Goal: Communication & Community: Answer question/provide support

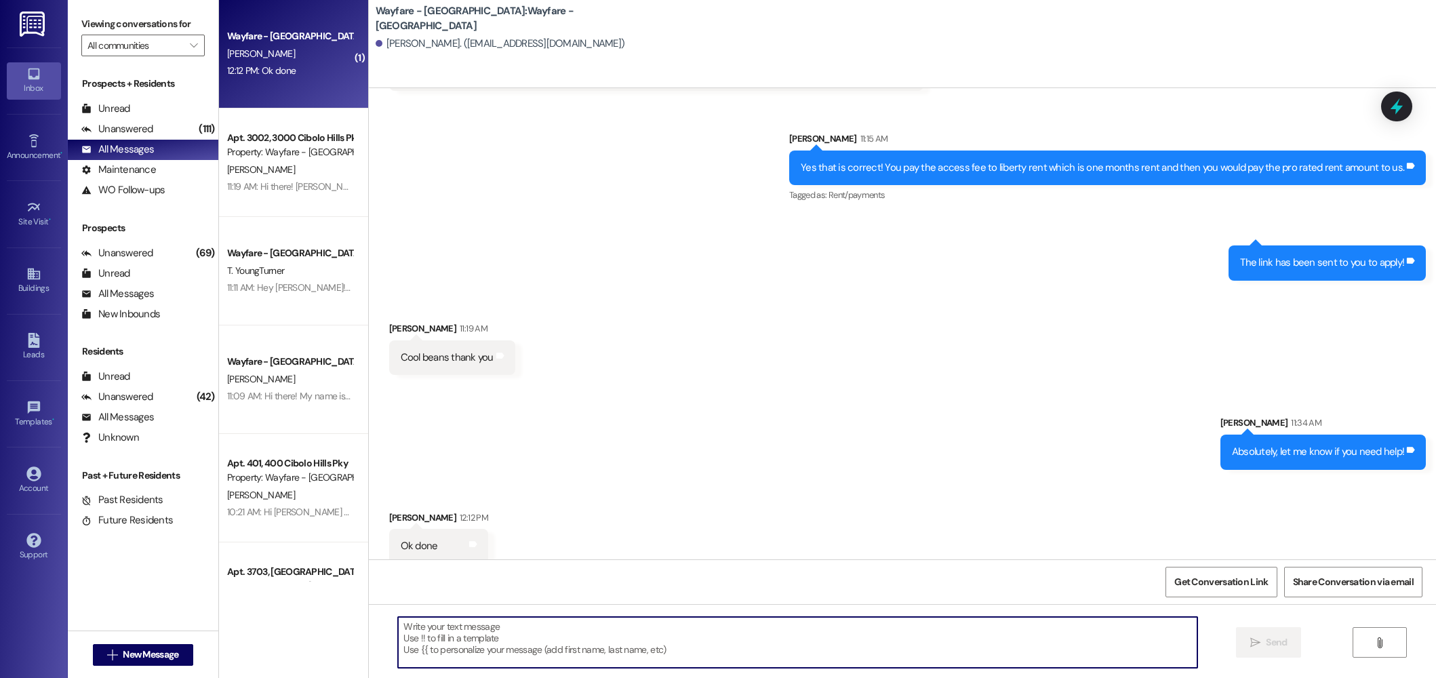
scroll to position [686, 0]
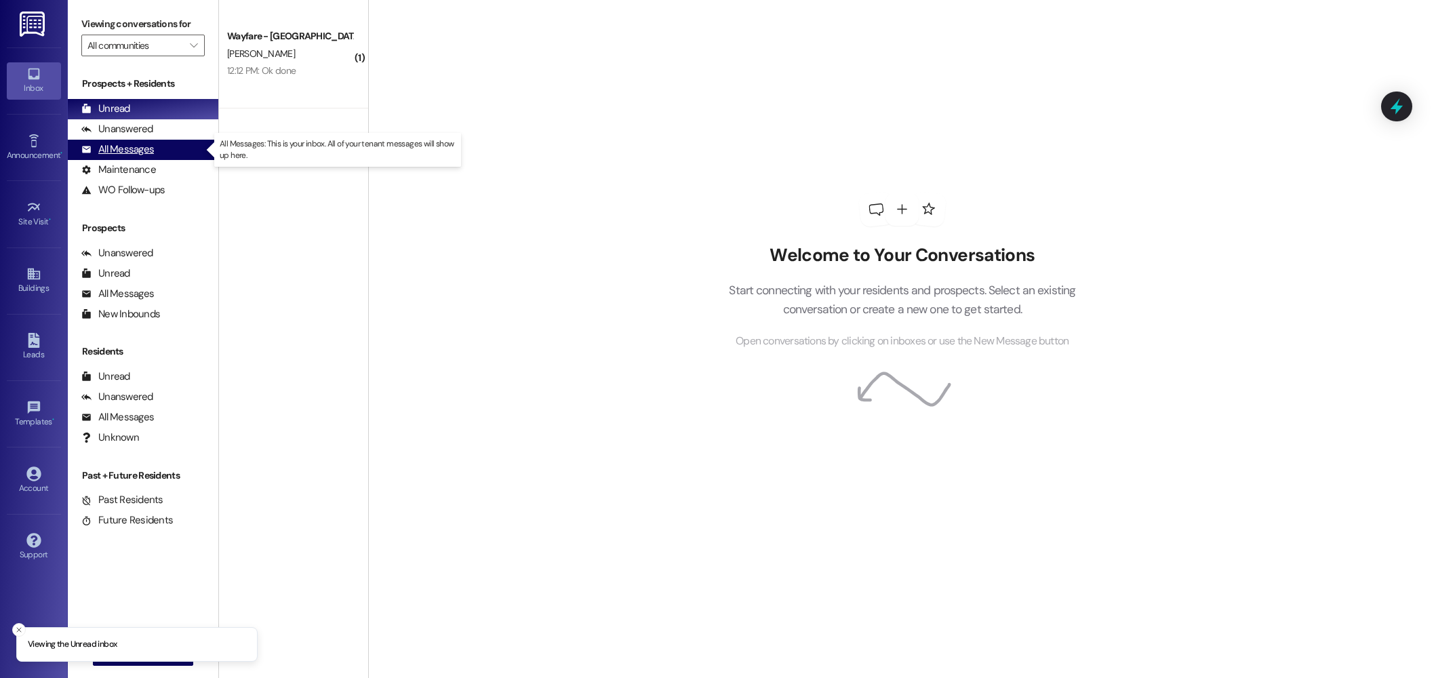
click at [138, 146] on div "All Messages" at bounding box center [117, 149] width 73 height 14
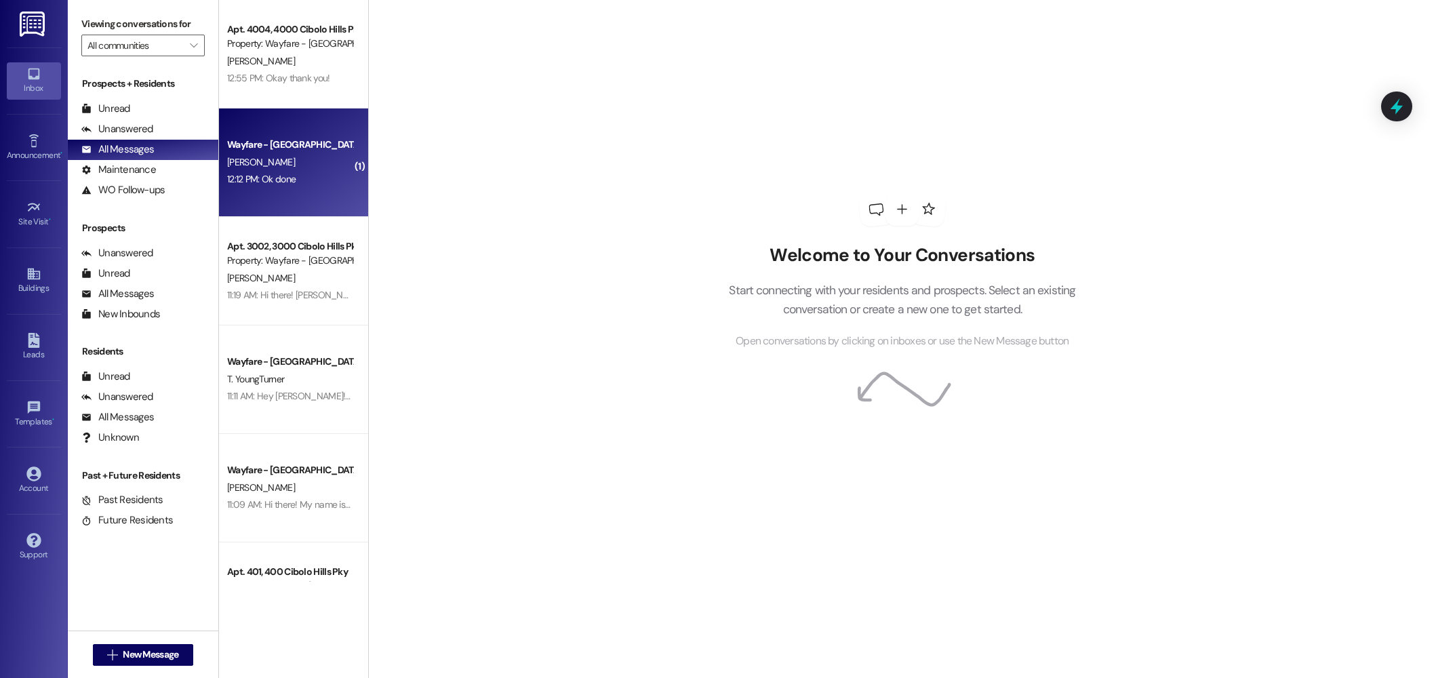
click at [296, 133] on div "Wayfare - Cibolo Hills Prospect S. Hodges 12:12 PM: Ok done 12:12 PM: Ok done" at bounding box center [293, 162] width 149 height 108
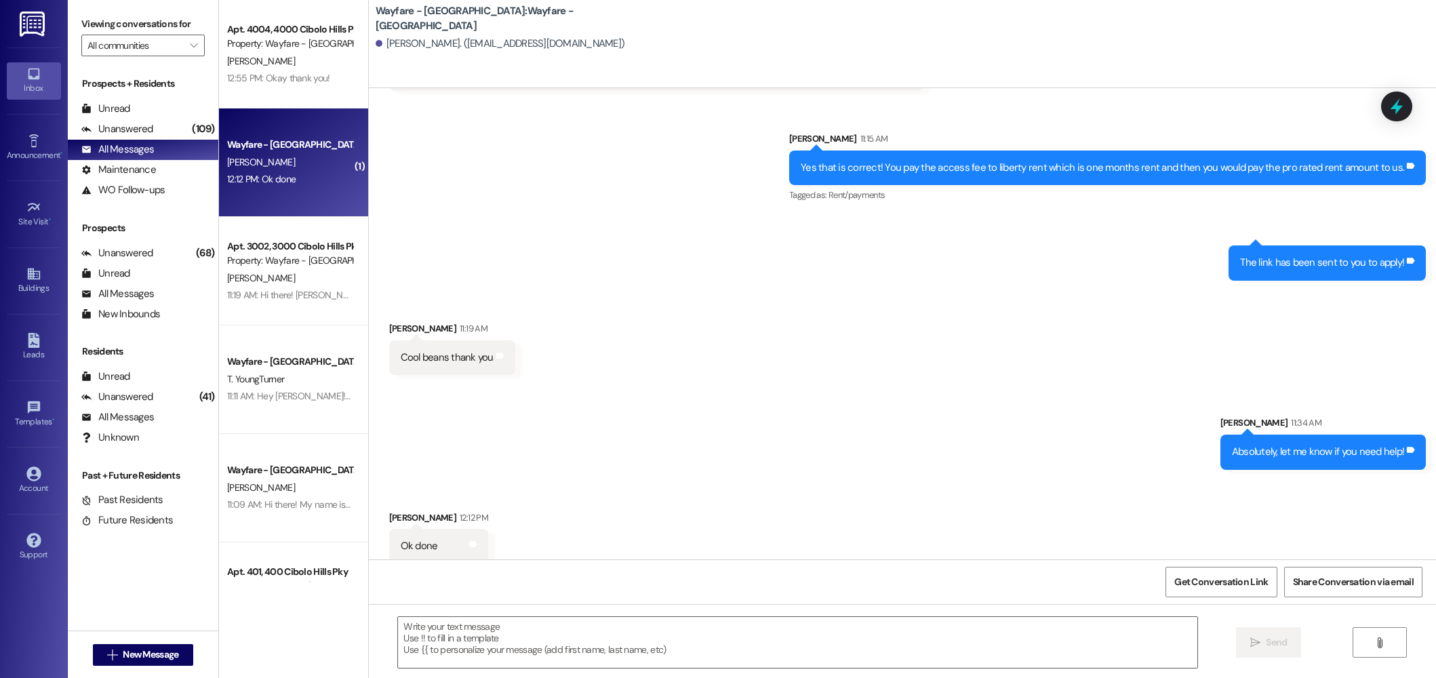
scroll to position [686, 0]
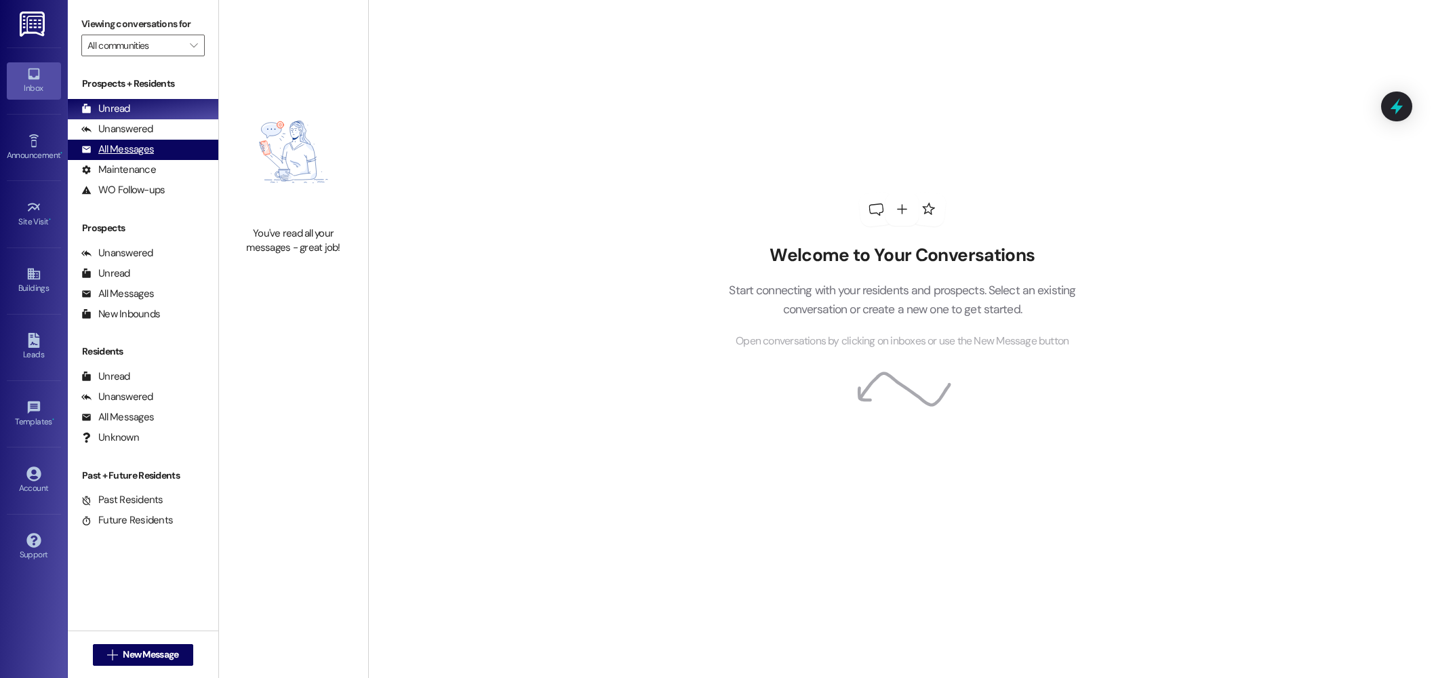
click at [142, 155] on div "All Messages" at bounding box center [117, 149] width 73 height 14
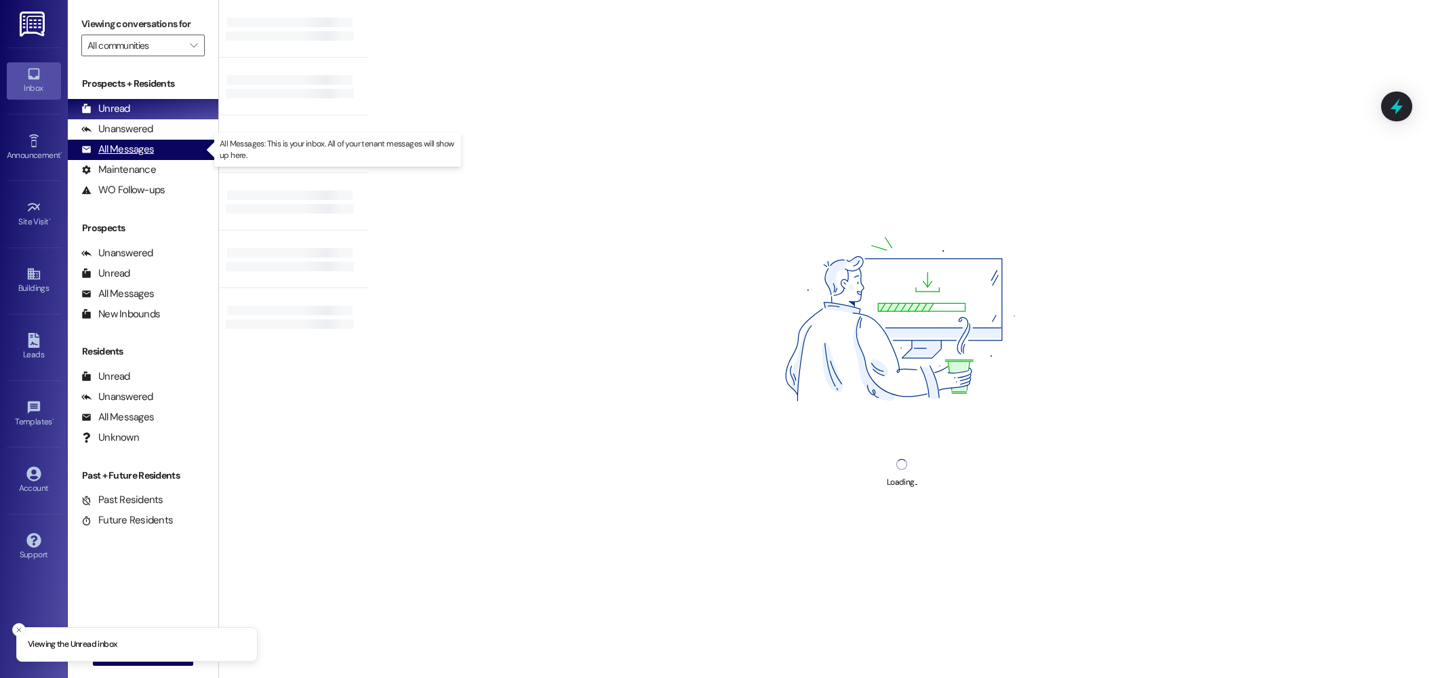
click at [113, 144] on div "All Messages" at bounding box center [117, 149] width 73 height 14
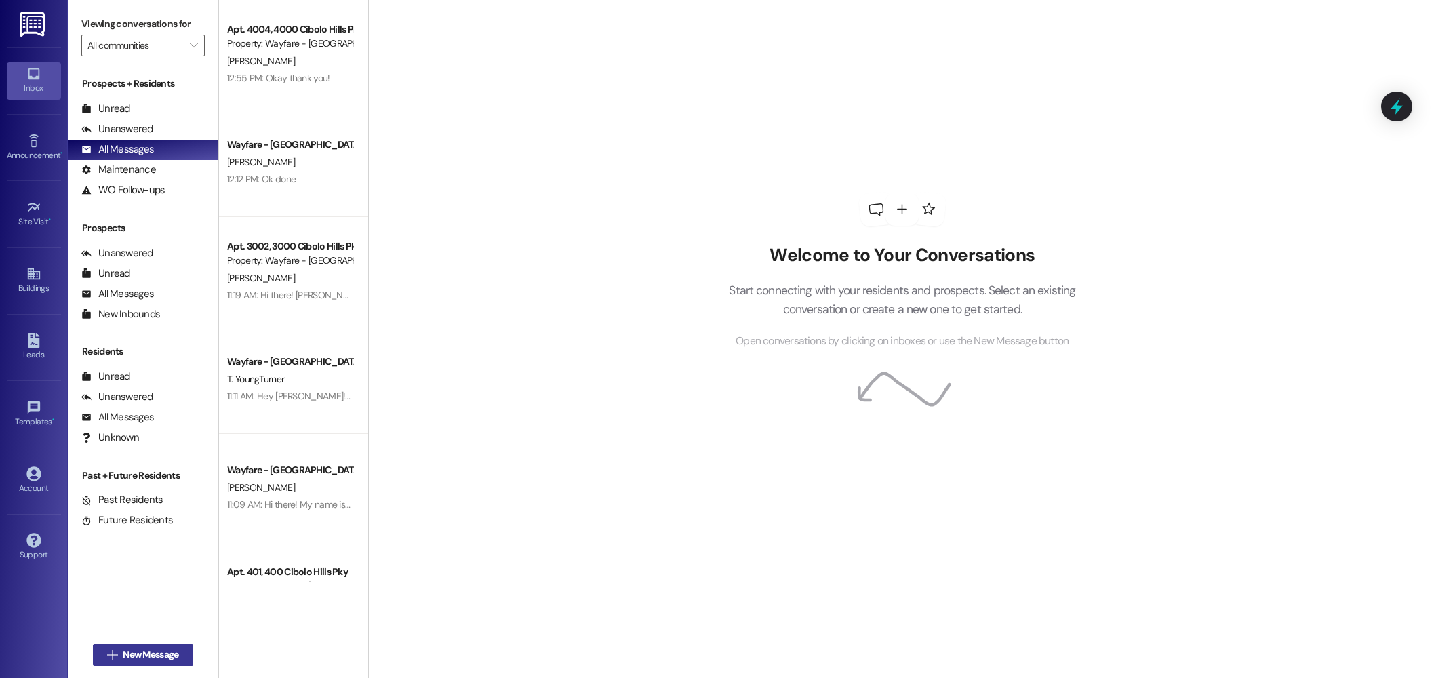
click at [107, 650] on icon "" at bounding box center [112, 655] width 10 height 11
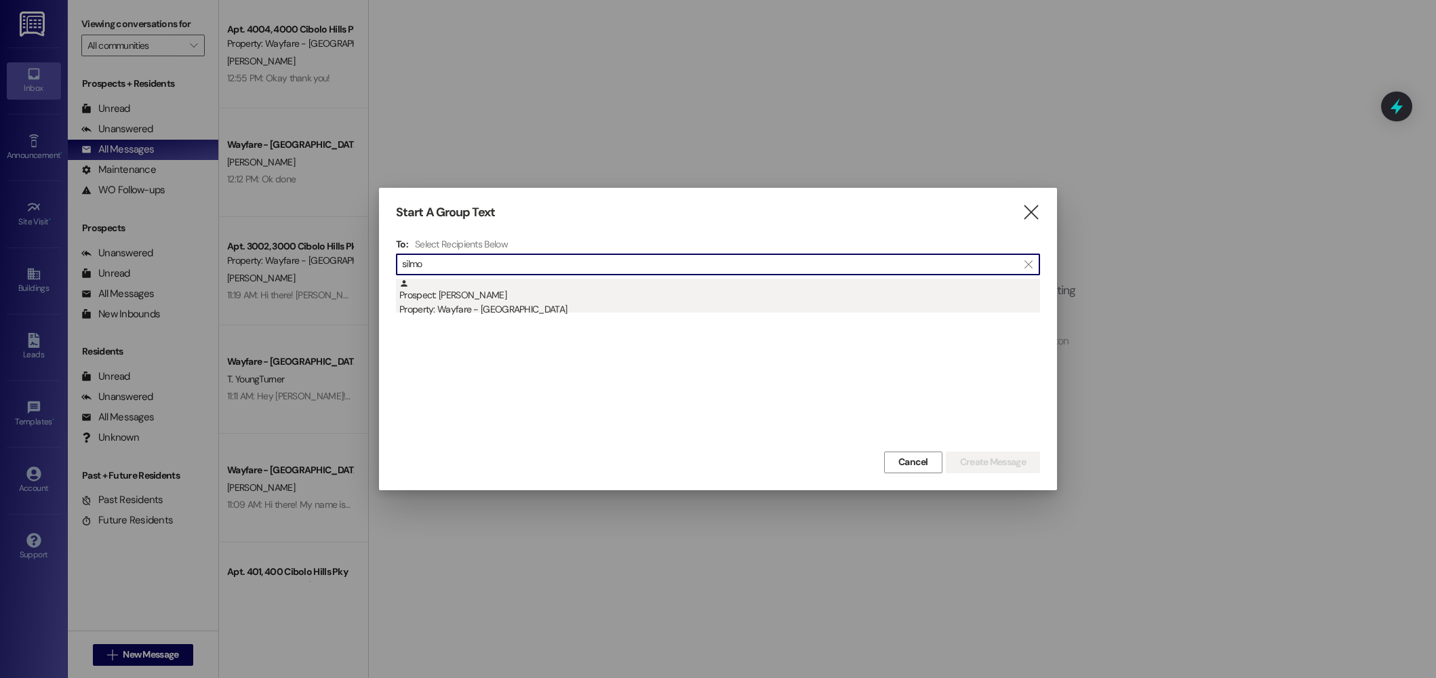
type input "silmo"
click at [536, 308] on div "Property: Wayfare - [GEOGRAPHIC_DATA]" at bounding box center [719, 309] width 641 height 14
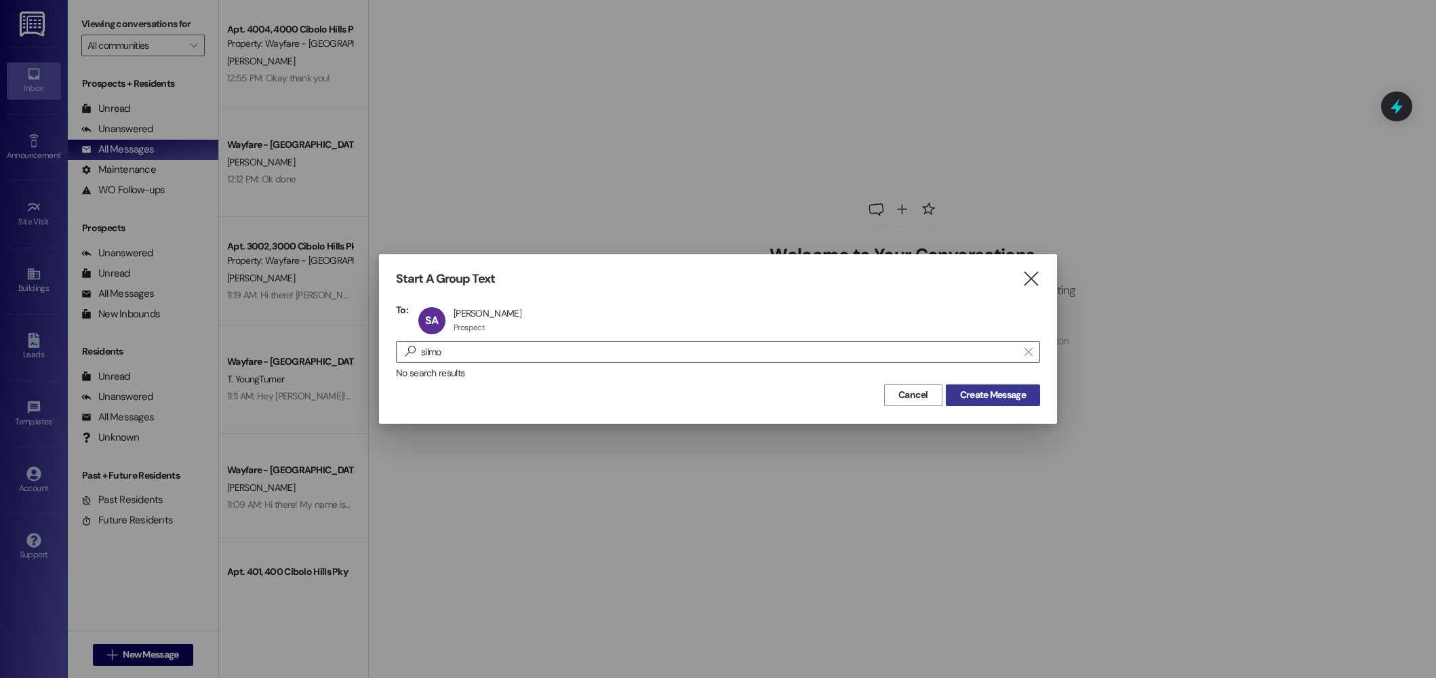
click at [983, 401] on span "Create Message" at bounding box center [993, 395] width 66 height 14
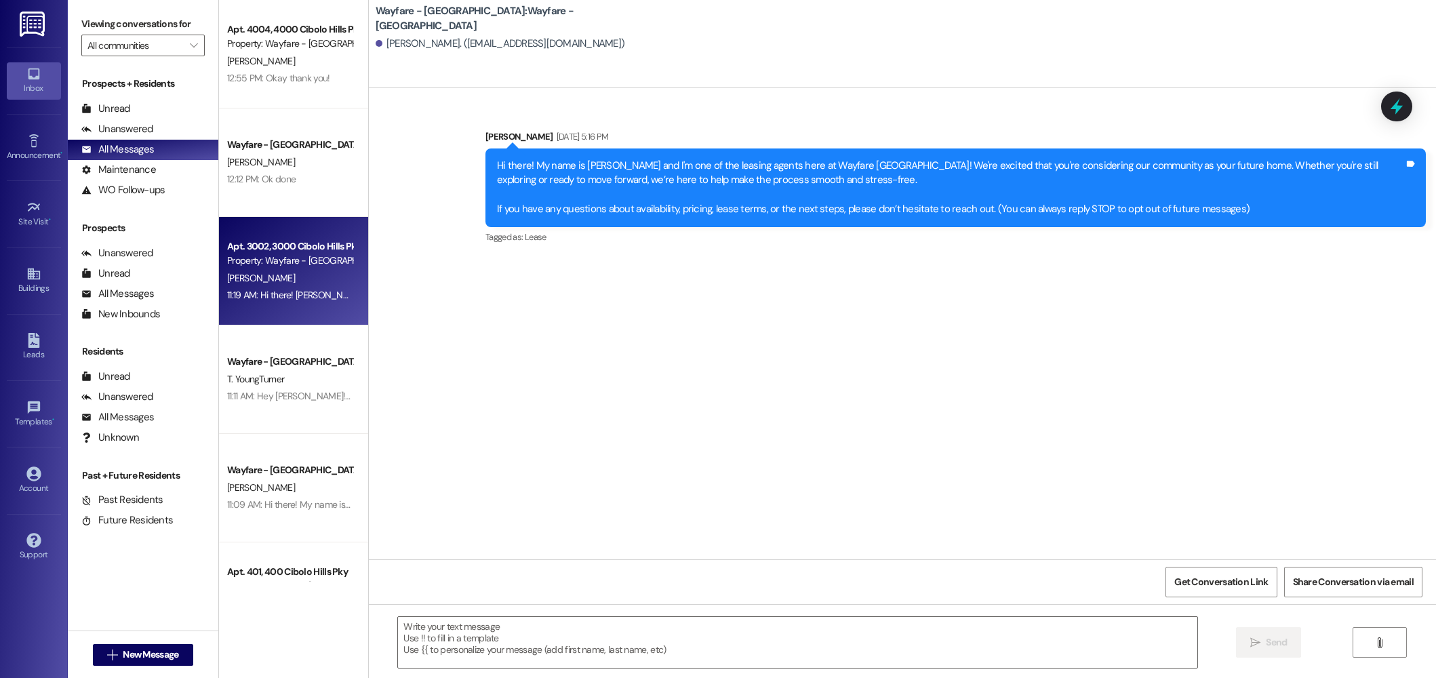
click at [296, 302] on div "11:19 AM: Hi there! Clemente is on his way to complete your work order! 11:19 A…" at bounding box center [290, 295] width 128 height 17
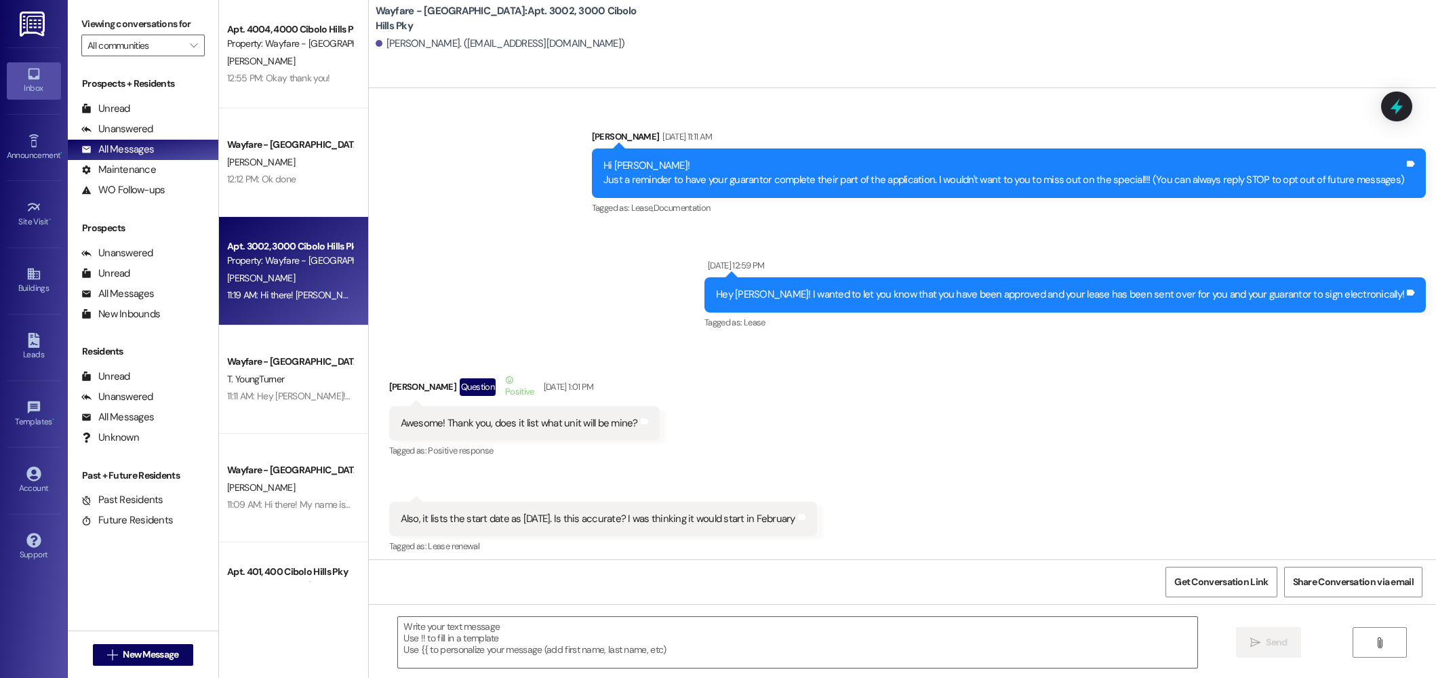
scroll to position [34480, 0]
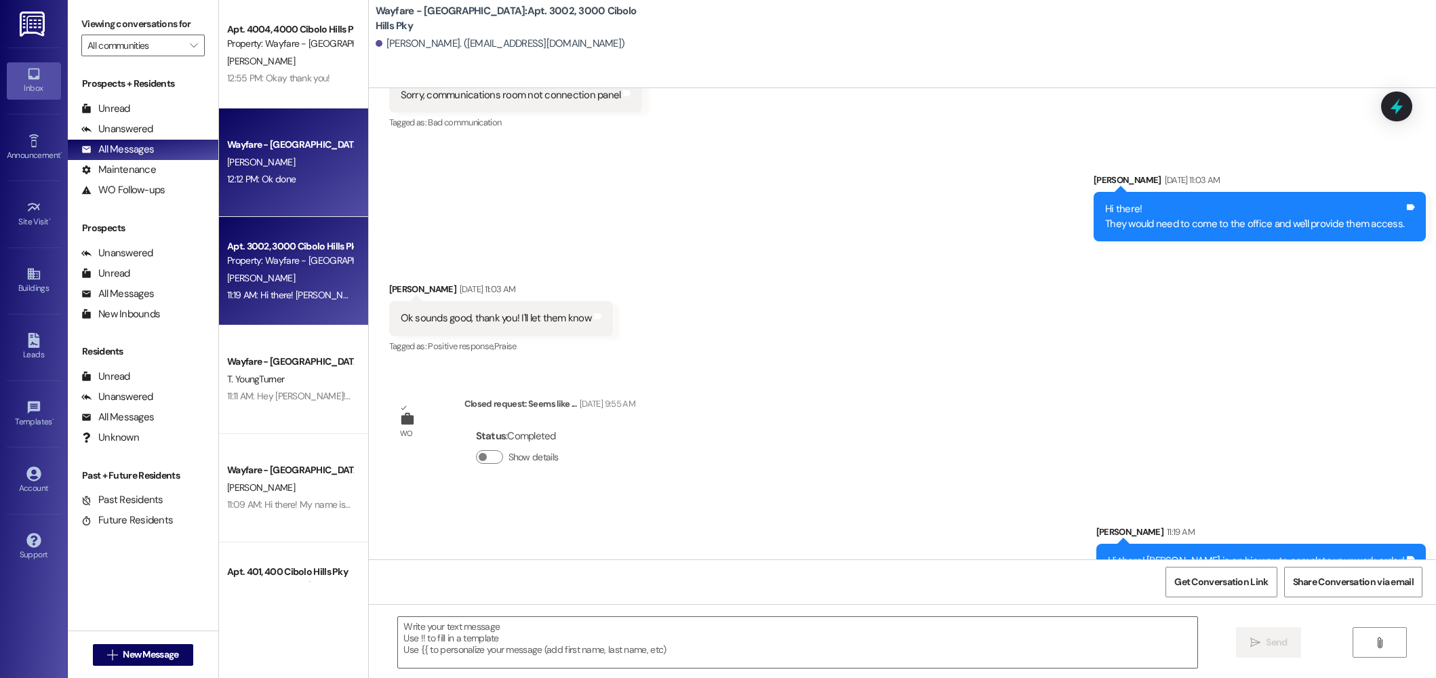
click at [281, 159] on div "S. Hodges" at bounding box center [290, 162] width 128 height 17
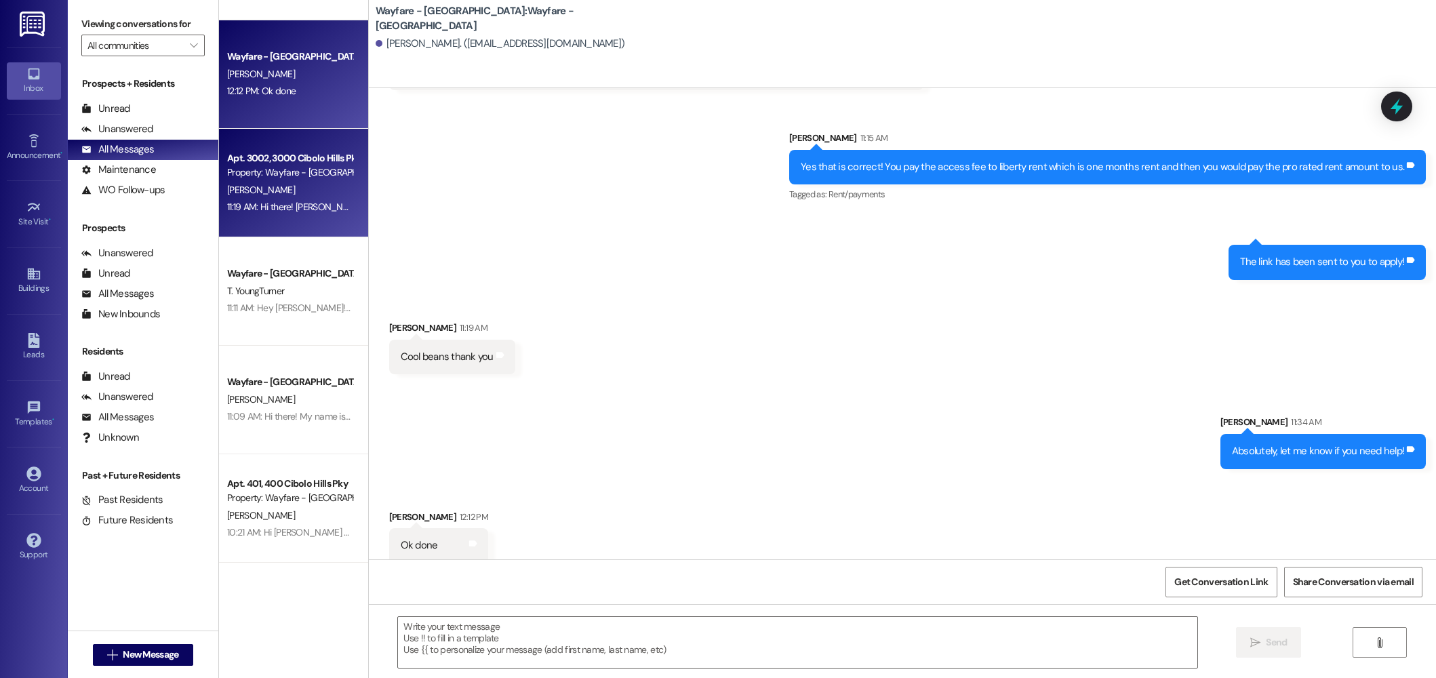
scroll to position [176, 0]
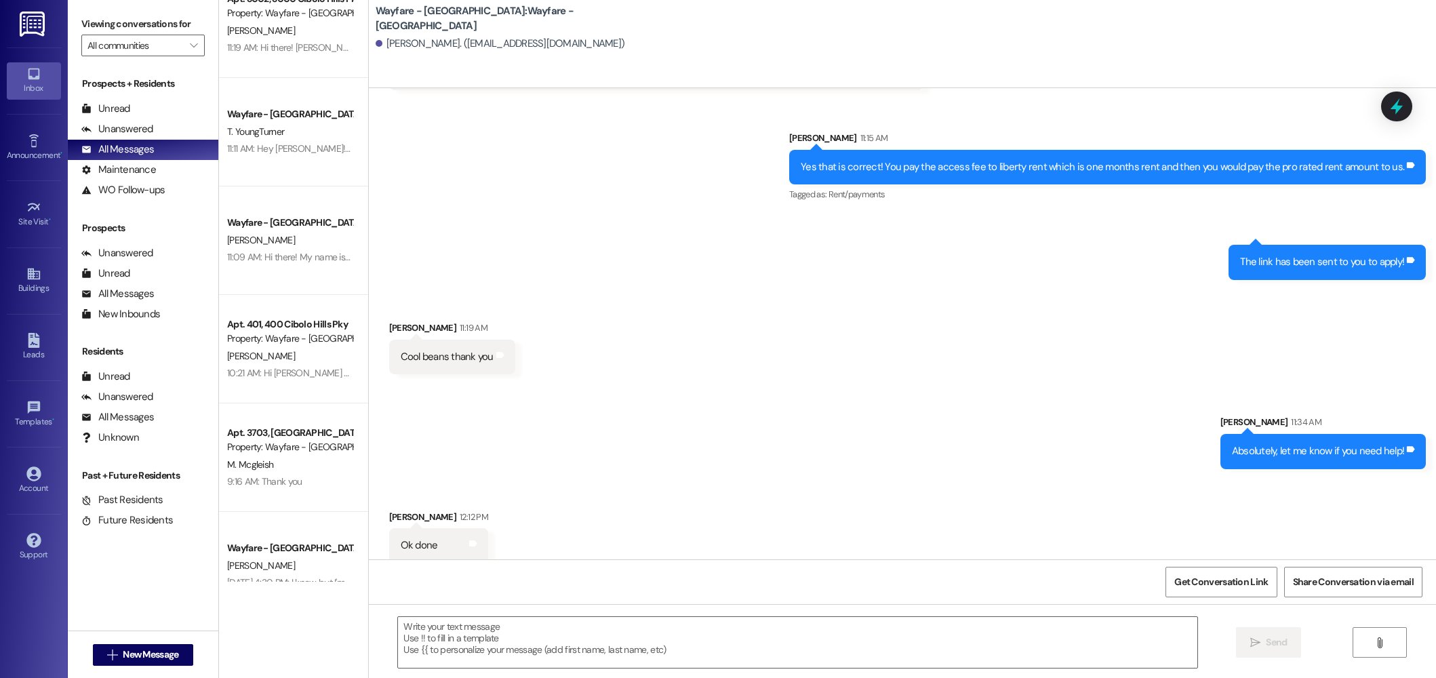
click at [284, 352] on div "Apt. 4004, 4000 Cibolo Hills Pky Property: Wayfare - Cibolo Hills S. Marsalis 1…" at bounding box center [293, 291] width 149 height 582
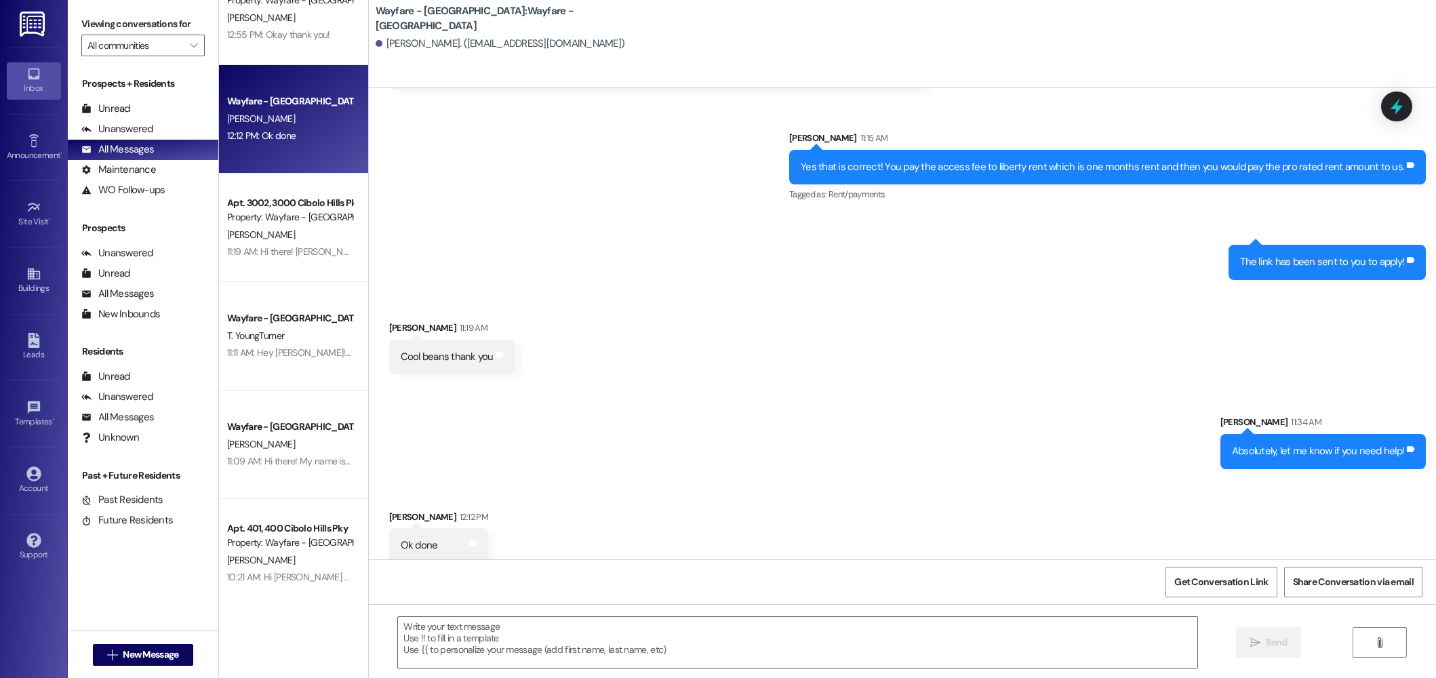
scroll to position [0, 0]
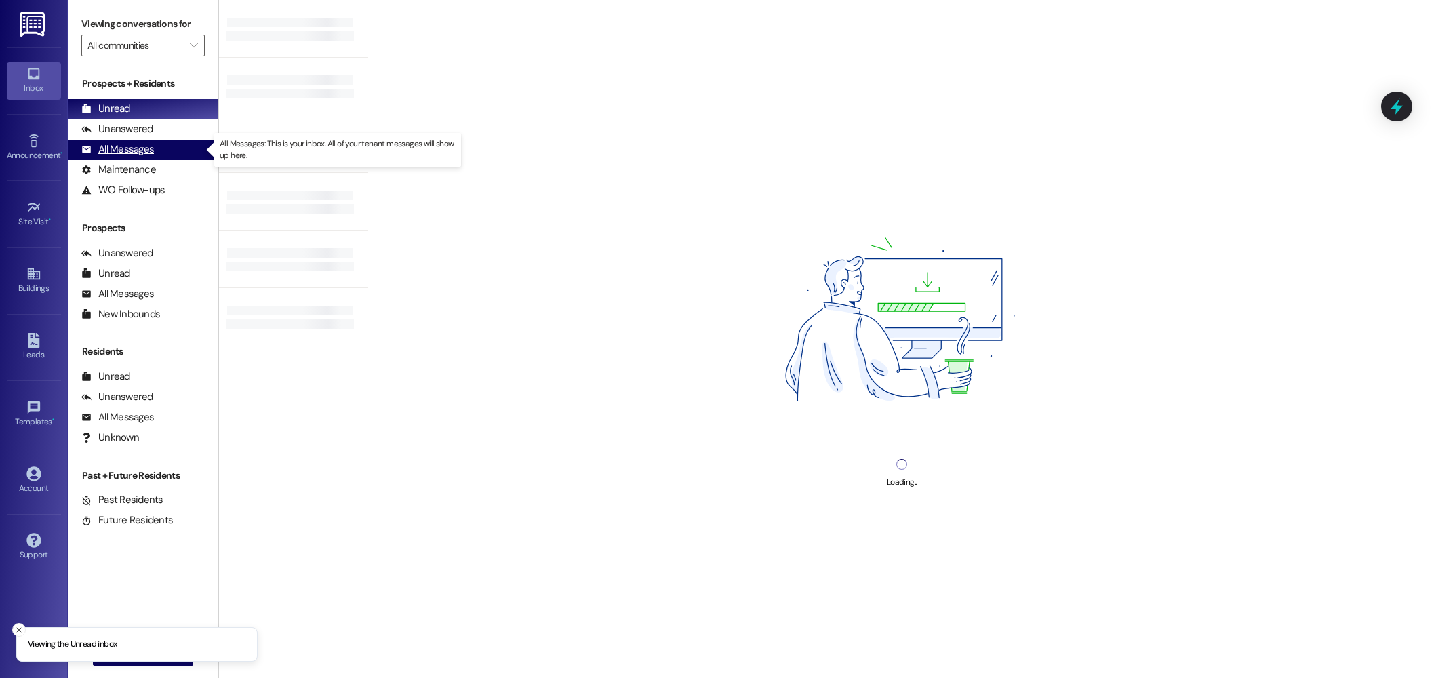
click at [112, 150] on div "All Messages" at bounding box center [117, 149] width 73 height 14
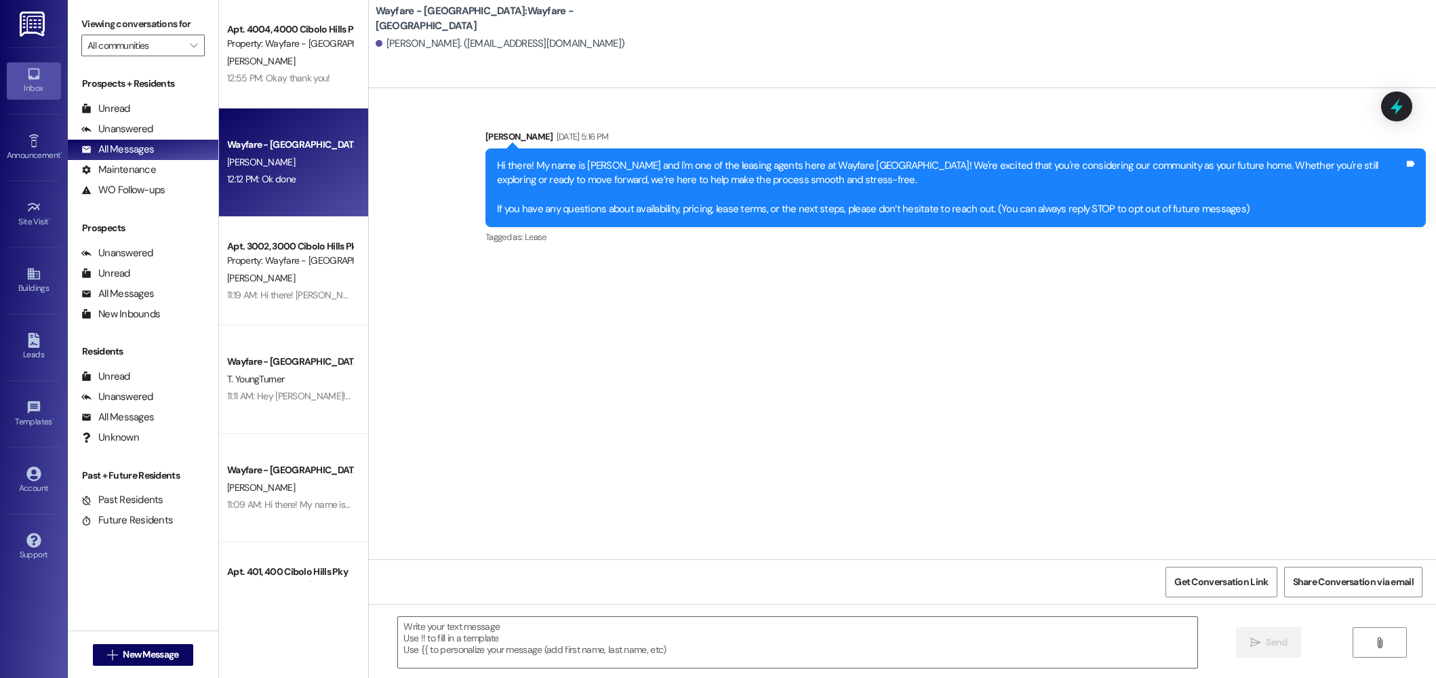
click at [306, 177] on div "12:12 PM: Ok done 12:12 PM: Ok done" at bounding box center [290, 179] width 128 height 17
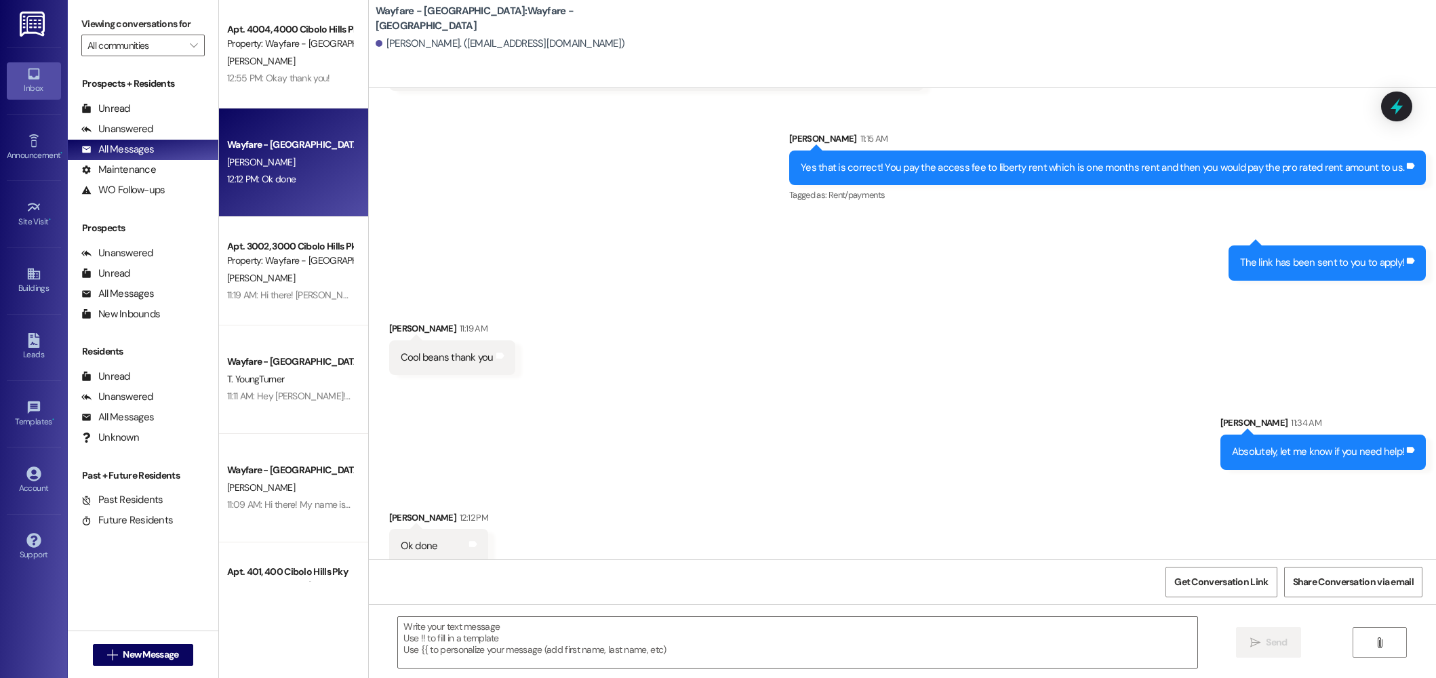
scroll to position [686, 0]
click at [131, 663] on button " New Message" at bounding box center [143, 655] width 100 height 22
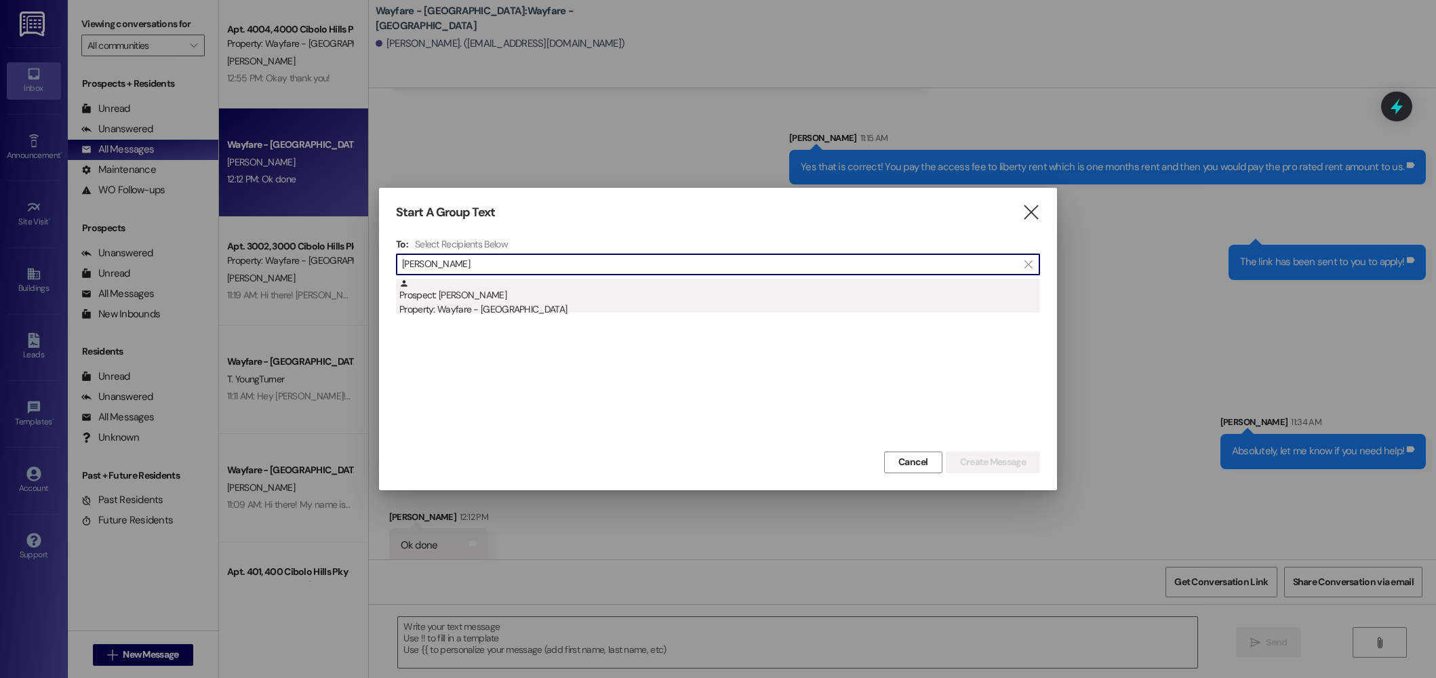
type input "[PERSON_NAME]"
click at [479, 300] on div "Prospect: [PERSON_NAME] Property: Wayfare - [GEOGRAPHIC_DATA]" at bounding box center [719, 298] width 641 height 39
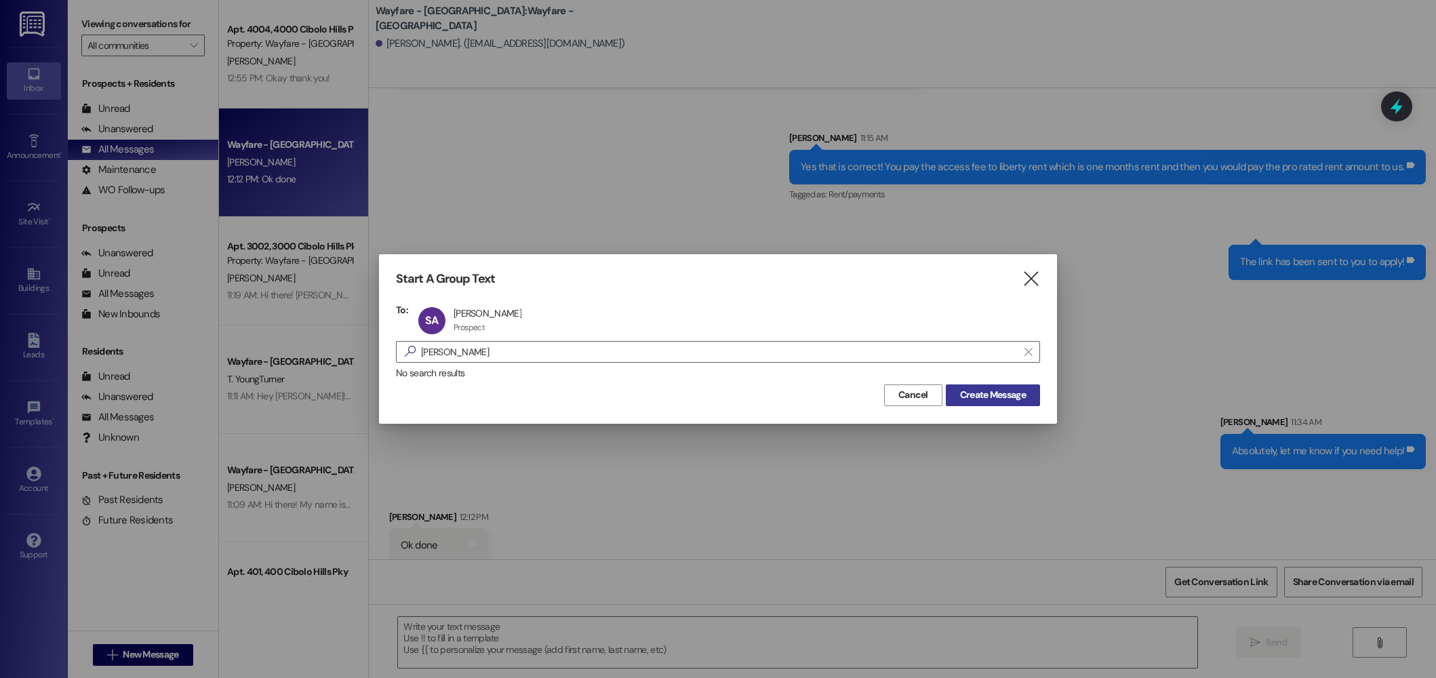
click at [1009, 401] on span "Create Message" at bounding box center [993, 395] width 66 height 14
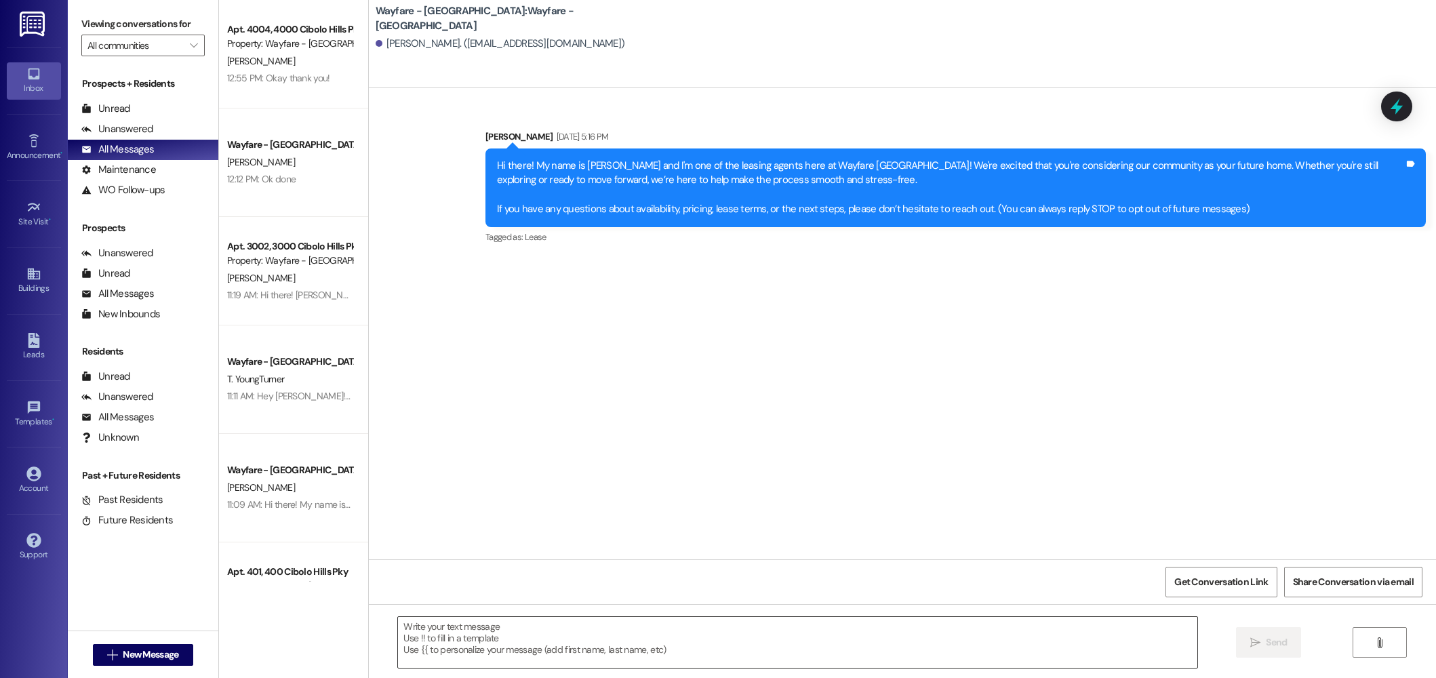
scroll to position [0, 0]
click at [963, 643] on textarea at bounding box center [798, 642] width 800 height 51
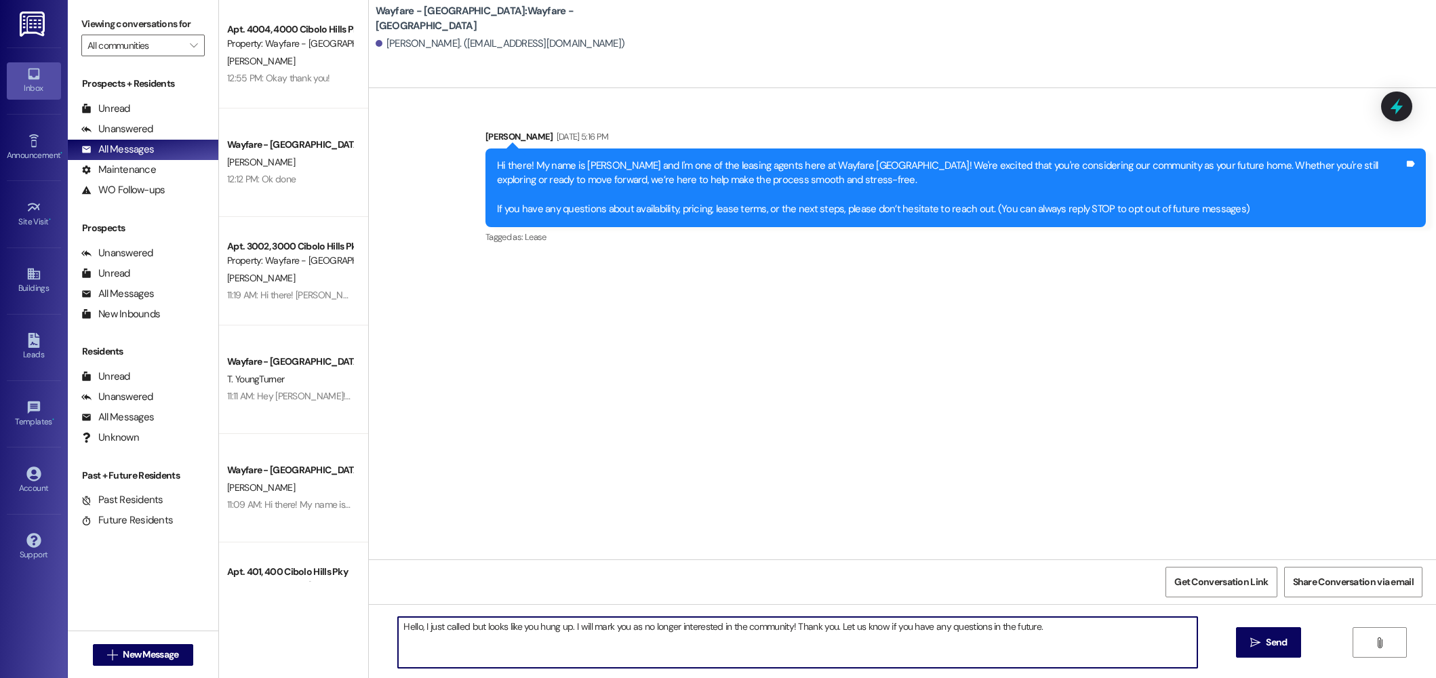
type textarea "Hello, I just called but looks like you hung up. I will mark you as no longer i…"
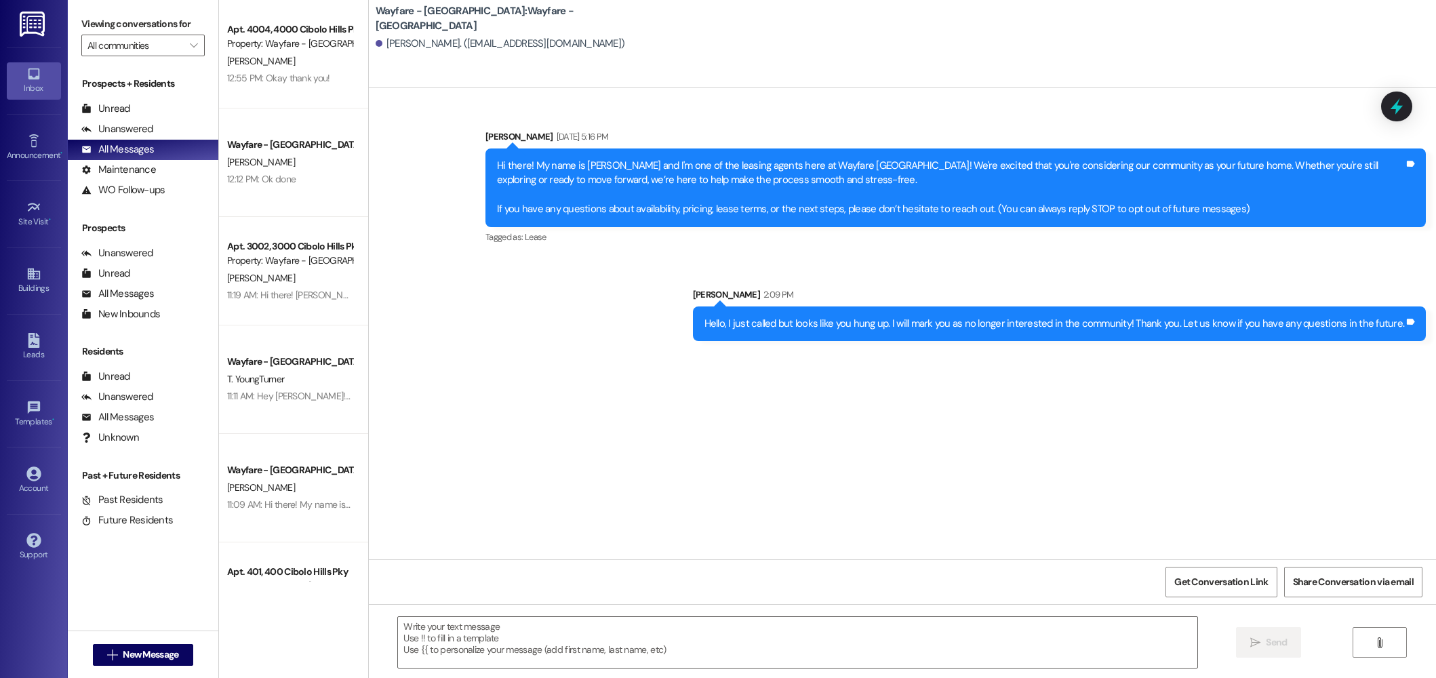
click at [826, 307] on div "Hello, I just called but looks like you hung up. I will mark you as no longer i…" at bounding box center [1060, 324] width 734 height 35
click at [107, 656] on icon "" at bounding box center [112, 655] width 10 height 11
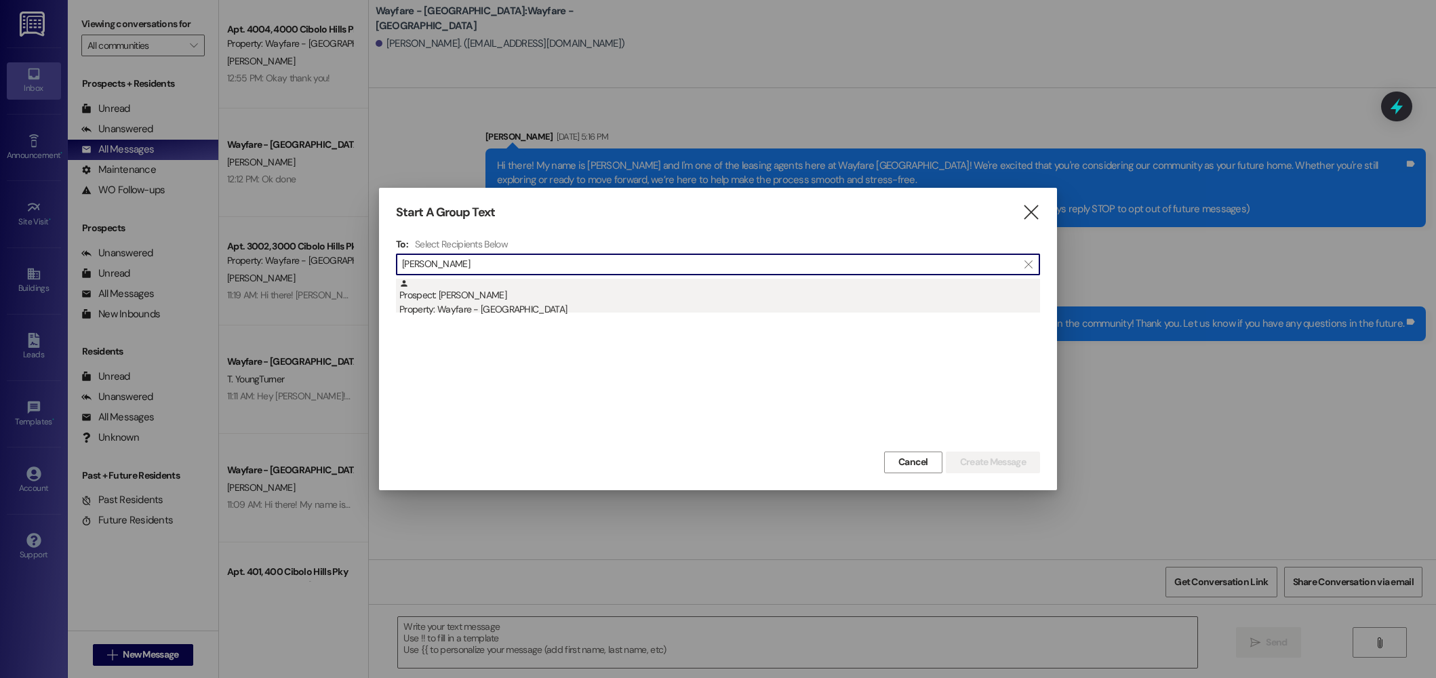
type input "beamer"
click at [631, 291] on div "Prospect: Victoria Beamer Property: Wayfare - Cibolo Hills" at bounding box center [719, 298] width 641 height 39
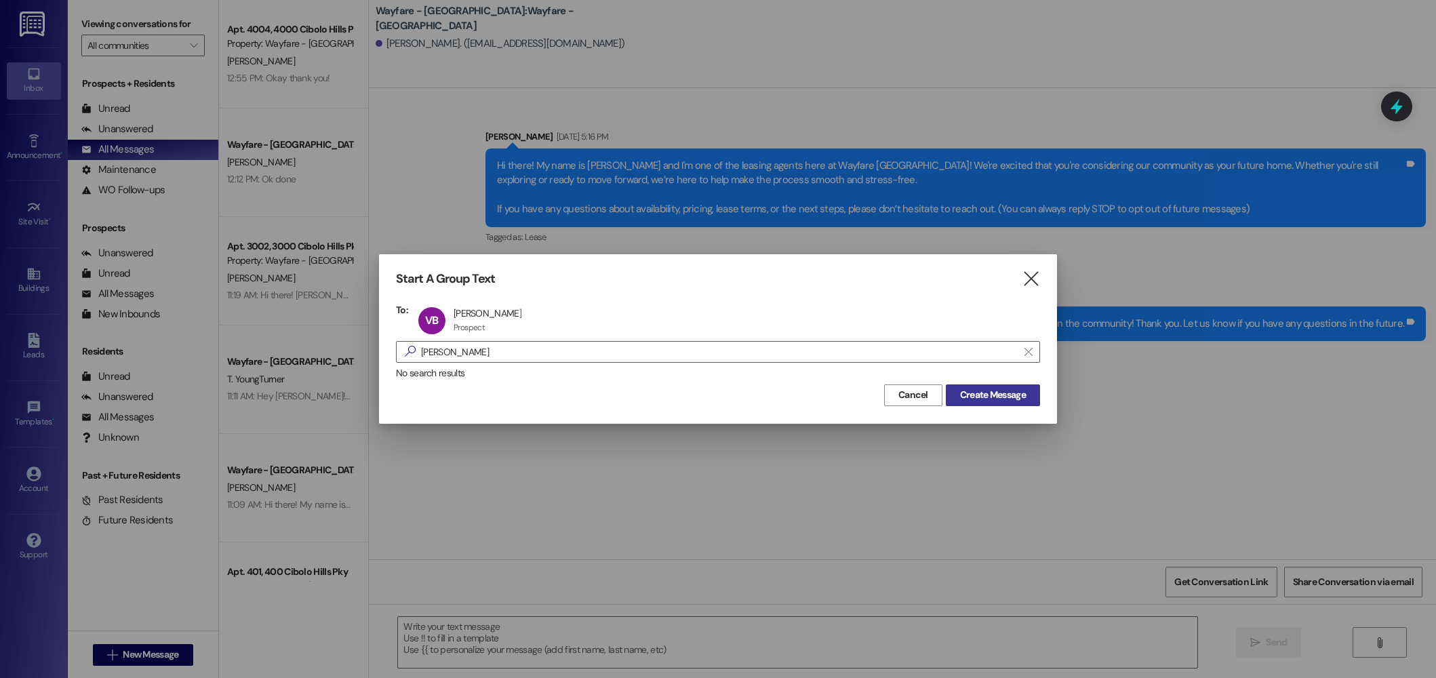
click at [1000, 389] on span "Create Message" at bounding box center [993, 395] width 66 height 14
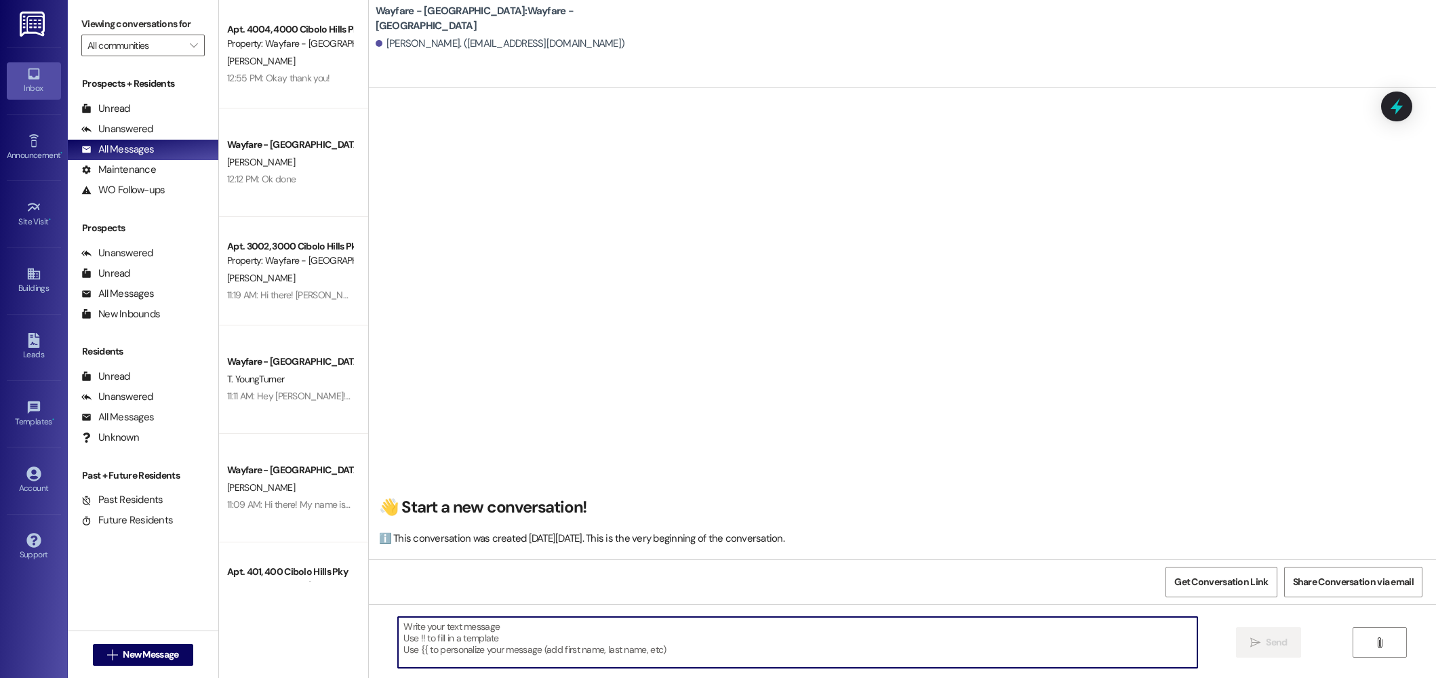
click at [783, 646] on textarea at bounding box center [798, 642] width 800 height 51
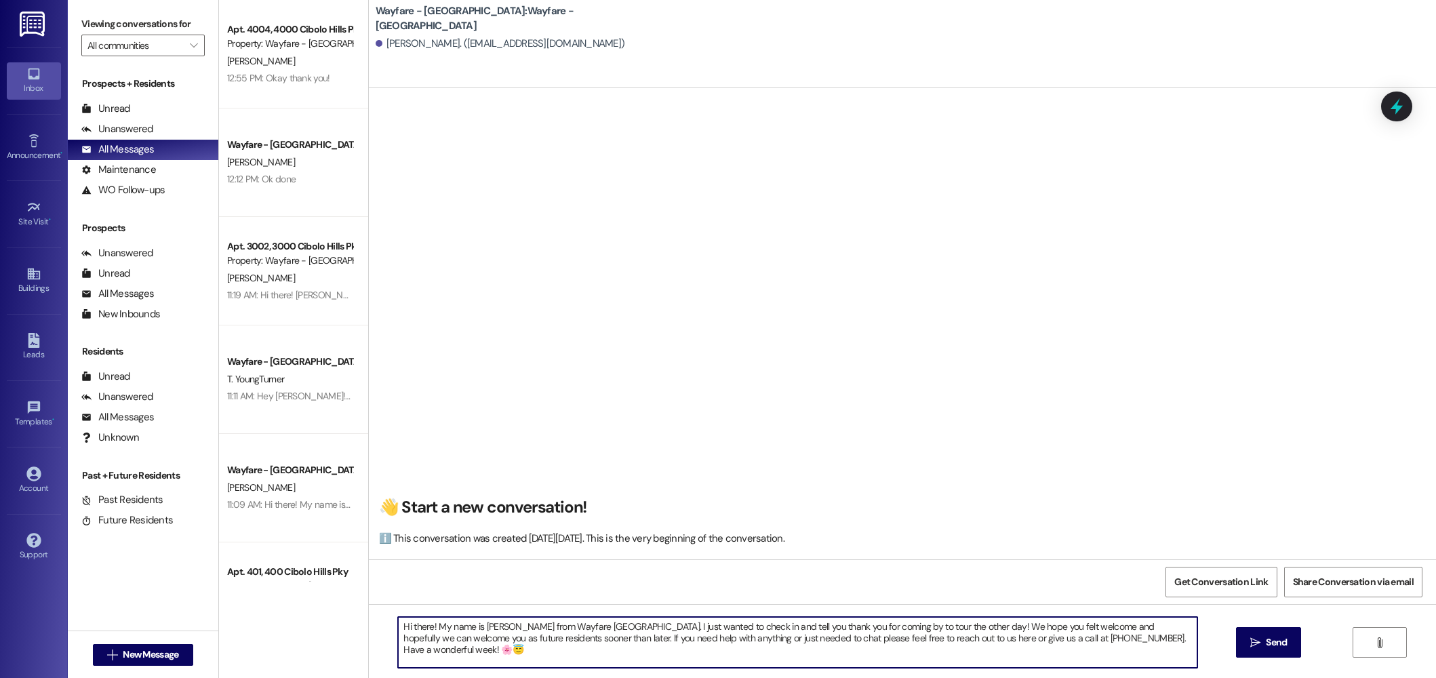
scroll to position [1, 0]
drag, startPoint x: 844, startPoint y: 665, endPoint x: 376, endPoint y: 603, distance: 472.0
click at [376, 603] on div "👋 Start a new conversation! ℹ️ This conversation was created on Monday, August …" at bounding box center [902, 427] width 1067 height 678
type textarea "Hi there! My name is Jordan from Wayfare Cibolo Hills Apartments. I just wanted…"
click at [1273, 647] on span "Send" at bounding box center [1276, 642] width 21 height 14
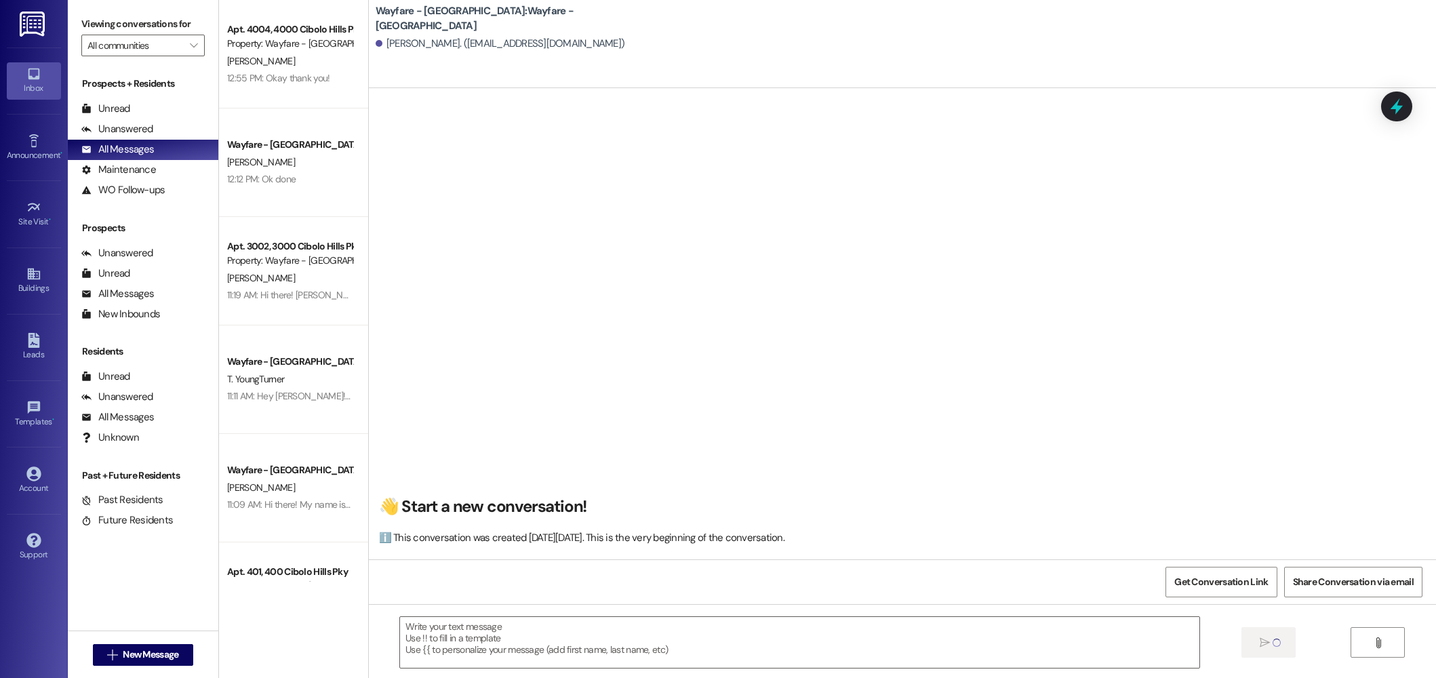
scroll to position [0, 0]
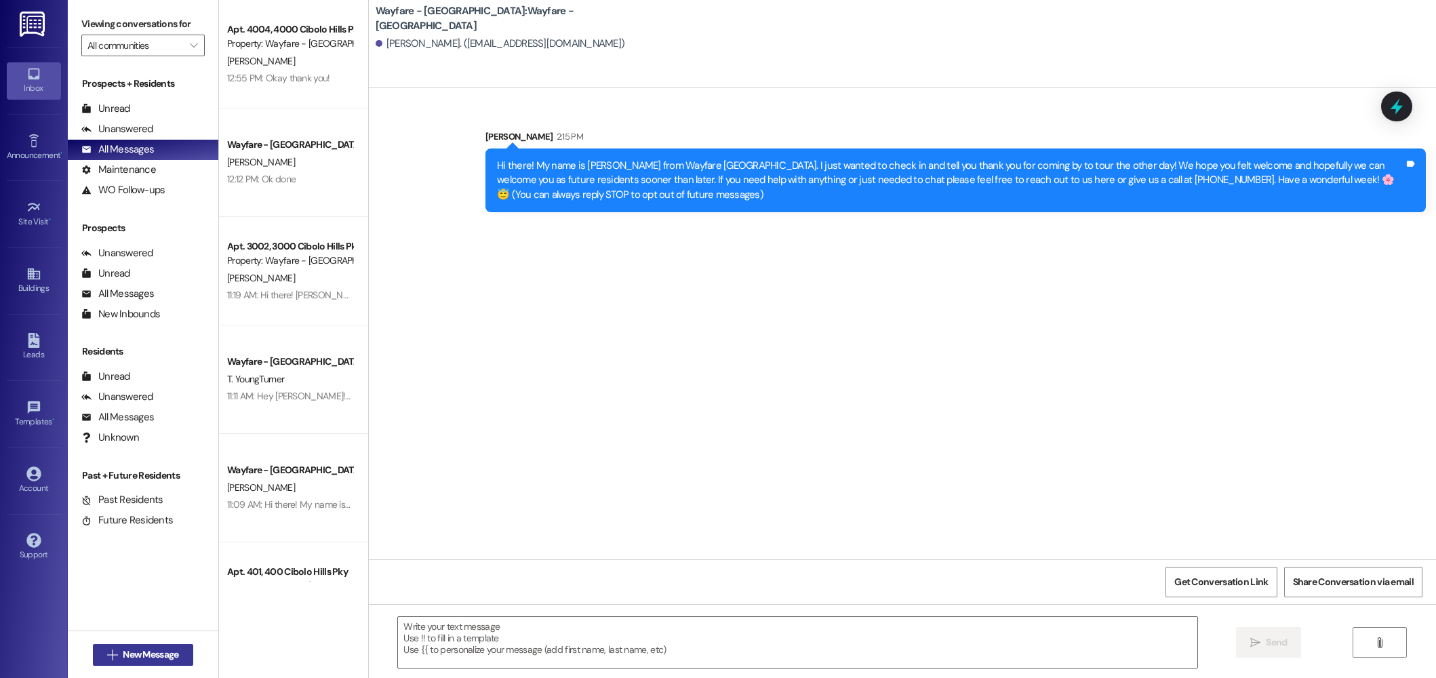
click at [146, 655] on span "New Message" at bounding box center [151, 655] width 56 height 14
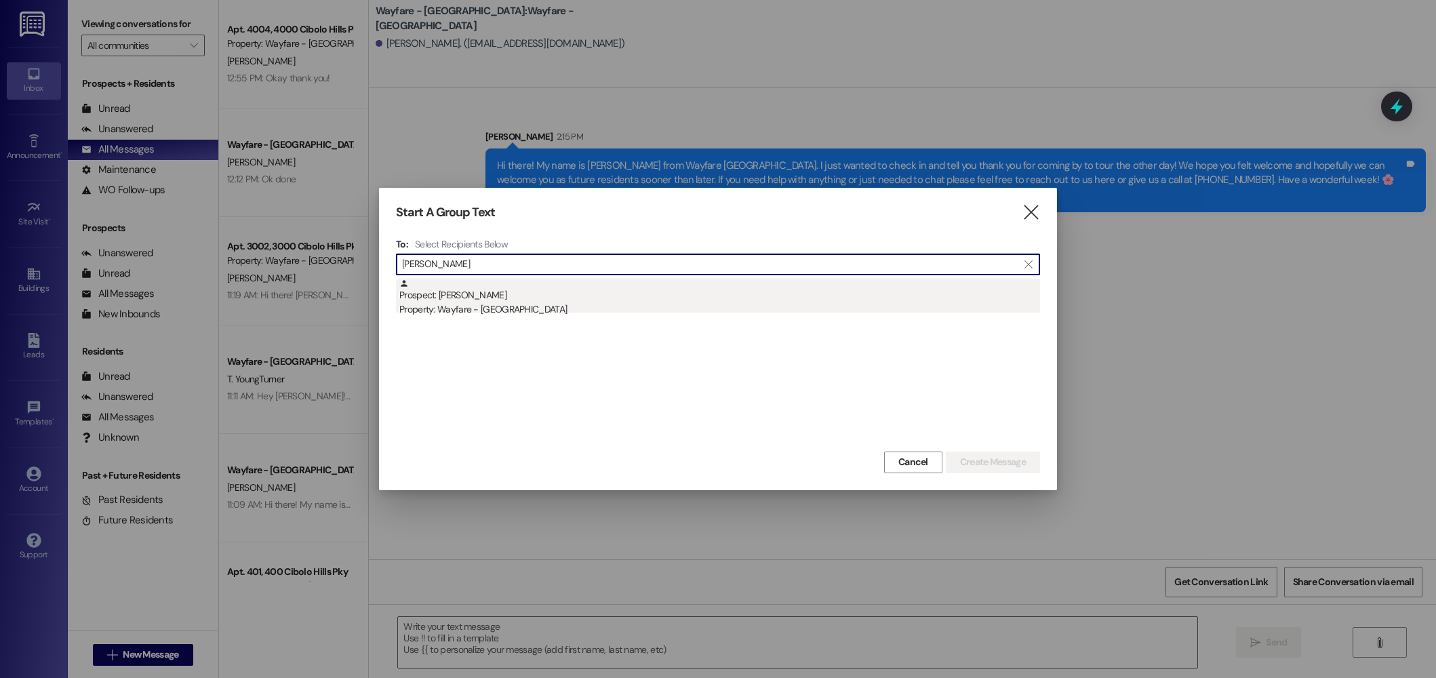
type input "darian"
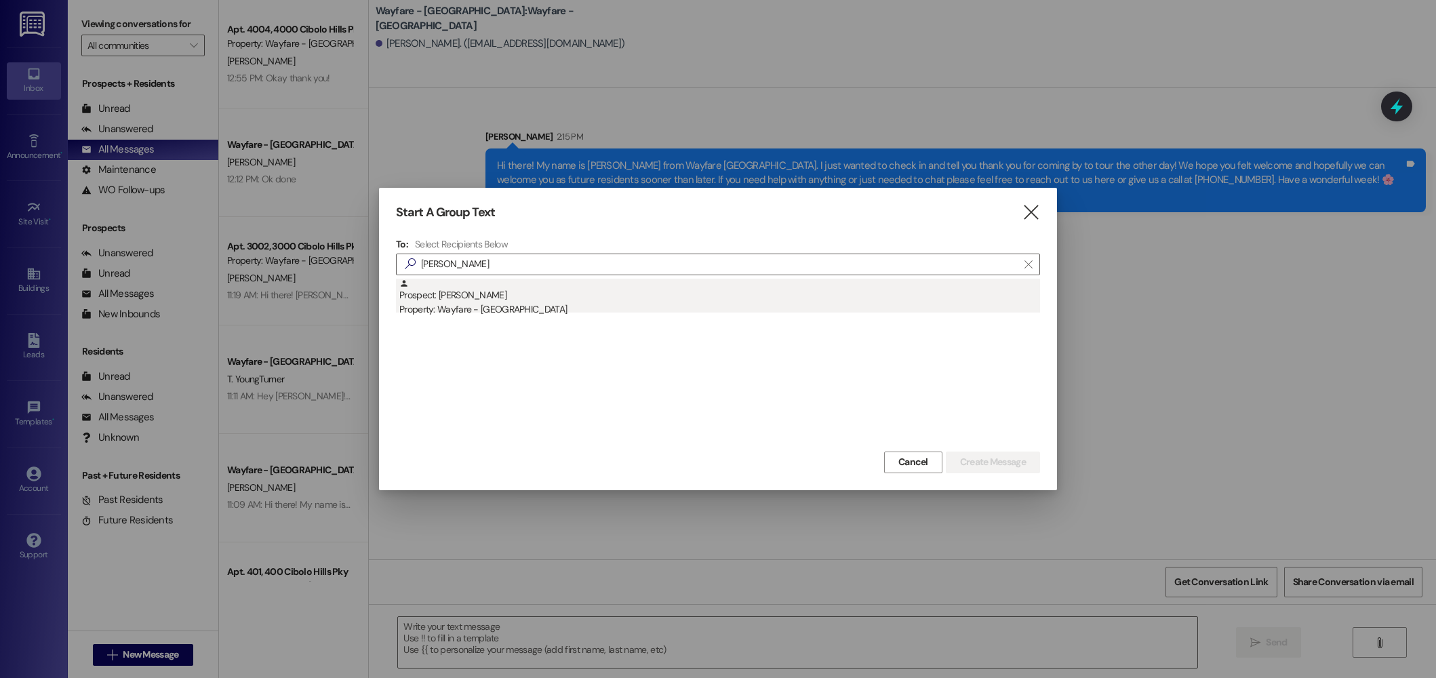
click at [546, 307] on div "Property: Wayfare - [GEOGRAPHIC_DATA]" at bounding box center [719, 309] width 641 height 14
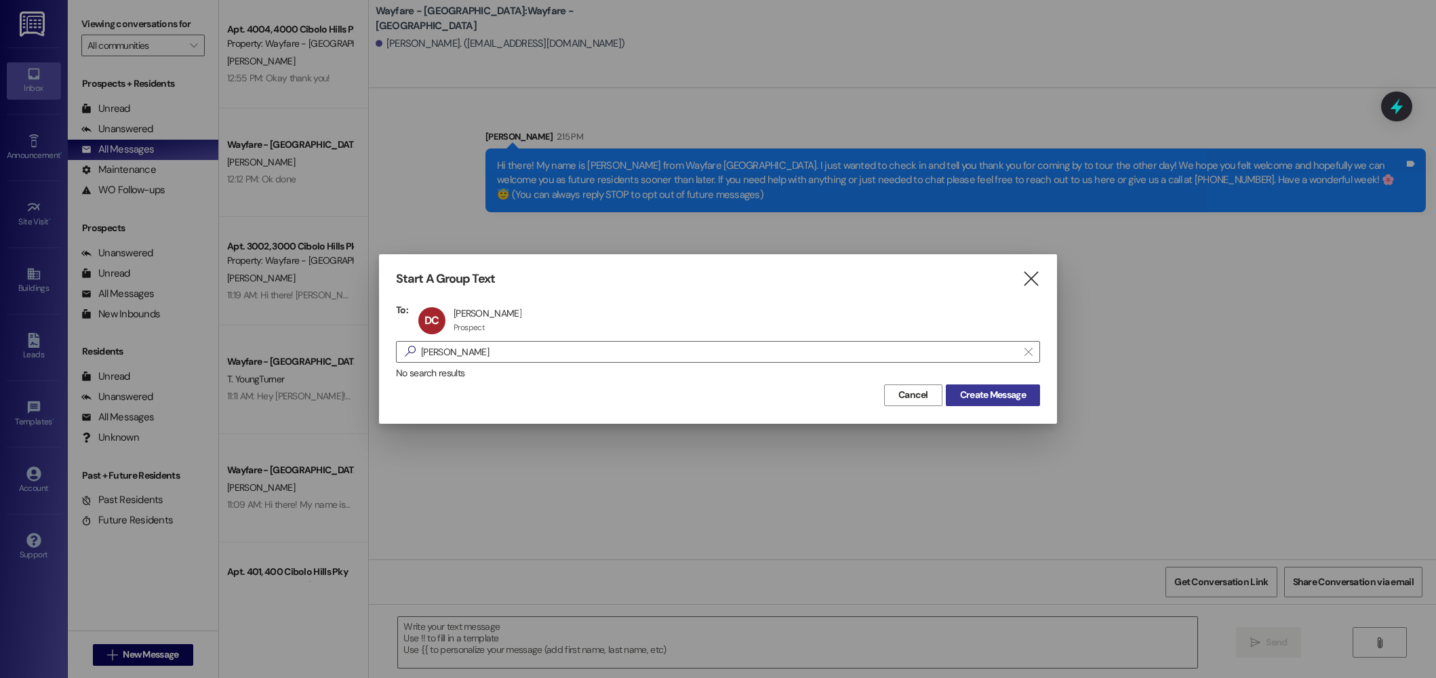
click at [1006, 384] on button "Create Message" at bounding box center [993, 395] width 94 height 22
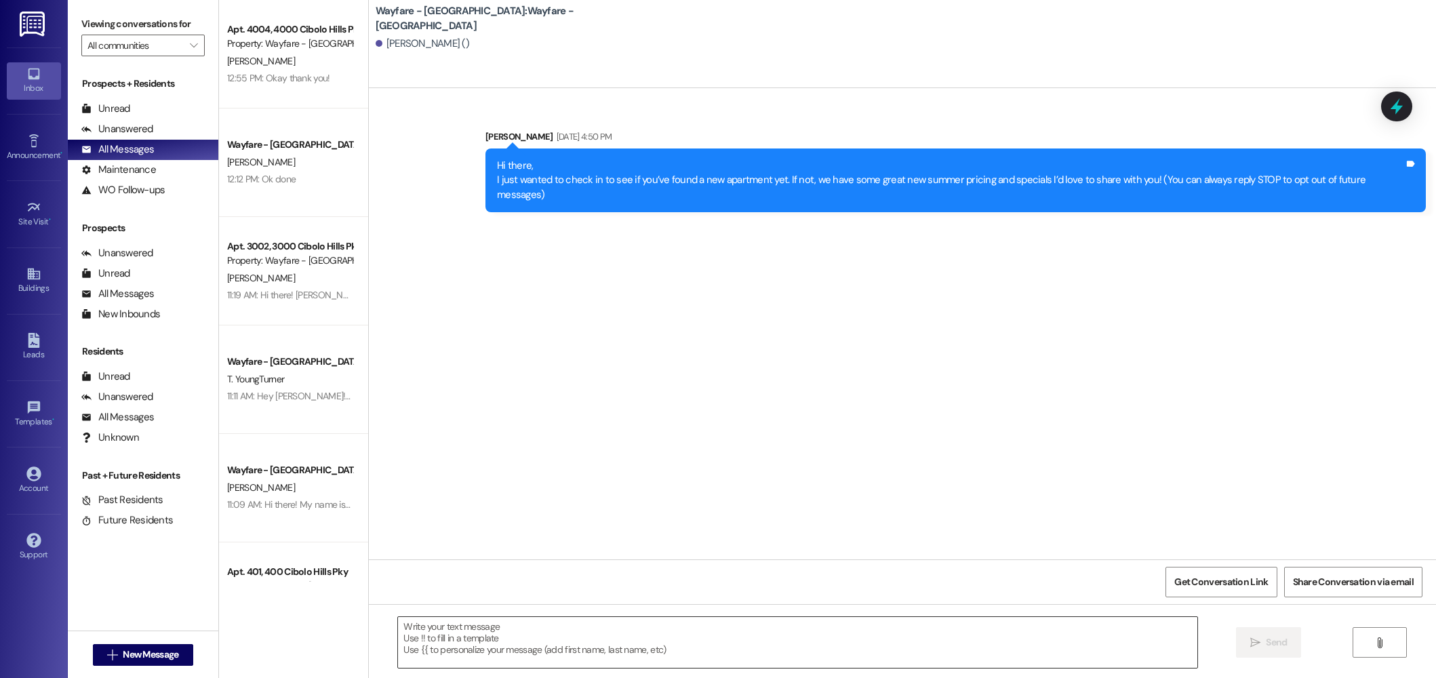
click at [755, 642] on textarea at bounding box center [798, 642] width 800 height 51
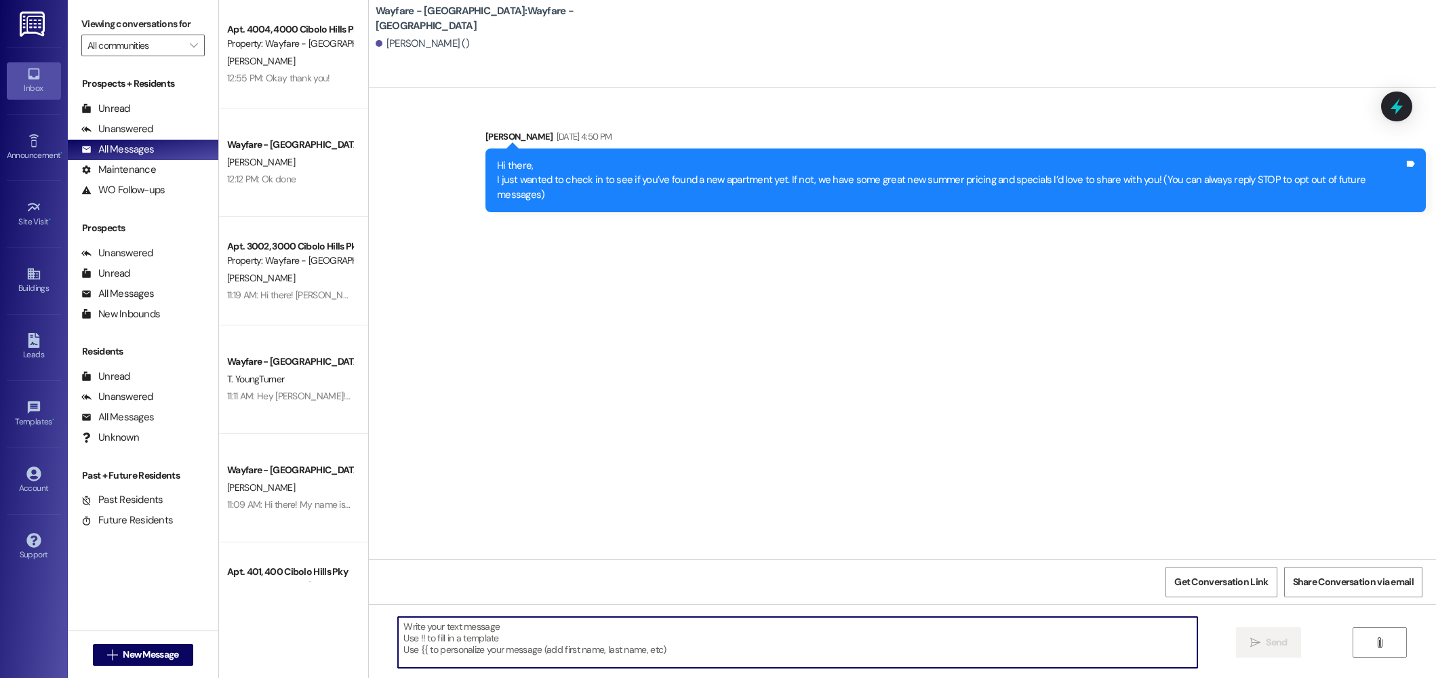
paste textarea "Hi there! My name is ____ and I'm one of the leasing agents here at Wayfare Cib…"
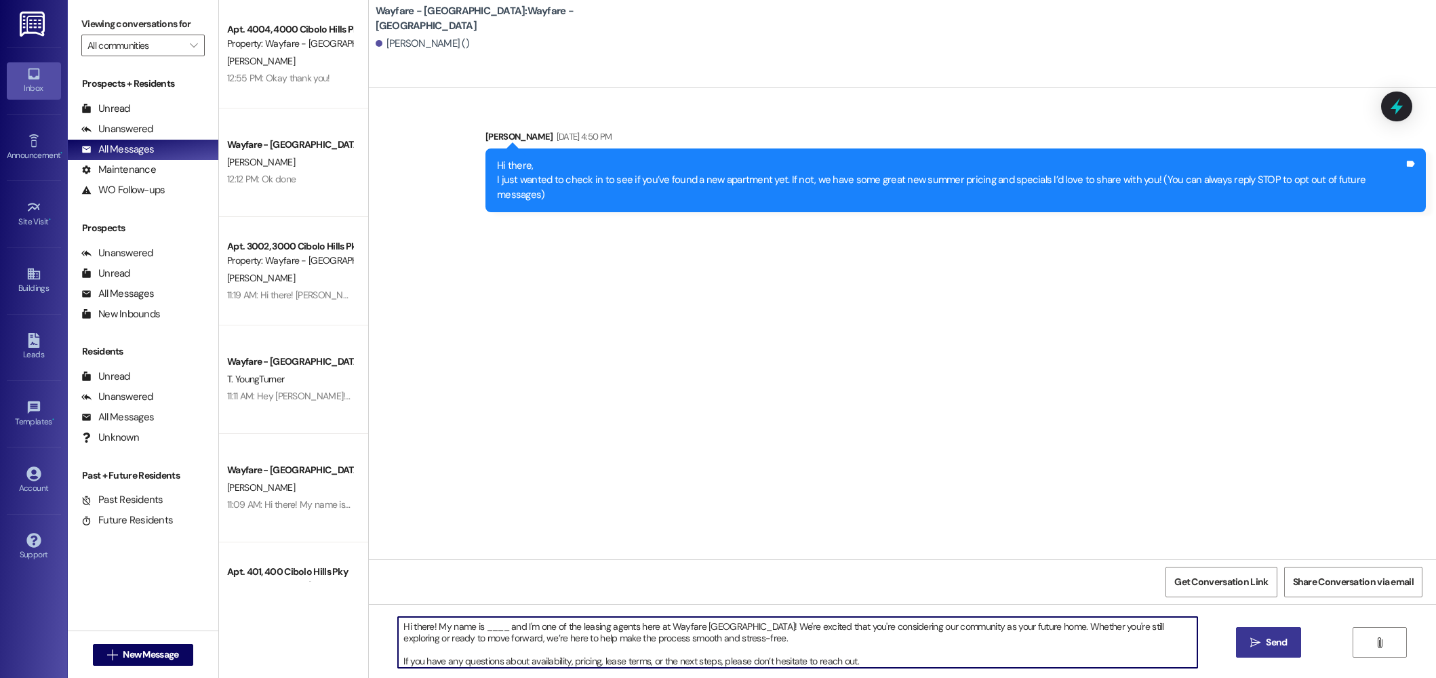
drag, startPoint x: 500, startPoint y: 630, endPoint x: 475, endPoint y: 630, distance: 25.8
click at [475, 630] on textarea "Hi there! My name is ____ and I'm one of the leasing agents here at Wayfare Cib…" at bounding box center [798, 642] width 800 height 51
type textarea "Hi there! My name is Jordan and I'm one of the leasing agents here at Wayfare C…"
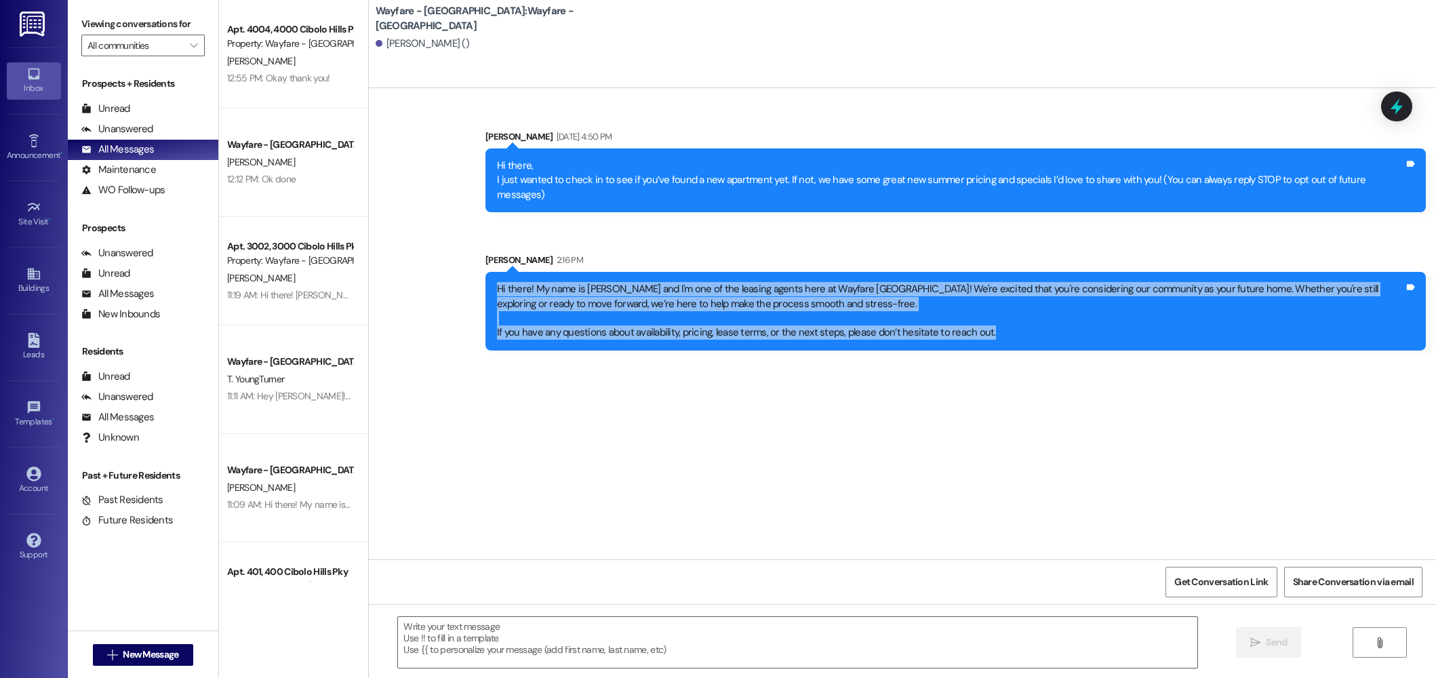
drag, startPoint x: 978, startPoint y: 319, endPoint x: 542, endPoint y: 284, distance: 436.7
click at [439, 264] on div "Sent via SMS Thalya Hendrie Aug 11, 2025 at 4:50 PM Hi there, I just wanted to …" at bounding box center [902, 230] width 1067 height 262
copy div "Hi there! My name is Jordan and I'm one of the leasing agents here at Wayfare C…"
click at [139, 649] on span "New Message" at bounding box center [151, 655] width 56 height 14
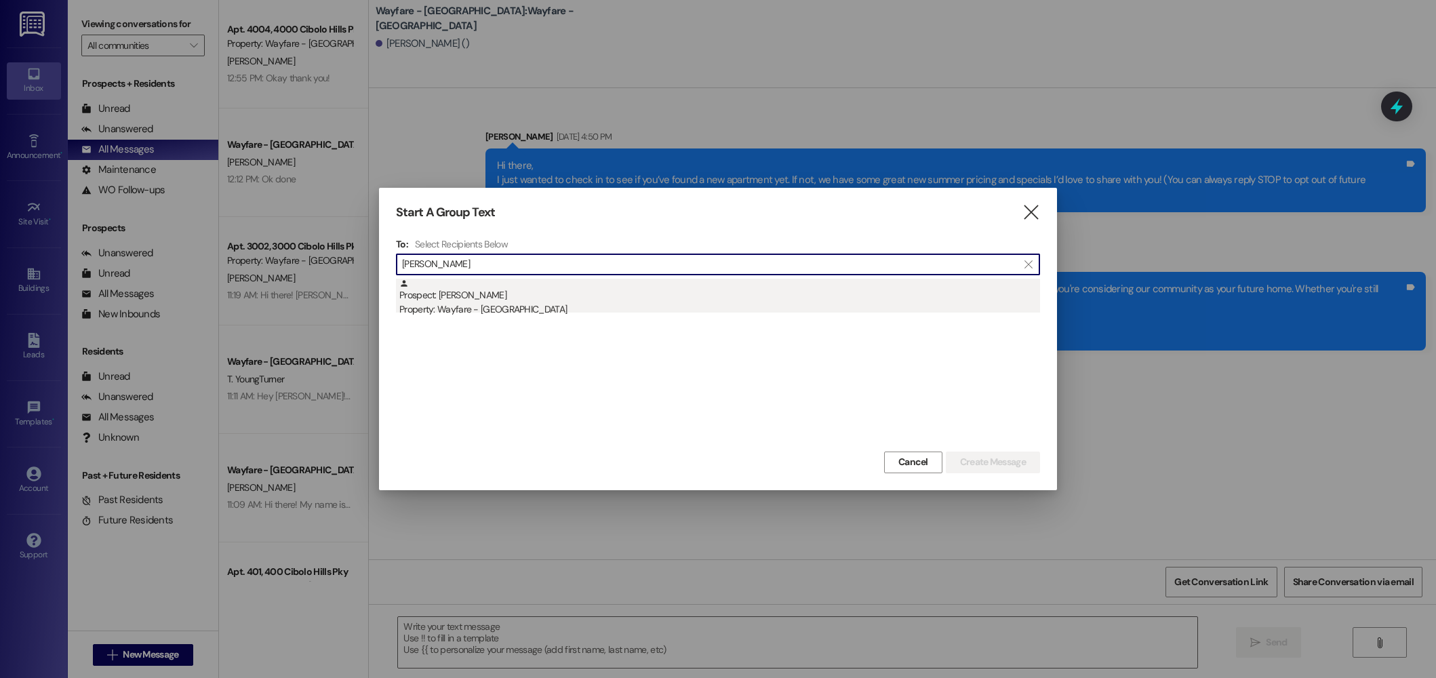
type input "brian st"
click at [494, 309] on div "Property: Wayfare - [GEOGRAPHIC_DATA]" at bounding box center [719, 309] width 641 height 14
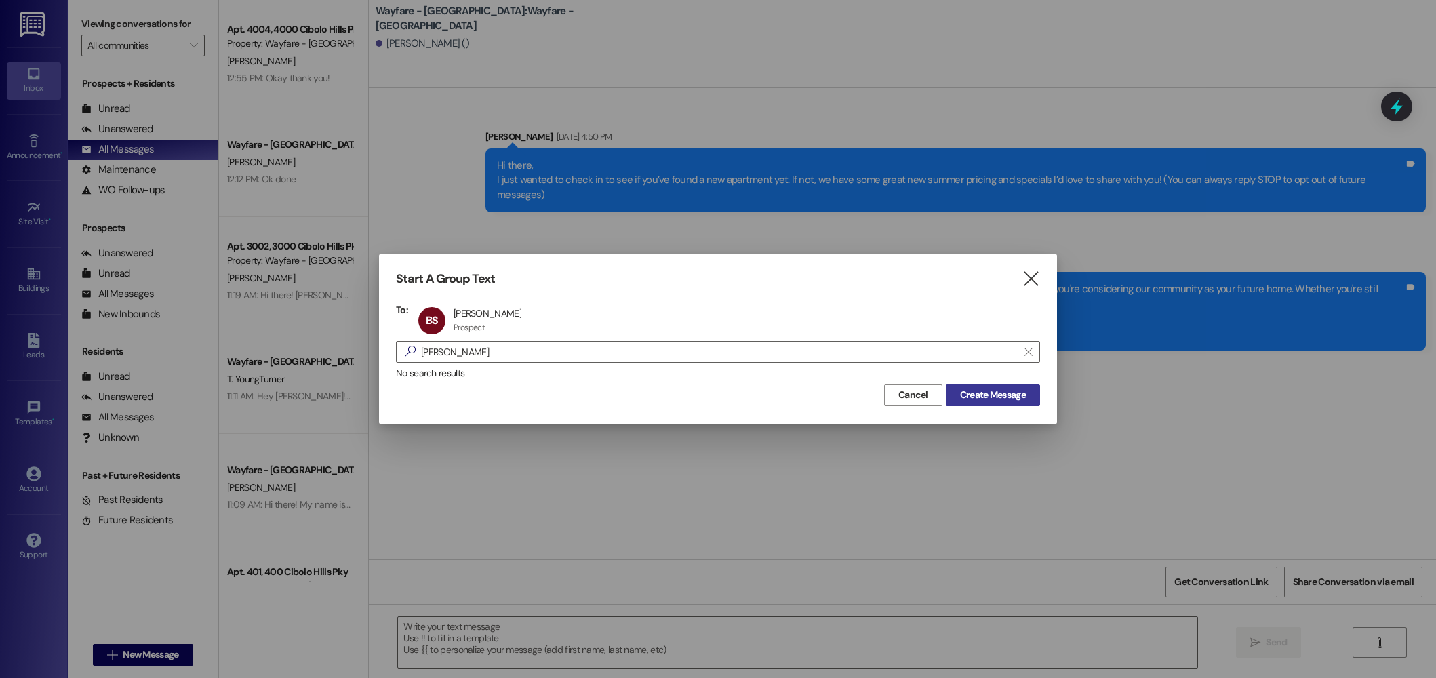
click at [1015, 391] on span "Create Message" at bounding box center [993, 395] width 66 height 14
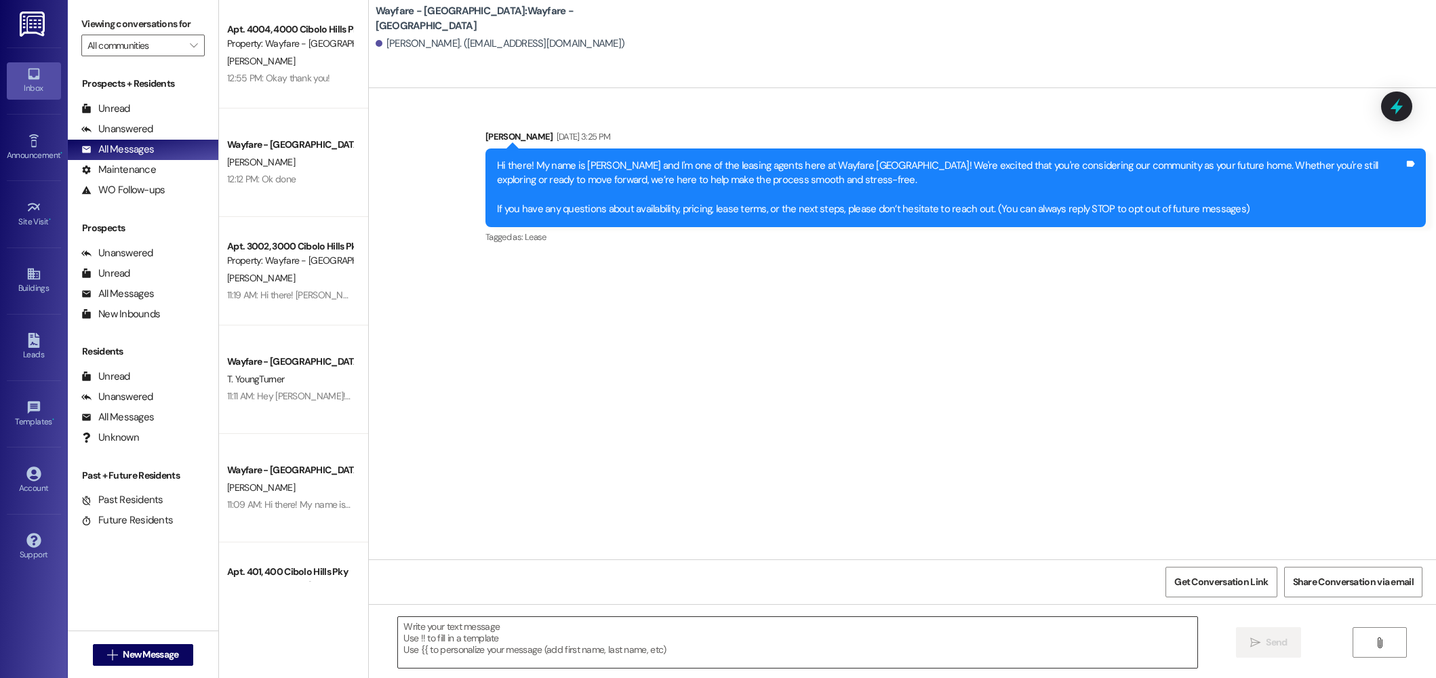
click at [852, 629] on textarea at bounding box center [798, 642] width 800 height 51
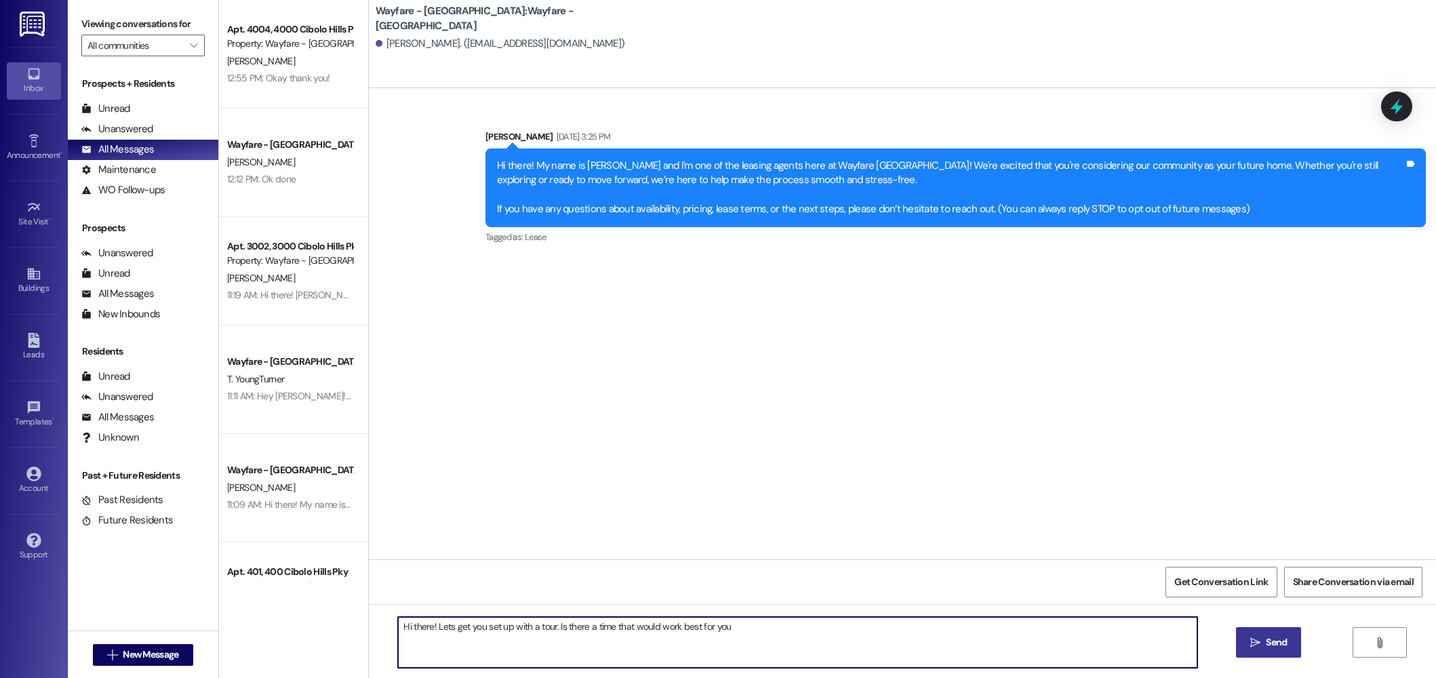
type textarea "Hi there! Lets get you set up with a tour. Is there a time that would work best…"
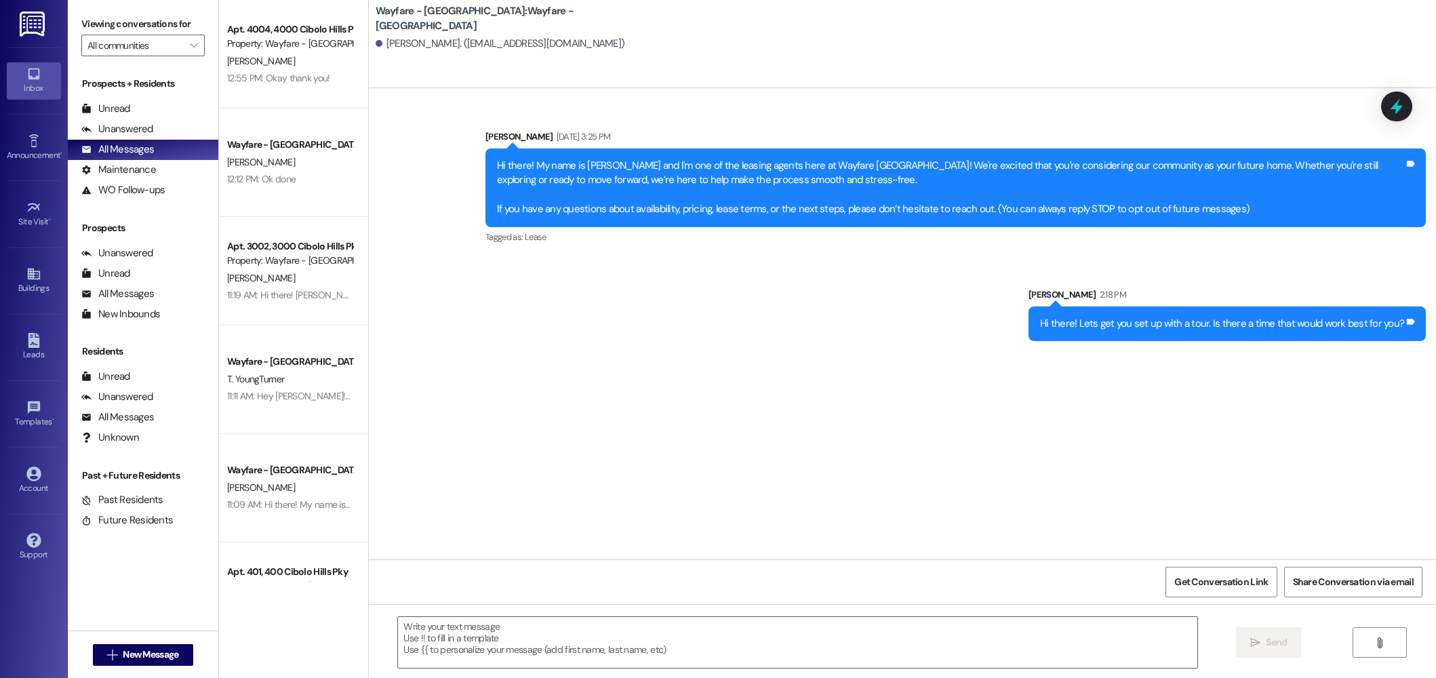
click at [1156, 327] on div "Hi there! Lets get you set up with a tour. Is there a time that would work best…" at bounding box center [1222, 324] width 364 height 14
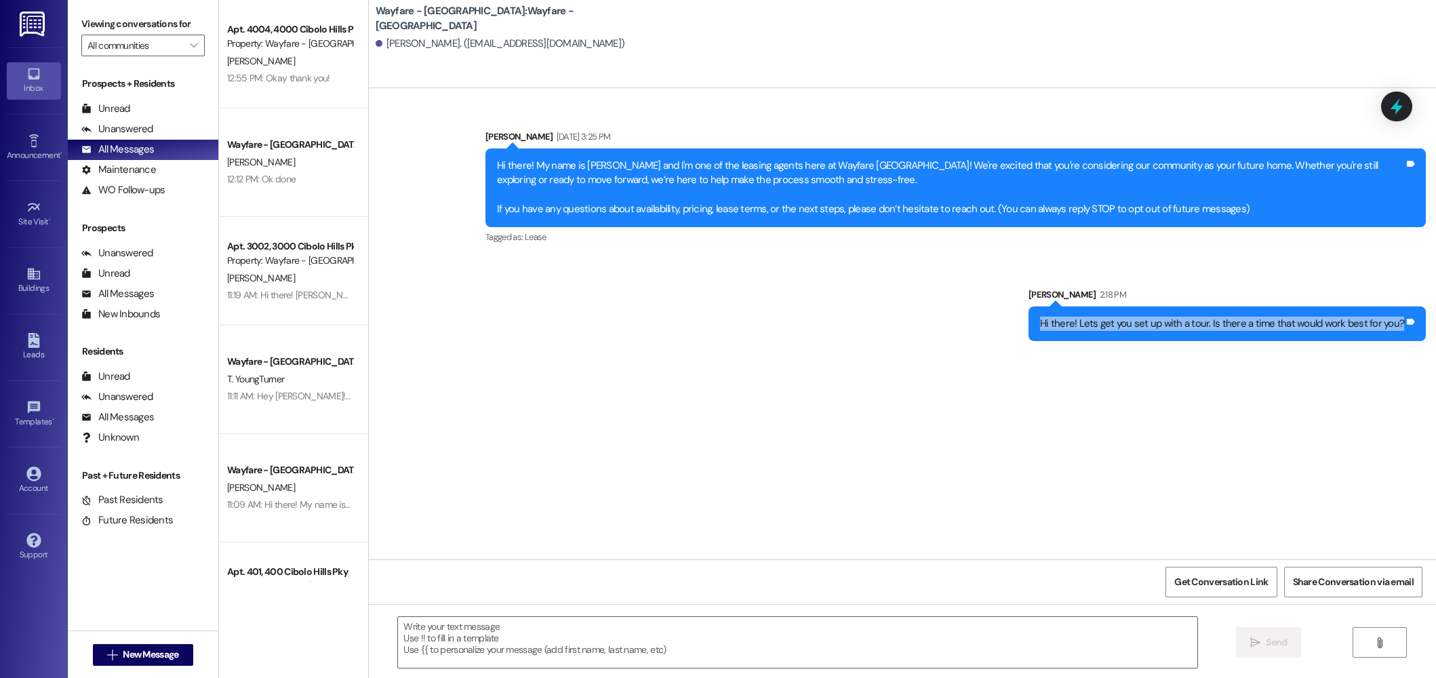
click at [1156, 327] on div "Hi there! Lets get you set up with a tour. Is there a time that would work best…" at bounding box center [1222, 324] width 364 height 14
click at [123, 658] on span "New Message" at bounding box center [151, 655] width 56 height 14
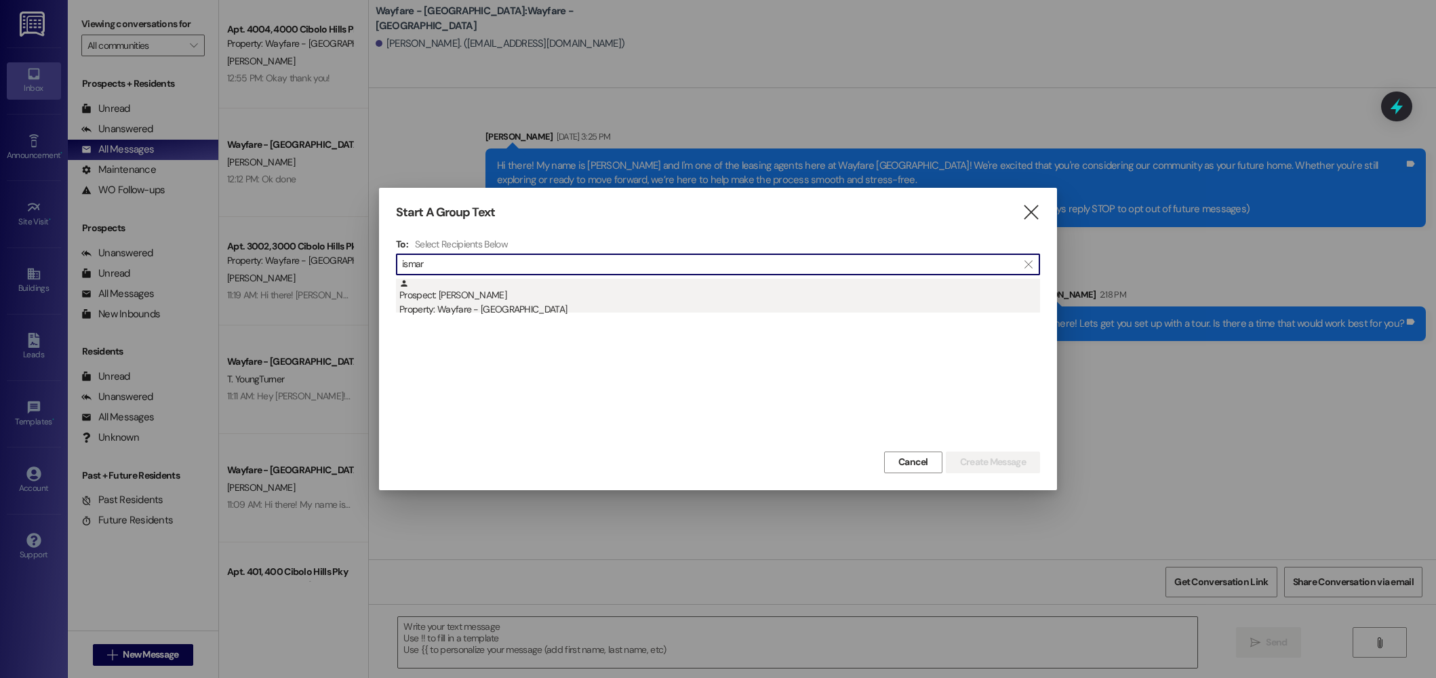
type input "ismar"
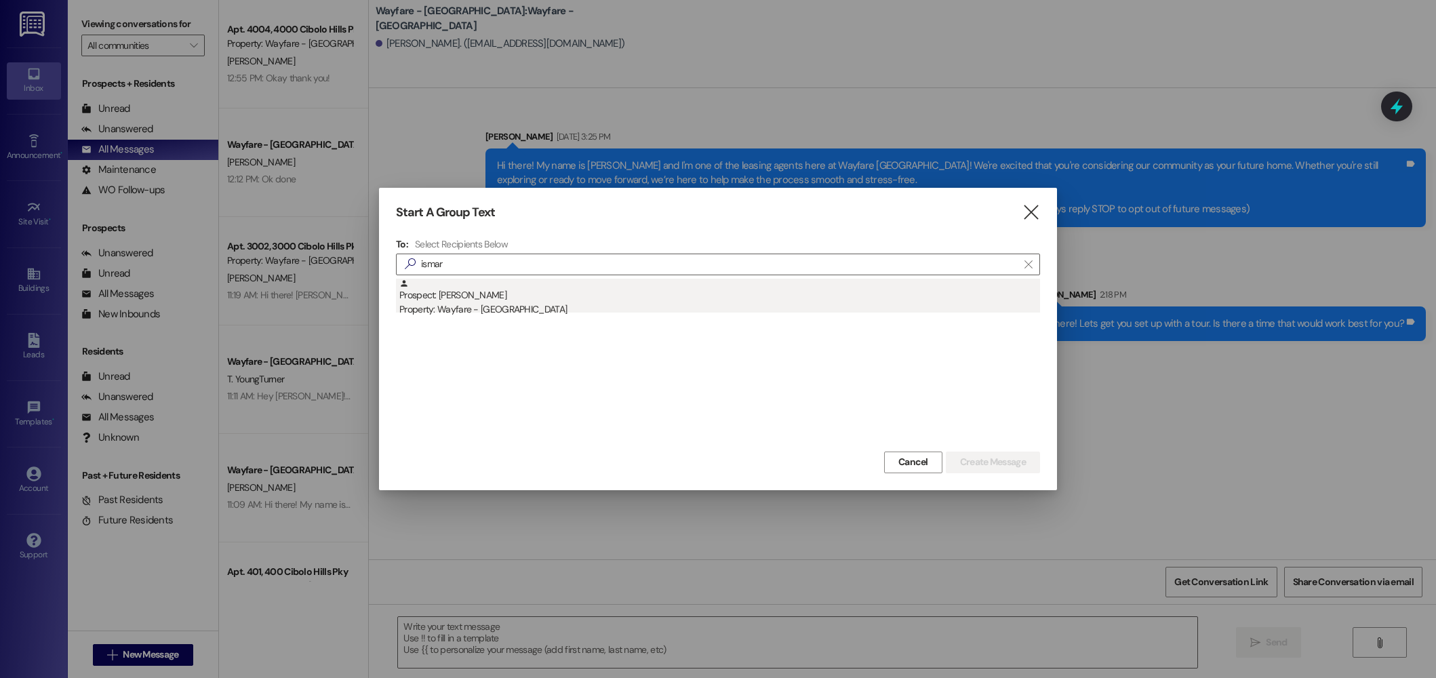
click at [542, 295] on div "Prospect: Ismara Perez Property: Wayfare - Cibolo Hills" at bounding box center [719, 298] width 641 height 39
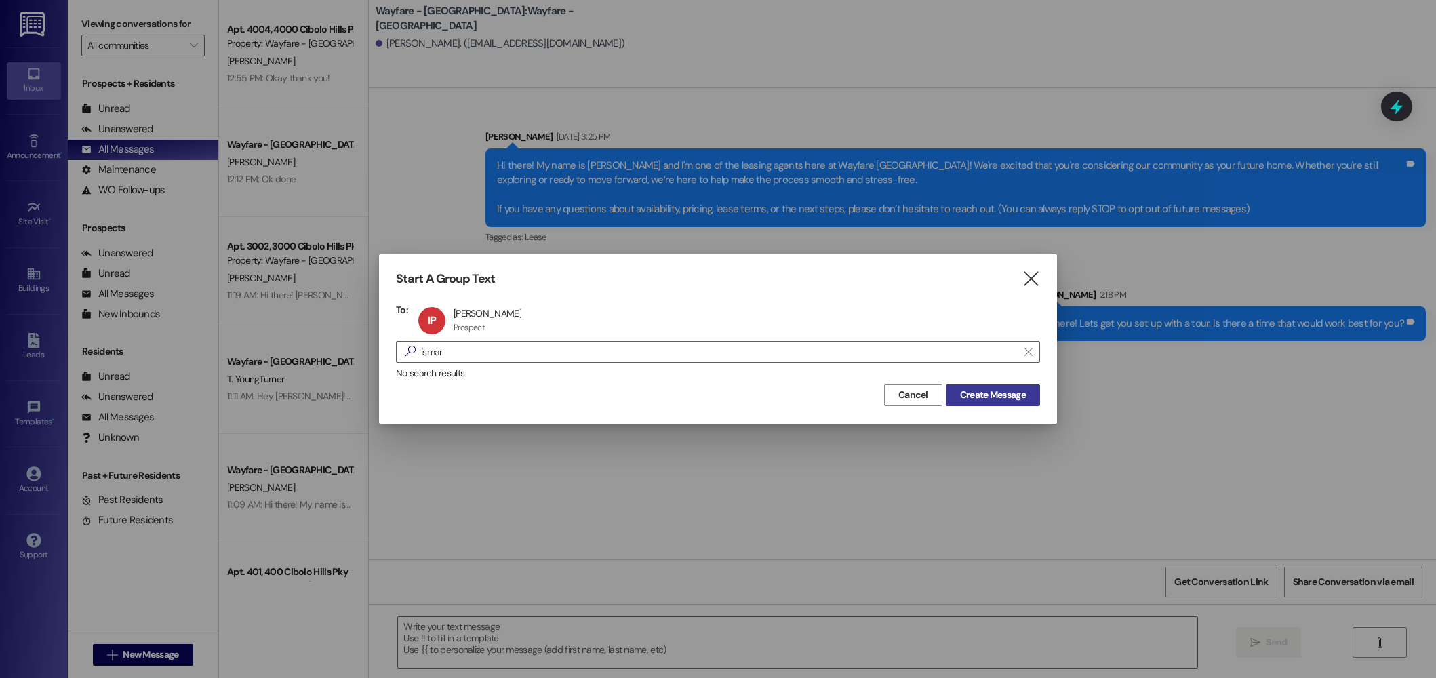
click at [1004, 394] on span "Create Message" at bounding box center [993, 395] width 66 height 14
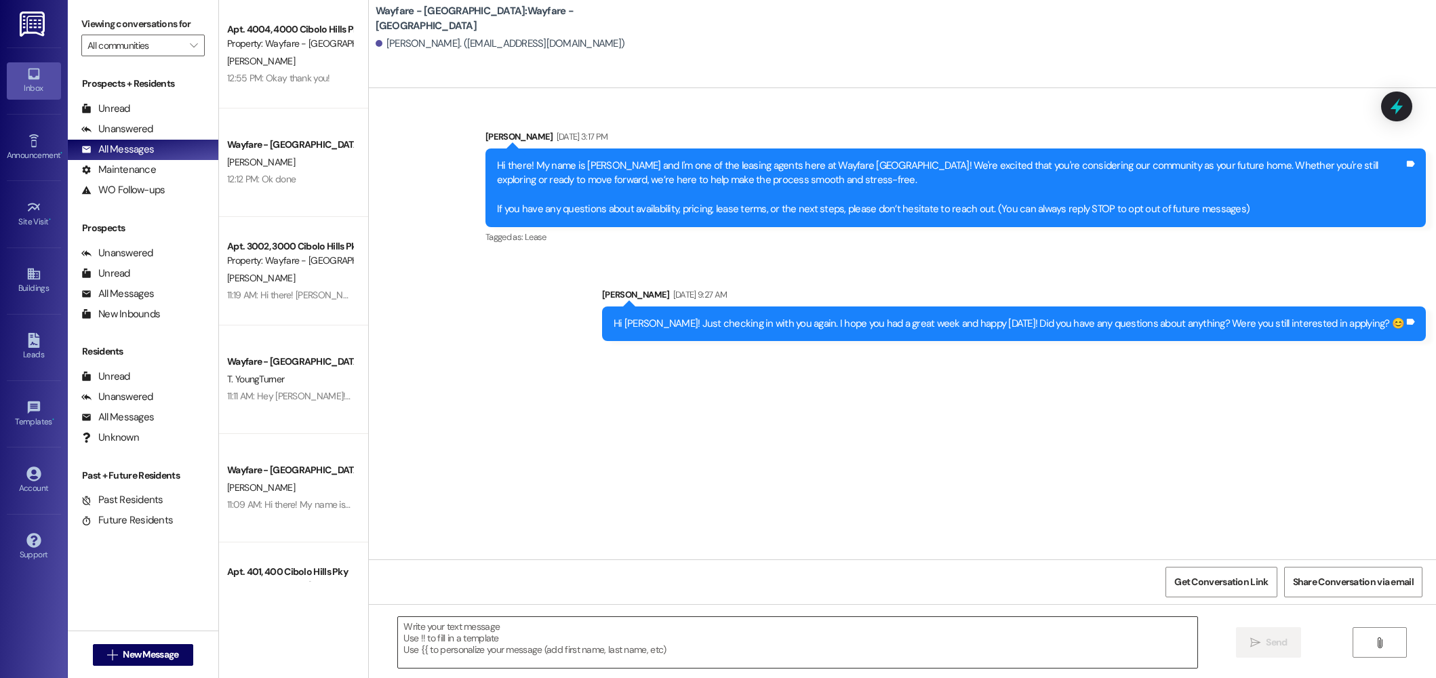
click at [823, 649] on textarea at bounding box center [798, 642] width 800 height 51
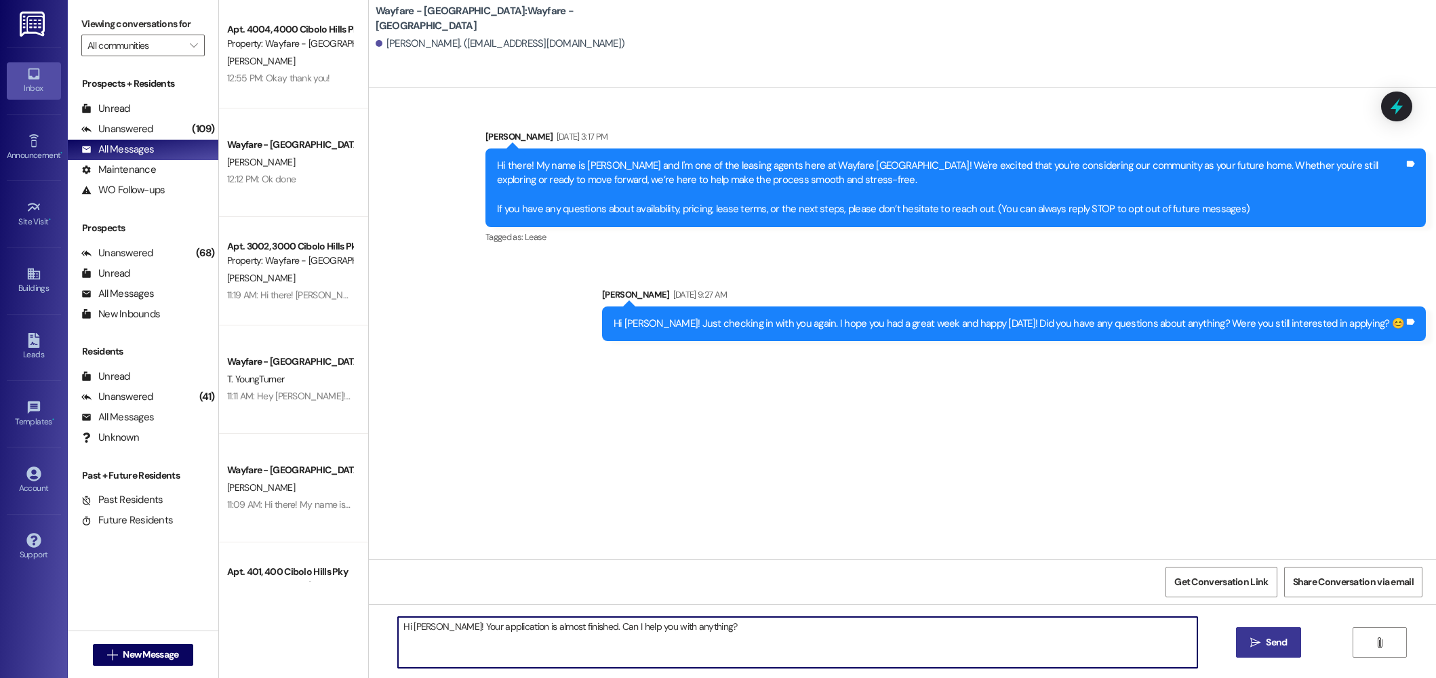
type textarea "Hi Ismara! Your application is almost finished. Can I help you with anything?"
click at [1255, 641] on icon "" at bounding box center [1255, 642] width 10 height 11
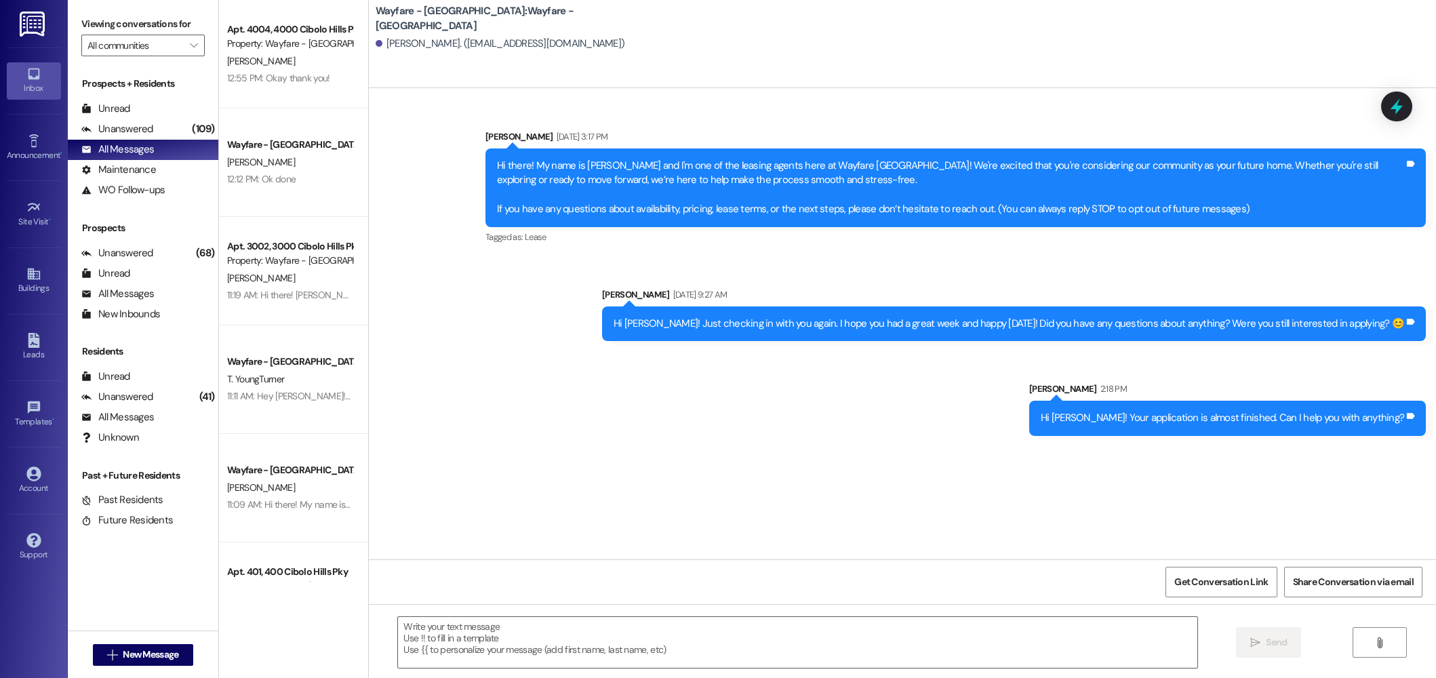
click at [1130, 417] on div "Hi Ismara! Your application is almost finished. Can I help you with anything?" at bounding box center [1222, 418] width 363 height 14
copy div "Hi Ismara! Your application is almost finished. Can I help you with anything? T…"
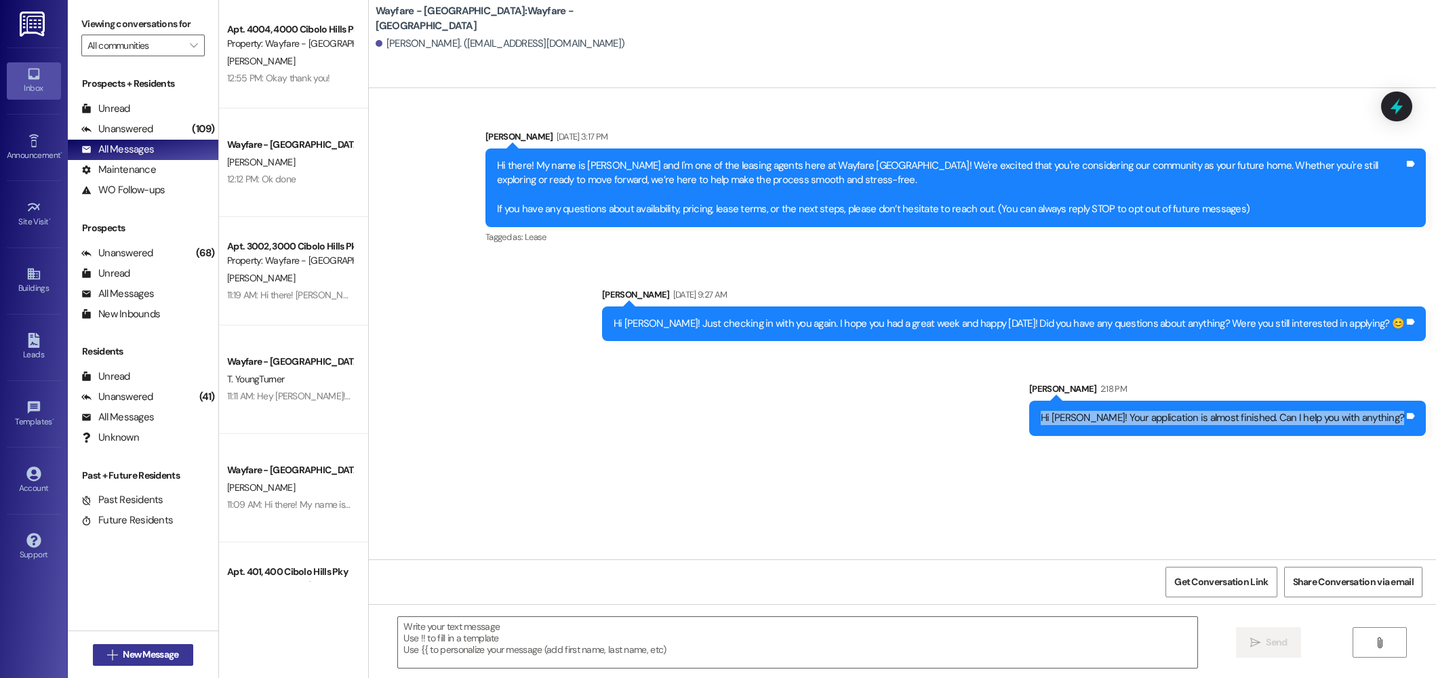
click at [157, 648] on span "New Message" at bounding box center [151, 655] width 56 height 14
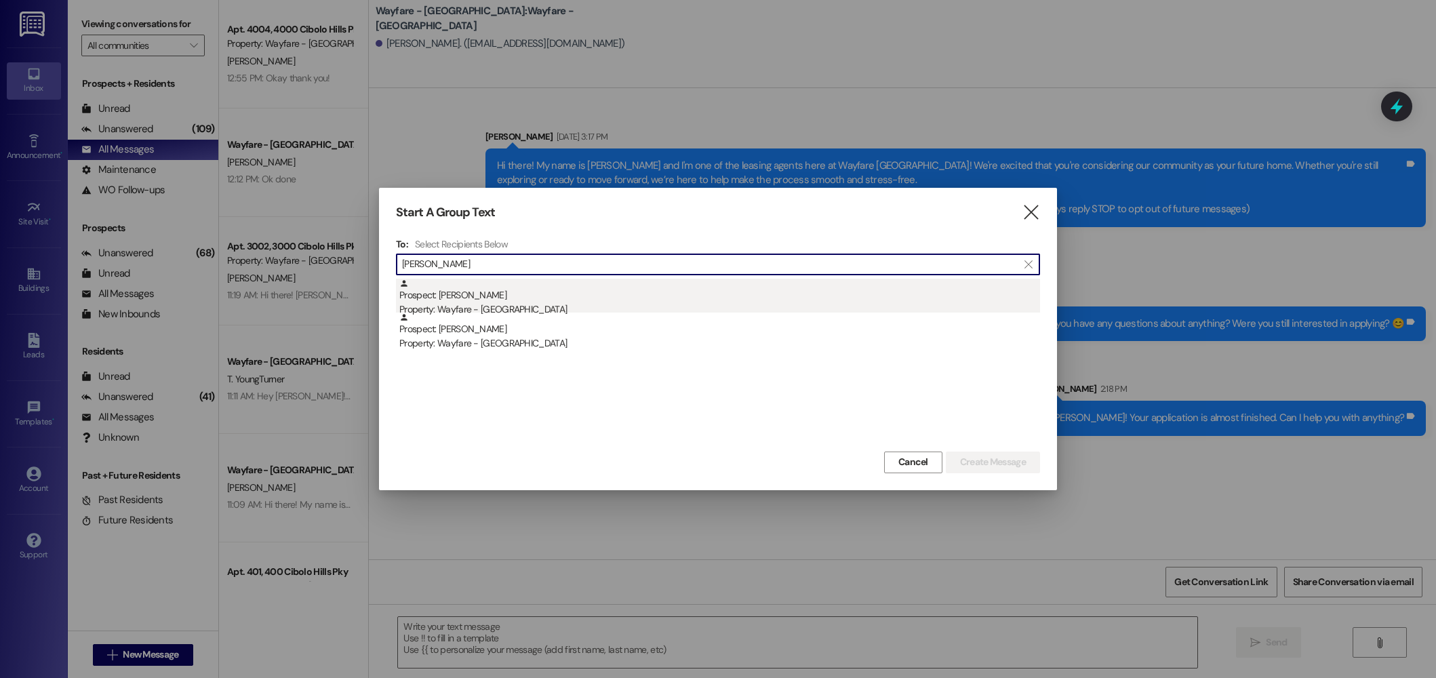
type input "salois"
click at [499, 298] on div "Prospect: Jacob Salois Property: Wayfare - Cibolo Hills" at bounding box center [719, 298] width 641 height 39
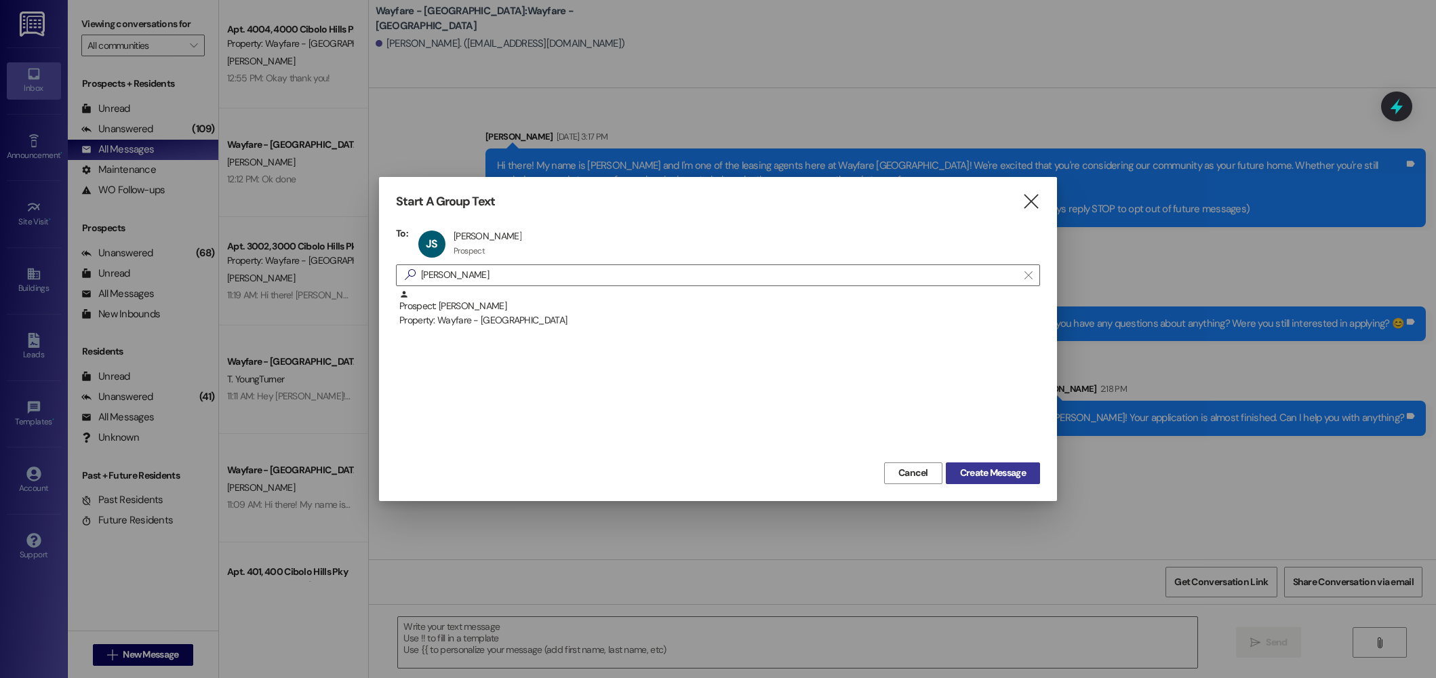
click at [979, 471] on span "Create Message" at bounding box center [993, 473] width 66 height 14
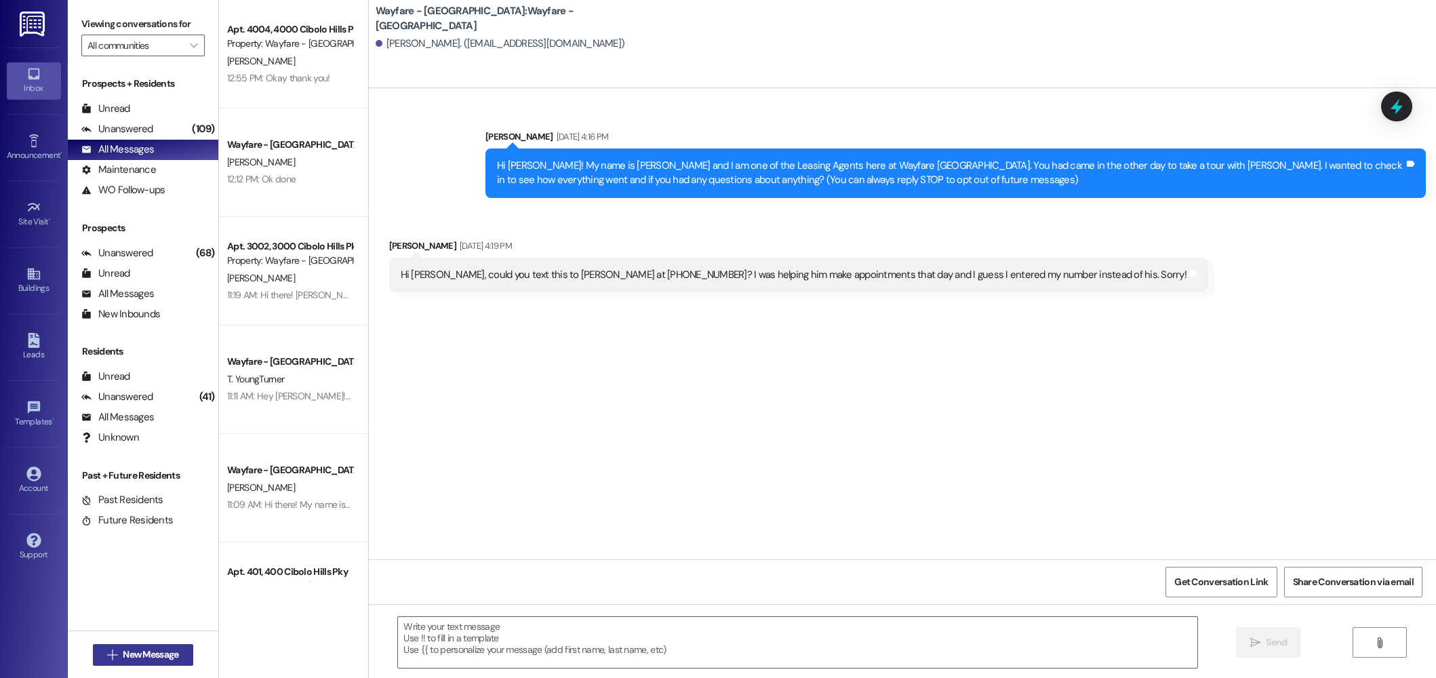
click at [164, 657] on span "New Message" at bounding box center [151, 655] width 56 height 14
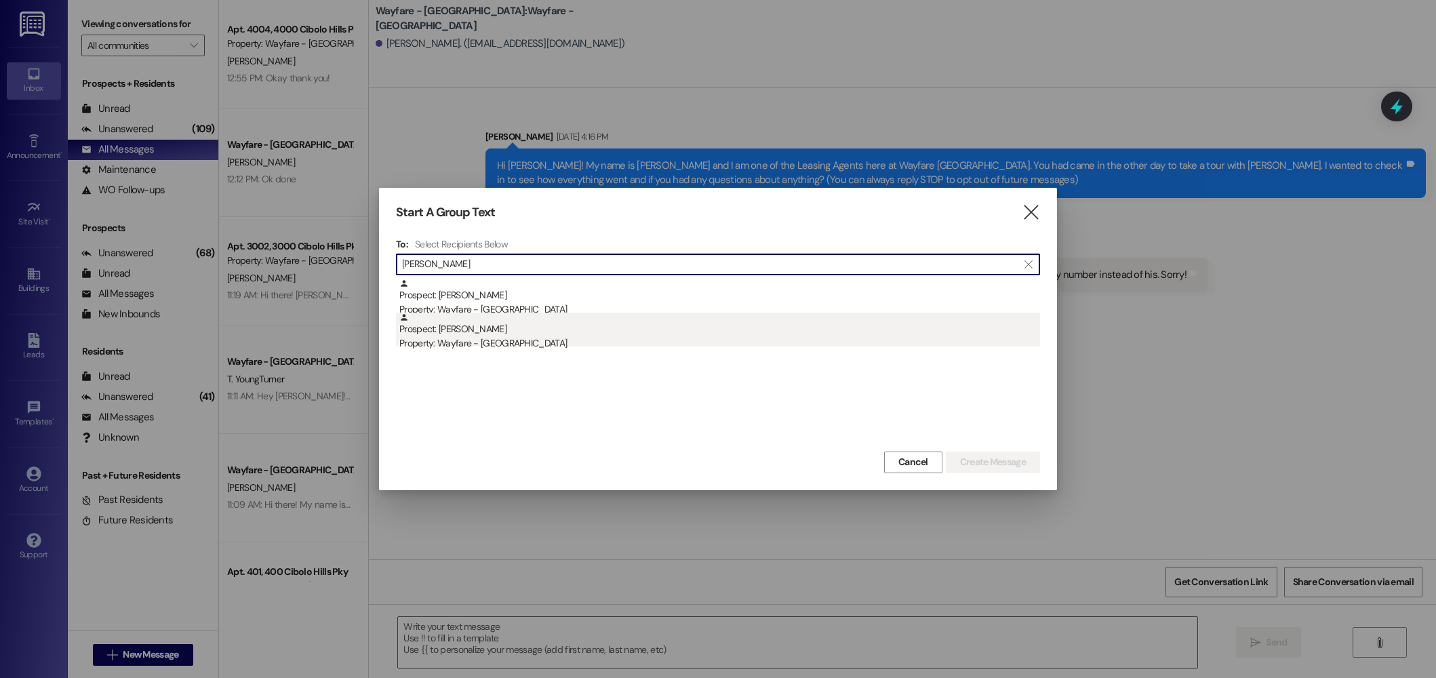
type input "salois"
drag, startPoint x: 570, startPoint y: 340, endPoint x: 529, endPoint y: 336, distance: 41.0
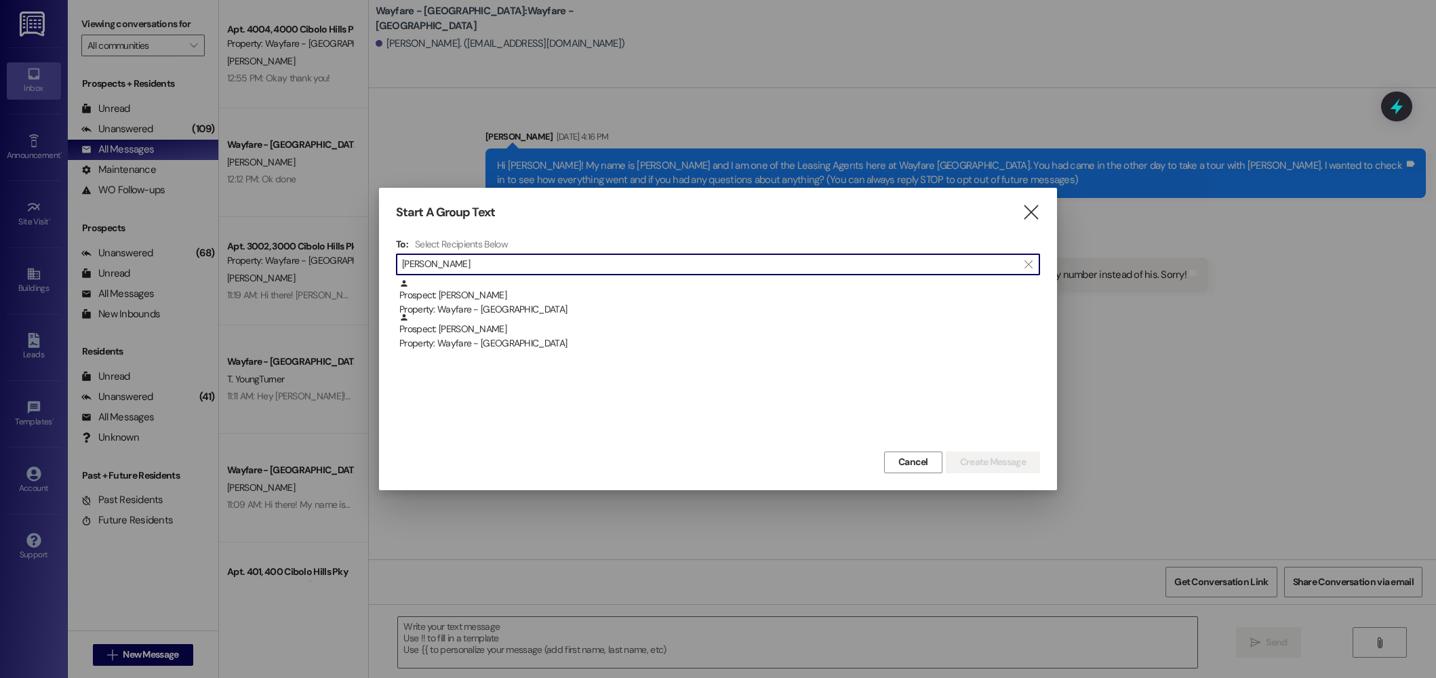
click at [570, 340] on div "Property: Wayfare - [GEOGRAPHIC_DATA]" at bounding box center [719, 343] width 641 height 14
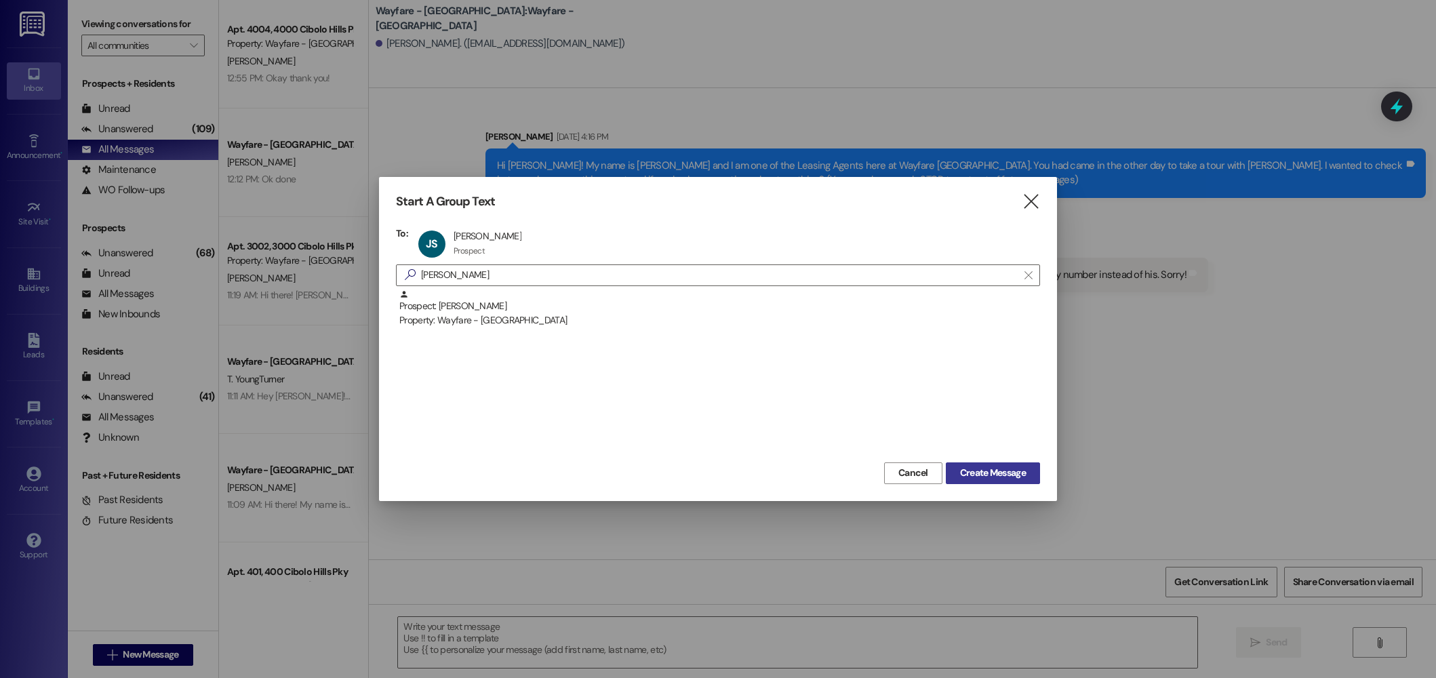
click at [1026, 483] on button "Create Message" at bounding box center [993, 473] width 94 height 22
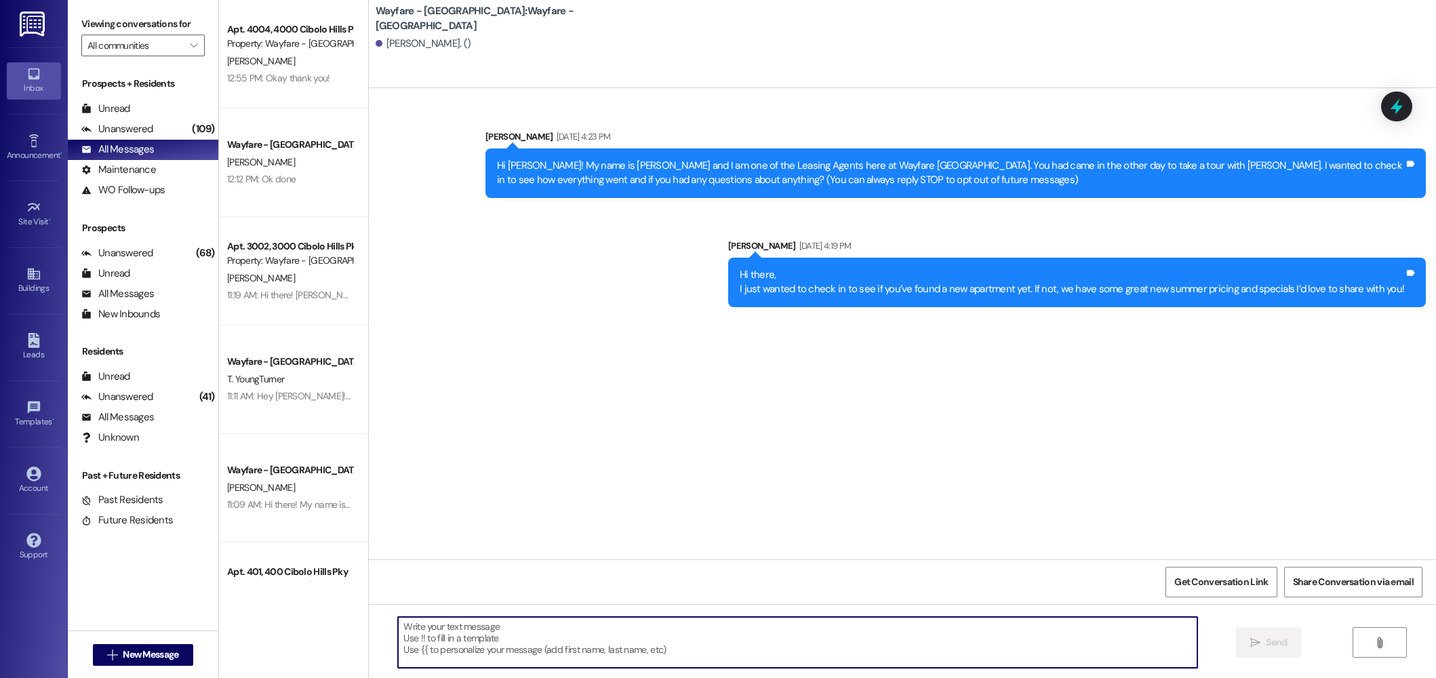
click at [801, 646] on textarea at bounding box center [798, 642] width 800 height 51
type textarea "h"
type textarea "Hey Jacob! Still interested in Wayfare?"
click at [1276, 387] on div "Hey Jacob! Still interested in Wayfare?" at bounding box center [1298, 383] width 212 height 14
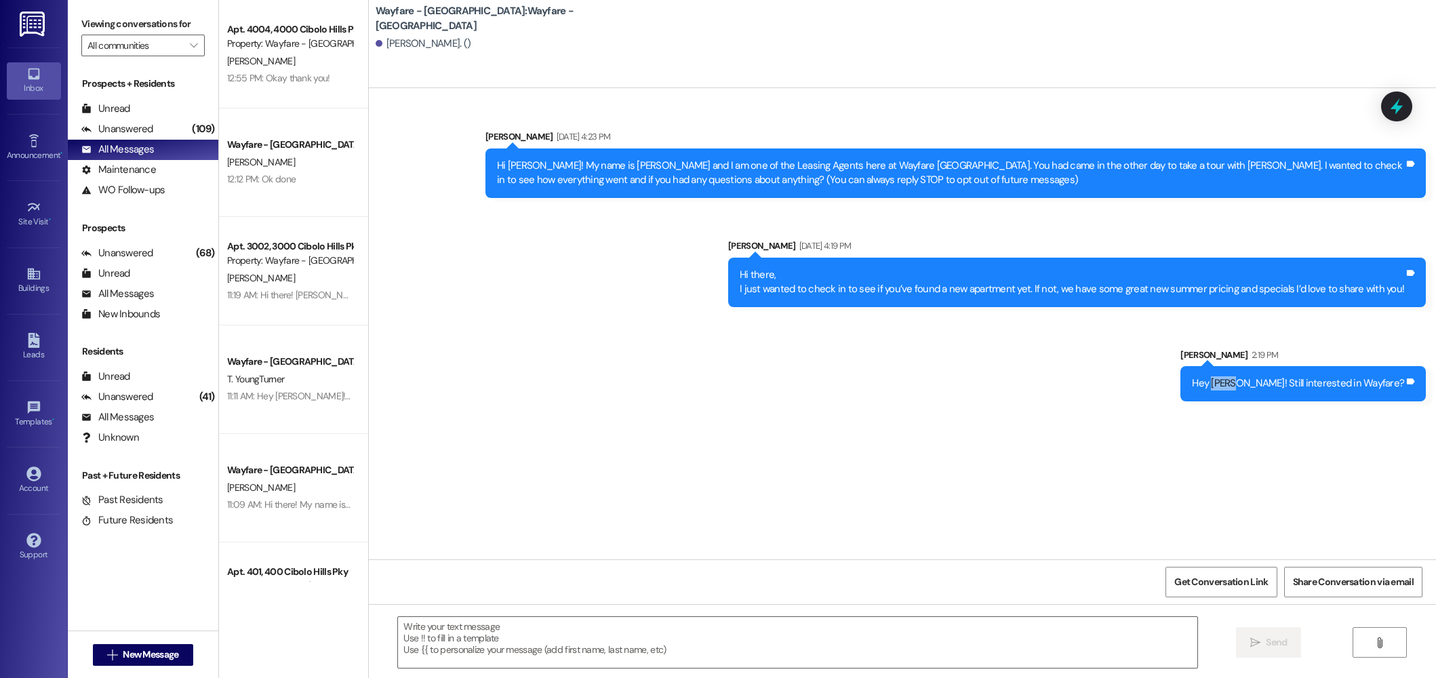
click at [1276, 387] on div "Hey Jacob! Still interested in Wayfare?" at bounding box center [1298, 383] width 212 height 14
copy div "Hey Jacob! Still interested in Wayfare? Tags and notes"
click at [127, 654] on span "New Message" at bounding box center [151, 655] width 56 height 14
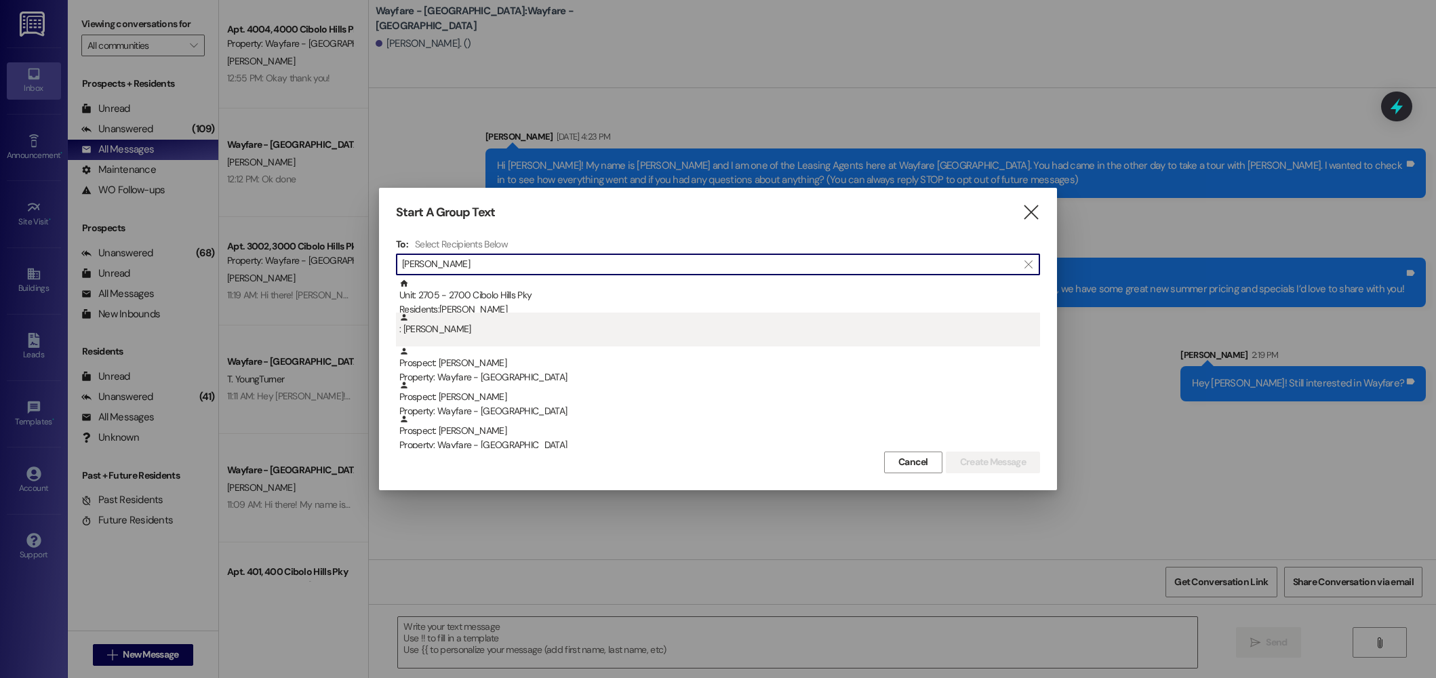
scroll to position [150, 0]
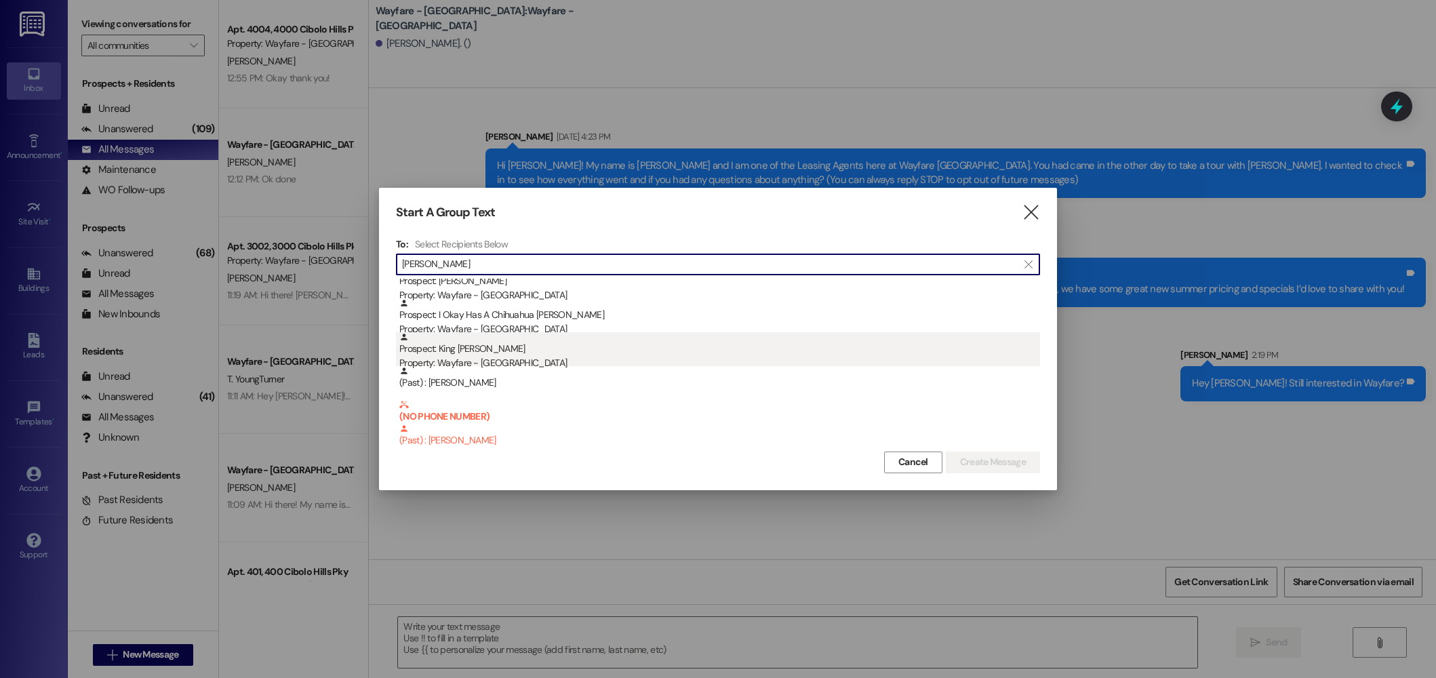
type input "carter"
click at [471, 351] on div "Prospect: King Kyree Carter Property: Wayfare - Cibolo Hills" at bounding box center [719, 351] width 641 height 39
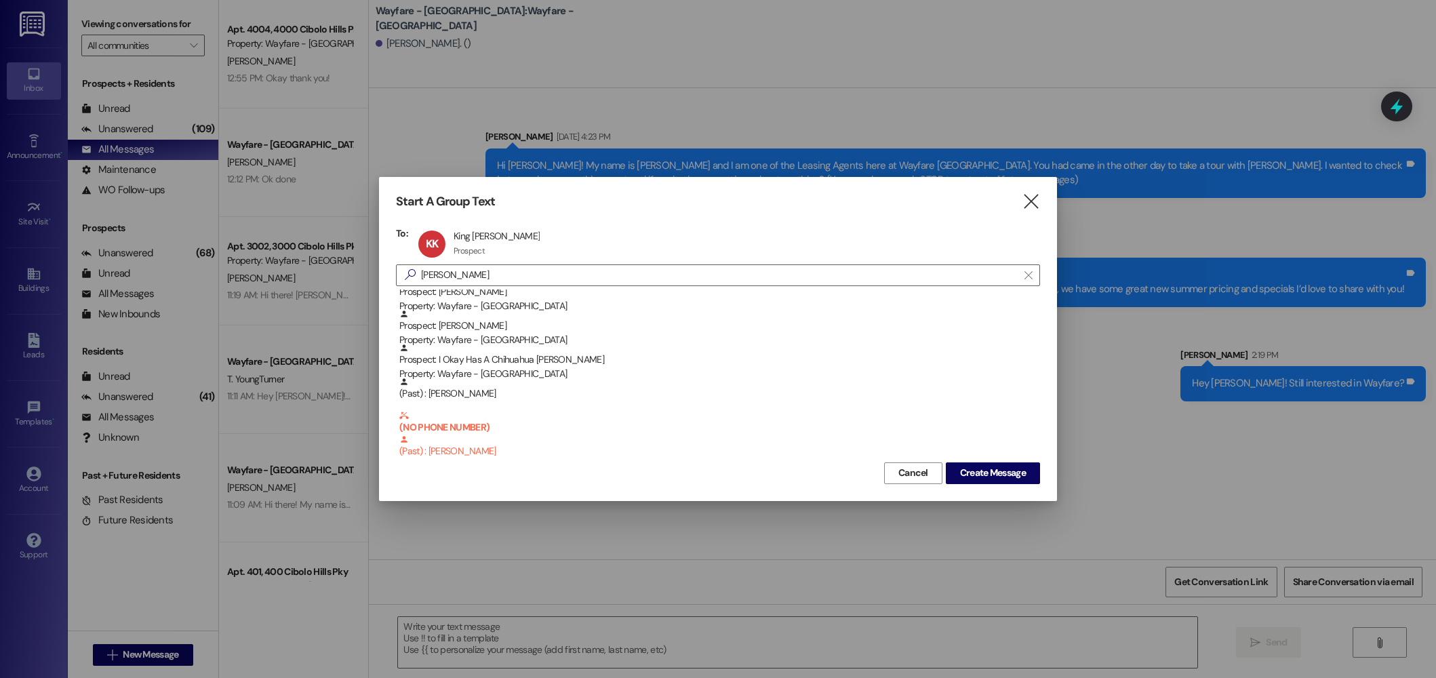
scroll to position [116, 0]
click at [996, 470] on span "Create Message" at bounding box center [993, 473] width 66 height 14
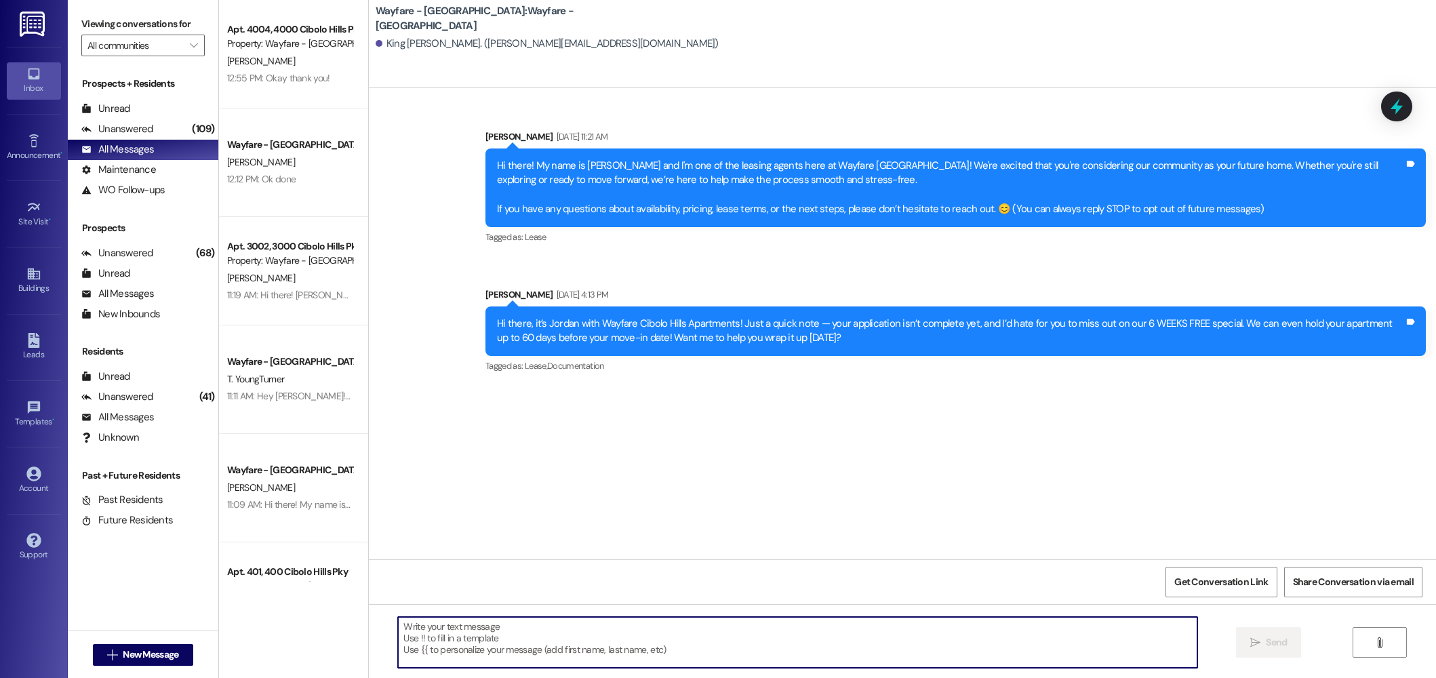
click at [903, 647] on textarea at bounding box center [798, 642] width 800 height 51
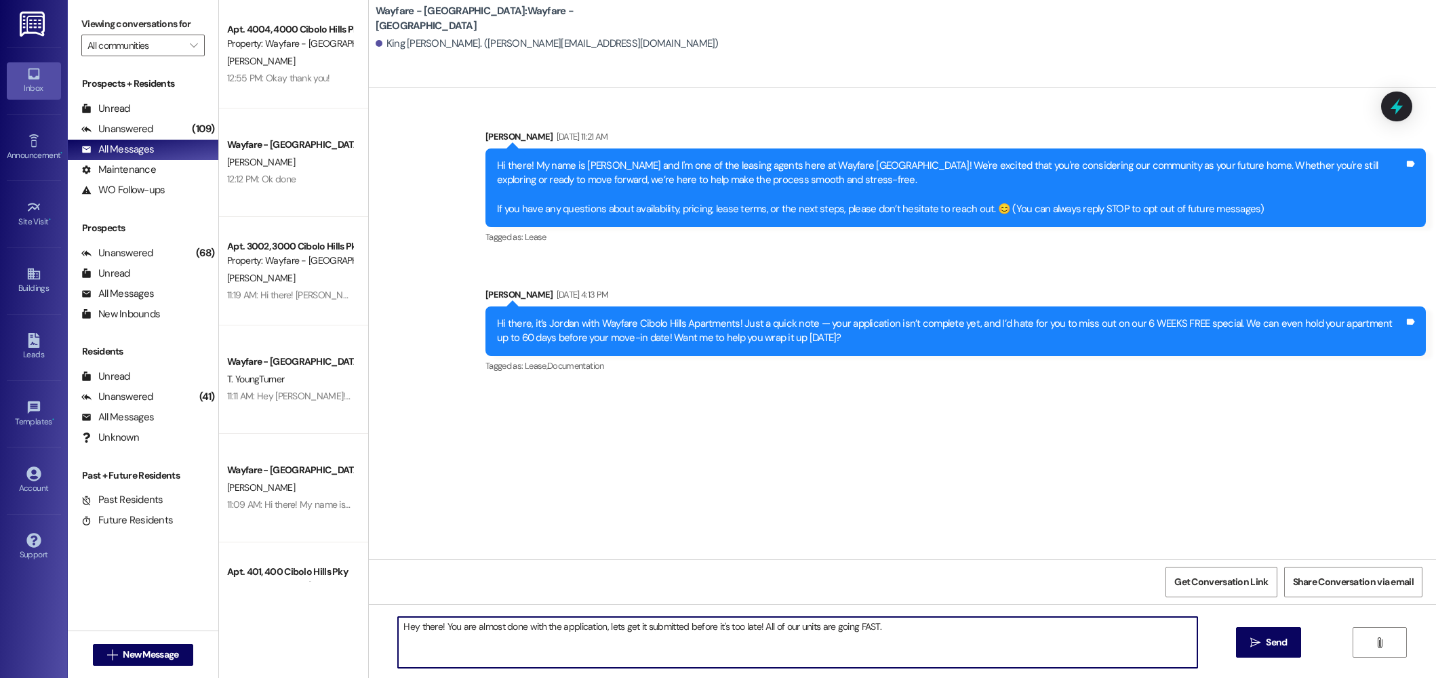
type textarea "Hey there! You are almost done with the application, lets get it submitted befo…"
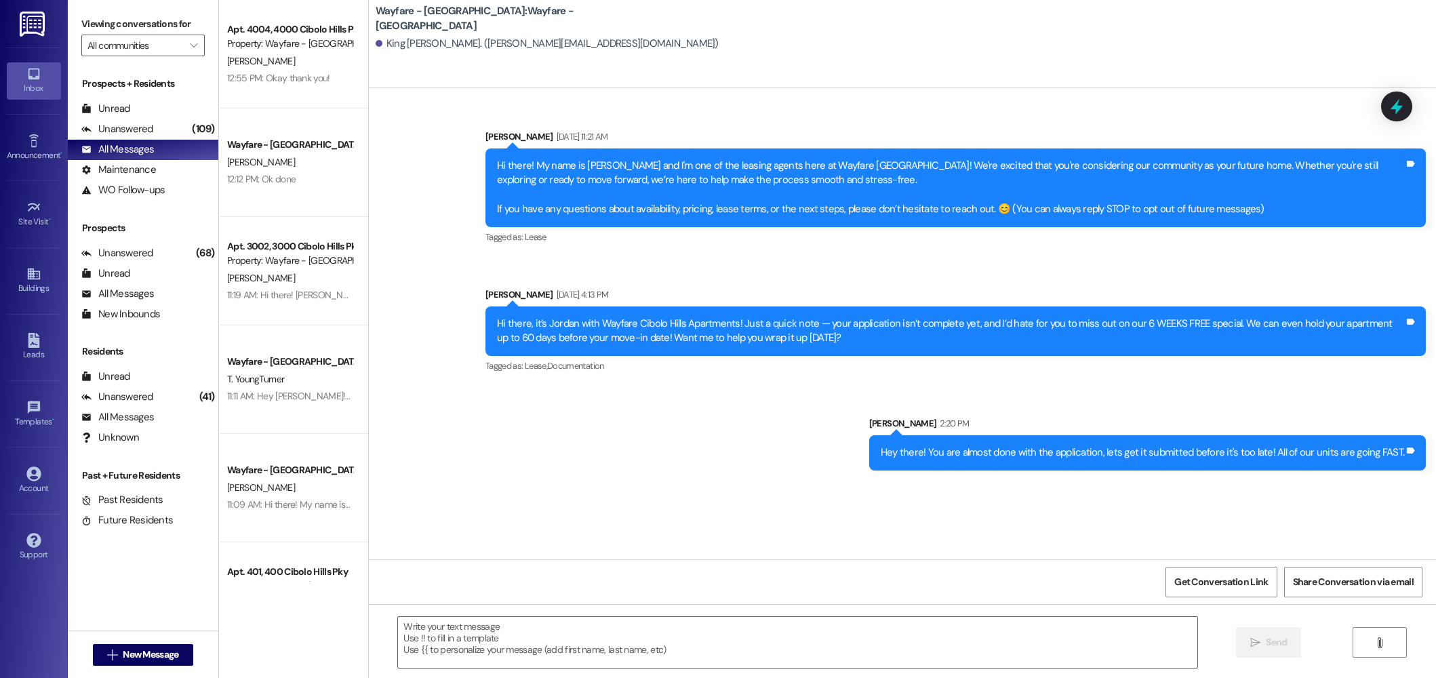
click at [1112, 450] on div "Hey there! You are almost done with the application, lets get it submitted befo…" at bounding box center [1143, 453] width 524 height 14
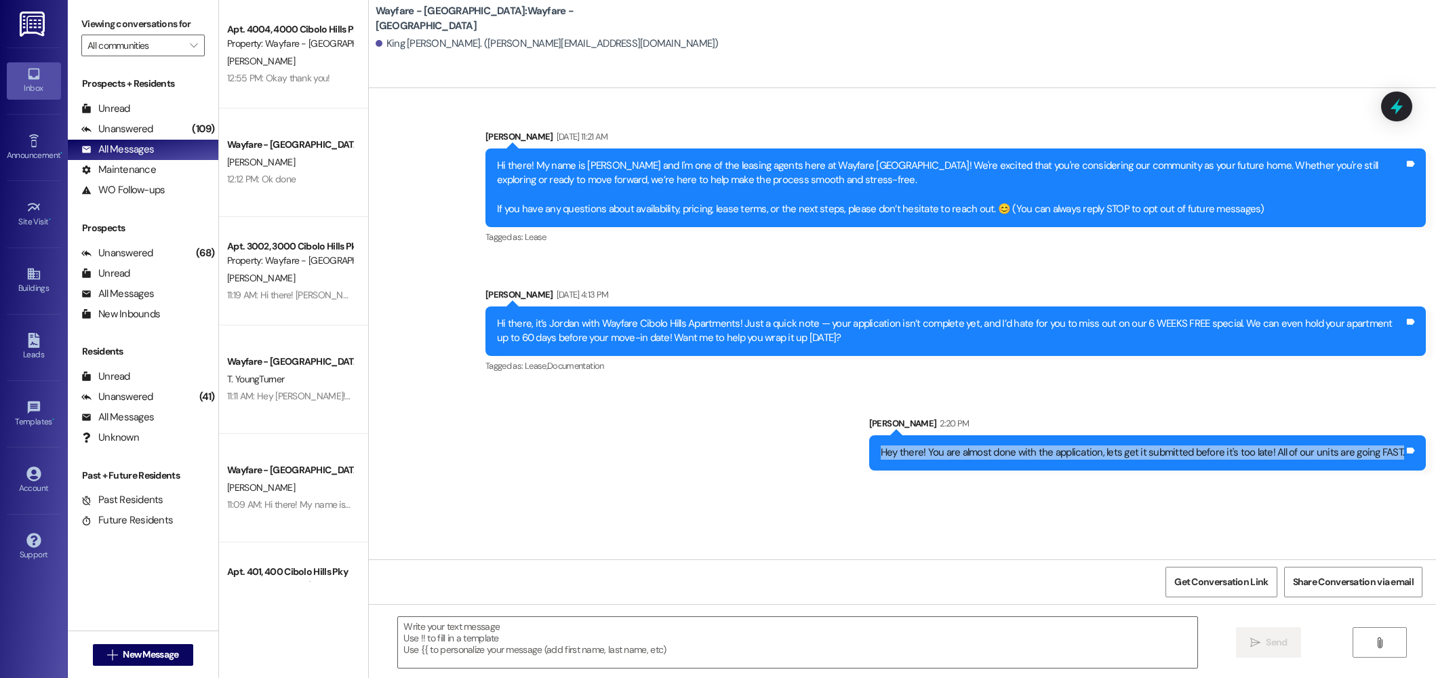
click at [1112, 450] on div "Hey there! You are almost done with the application, lets get it submitted befo…" at bounding box center [1143, 453] width 524 height 14
copy div "Hey there! You are almost done with the application, lets get it submitted befo…"
click at [170, 648] on span "New Message" at bounding box center [151, 655] width 56 height 14
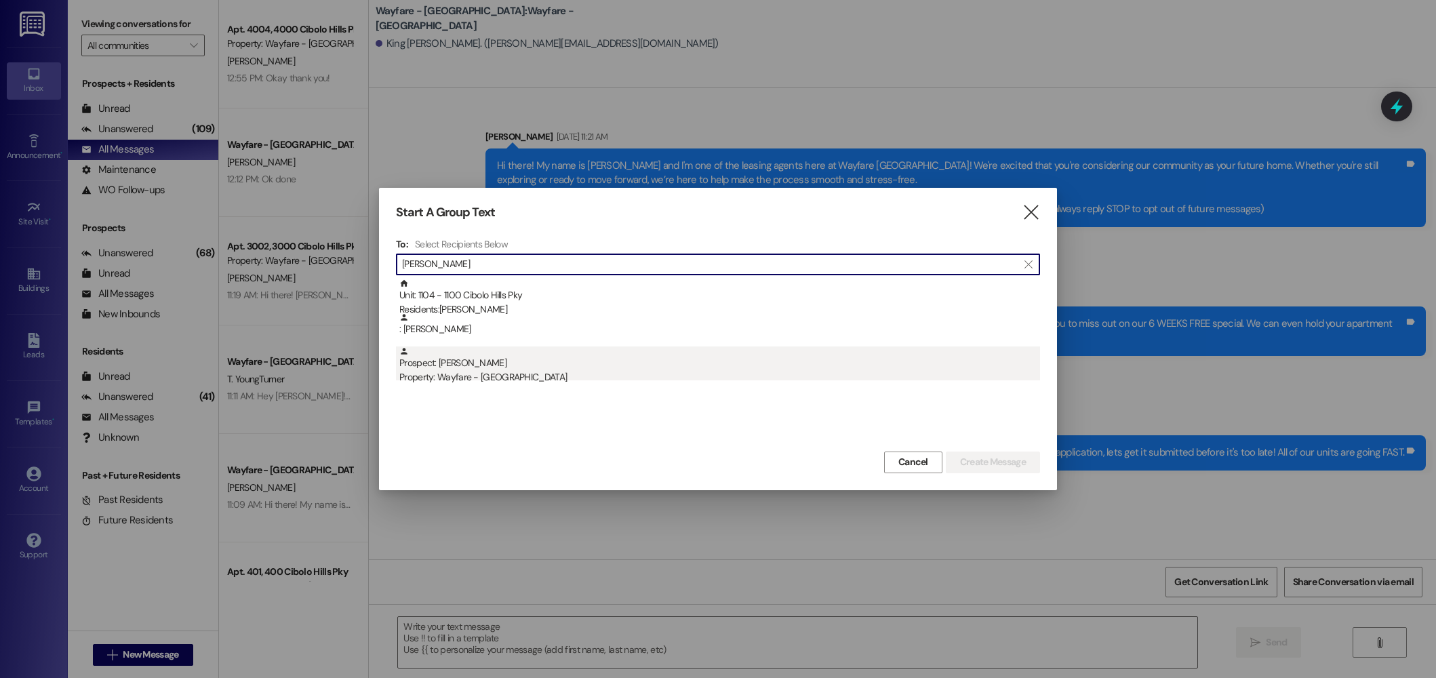
type input "DANIELS"
click at [682, 359] on div "Prospect: Heather Daniels Property: Wayfare - Cibolo Hills" at bounding box center [719, 366] width 641 height 39
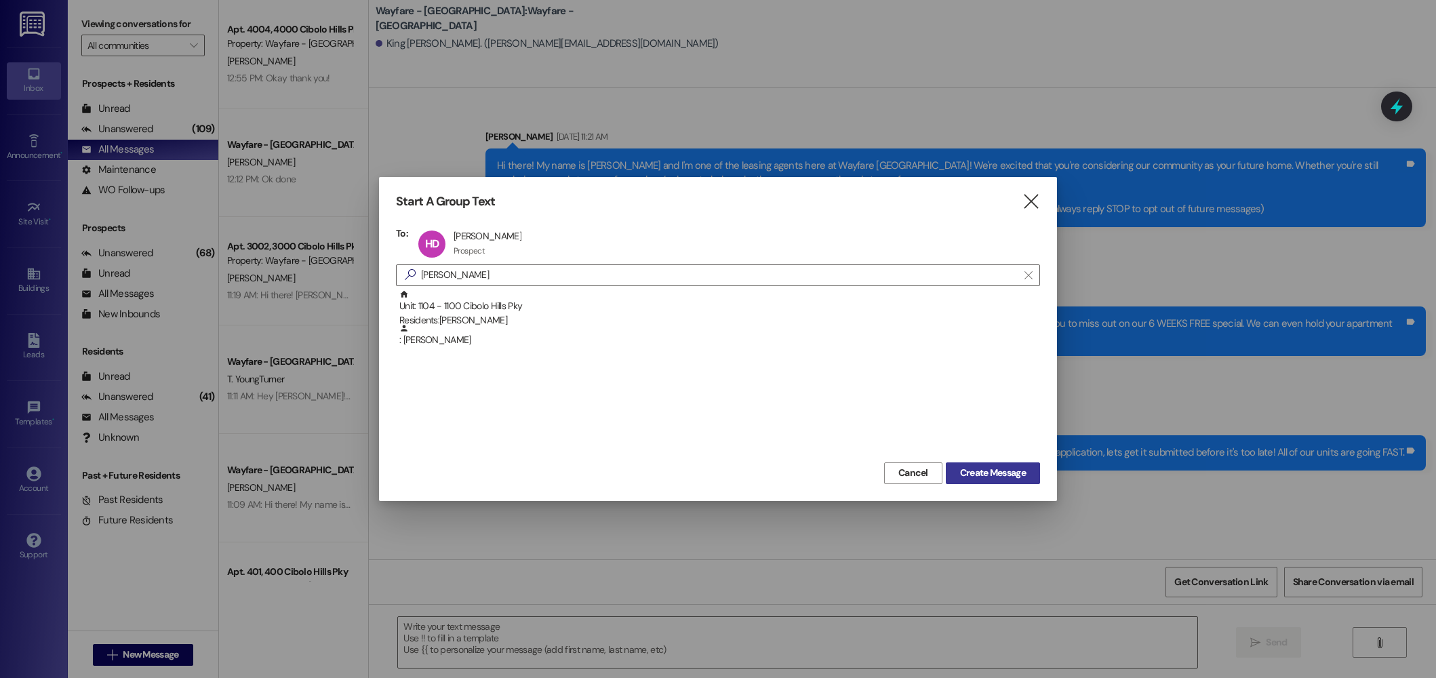
click at [1005, 471] on span "Create Message" at bounding box center [993, 473] width 66 height 14
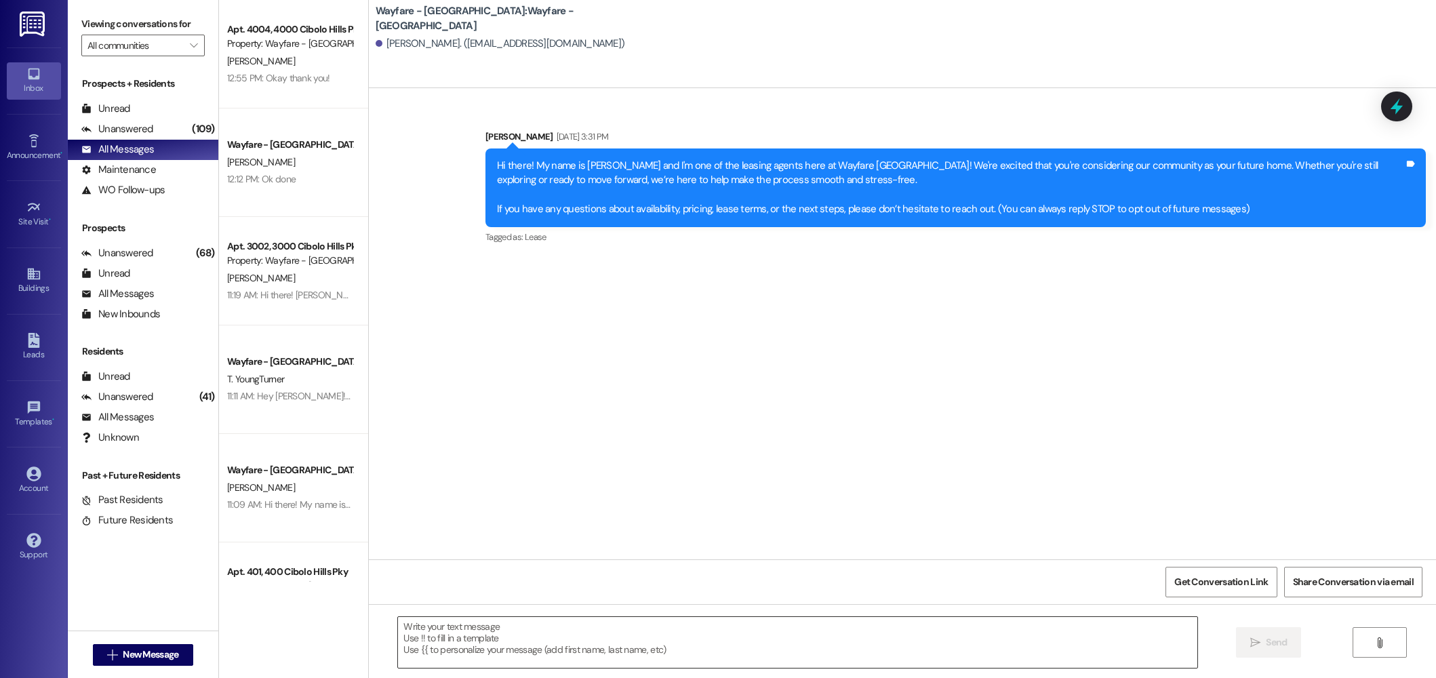
click at [566, 628] on textarea at bounding box center [798, 642] width 800 height 51
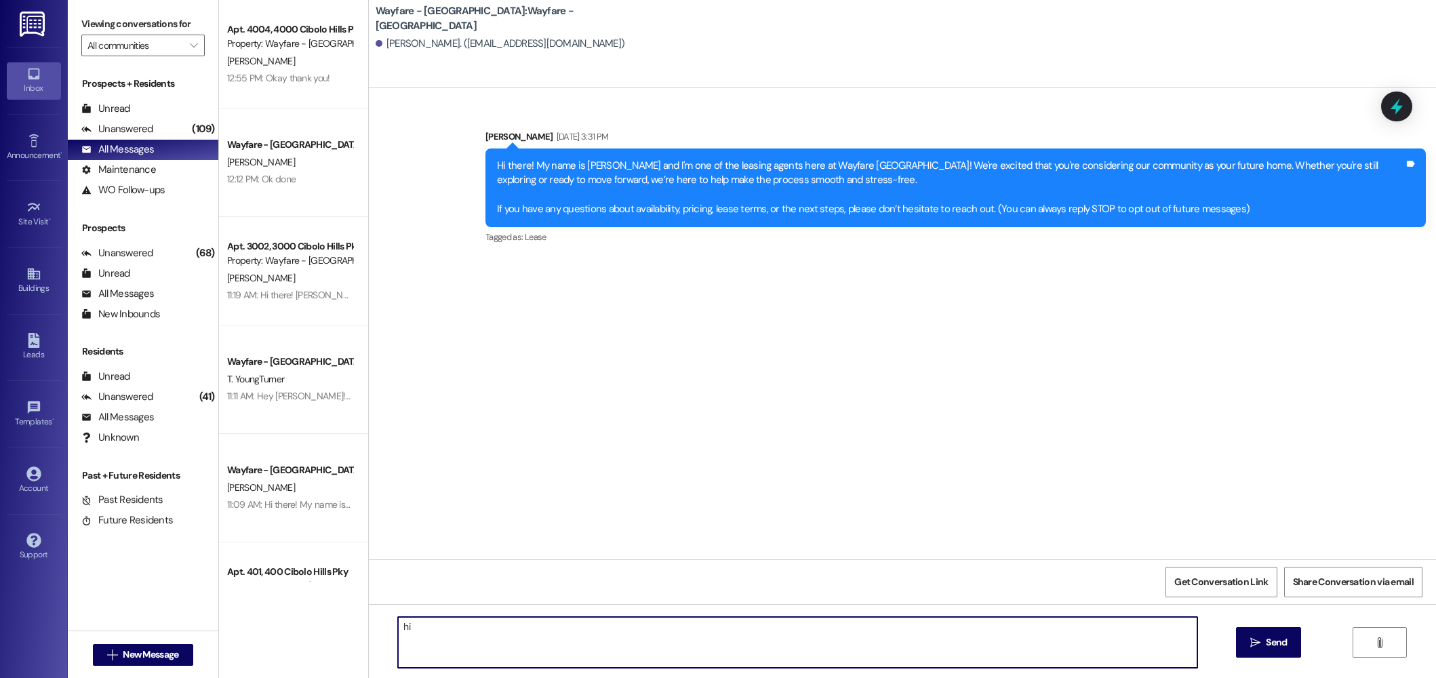
type textarea "h"
type textarea "Hi Heather, happy Monday! Are you still looking around at other apartments?"
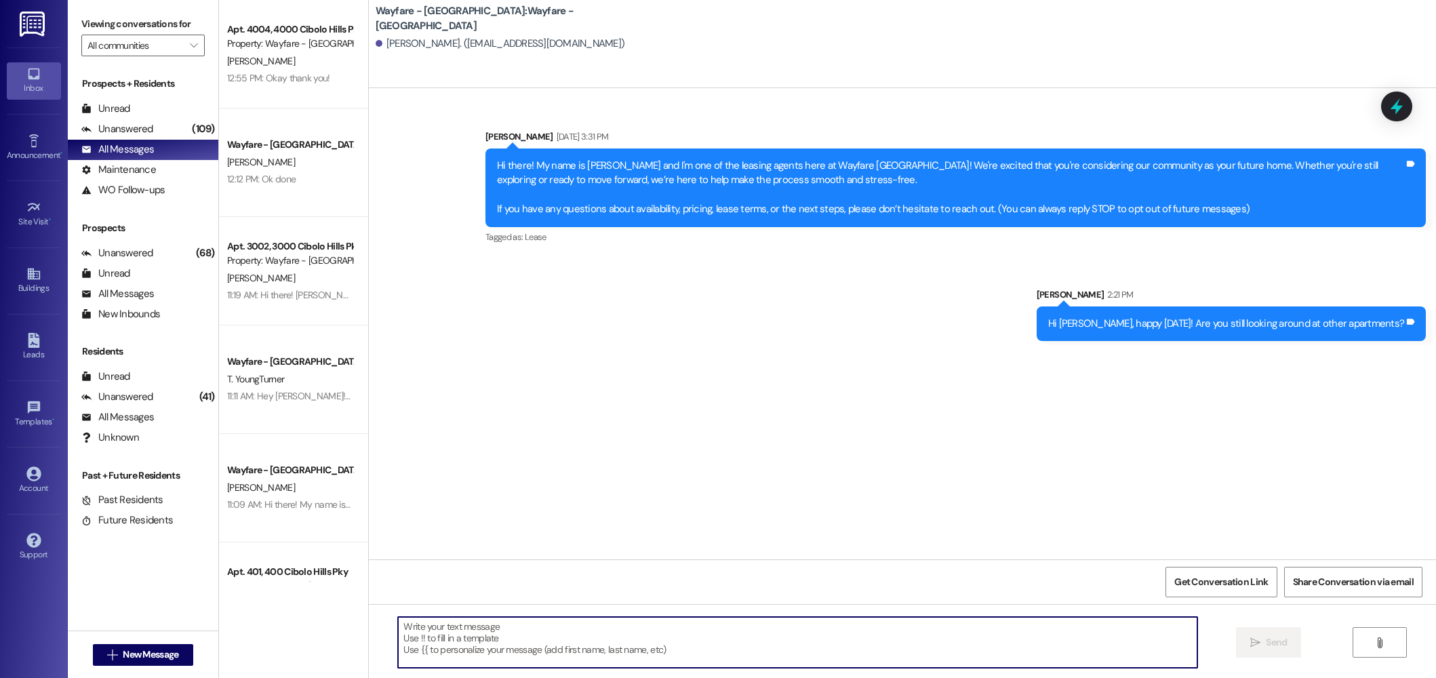
click at [1217, 323] on div "Hi Heather, happy Monday! Are you still looking around at other apartments?" at bounding box center [1226, 324] width 356 height 14
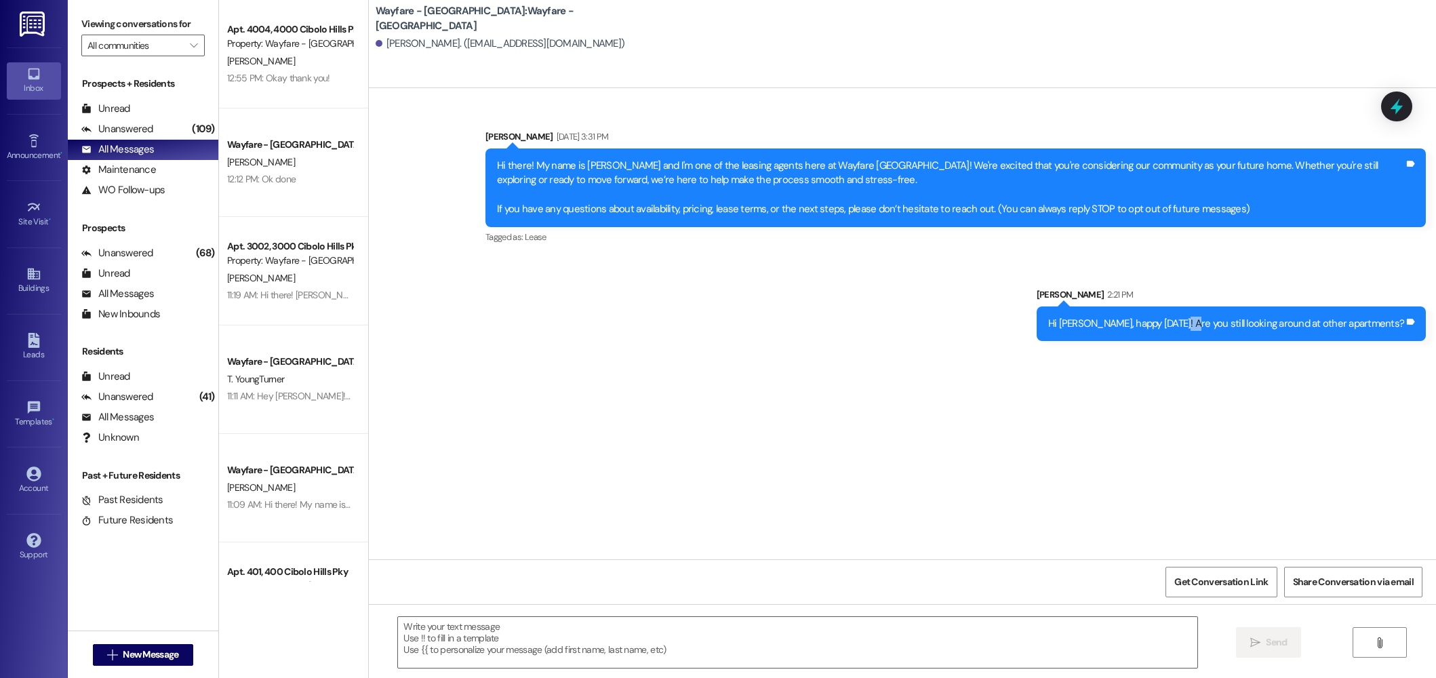
click at [1217, 323] on div "Hi Heather, happy Monday! Are you still looking around at other apartments?" at bounding box center [1226, 324] width 356 height 14
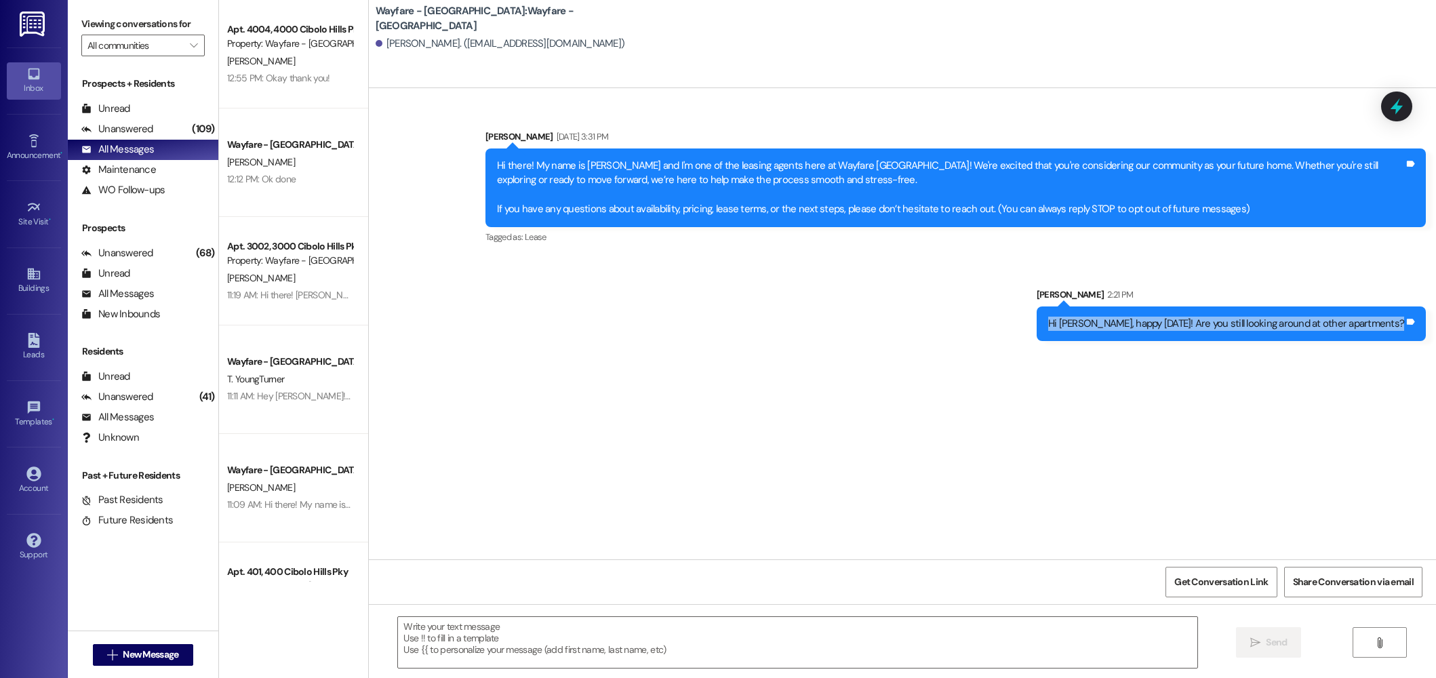
click at [1217, 323] on div "Hi Heather, happy Monday! Are you still looking around at other apartments?" at bounding box center [1226, 324] width 356 height 14
copy div "Hi Heather, happy Monday! Are you still looking around at other apartments? Tag…"
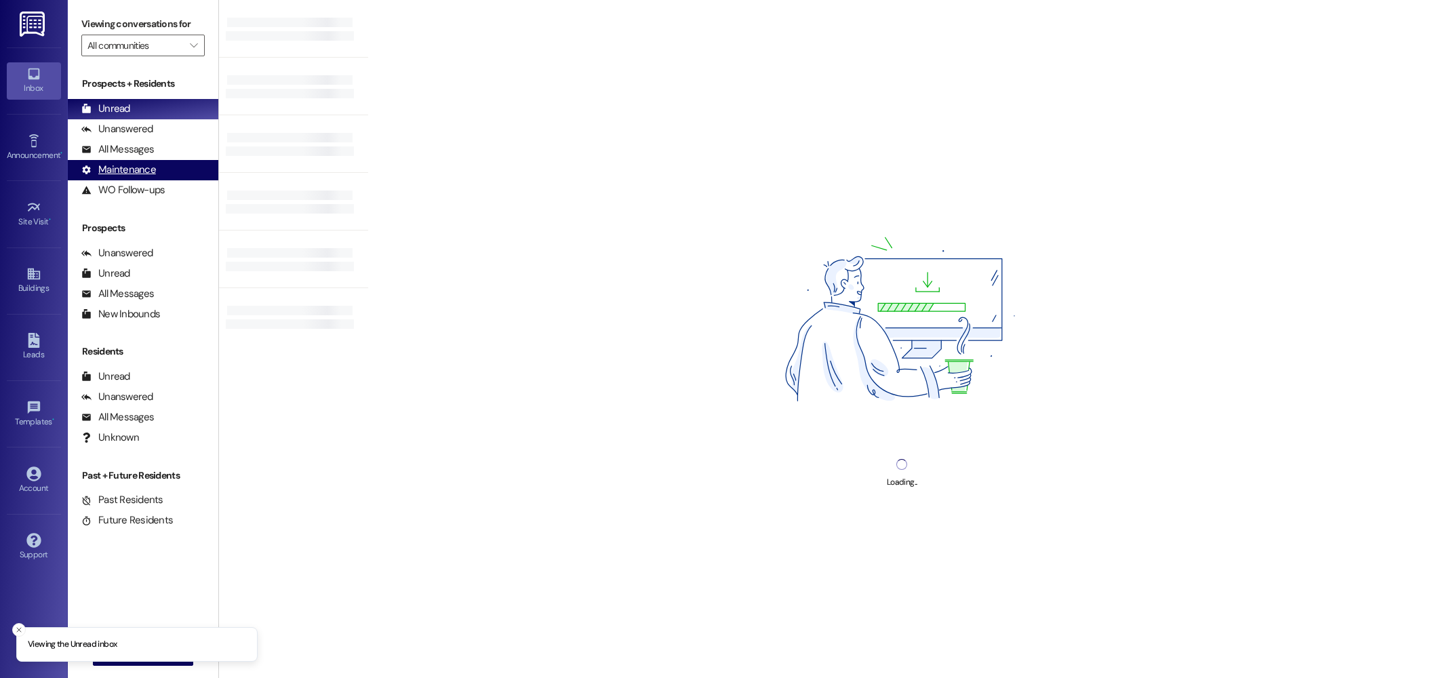
click at [112, 160] on div "Maintenance (undefined)" at bounding box center [143, 170] width 151 height 20
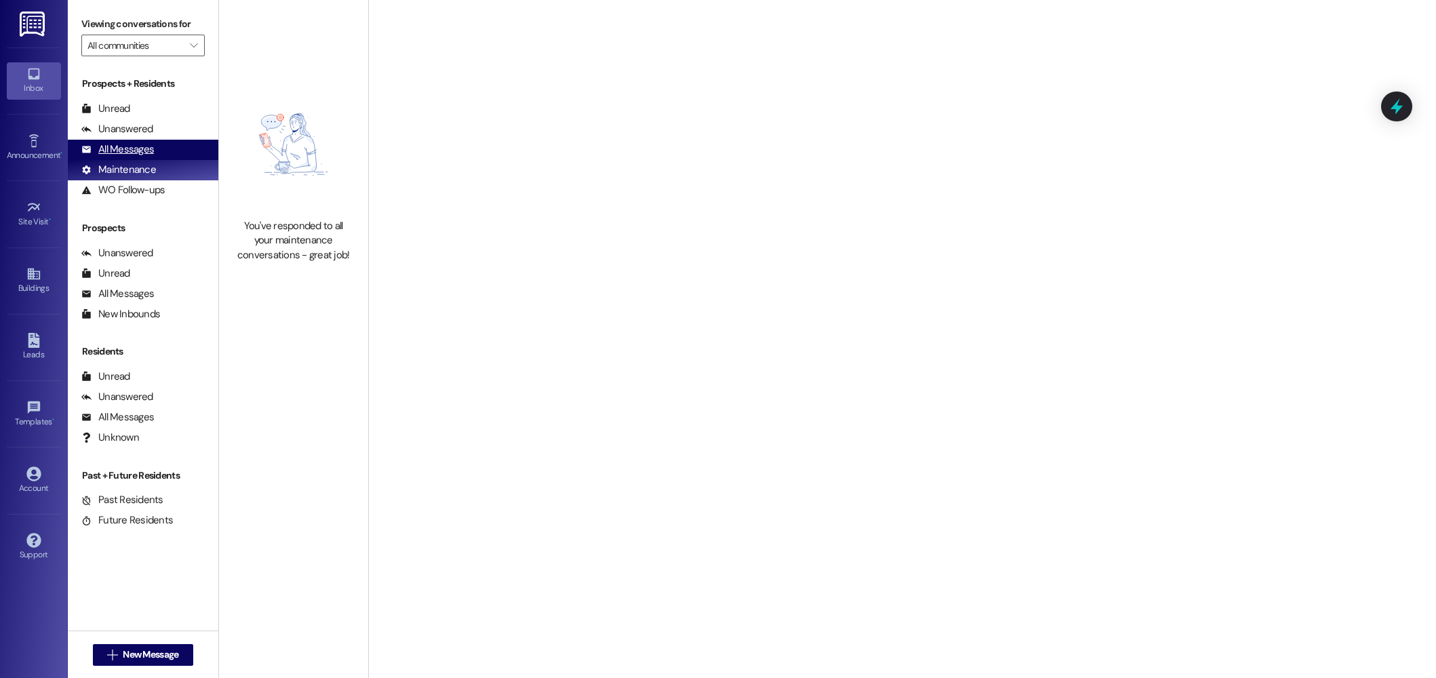
click at [117, 151] on div "All Messages" at bounding box center [117, 149] width 73 height 14
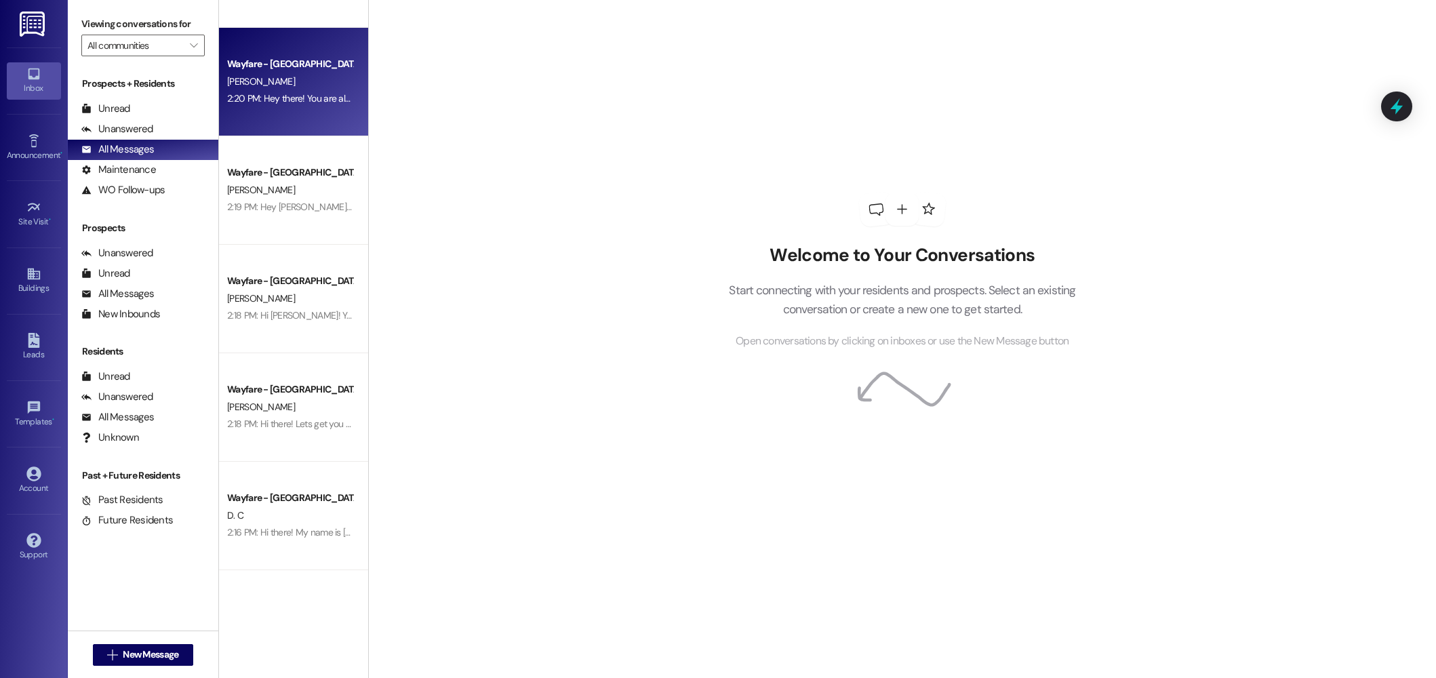
scroll to position [77, 0]
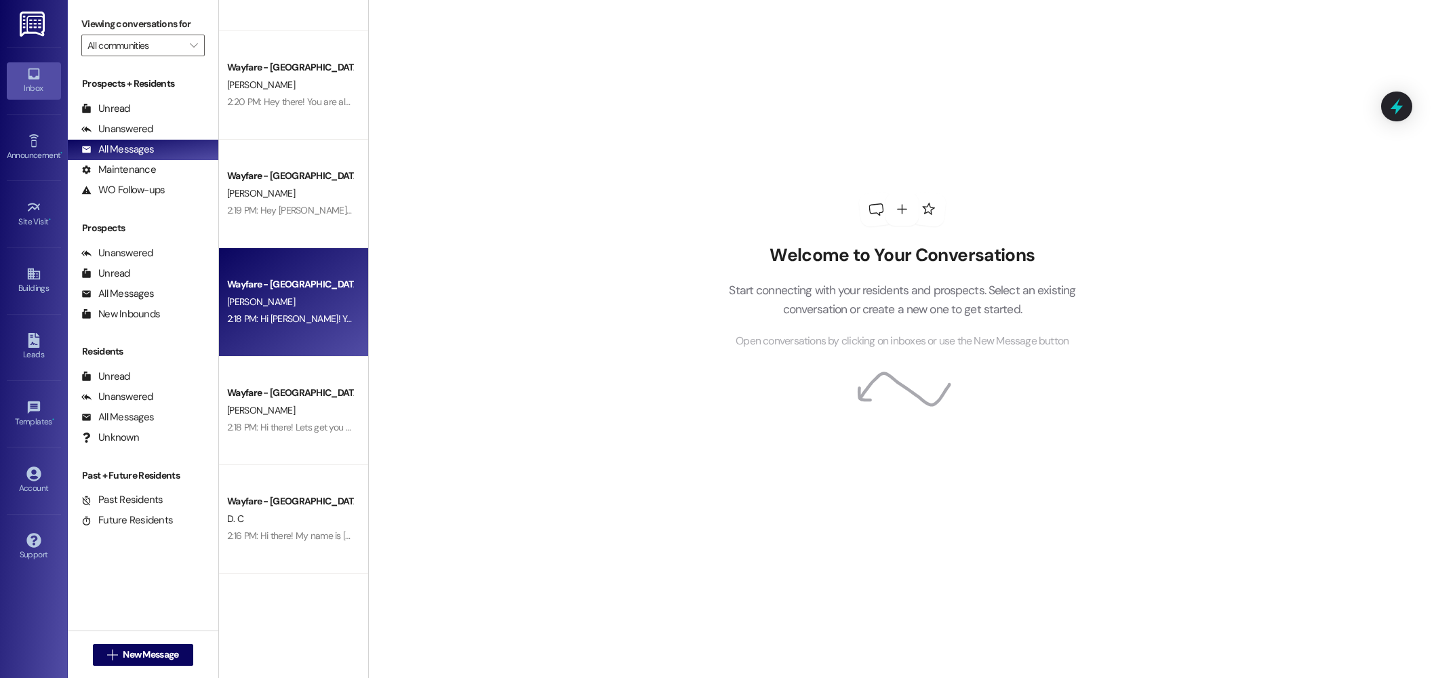
click at [285, 292] on div "Wayfare - [GEOGRAPHIC_DATA]" at bounding box center [290, 284] width 128 height 17
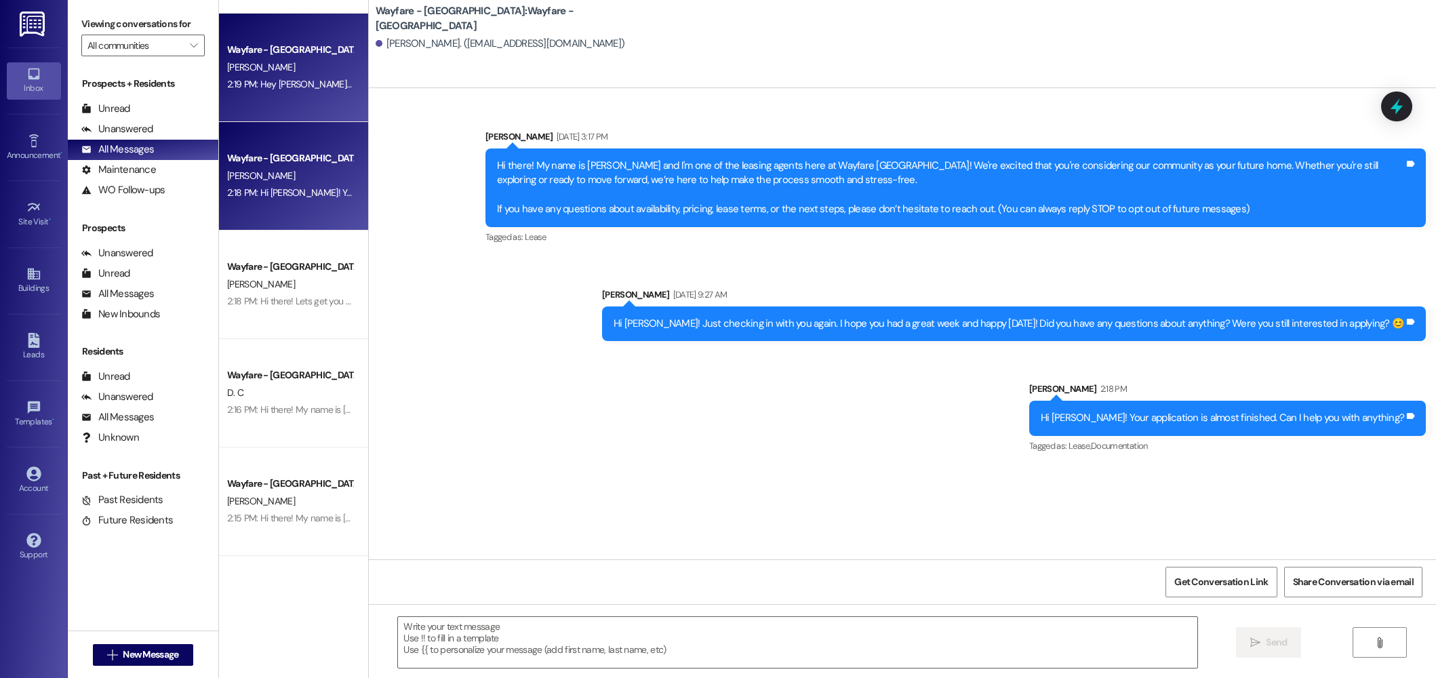
scroll to position [269, 0]
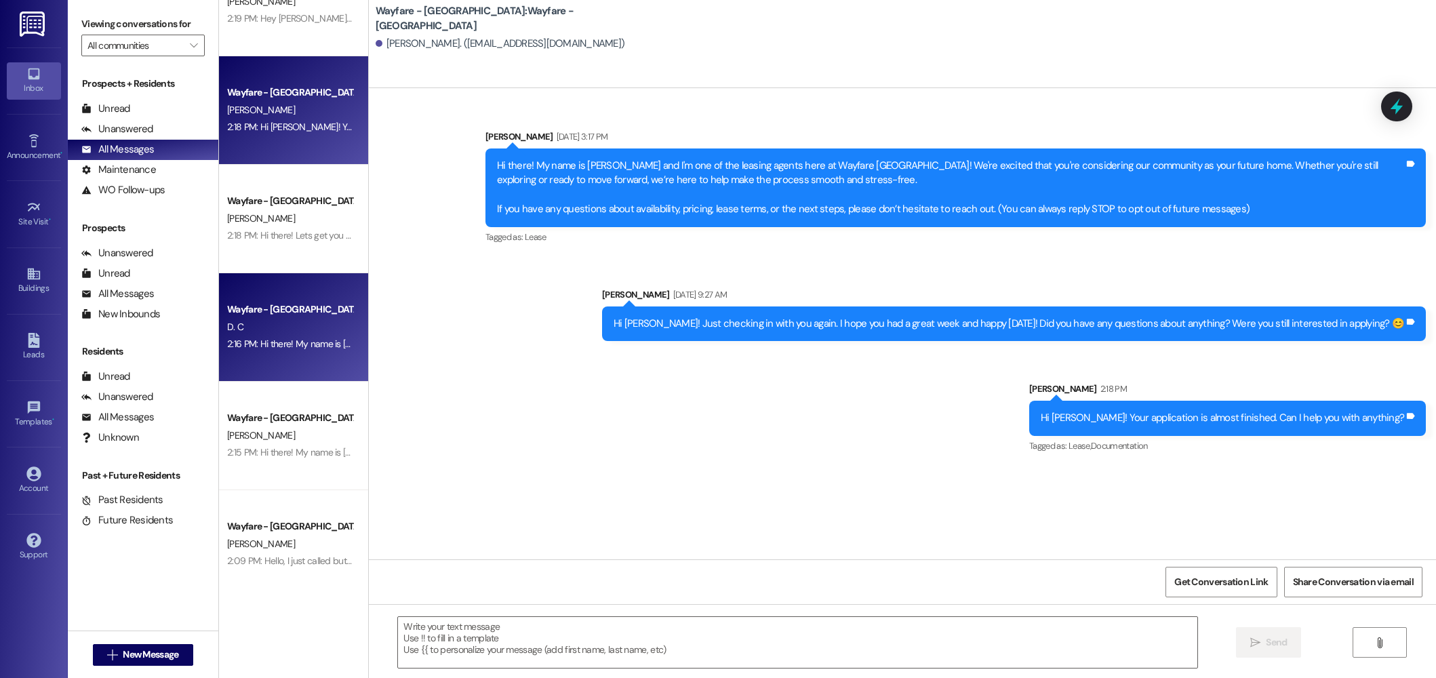
click at [288, 341] on div "2:16 PM: Hi there! My name is Jordan and I'm one of the leasing agents here at …" at bounding box center [1068, 344] width 1683 height 12
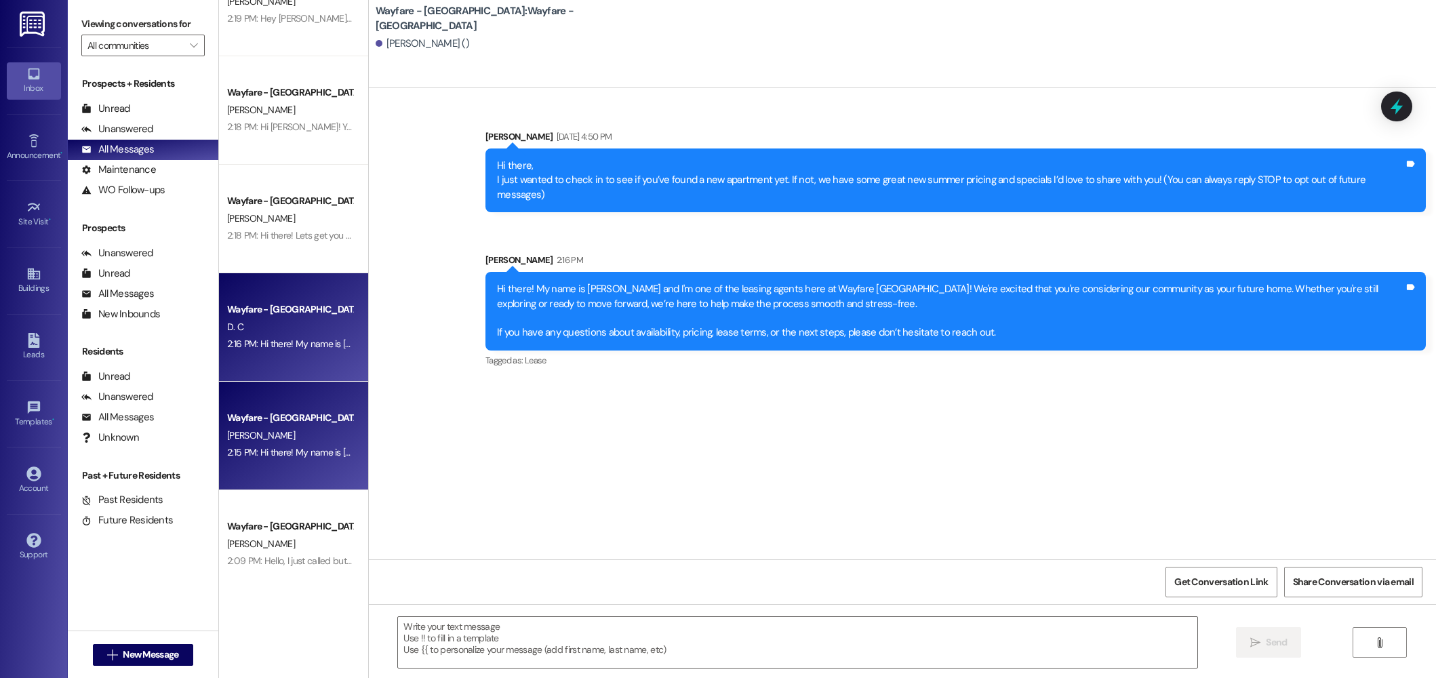
click at [309, 452] on div "2:15 PM: Hi there! My name is Jordan from Wayfare Cibolo Hills Apartments. I ju…" at bounding box center [1189, 452] width 1925 height 12
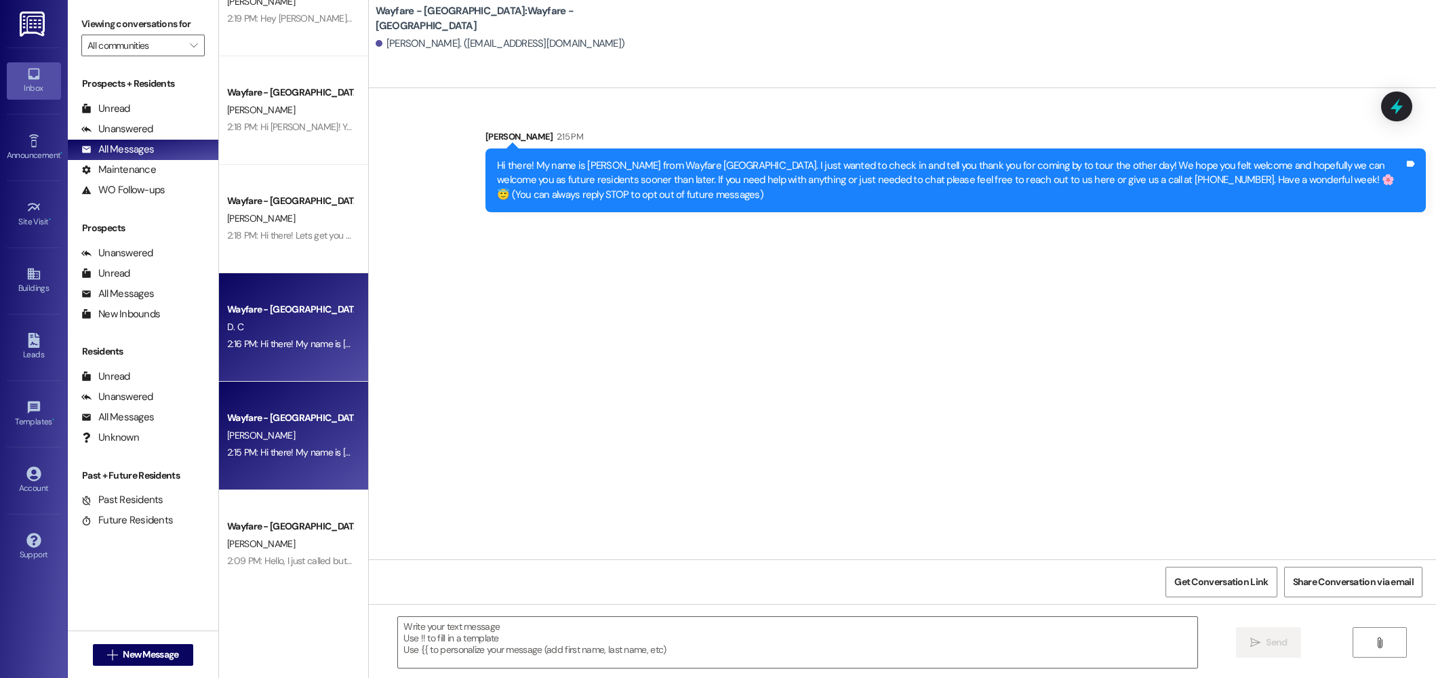
scroll to position [0, 0]
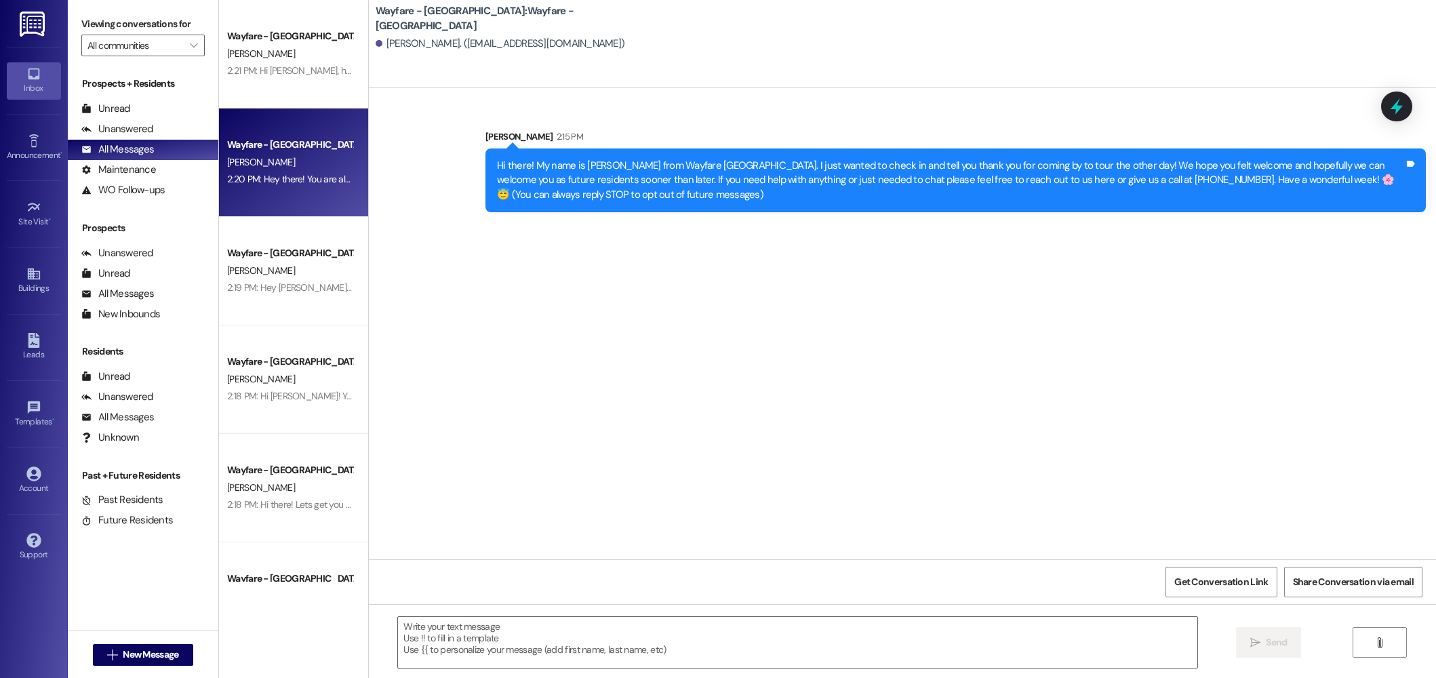
click at [294, 212] on div "Wayfare - Cibolo Hills Prospect K. Carter 2:20 PM: Hey there! You are almost do…" at bounding box center [293, 162] width 149 height 108
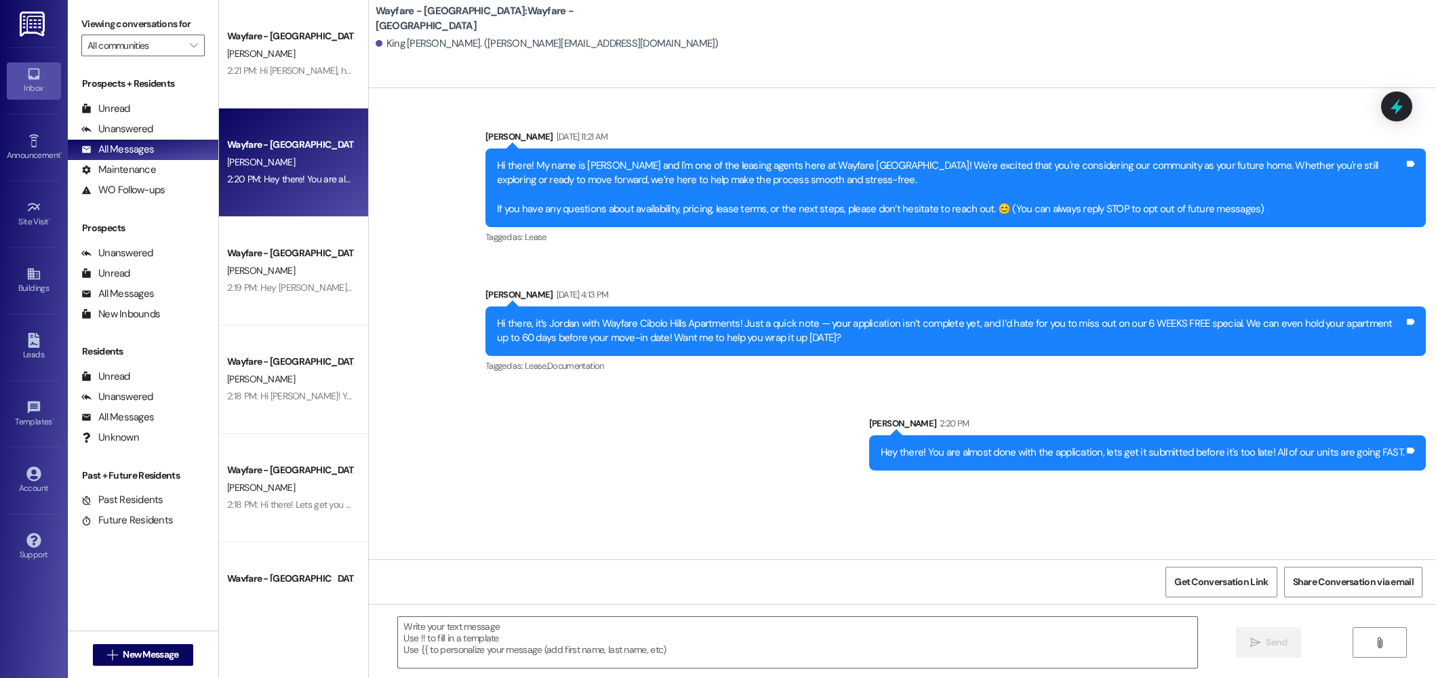
click at [1086, 457] on div "Hey there! You are almost done with the application, lets get it submitted befo…" at bounding box center [1143, 453] width 524 height 14
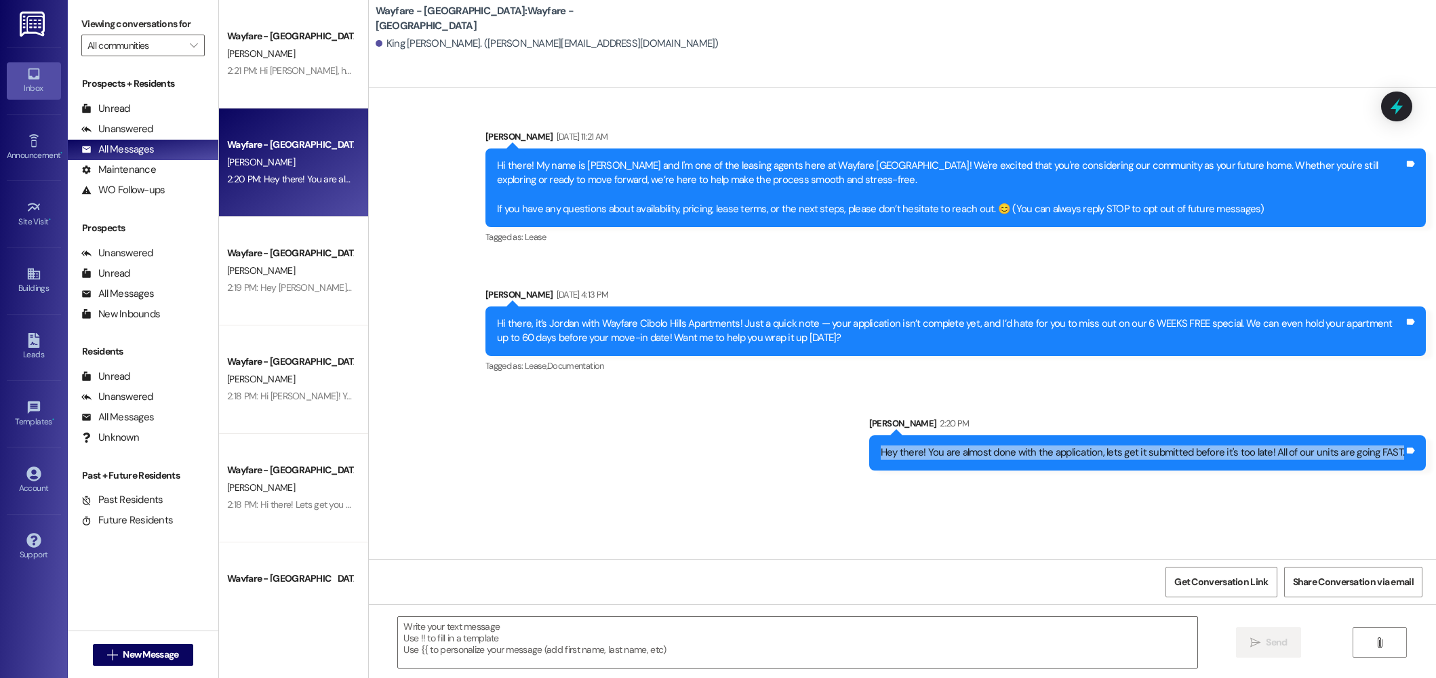
click at [1086, 457] on div "Hey there! You are almost done with the application, lets get it submitted befo…" at bounding box center [1143, 453] width 524 height 14
copy div "Hey there! You are almost done with the application, lets get it submitted befo…"
click at [134, 661] on span "New Message" at bounding box center [151, 655] width 56 height 14
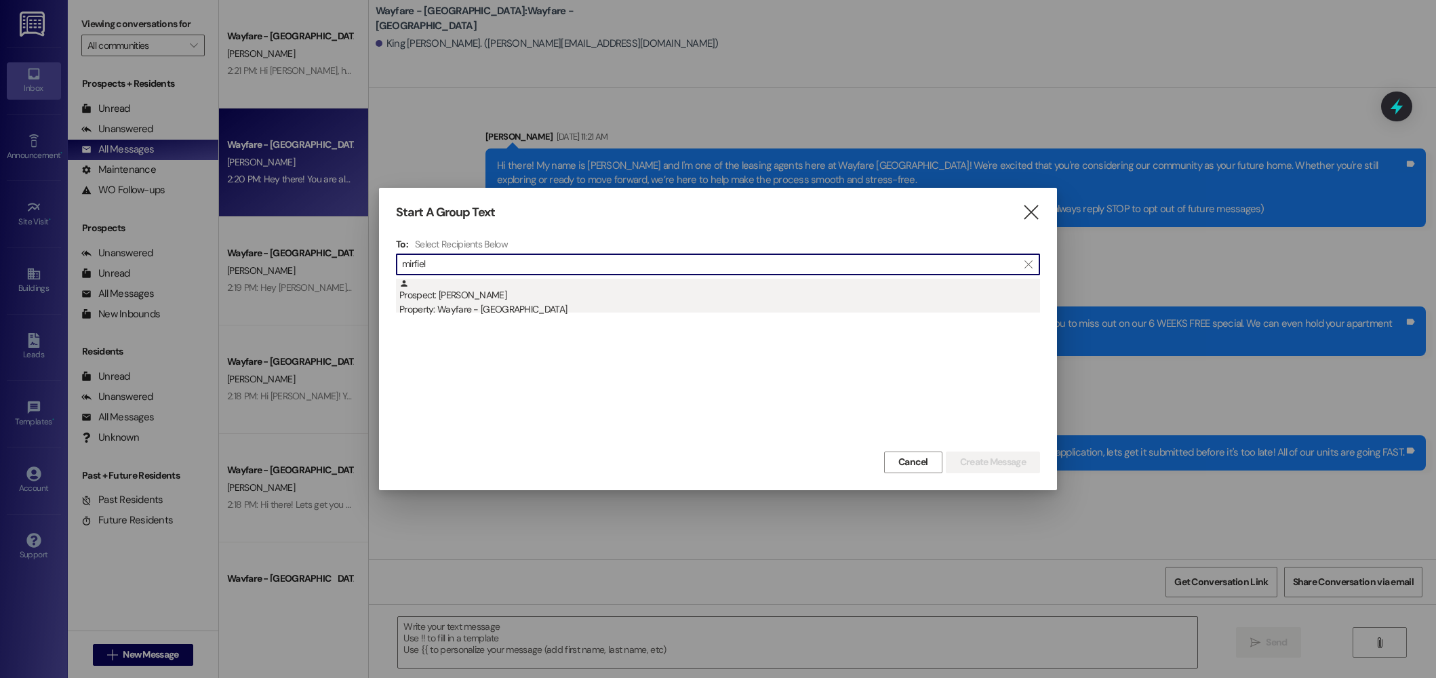
type input "mirfiel"
click at [462, 297] on div "Prospect: Alyssa Mirfield Property: Wayfare - Cibolo Hills" at bounding box center [719, 298] width 641 height 39
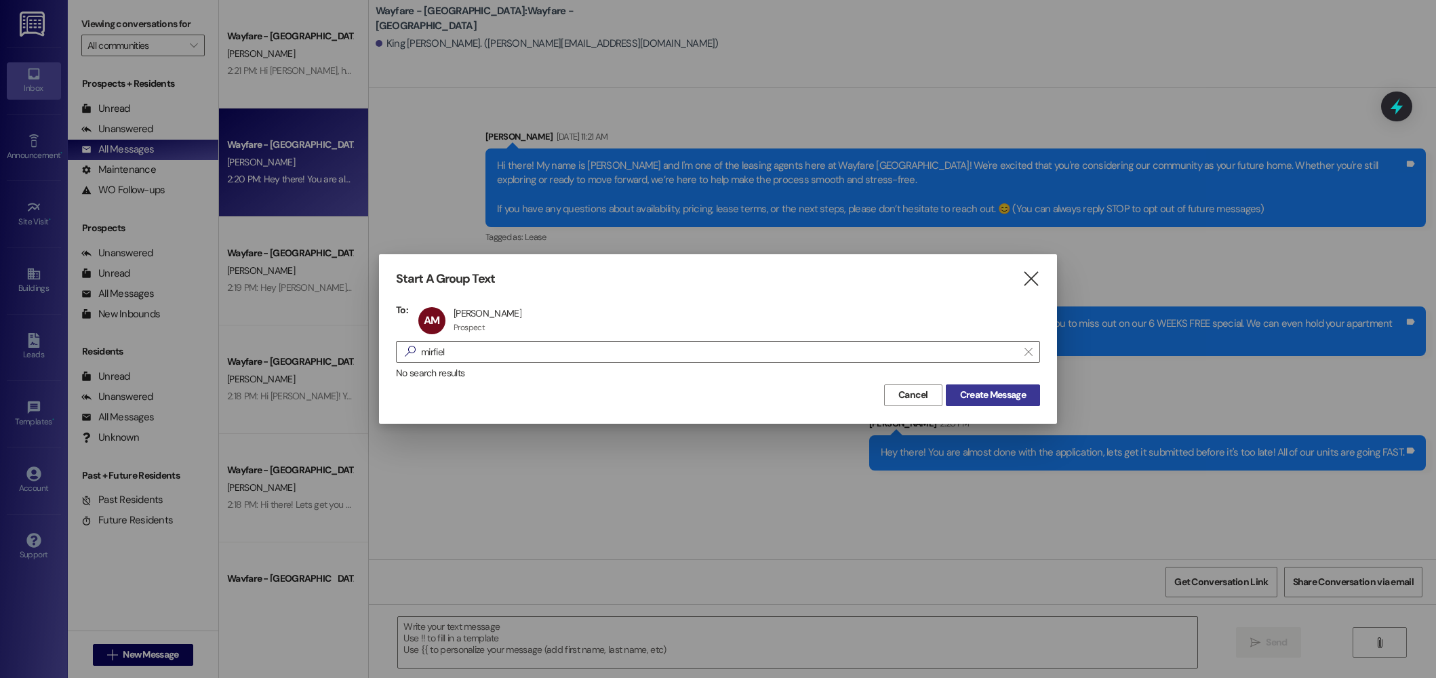
click at [1003, 397] on span "Create Message" at bounding box center [993, 395] width 66 height 14
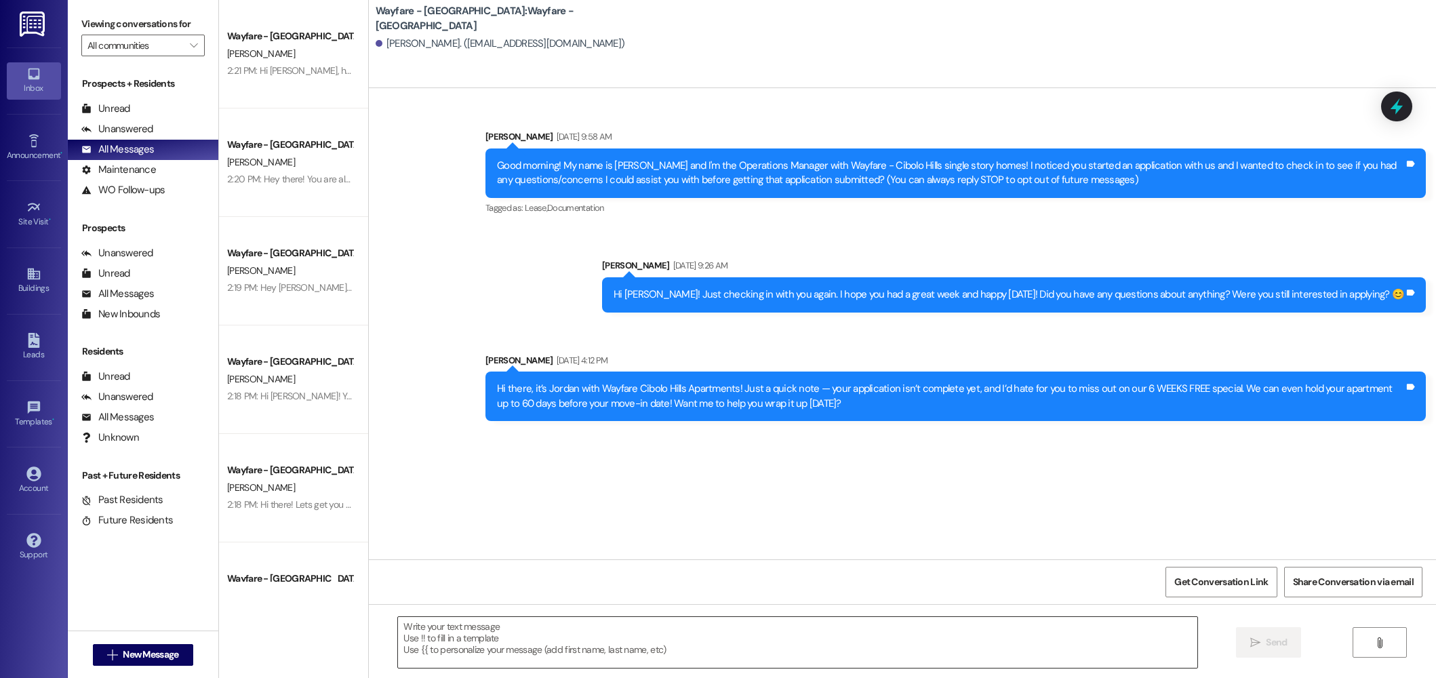
click at [795, 641] on textarea at bounding box center [798, 642] width 800 height 51
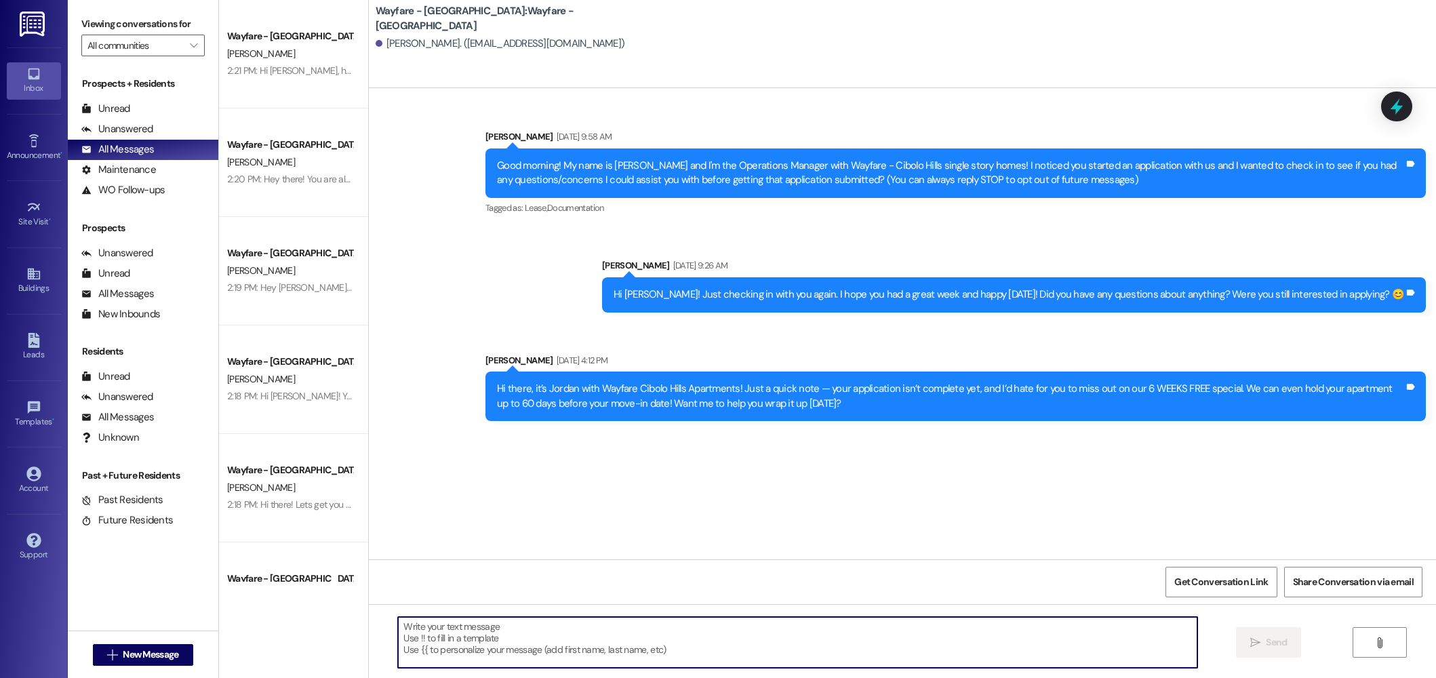
paste textarea "Hey there! You are almost done with the application, lets get it submitted befo…"
type textarea "Hey there! You are almost done with the application, lets get it submitted befo…"
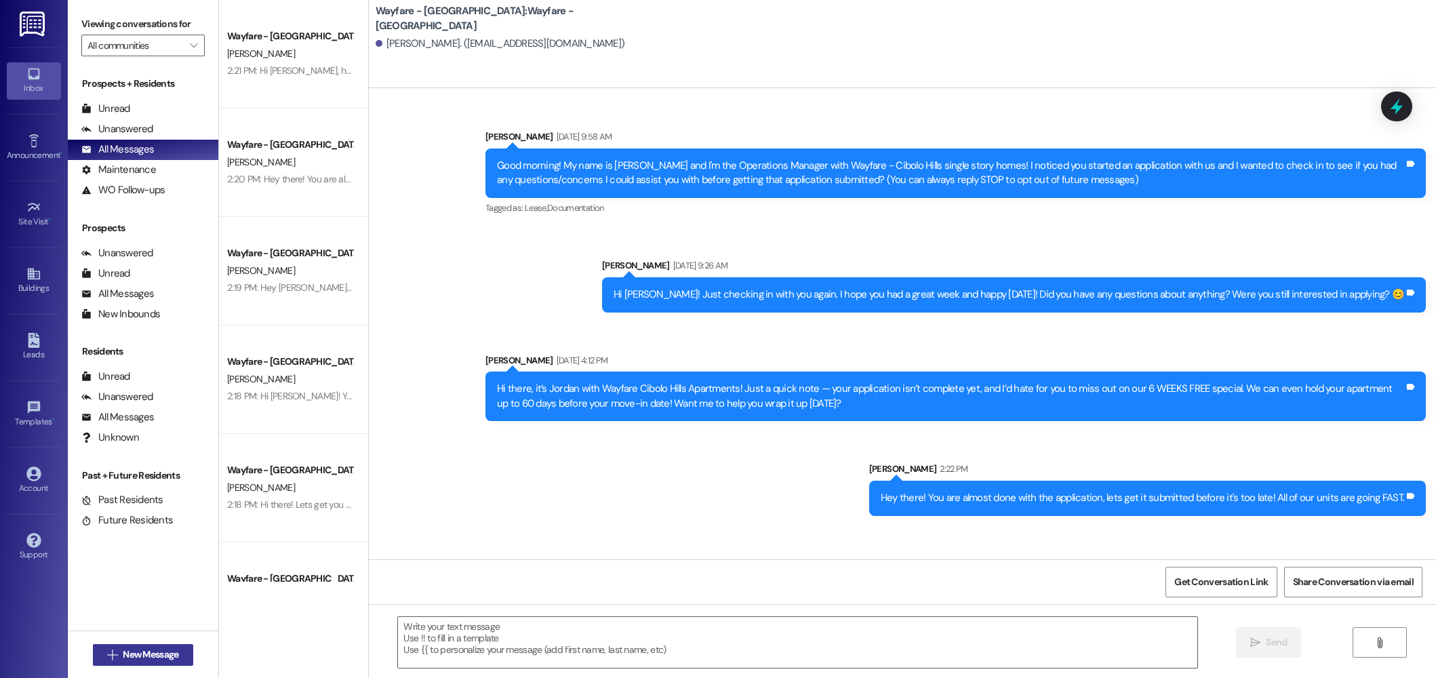
click at [154, 660] on span "New Message" at bounding box center [151, 655] width 56 height 14
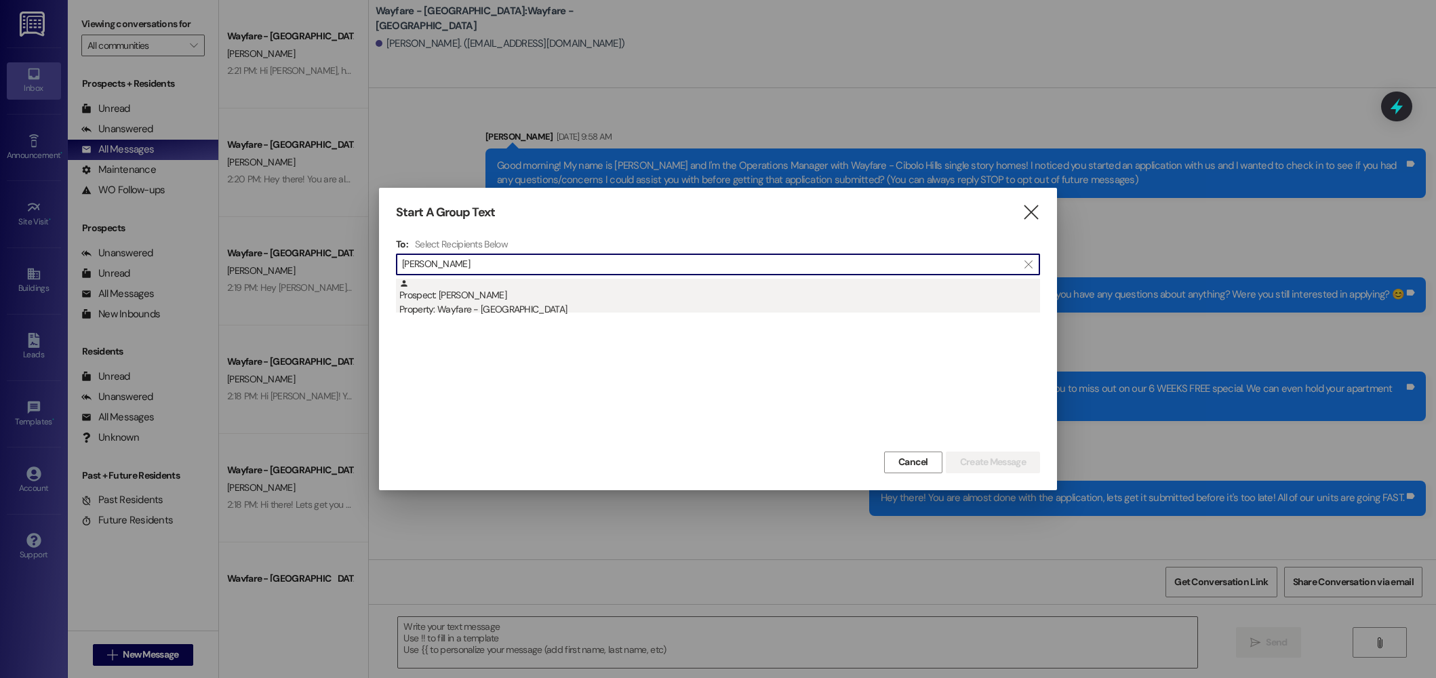
type input "leo mar"
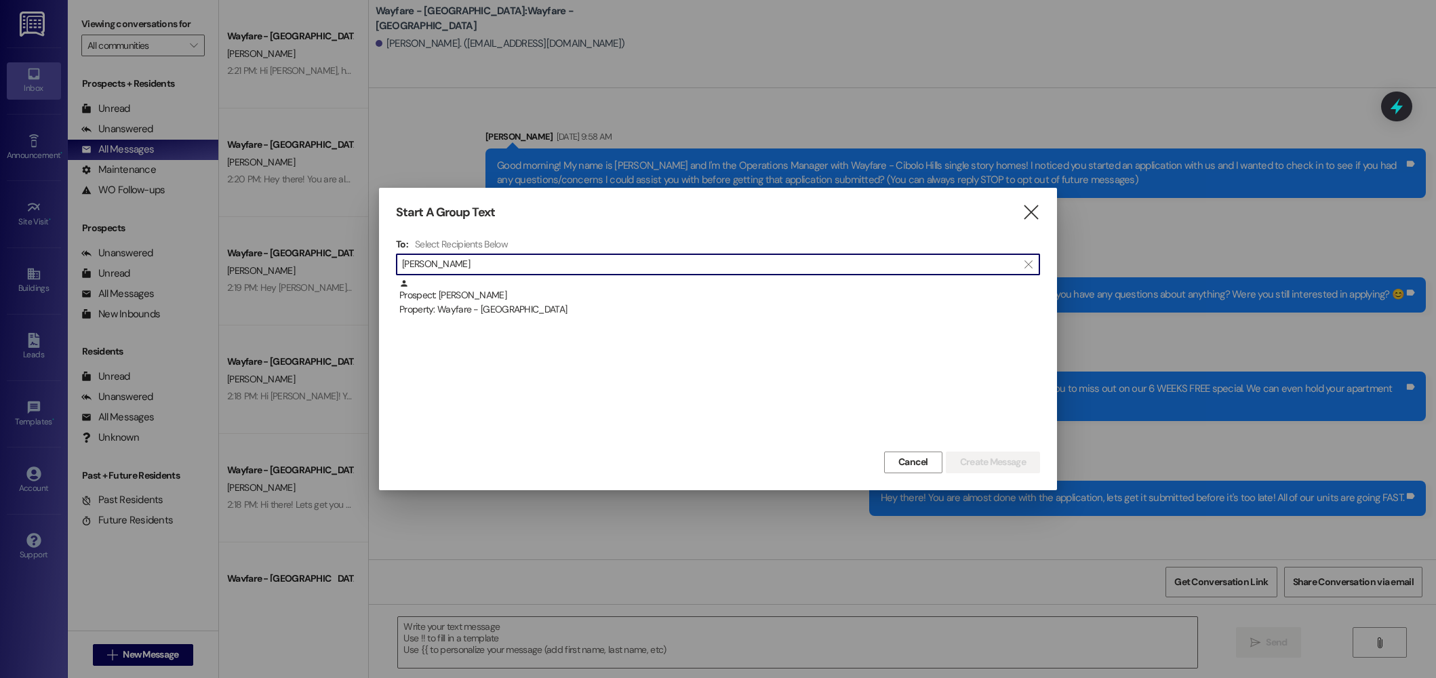
drag, startPoint x: 520, startPoint y: 297, endPoint x: 602, endPoint y: 299, distance: 82.1
click at [520, 297] on div "Prospect: Leo Marques Property: Wayfare - Cibolo Hills" at bounding box center [719, 298] width 641 height 39
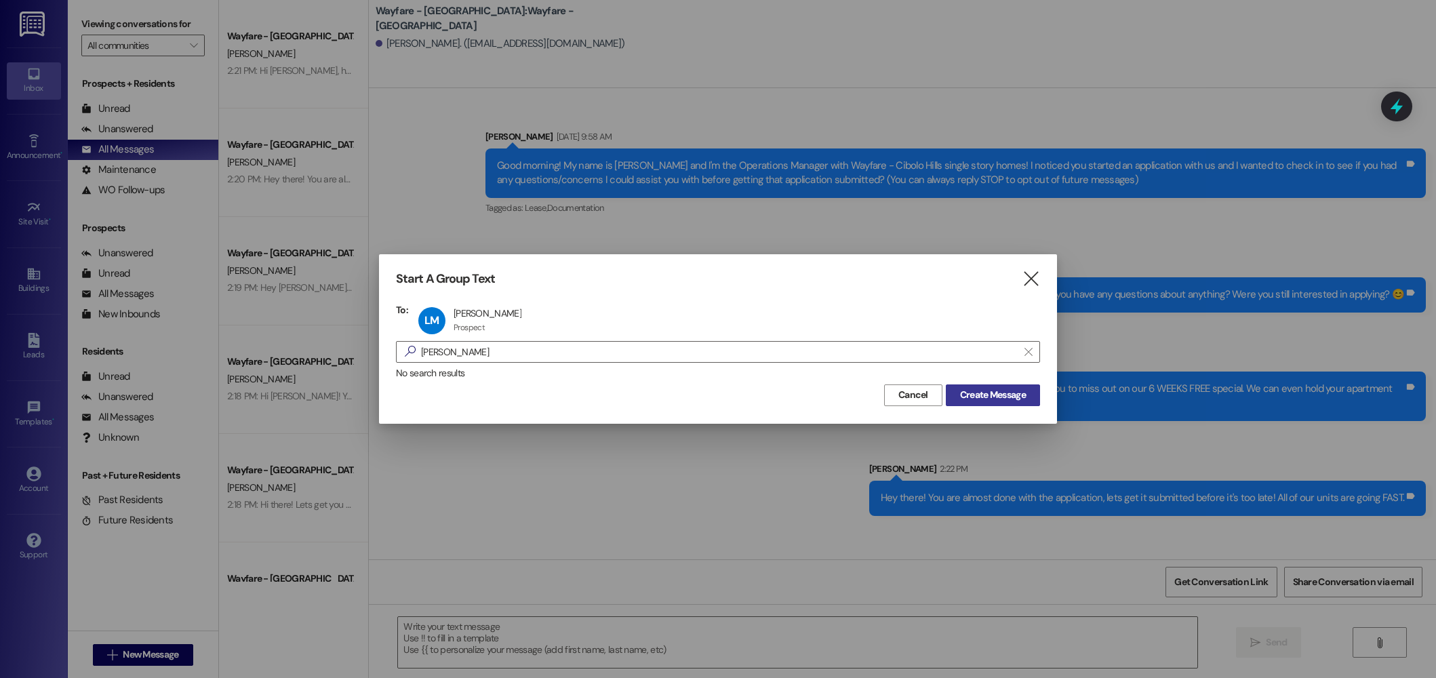
click at [1025, 390] on span "Create Message" at bounding box center [993, 395] width 66 height 14
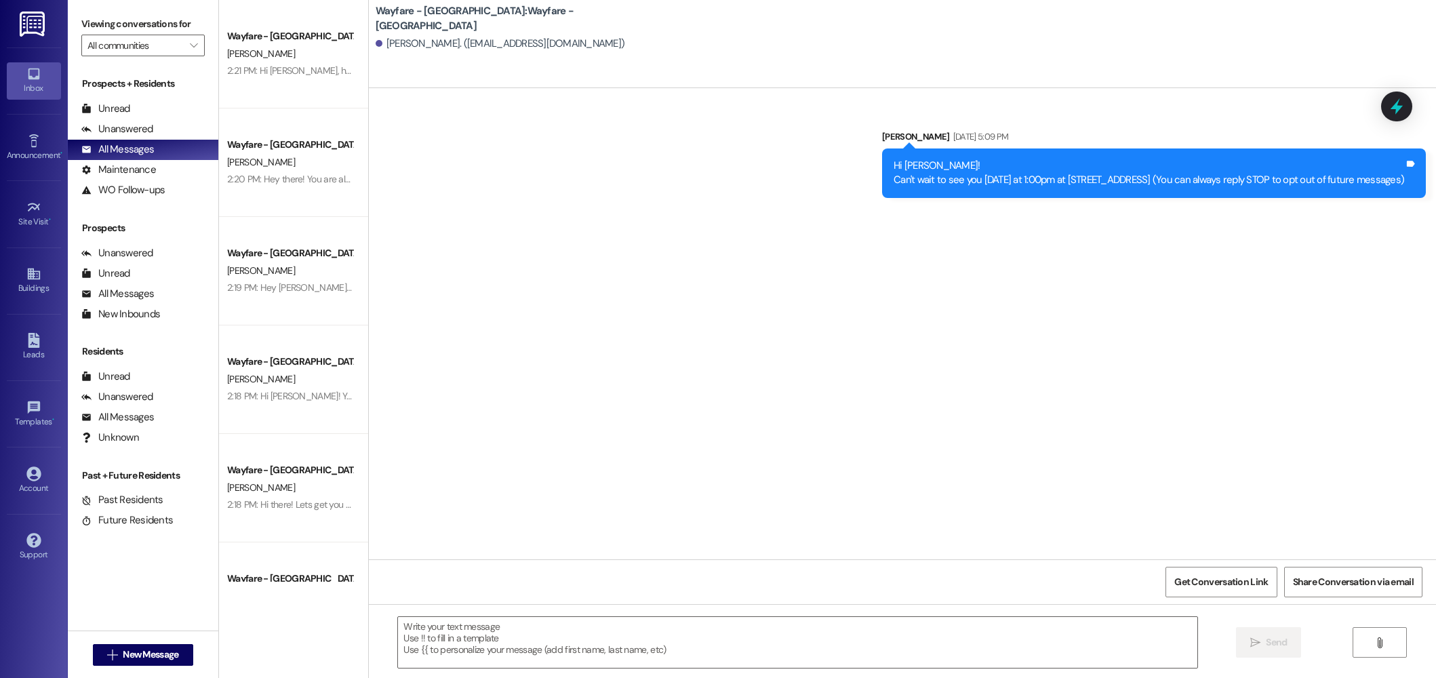
click at [632, 611] on div " Send " at bounding box center [902, 655] width 1067 height 102
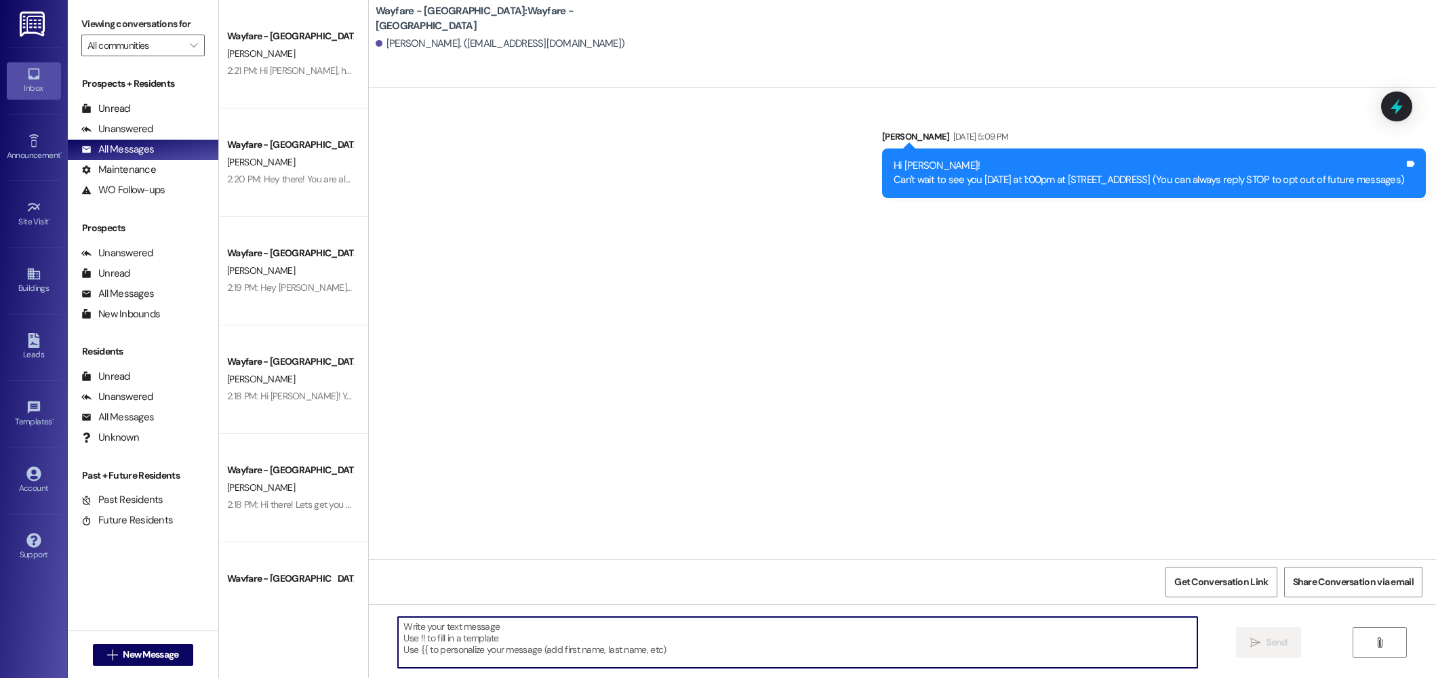
click at [738, 648] on textarea at bounding box center [798, 642] width 800 height 51
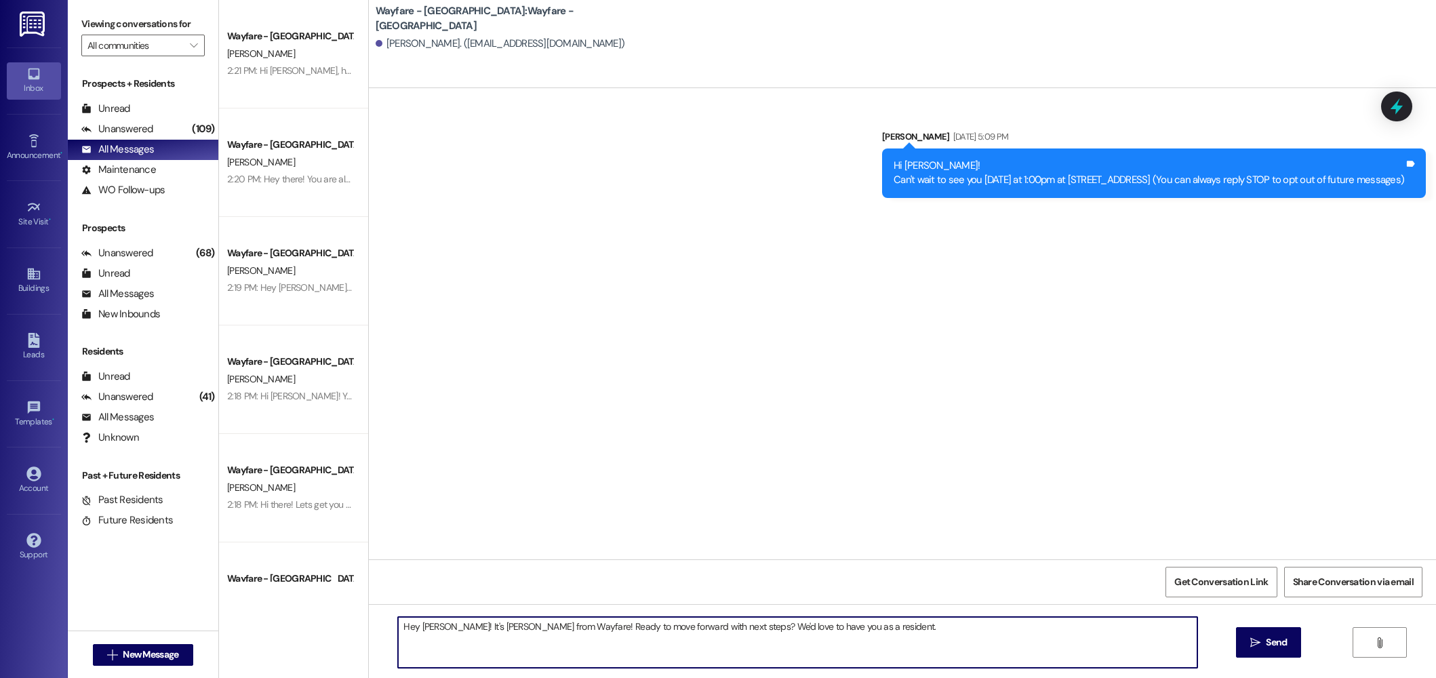
type textarea "Hey Leo! It's Jordan from Wayfare! Ready to move forward with next steps? We'd …"
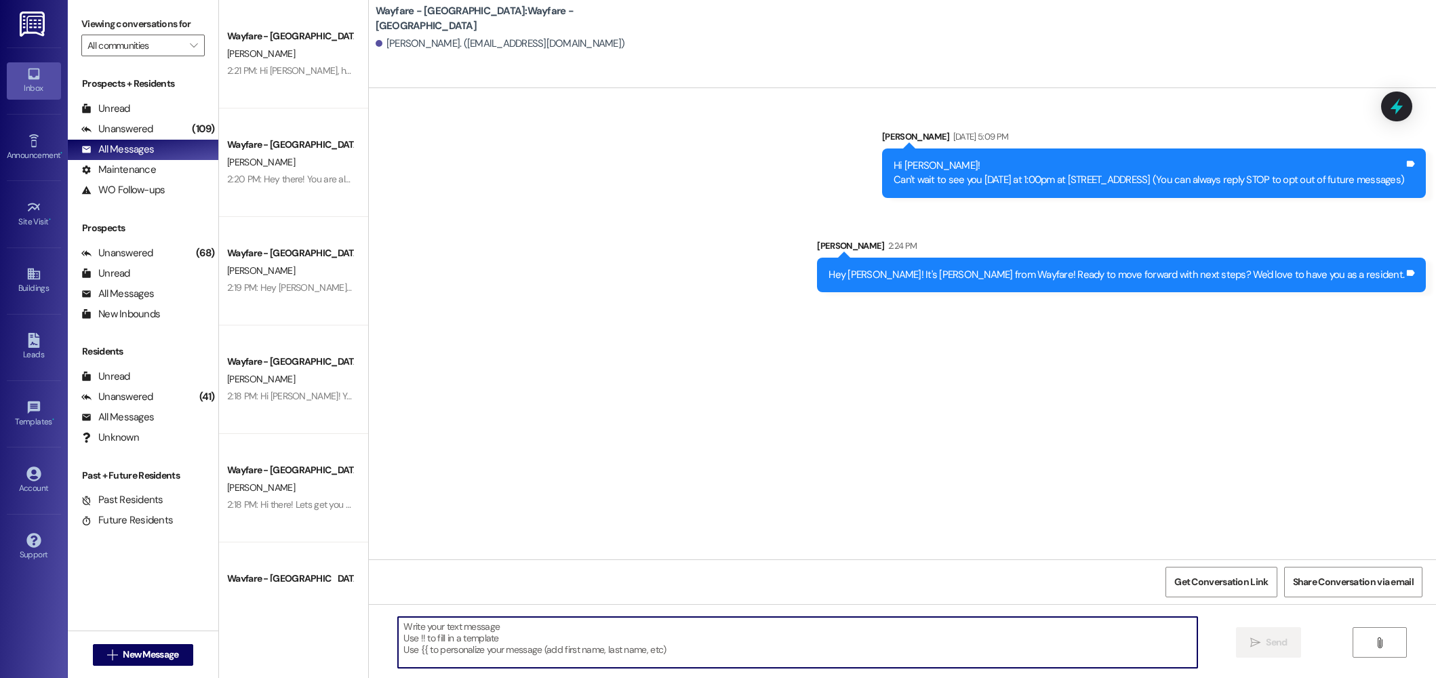
click at [998, 281] on div "Hey Leo! It's Jordan from Wayfare! Ready to move forward with next steps? We'd …" at bounding box center [1117, 275] width 576 height 14
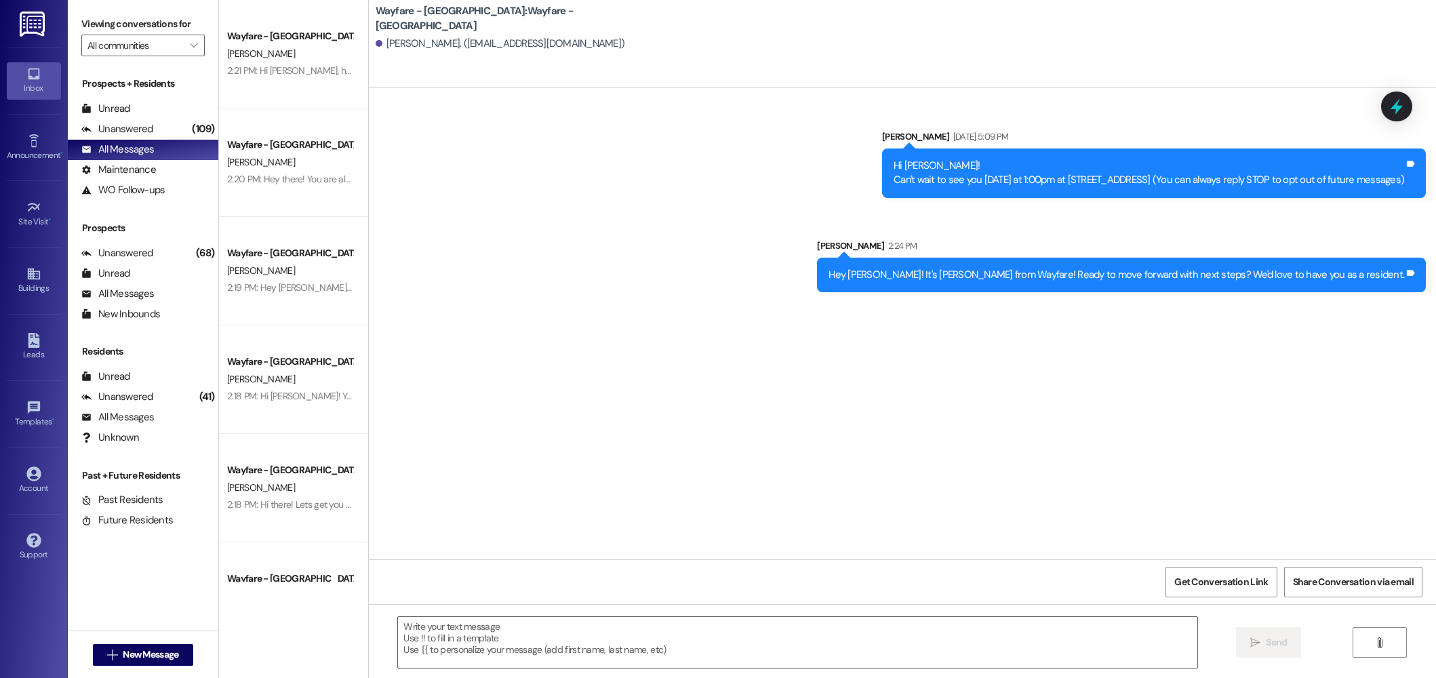
click at [995, 279] on div "Hey Leo! It's Jordan from Wayfare! Ready to move forward with next steps? We'd …" at bounding box center [1117, 275] width 576 height 14
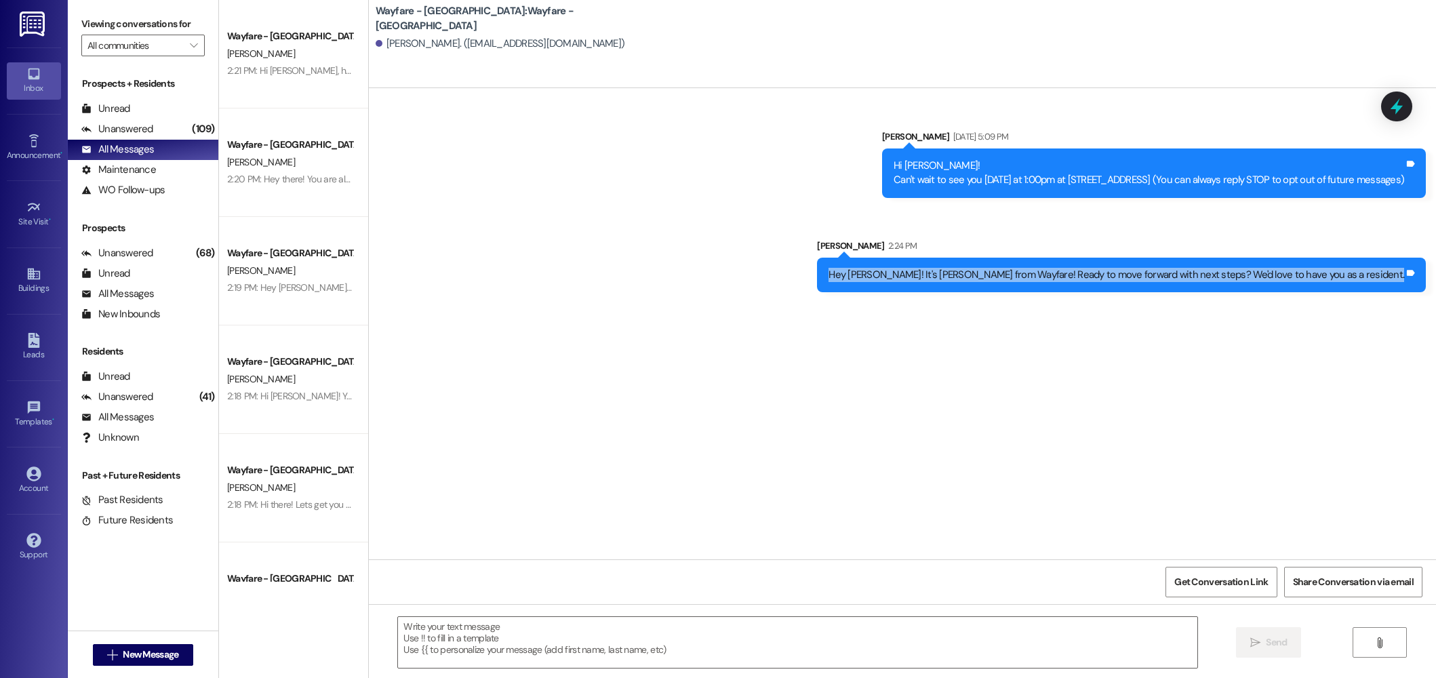
click at [995, 279] on div "Hey Leo! It's Jordan from Wayfare! Ready to move forward with next steps? We'd …" at bounding box center [1117, 275] width 576 height 14
copy div "Hey Leo! It's Jordan from Wayfare! Ready to move forward with next steps? We'd …"
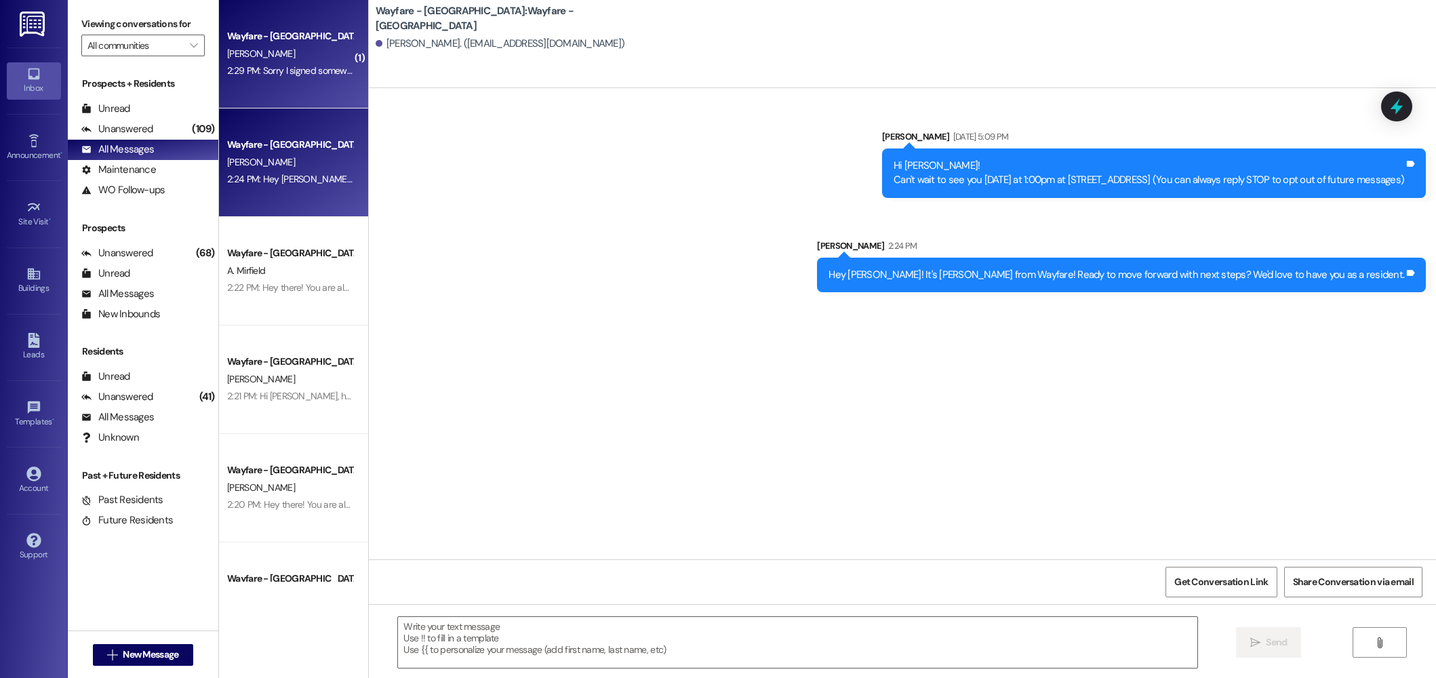
click at [312, 52] on div "B. Stieglitz" at bounding box center [290, 53] width 128 height 17
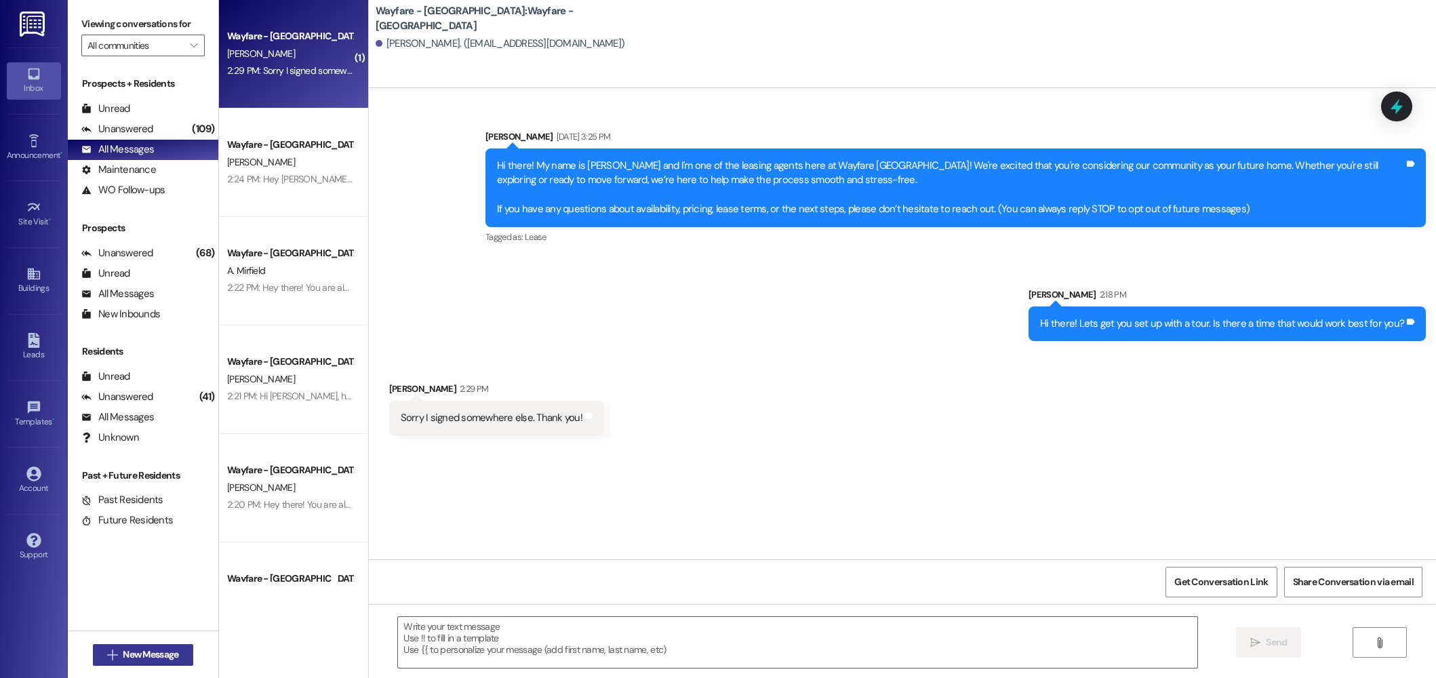
click at [152, 654] on span "New Message" at bounding box center [151, 655] width 56 height 14
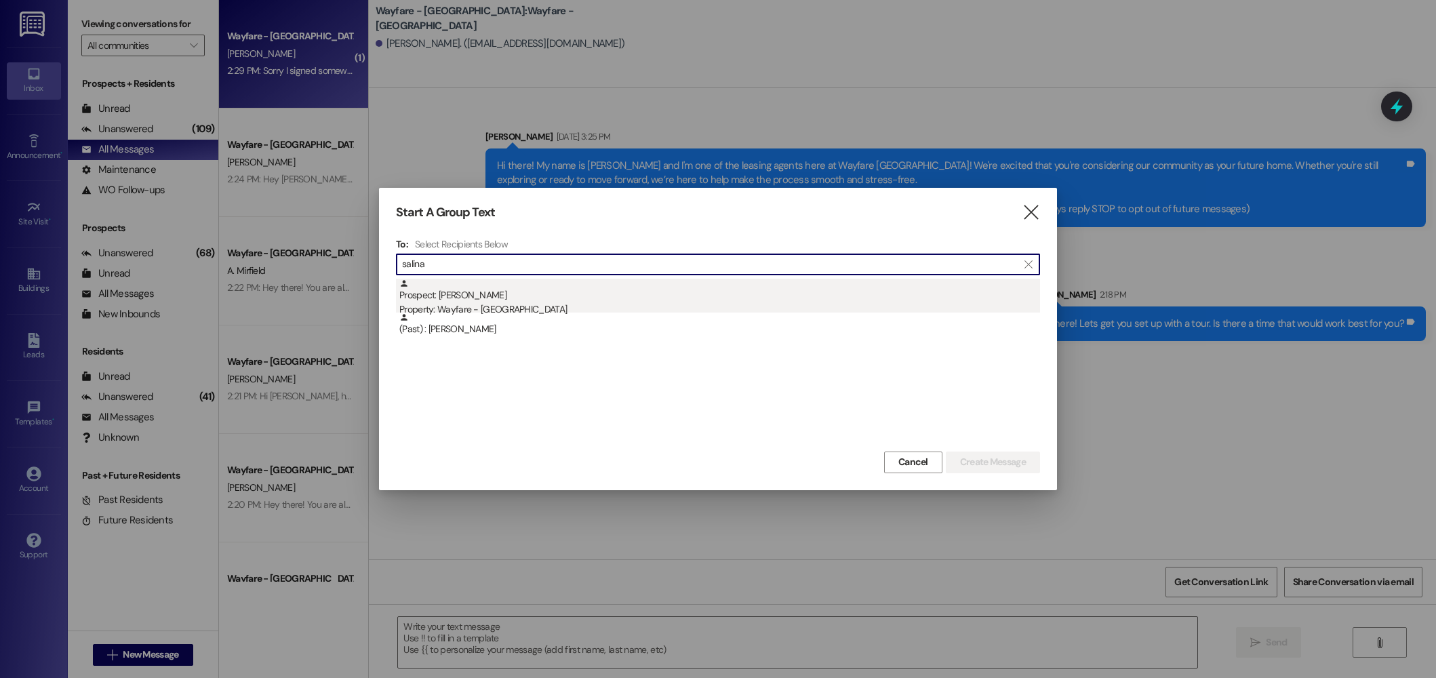
type input "salina"
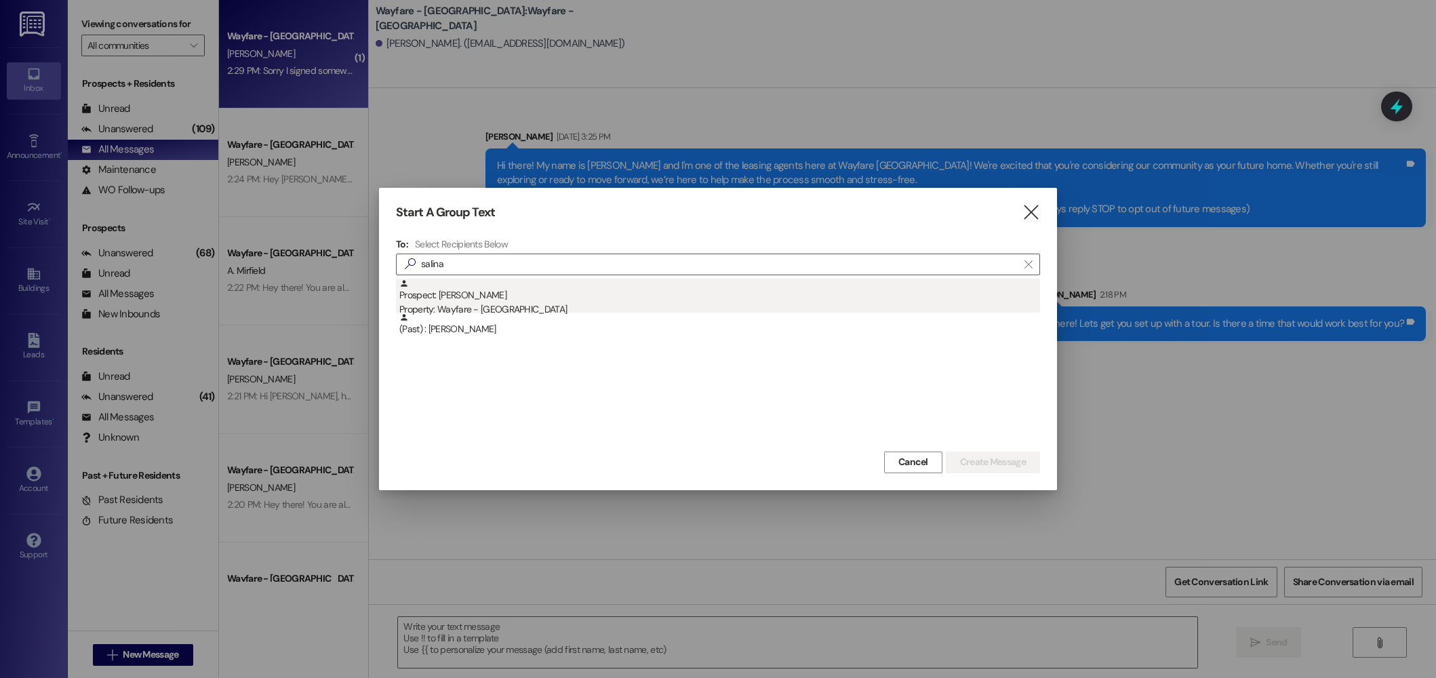
click at [420, 289] on div "Prospect: Salina Davis Property: Wayfare - Cibolo Hills" at bounding box center [719, 298] width 641 height 39
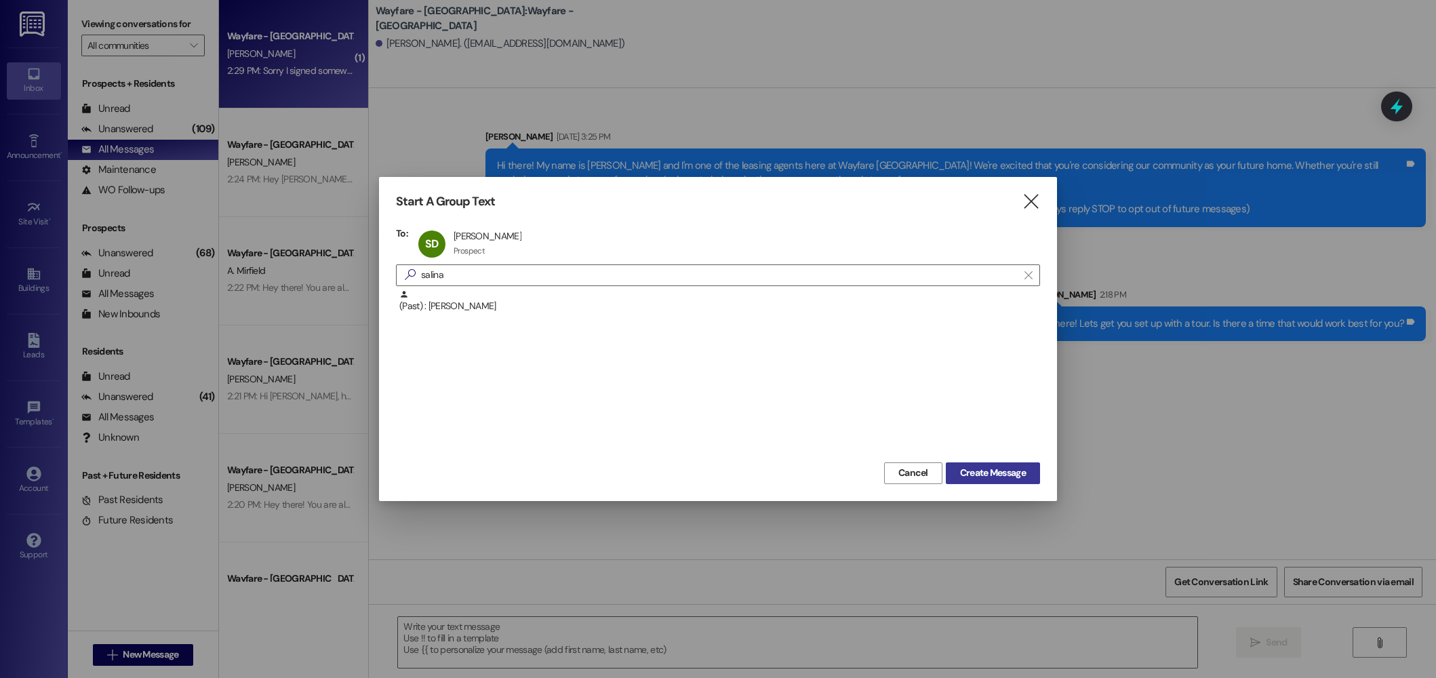
click at [999, 473] on span "Create Message" at bounding box center [993, 473] width 66 height 14
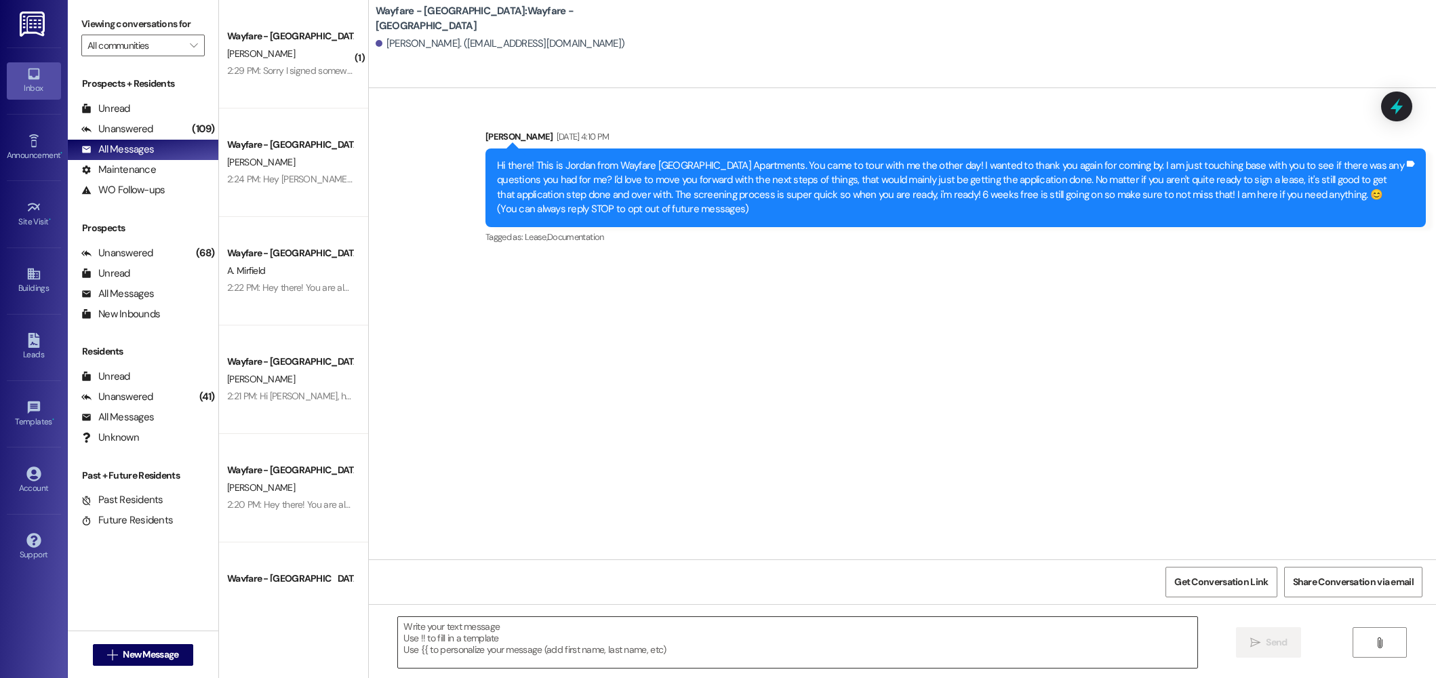
click at [737, 629] on textarea at bounding box center [798, 642] width 800 height 51
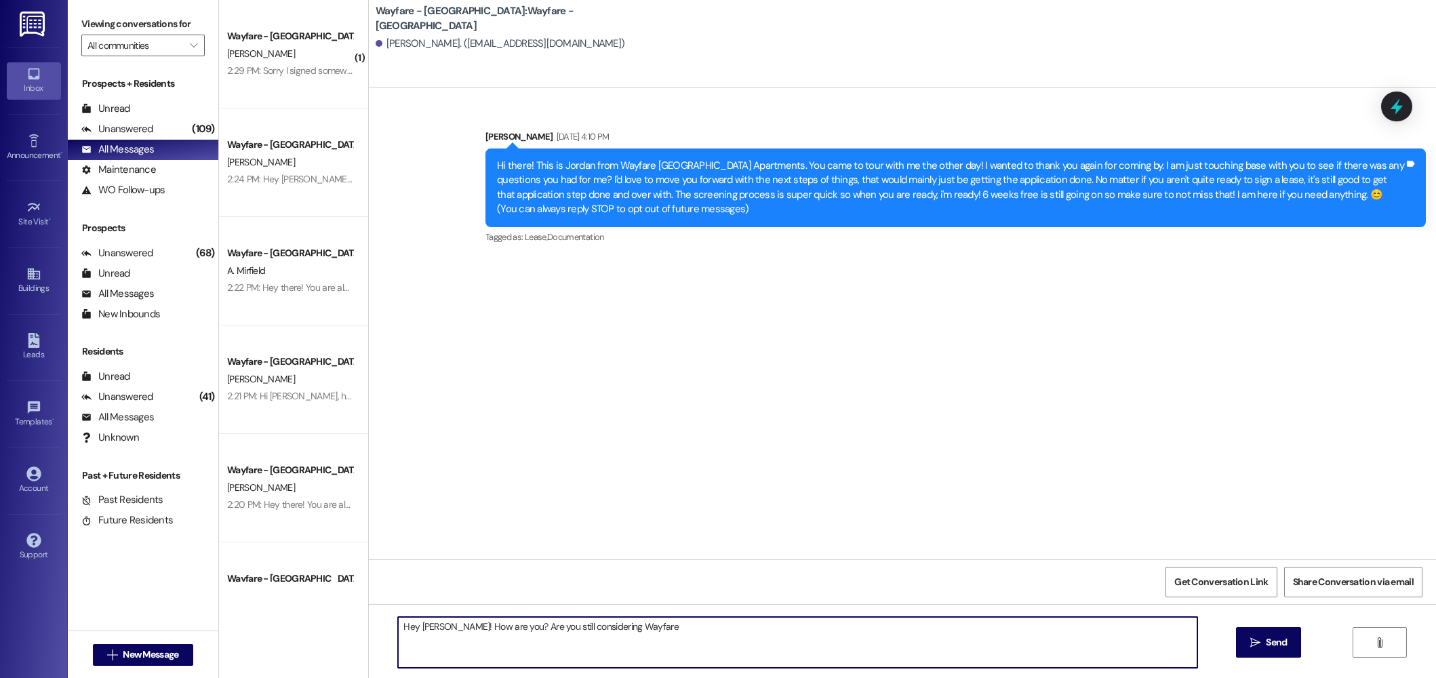
type textarea "Hey Salina! How are you? Are you still considering Wayfare?"
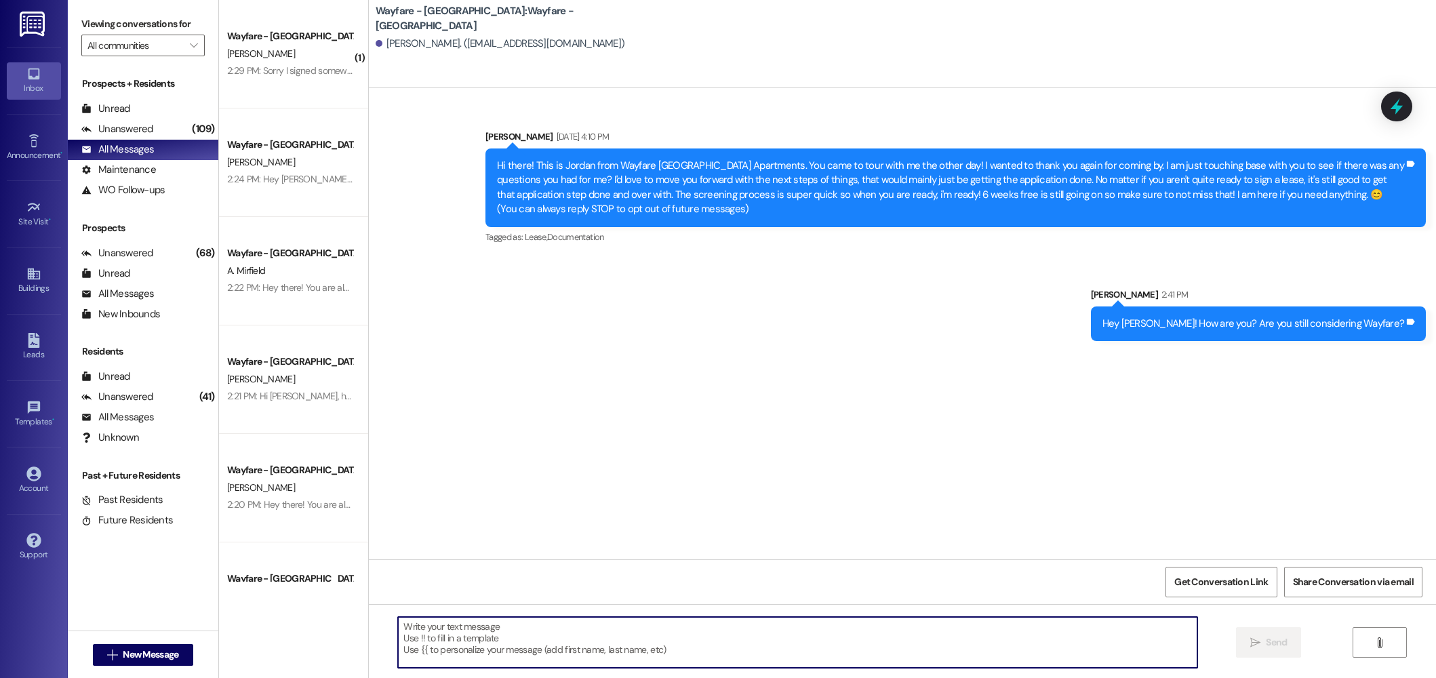
click at [1302, 330] on div "Hey Salina! How are you? Are you still considering Wayfare?" at bounding box center [1254, 324] width 302 height 14
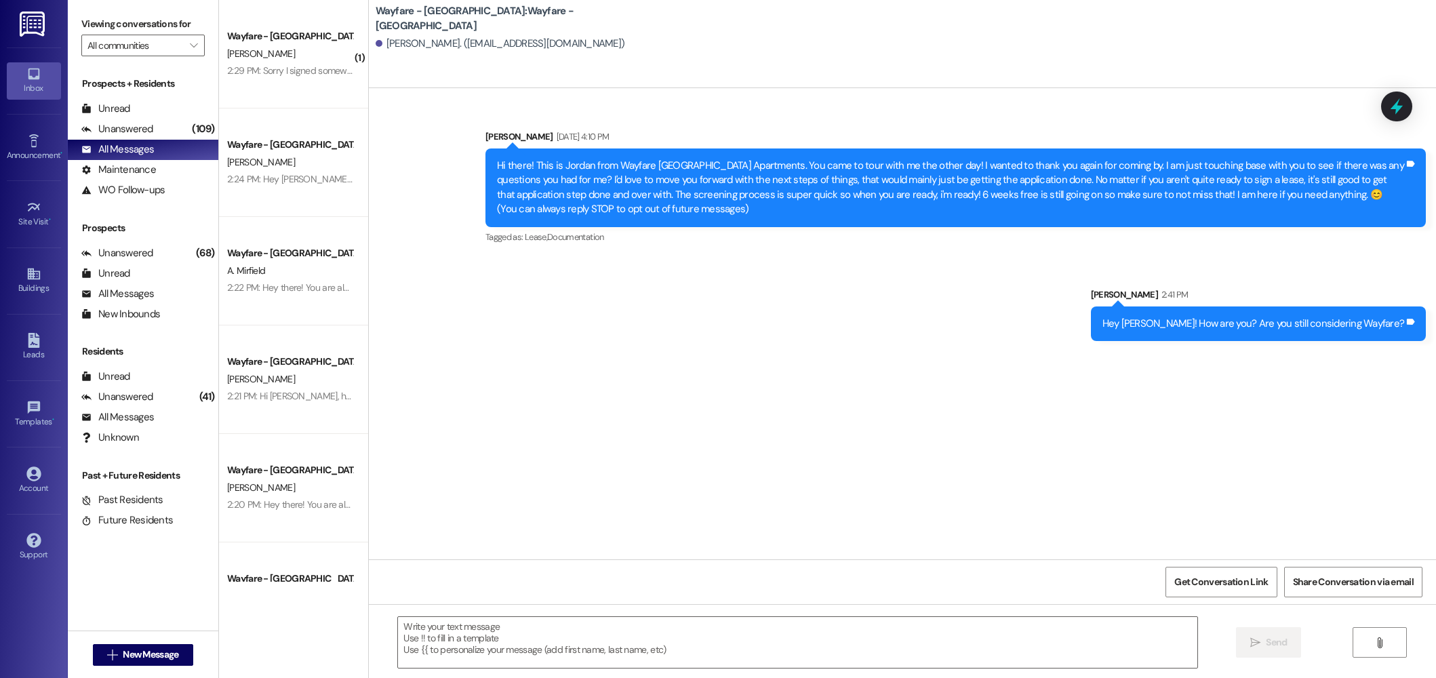
click at [1297, 325] on div "Hey Salina! How are you? Are you still considering Wayfare?" at bounding box center [1254, 324] width 302 height 14
copy div "Hey Salina! How are you? Are you still considering Wayfare? Tags and notes"
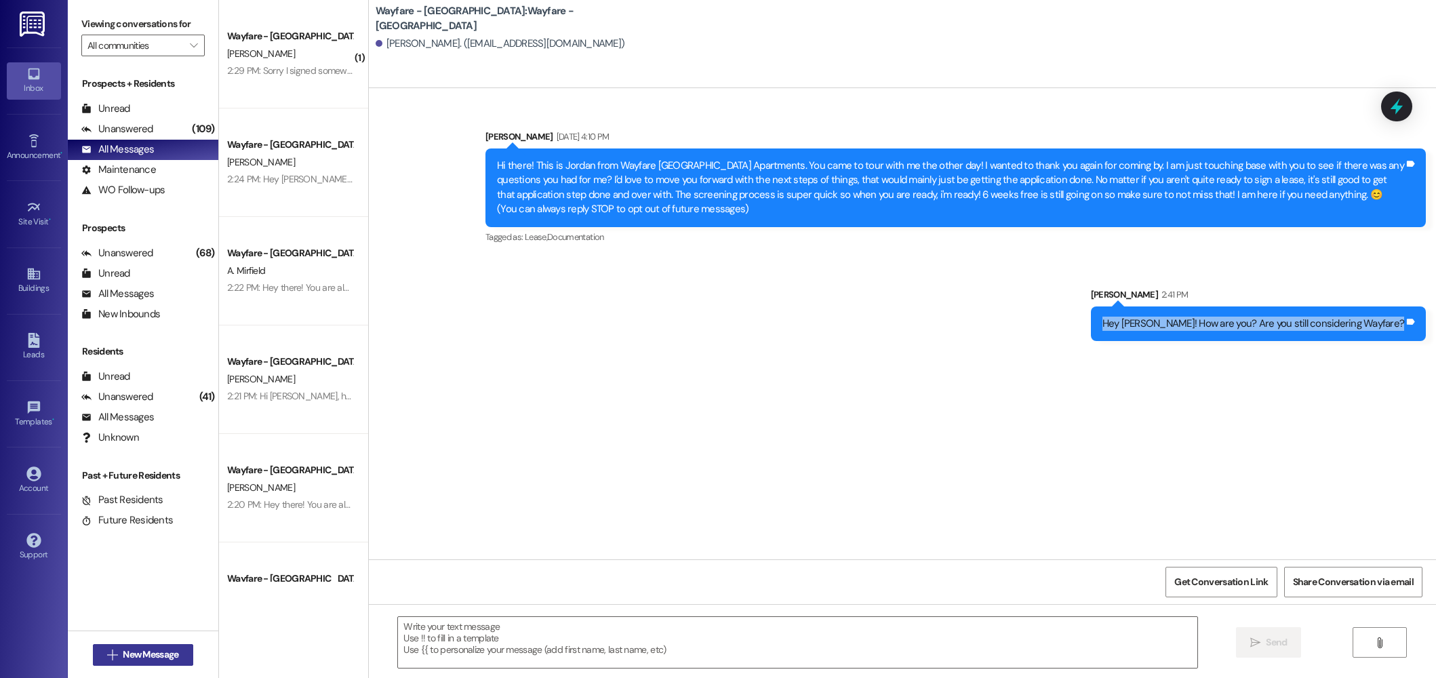
click at [123, 652] on span "New Message" at bounding box center [151, 655] width 56 height 14
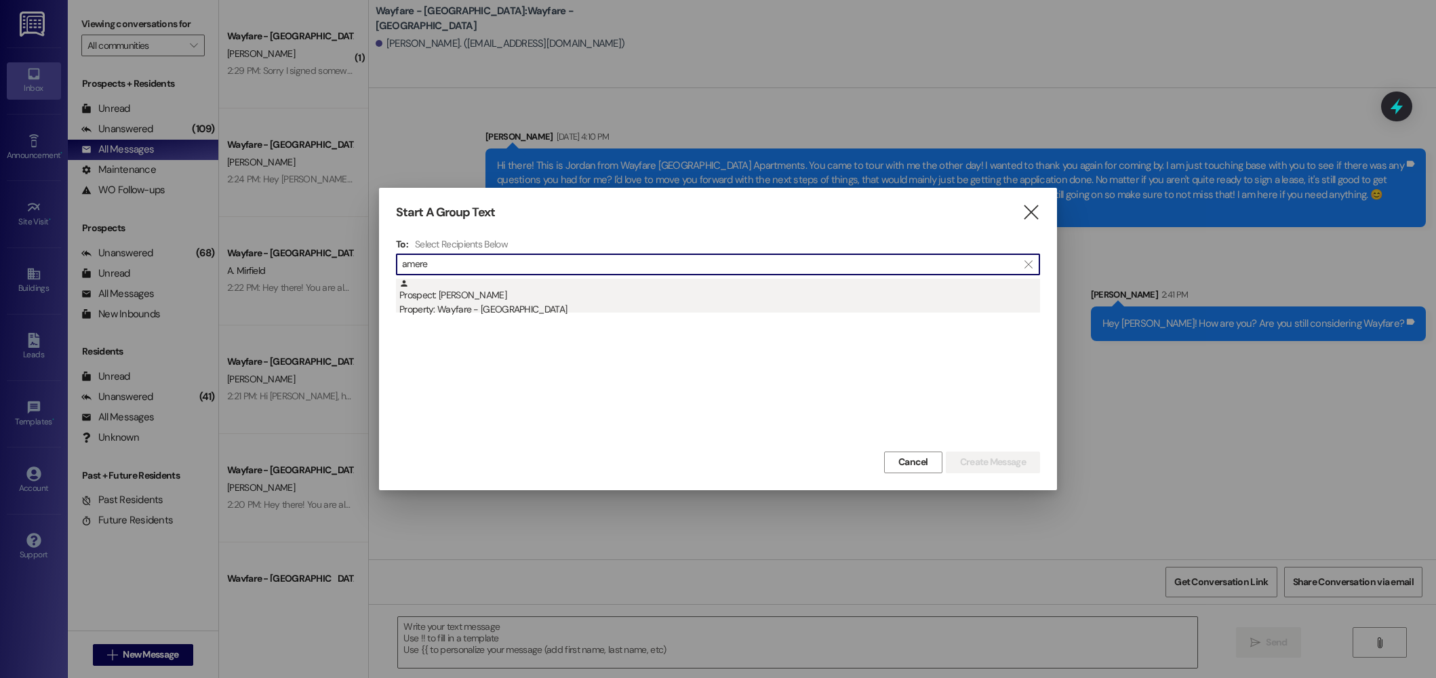
type input "amere"
click at [533, 290] on div "Prospect: Amere Powers Property: Wayfare - Cibolo Hills" at bounding box center [719, 298] width 641 height 39
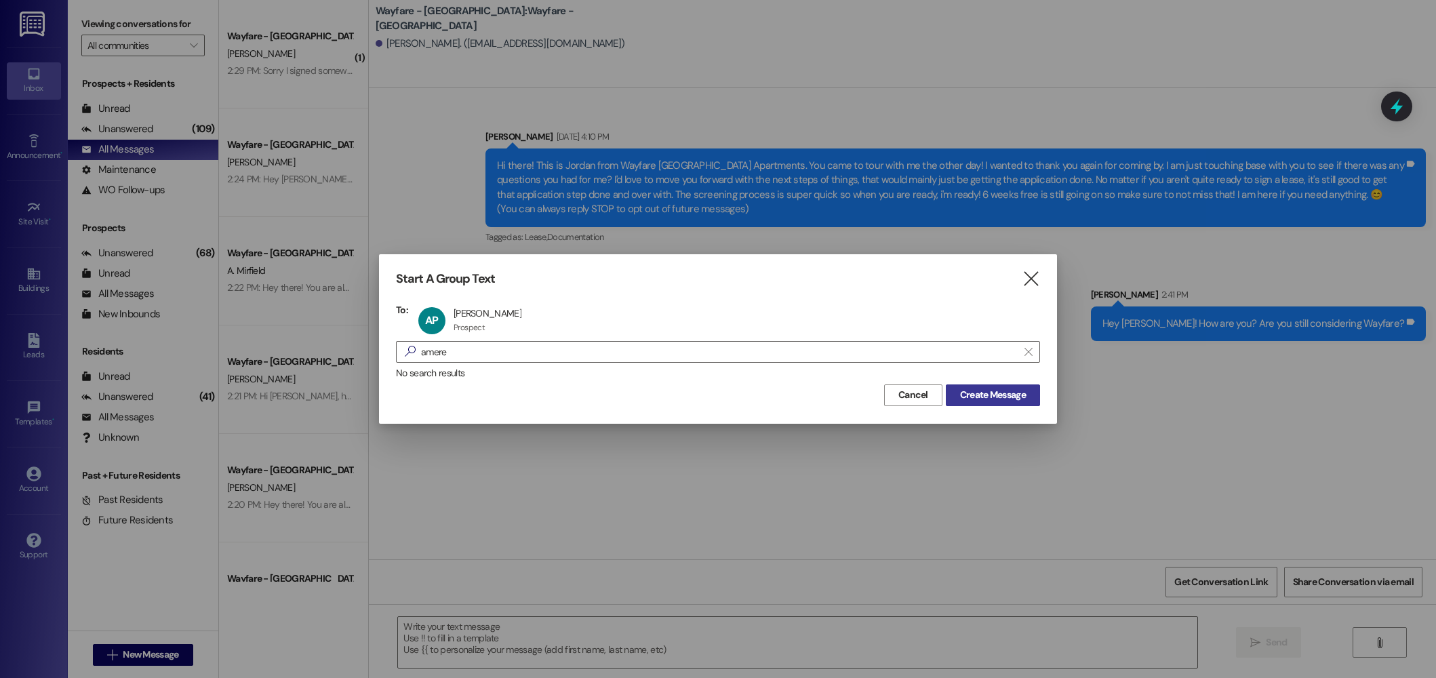
click at [996, 395] on span "Create Message" at bounding box center [993, 395] width 66 height 14
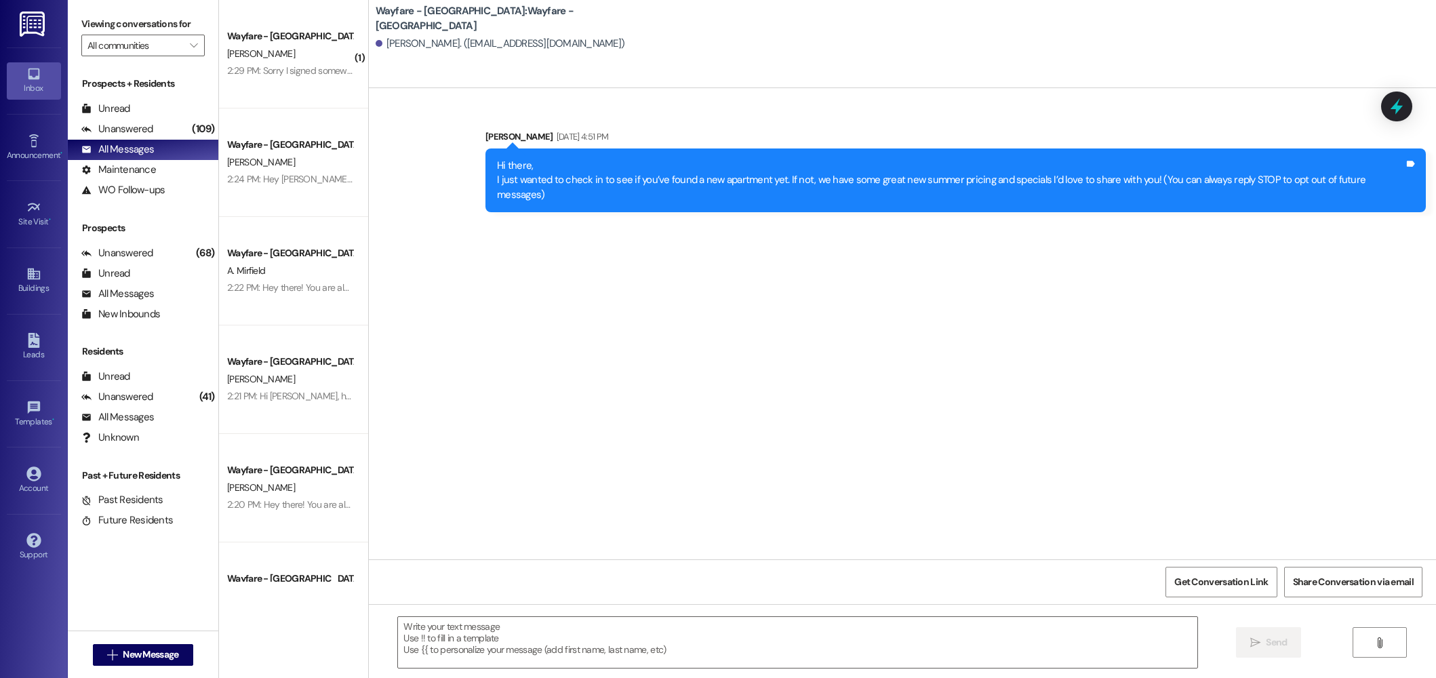
click at [465, 614] on div " Send " at bounding box center [902, 655] width 1067 height 102
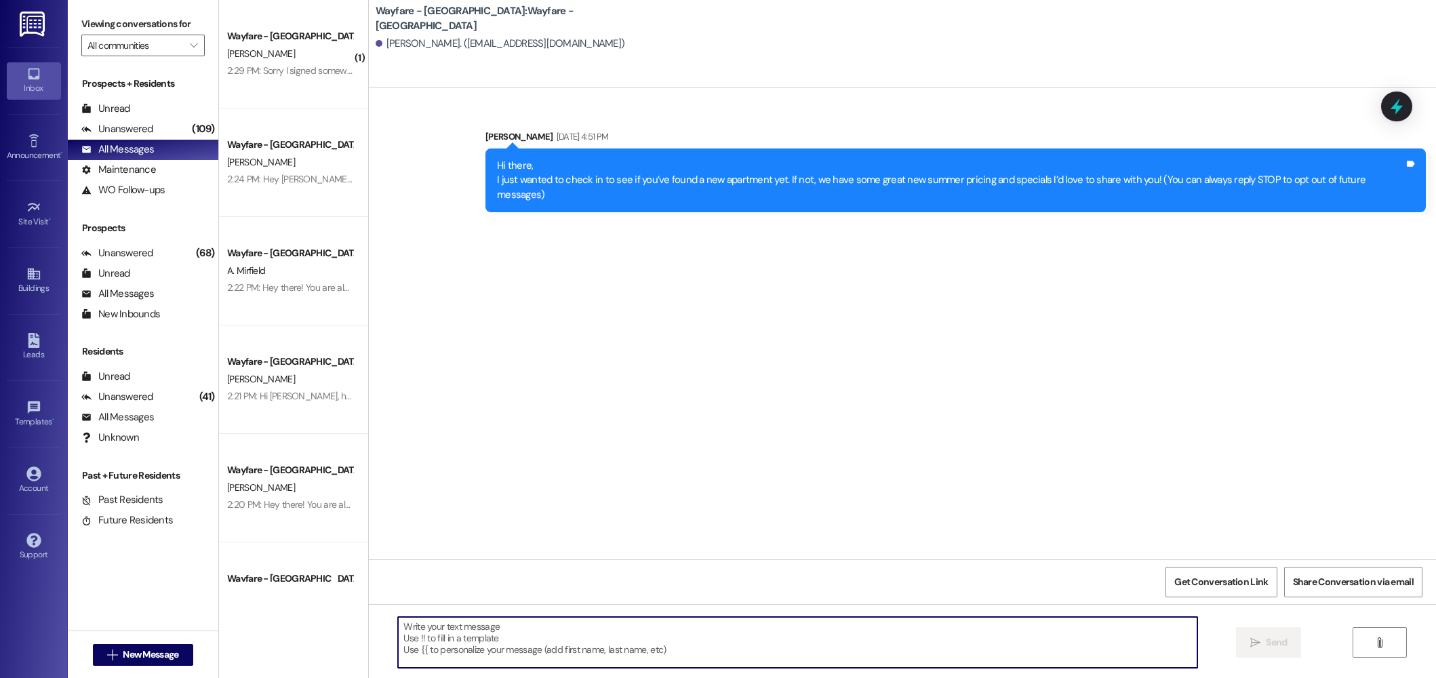
click at [454, 631] on textarea at bounding box center [798, 642] width 800 height 51
type textarea "Hi there! Lets get you set up with a tour. When is the best time for you to com…"
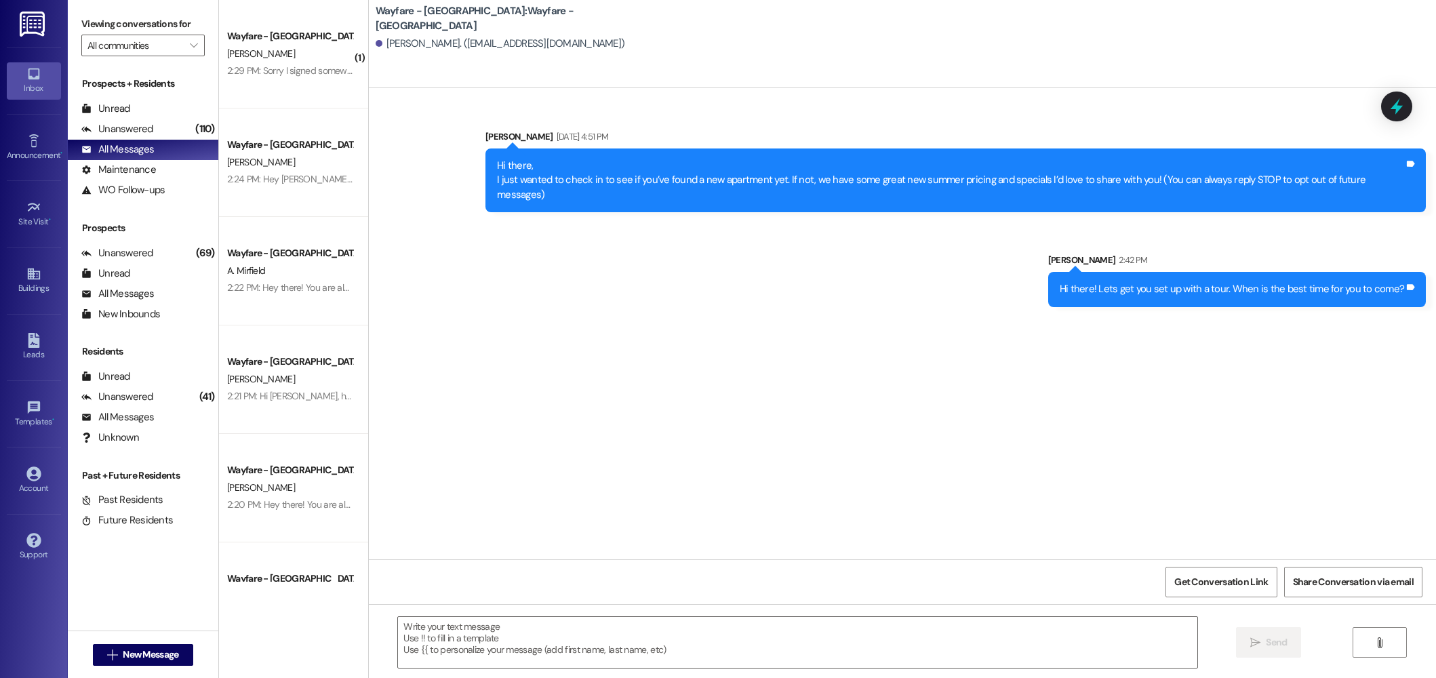
click at [1299, 282] on div "Hi there! Lets get you set up with a tour. When is the best time for you to com…" at bounding box center [1232, 289] width 344 height 14
copy div "Hi there! Lets get you set up with a tour. When is the best time for you to com…"
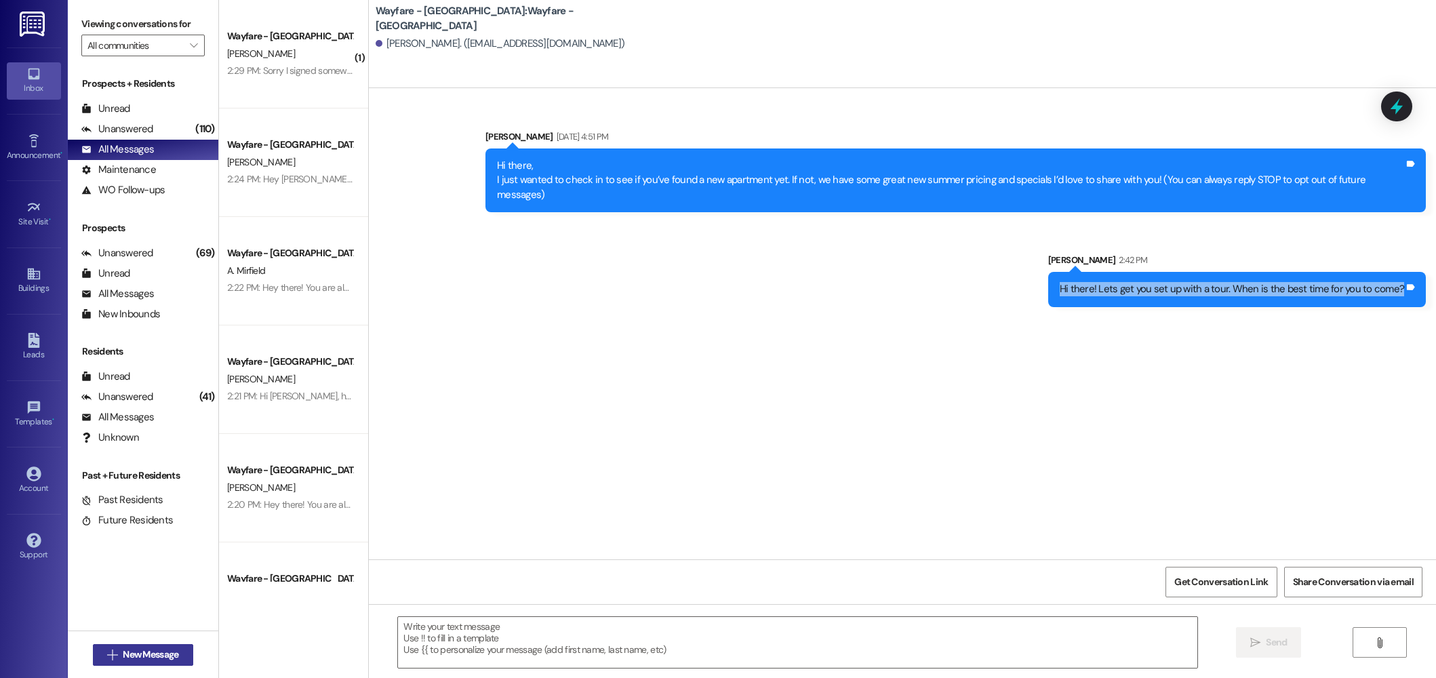
click at [136, 665] on button " New Message" at bounding box center [143, 655] width 100 height 22
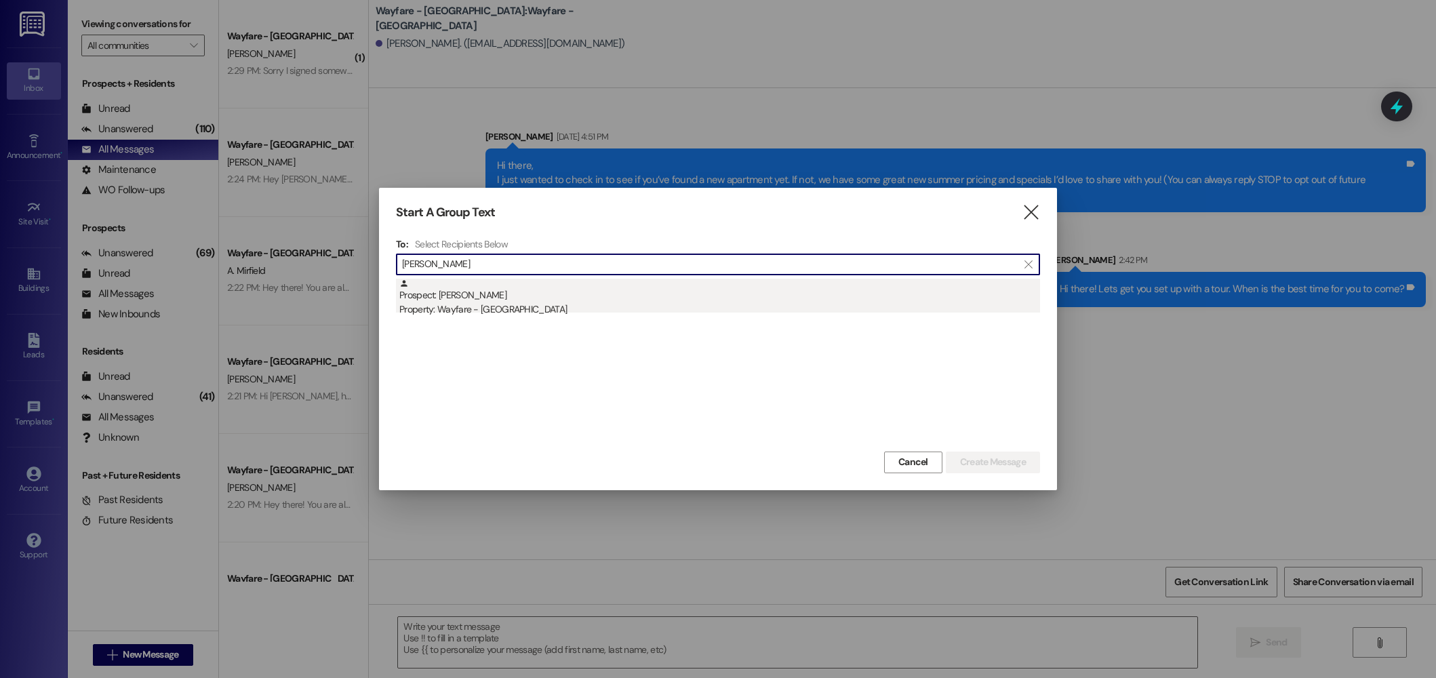
type input "lakenya"
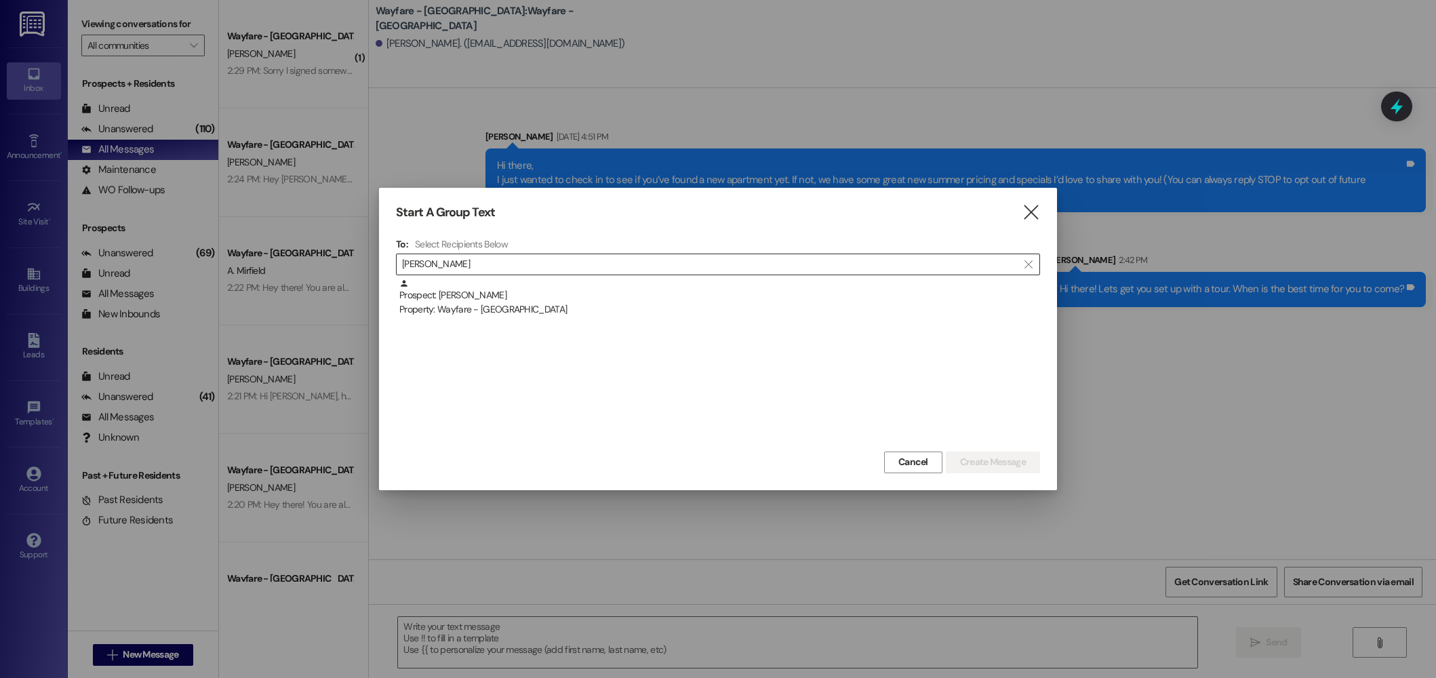
drag, startPoint x: 496, startPoint y: 302, endPoint x: 791, endPoint y: 347, distance: 298.4
click at [497, 302] on div "Property: Wayfare - [GEOGRAPHIC_DATA]" at bounding box center [719, 309] width 641 height 14
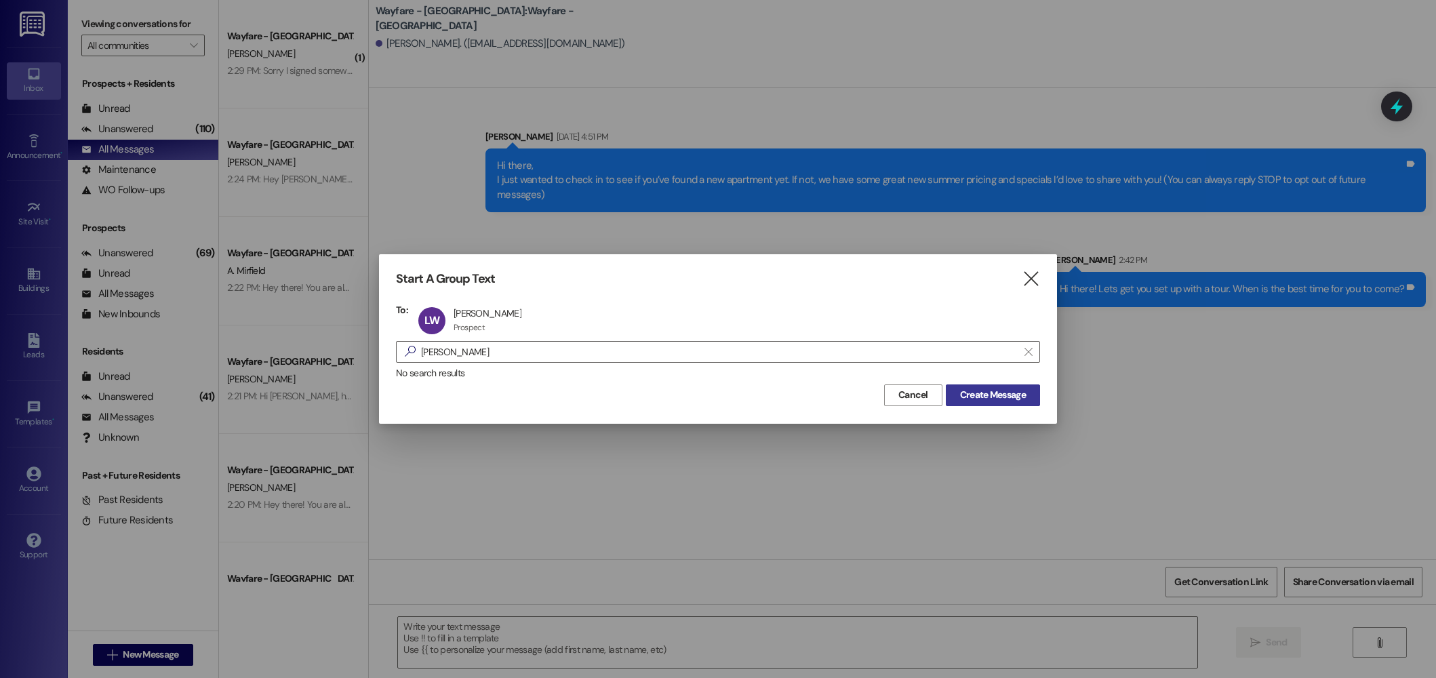
click at [989, 393] on span "Create Message" at bounding box center [993, 395] width 66 height 14
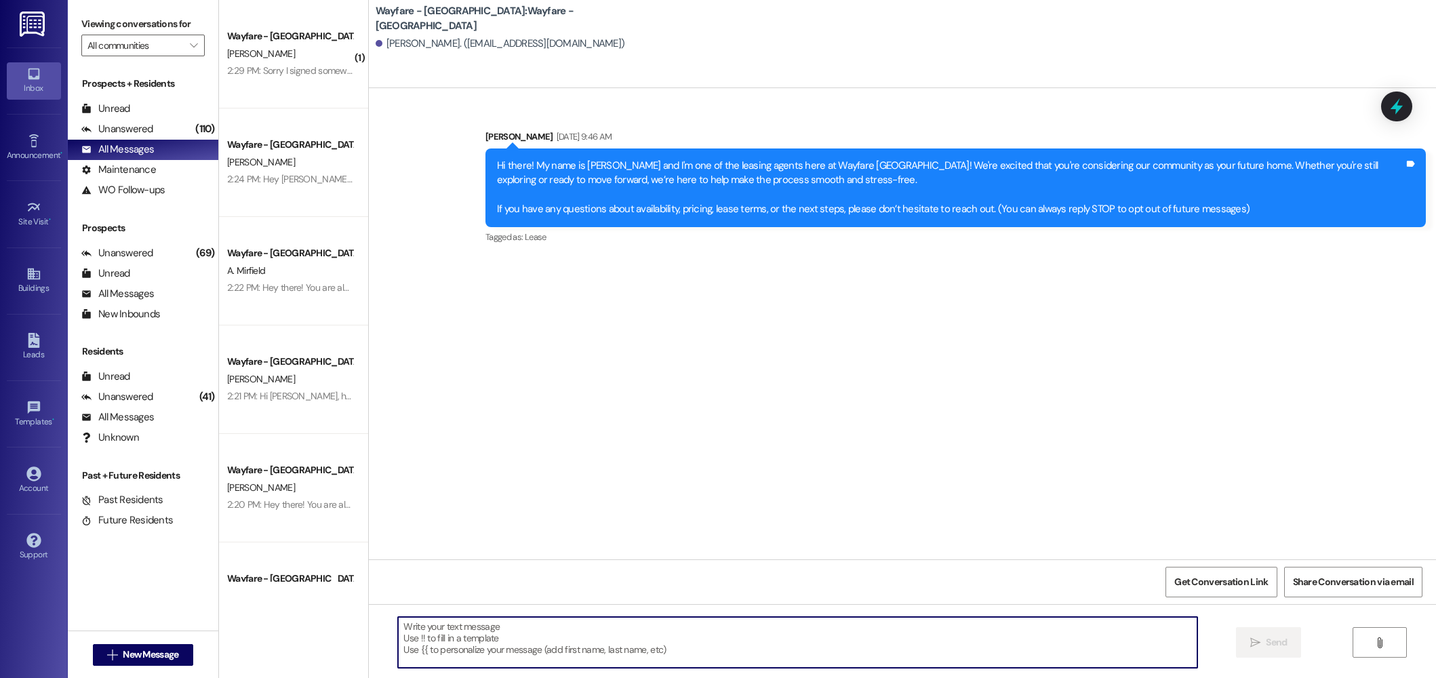
click at [929, 637] on textarea at bounding box center [798, 642] width 800 height 51
paste textarea "Hi there! Lets get you set up with a tour. When is the best time for you to com…"
type textarea "Hi there! Lets get you set up with a tour. When is the best time for you to com…"
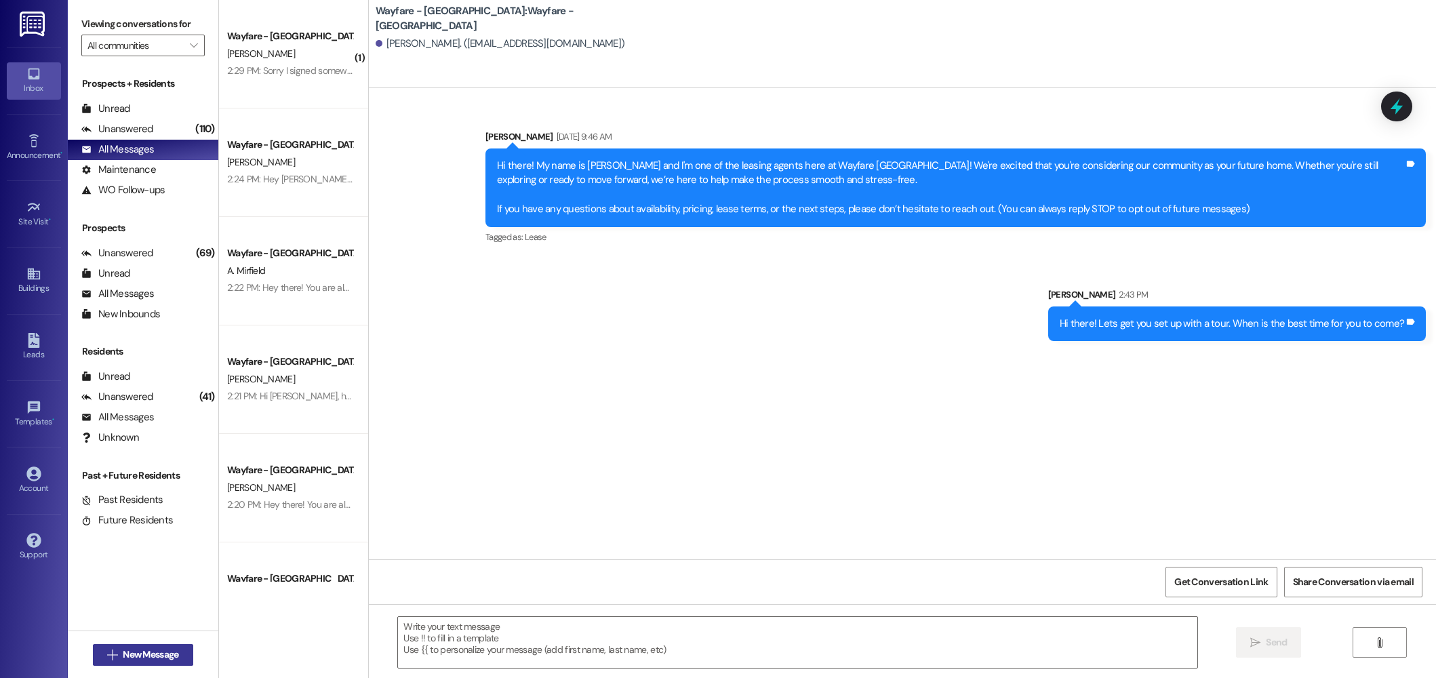
click at [132, 659] on span "New Message" at bounding box center [151, 655] width 56 height 14
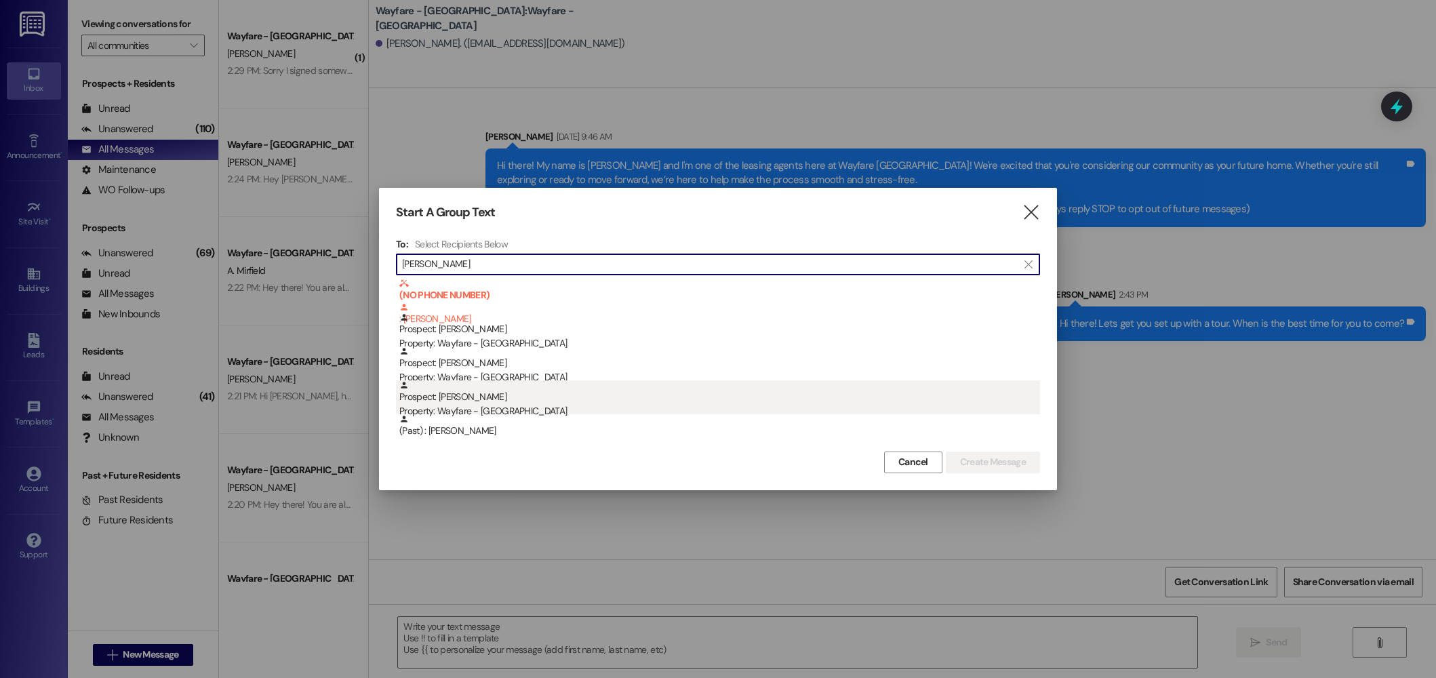
type input "wright"
click at [511, 413] on div "Property: Wayfare - [GEOGRAPHIC_DATA]" at bounding box center [719, 411] width 641 height 14
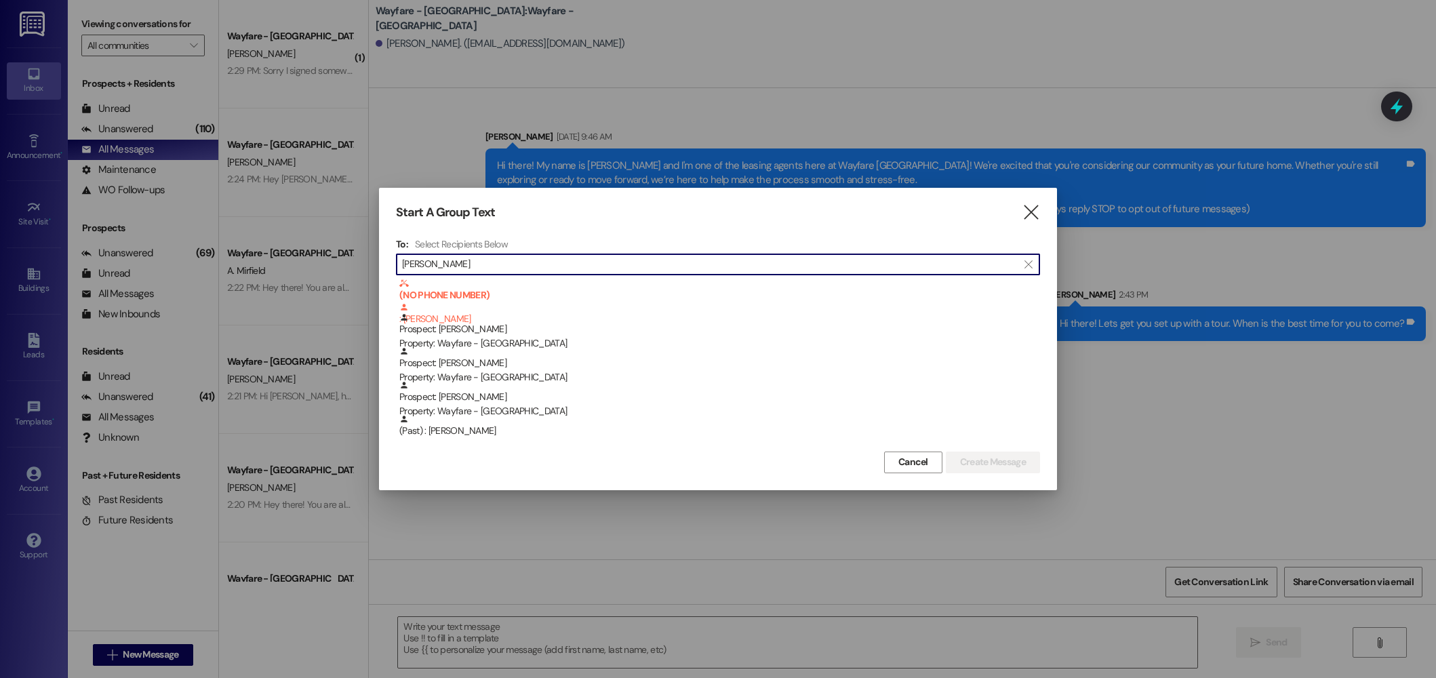
scroll to position [68, 0]
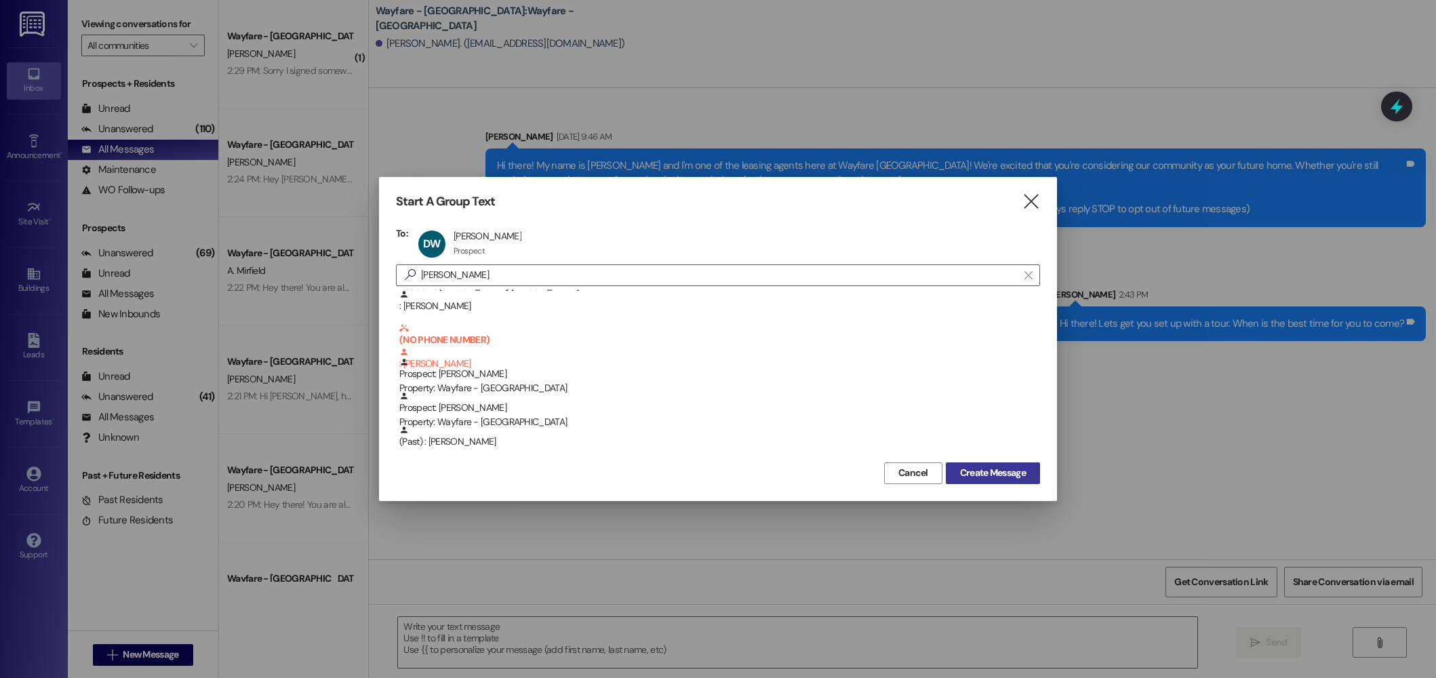
click at [991, 479] on span "Create Message" at bounding box center [993, 473] width 66 height 14
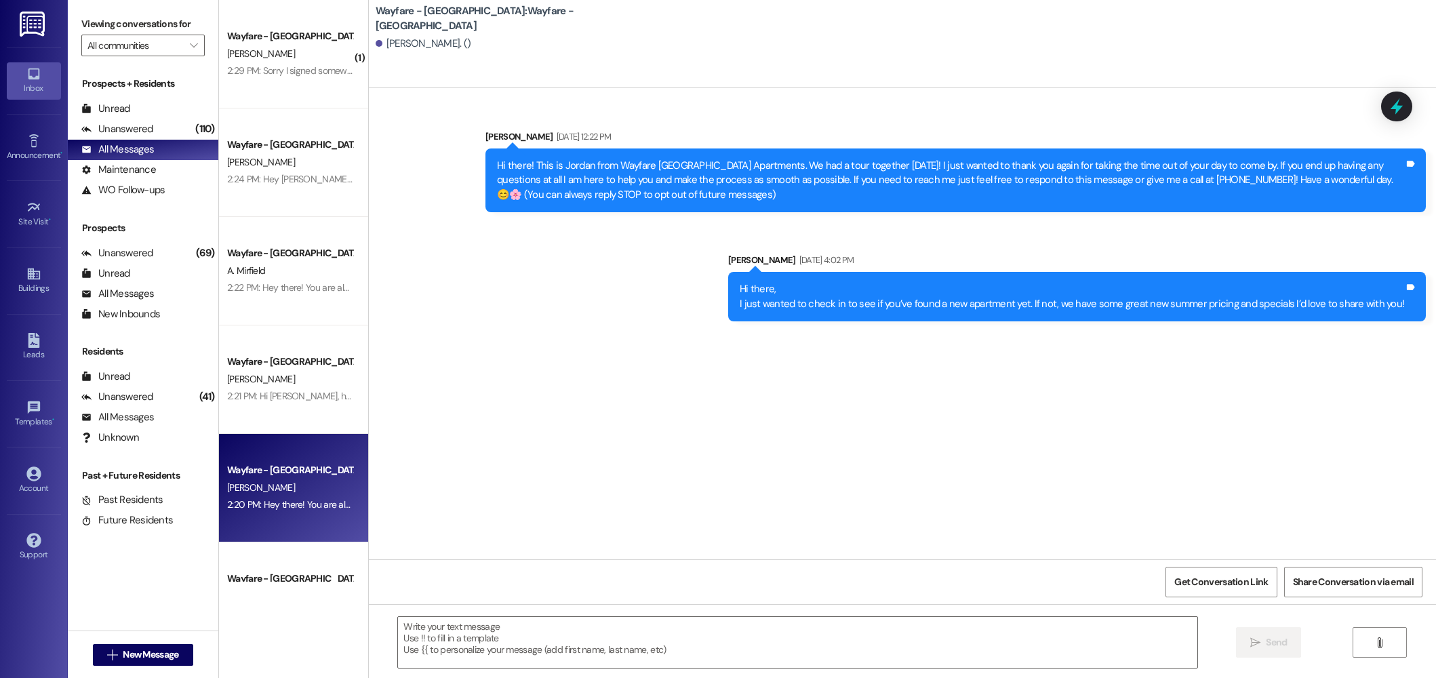
click at [289, 461] on div "Wayfare - Cibolo Hills Prospect K. Carter 2:20 PM: Hey there! You are almost do…" at bounding box center [293, 488] width 149 height 108
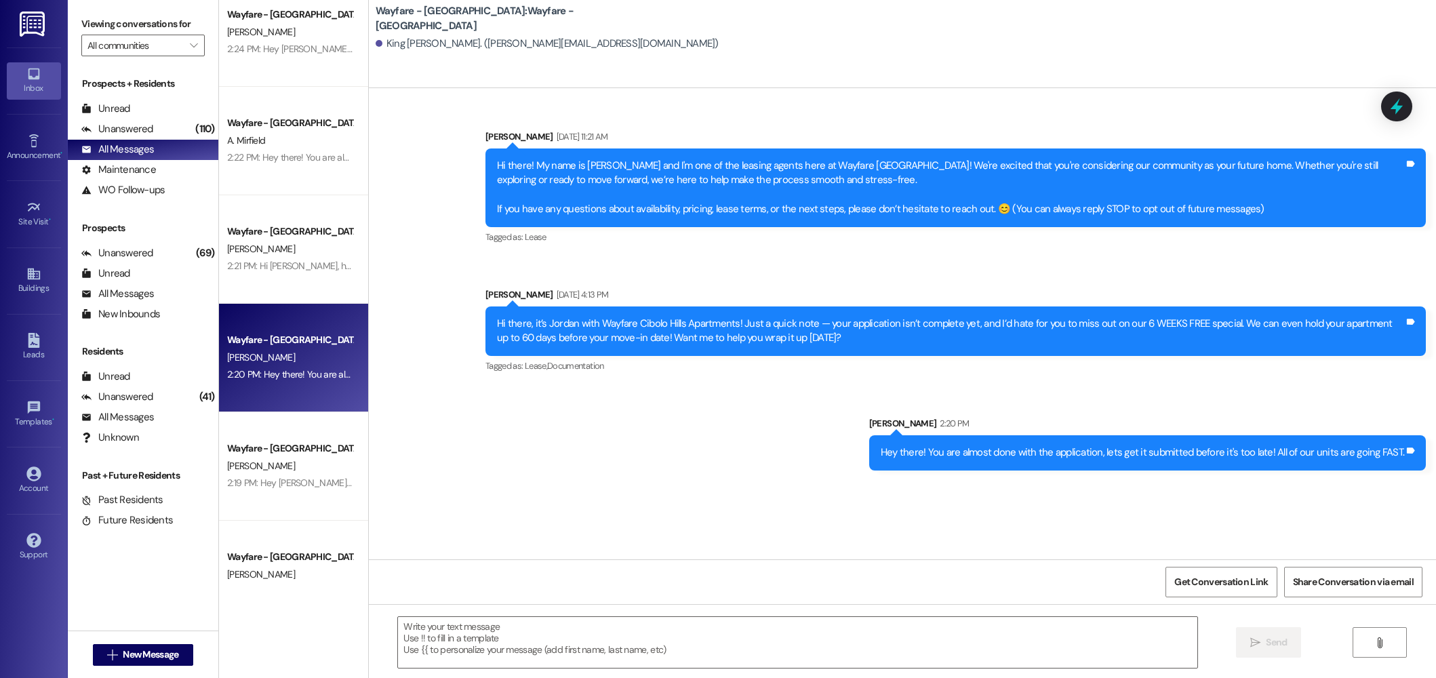
scroll to position [117, 0]
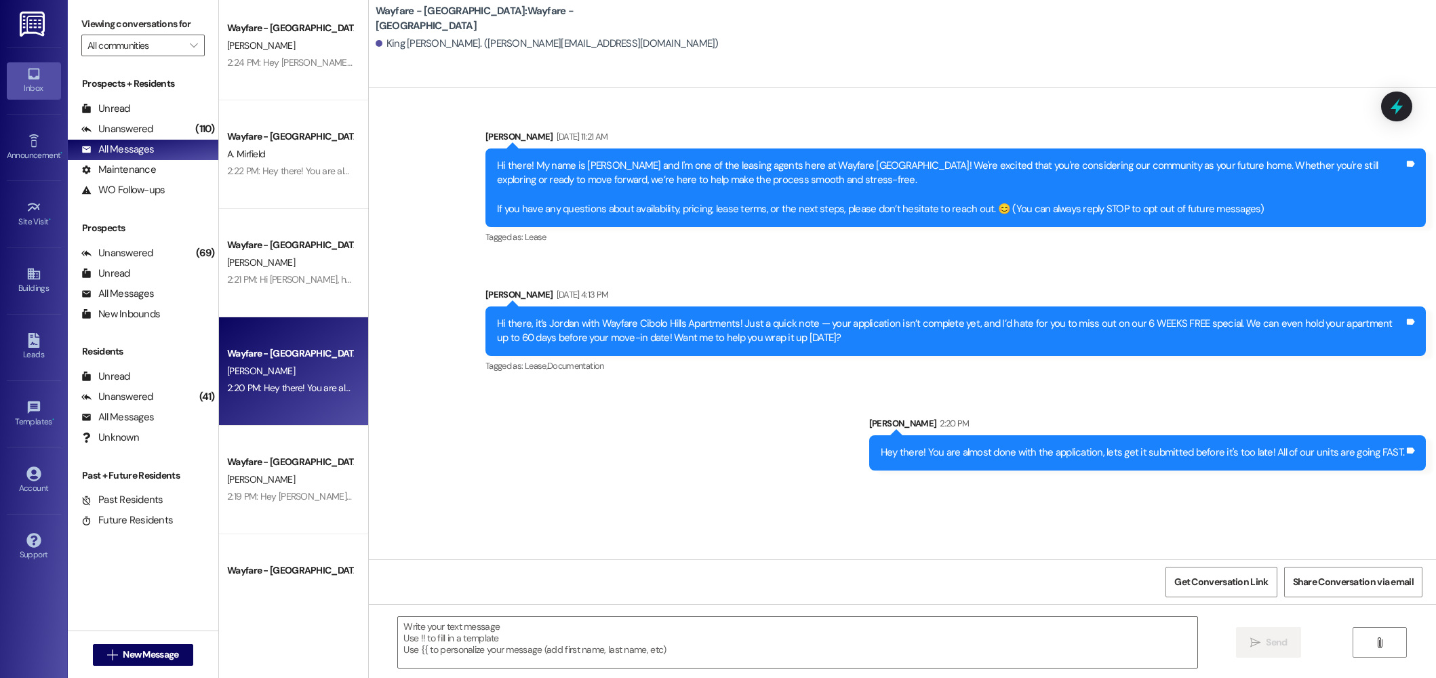
click at [1063, 452] on div "Hey there! You are almost done with the application, lets get it submitted befo…" at bounding box center [1143, 453] width 524 height 14
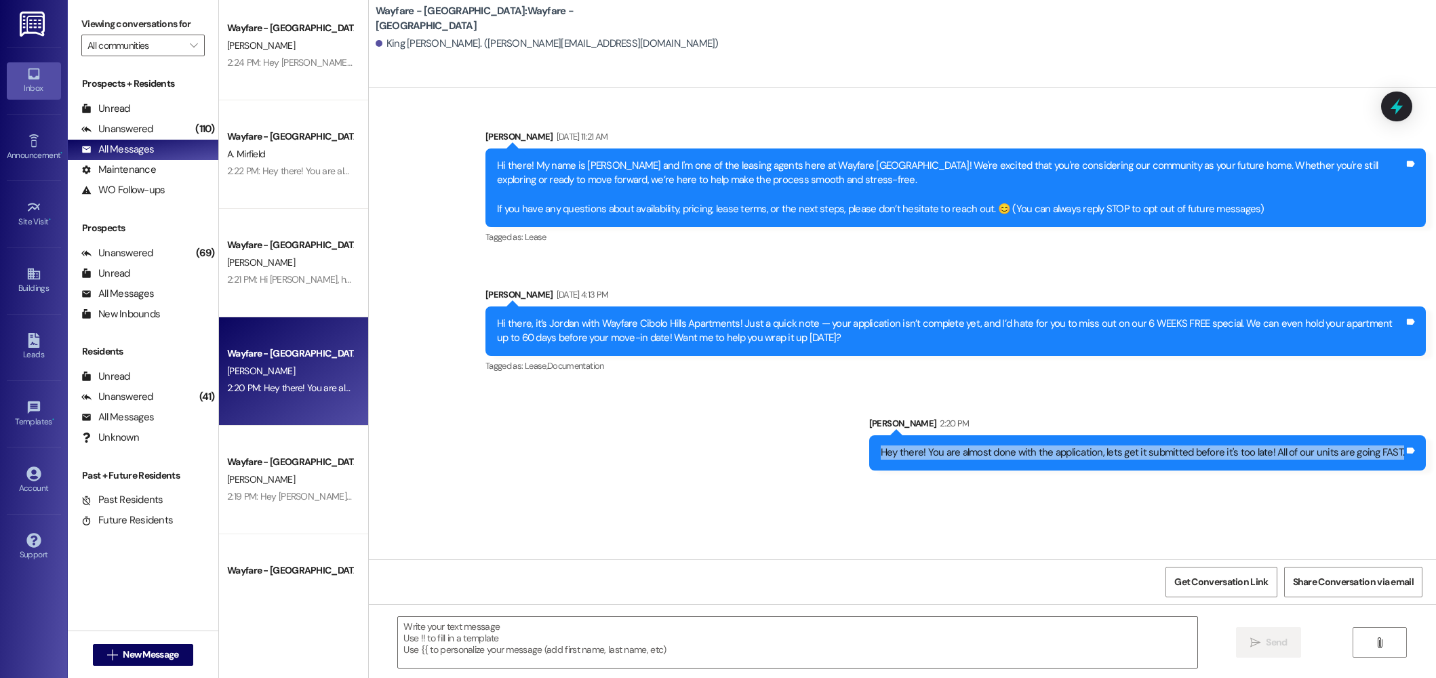
click at [1063, 452] on div "Hey there! You are almost done with the application, lets get it submitted befo…" at bounding box center [1143, 453] width 524 height 14
copy div "Hey there! You are almost done with the application, lets get it submitted befo…"
click at [155, 652] on span "New Message" at bounding box center [151, 655] width 56 height 14
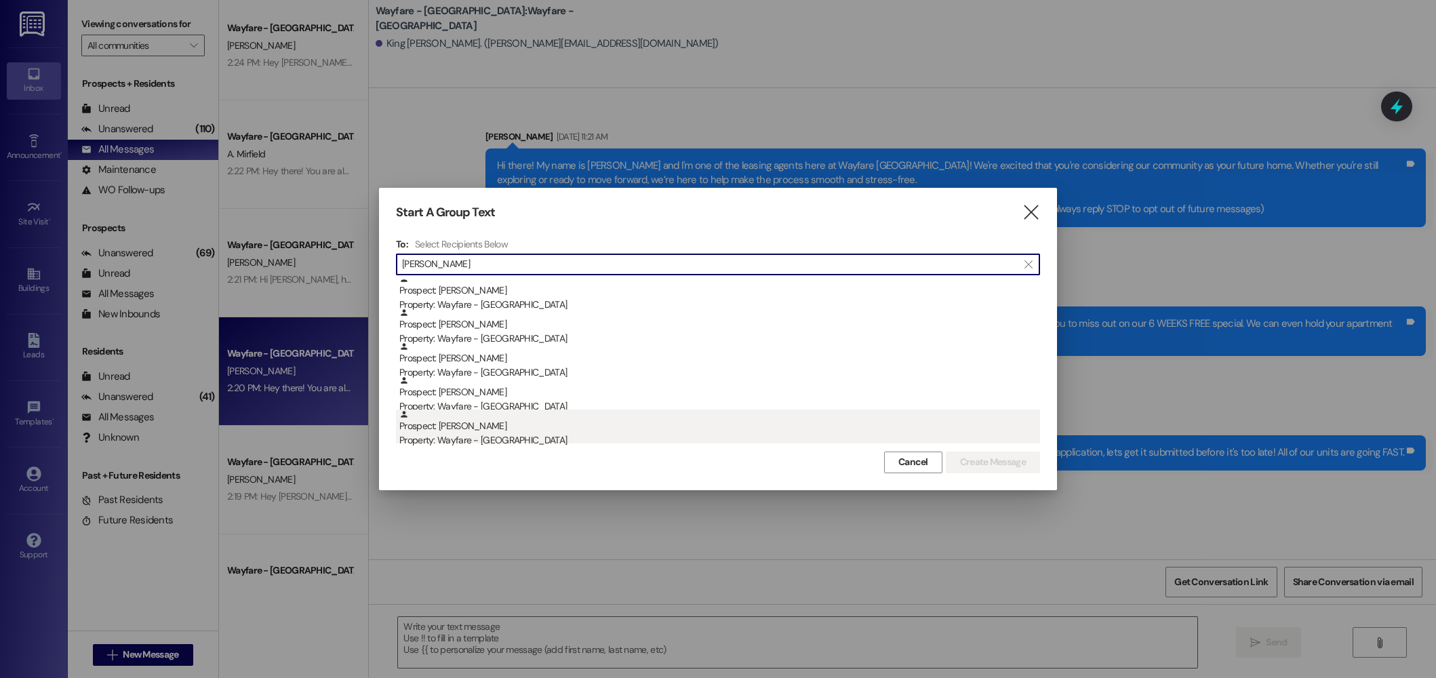
type input "miller"
click at [613, 415] on div "Prospect: Hailey Miller Property: Wayfare - Cibolo Hills" at bounding box center [719, 429] width 641 height 39
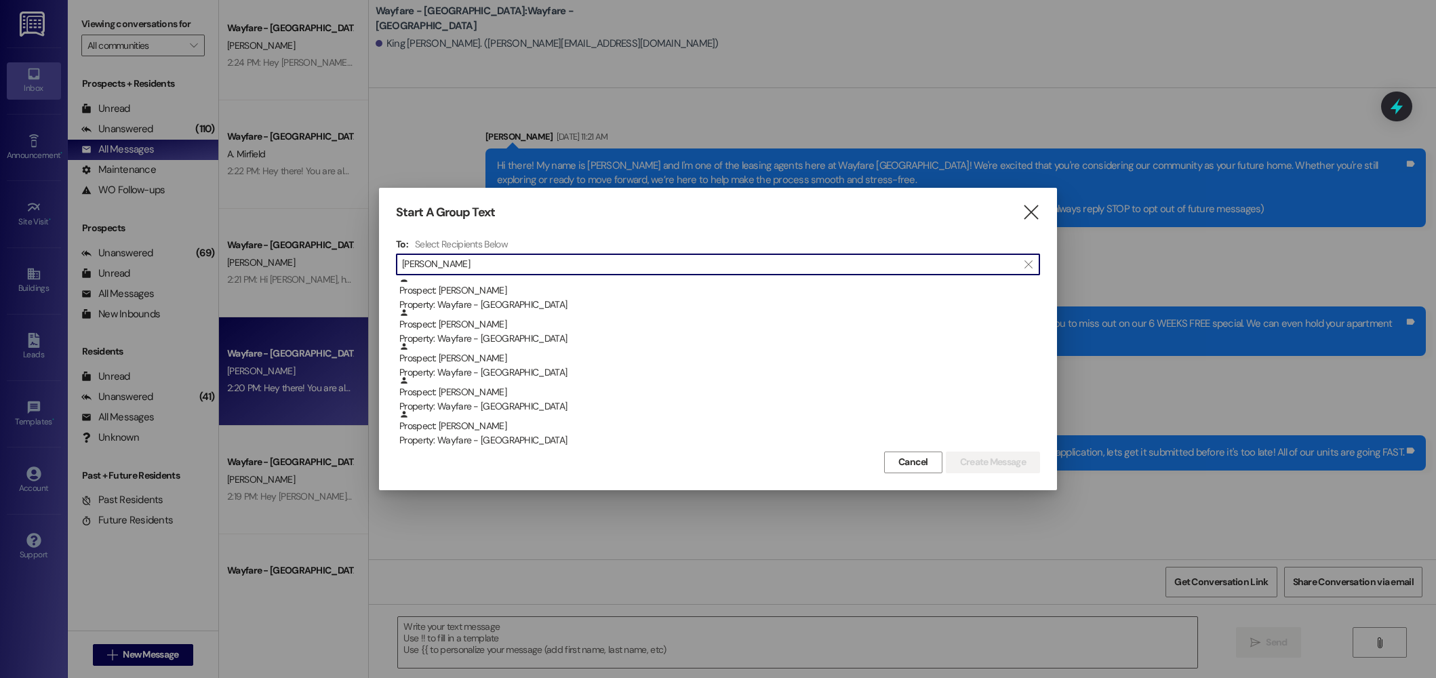
scroll to position [174, 0]
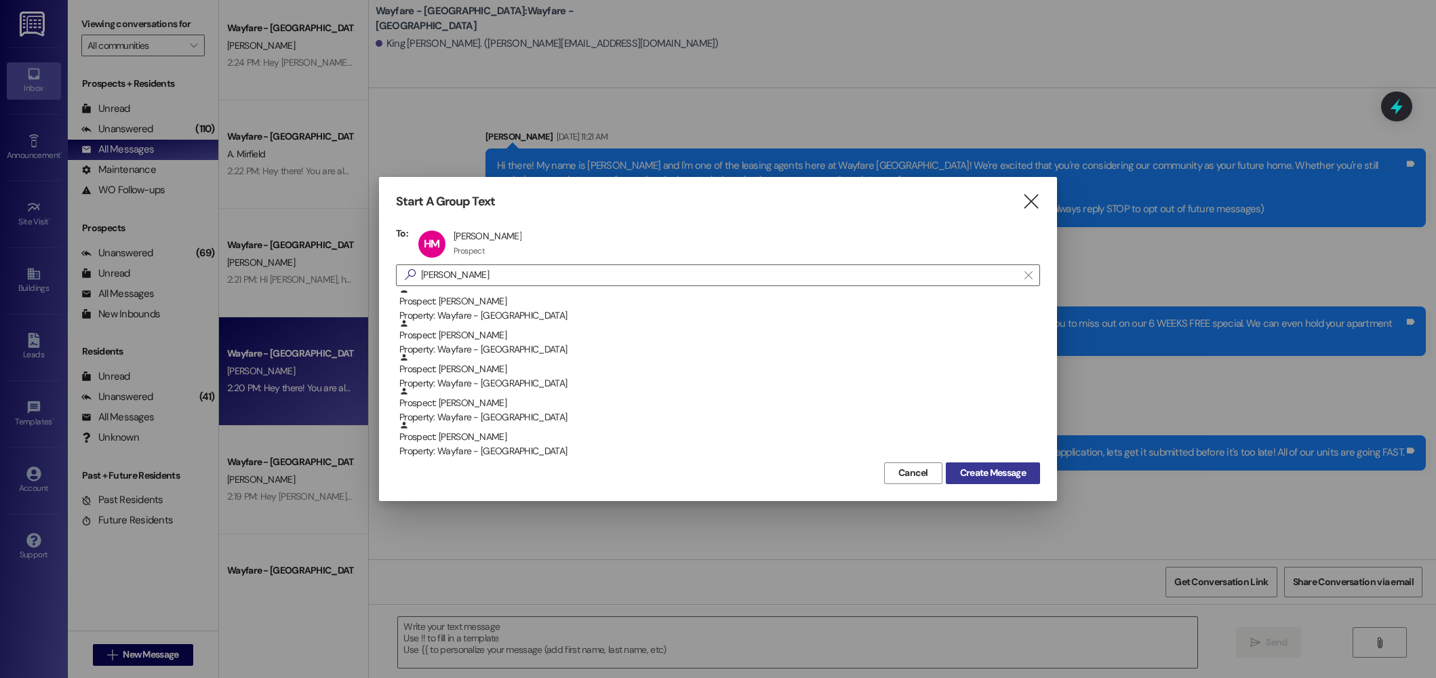
click at [1011, 469] on span "Create Message" at bounding box center [993, 473] width 66 height 14
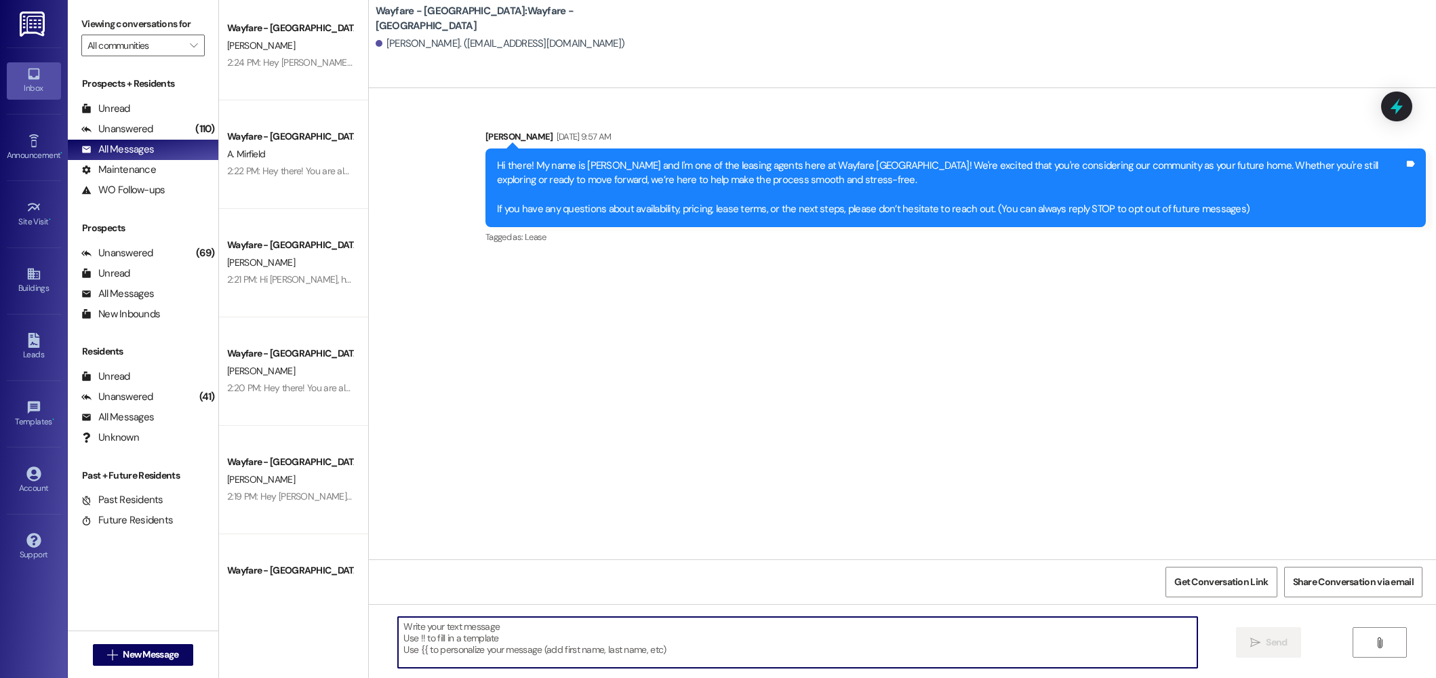
click at [911, 639] on textarea at bounding box center [798, 642] width 800 height 51
paste textarea "Hey there! You are almost done with the application, lets get it submitted befo…"
type textarea "Hey there! You are almost done with the application, lets get it submitted befo…"
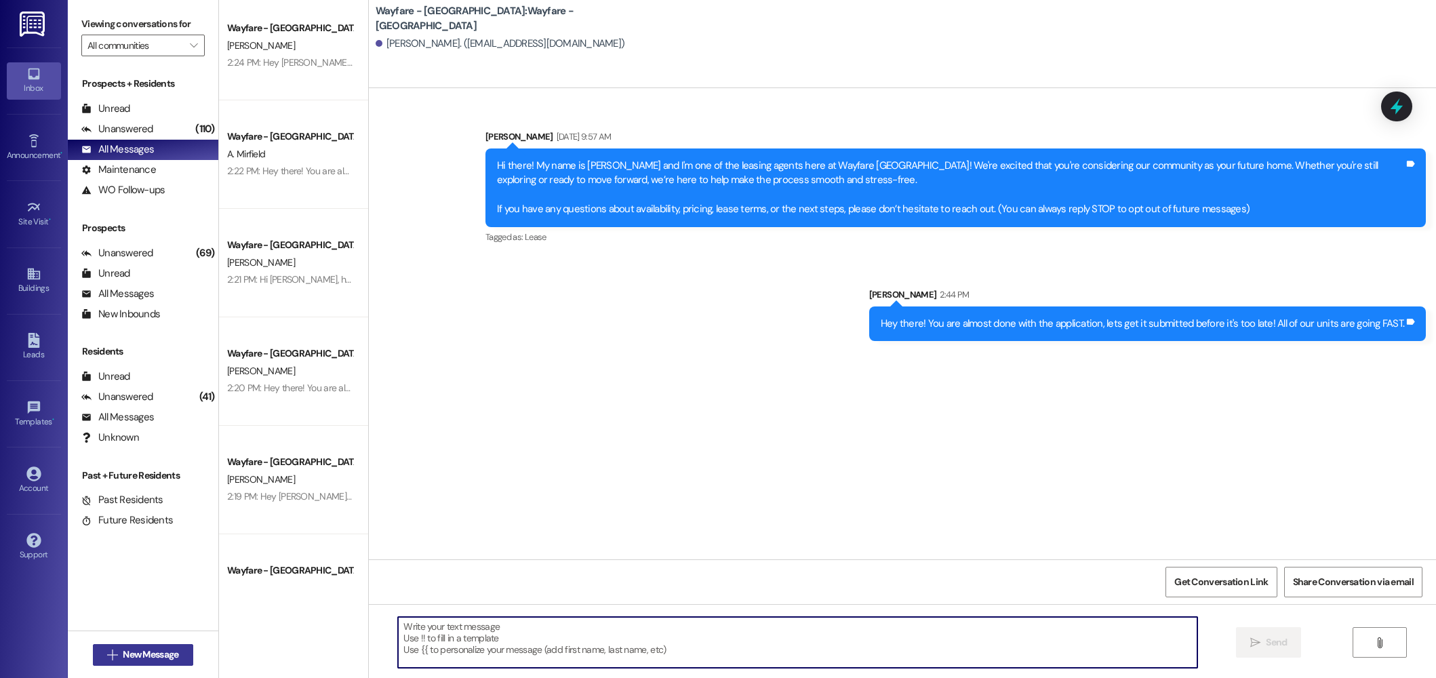
click at [138, 656] on span "New Message" at bounding box center [151, 655] width 56 height 14
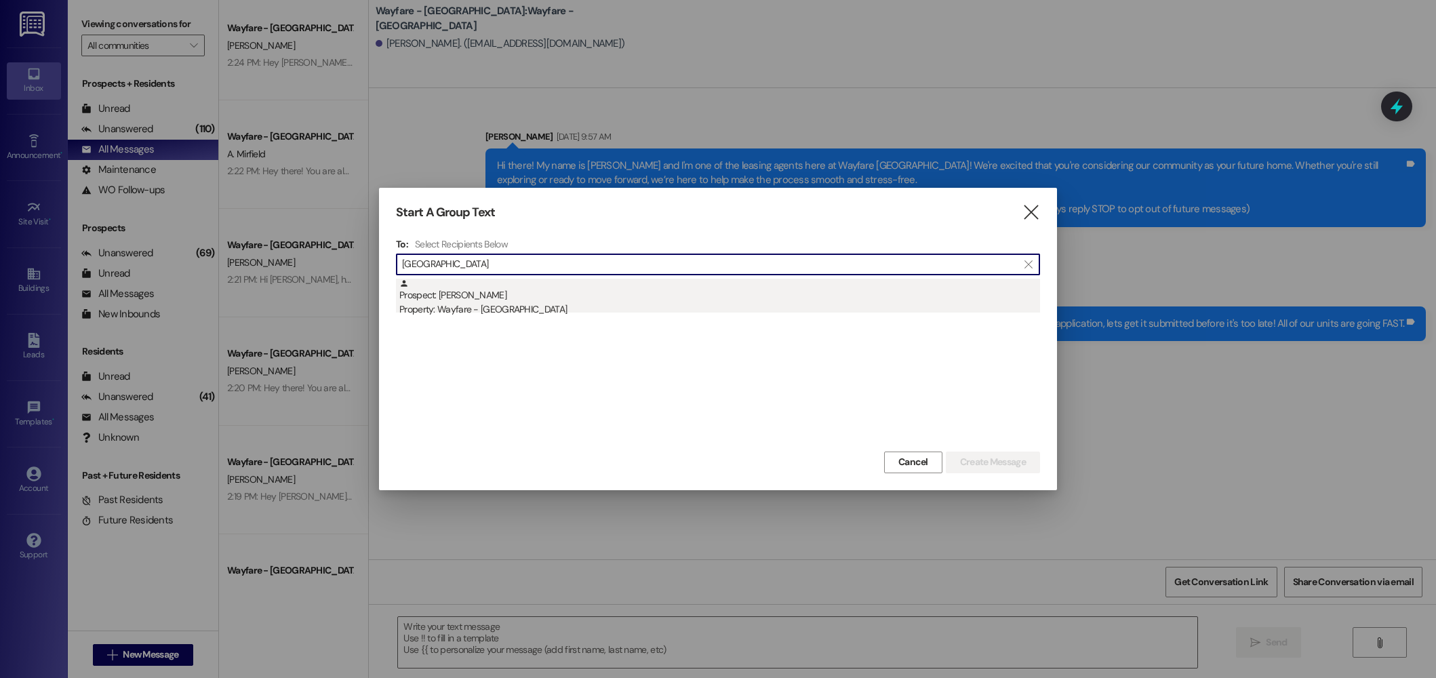
type input "salerno"
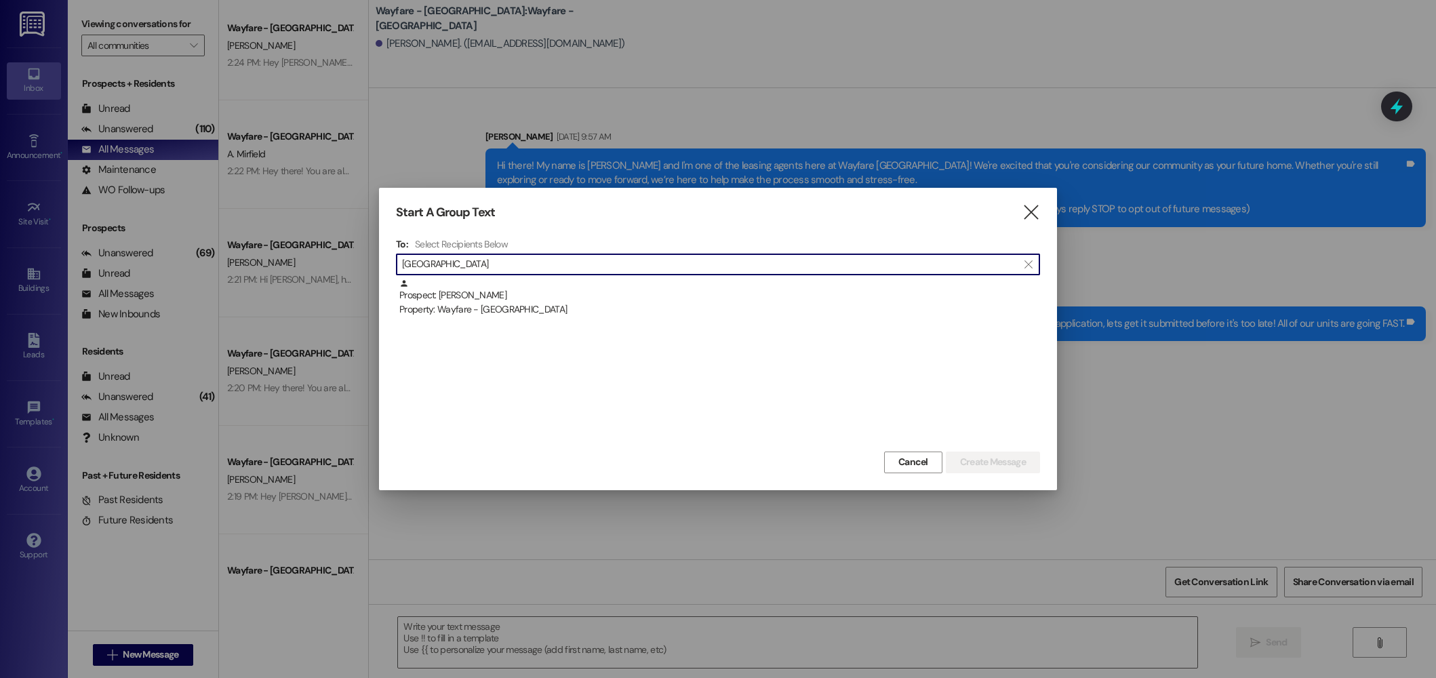
drag, startPoint x: 479, startPoint y: 308, endPoint x: 812, endPoint y: 319, distance: 333.1
click at [479, 308] on div "Property: Wayfare - [GEOGRAPHIC_DATA]" at bounding box center [719, 309] width 641 height 14
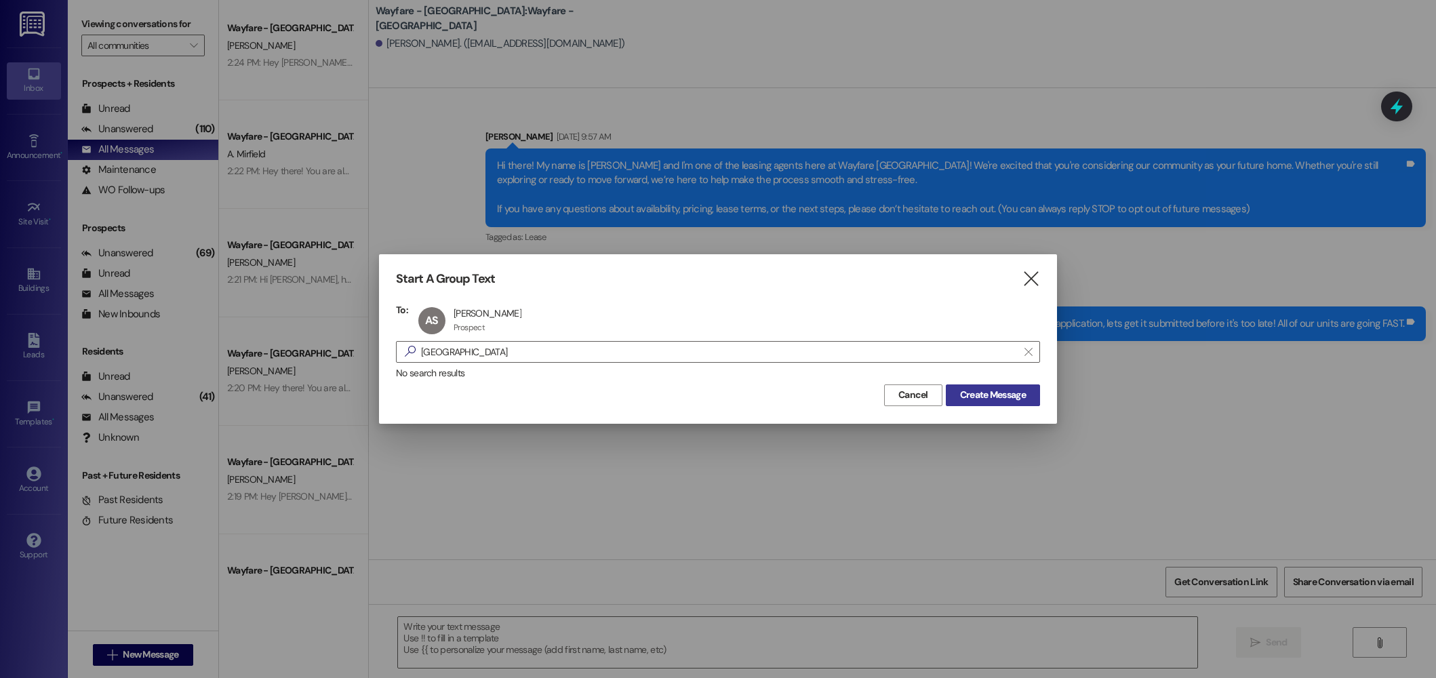
click at [960, 401] on span "Create Message" at bounding box center [993, 395] width 66 height 14
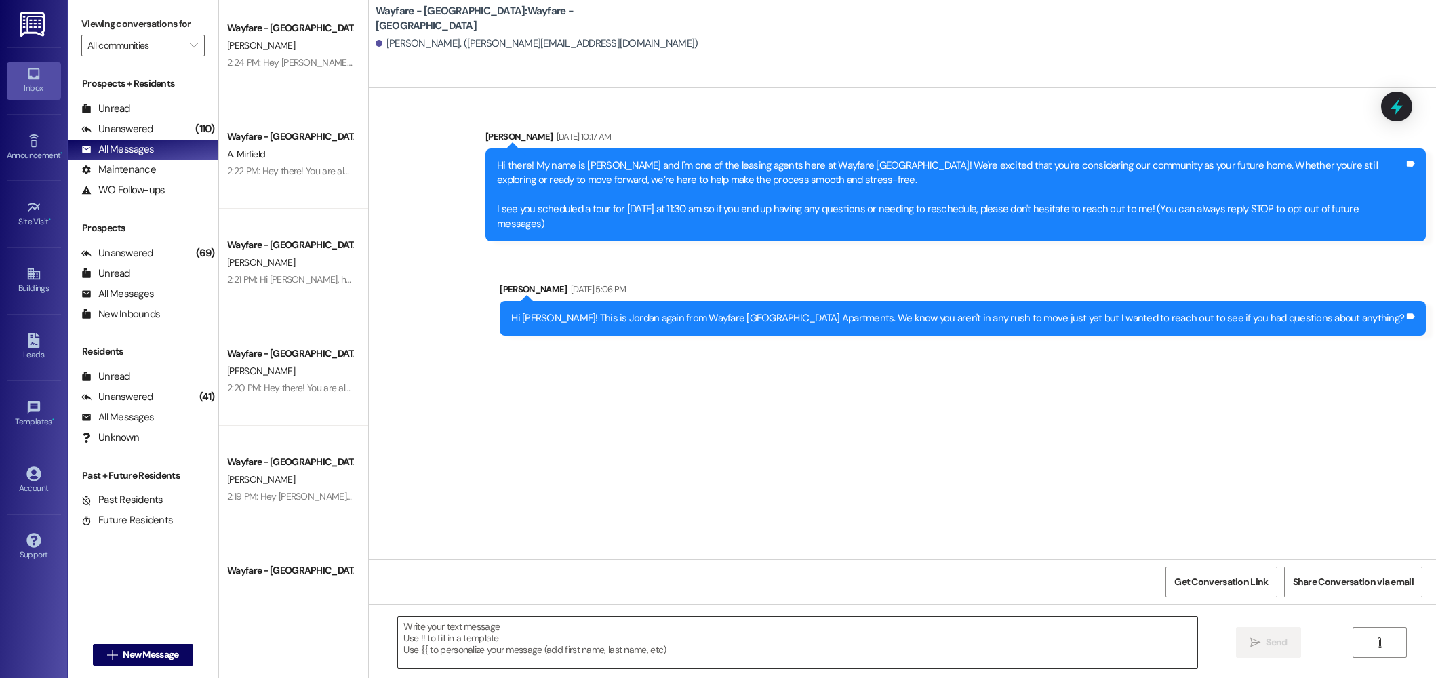
click at [815, 627] on textarea at bounding box center [798, 642] width 800 height 51
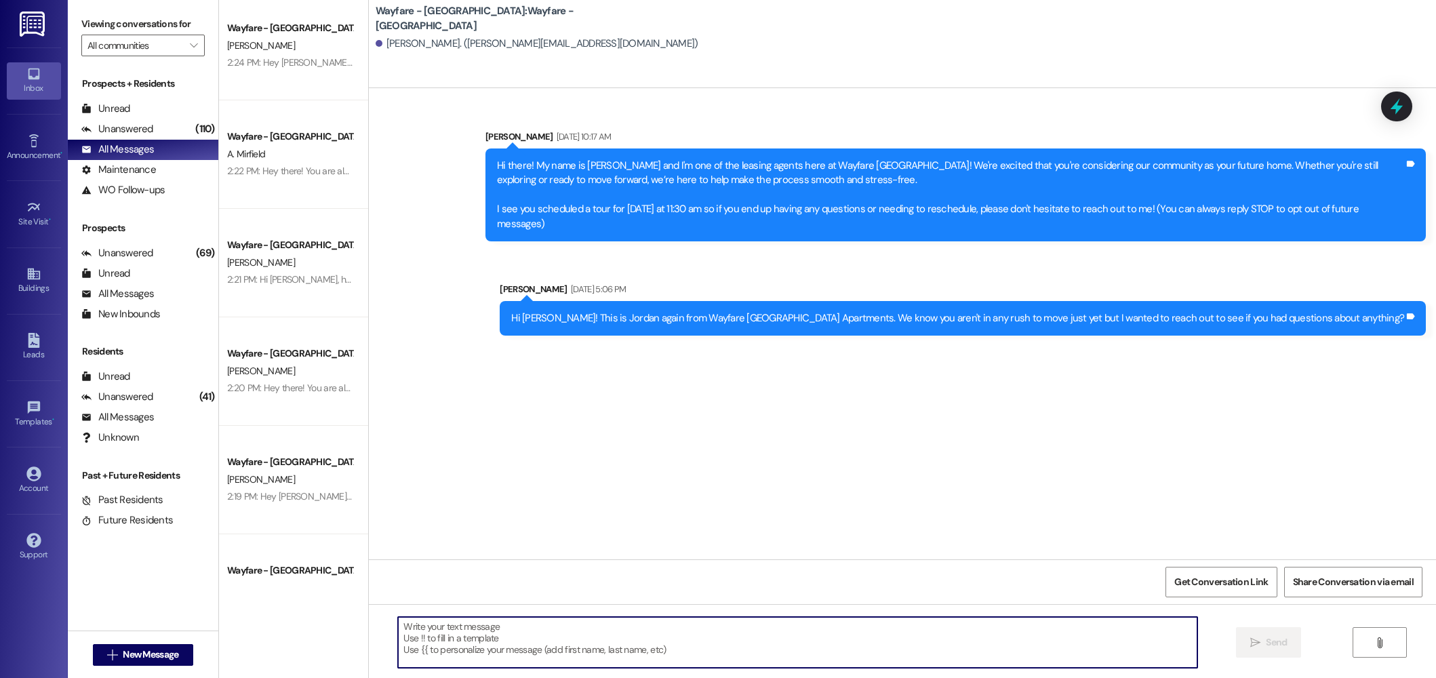
paste textarea "Hey there! You are almost done with the application, lets get it submitted befo…"
type textarea "Hey there! You are almost done with the application, lets get it submitted befo…"
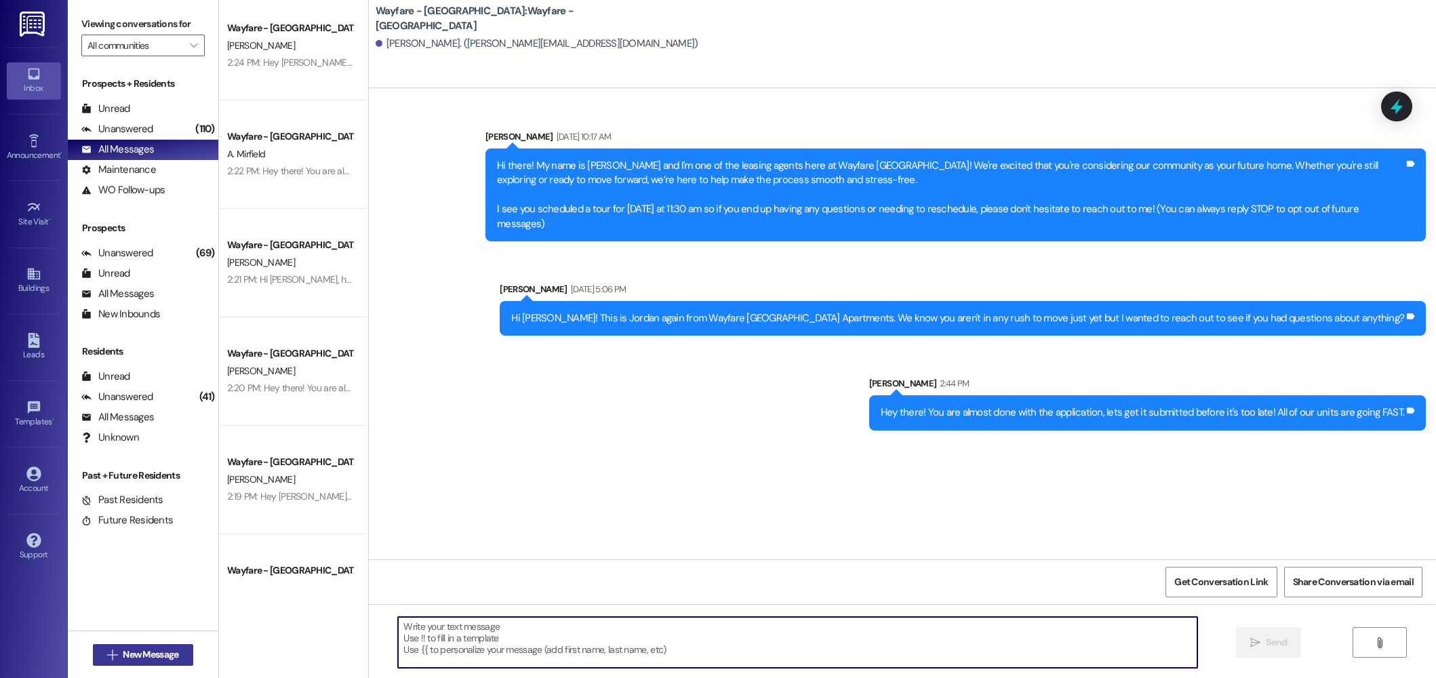
click at [151, 663] on button " New Message" at bounding box center [143, 655] width 100 height 22
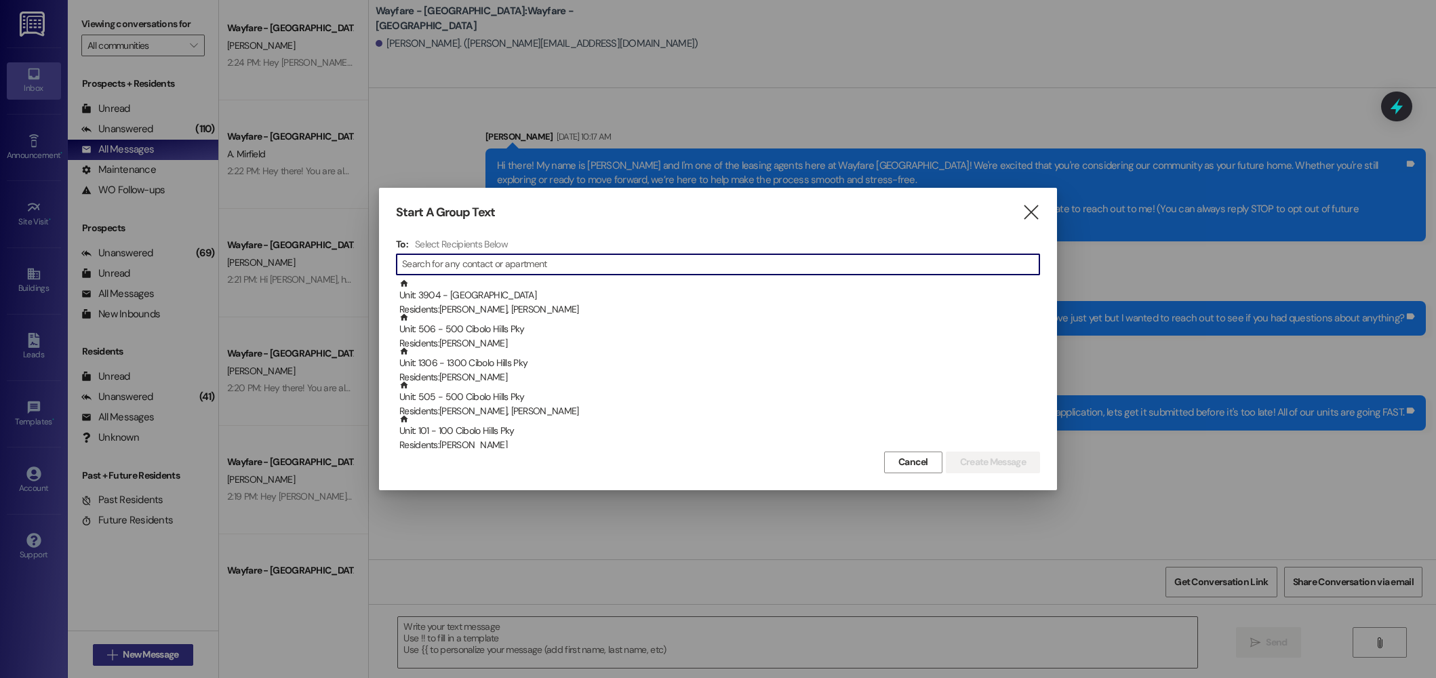
type input "y"
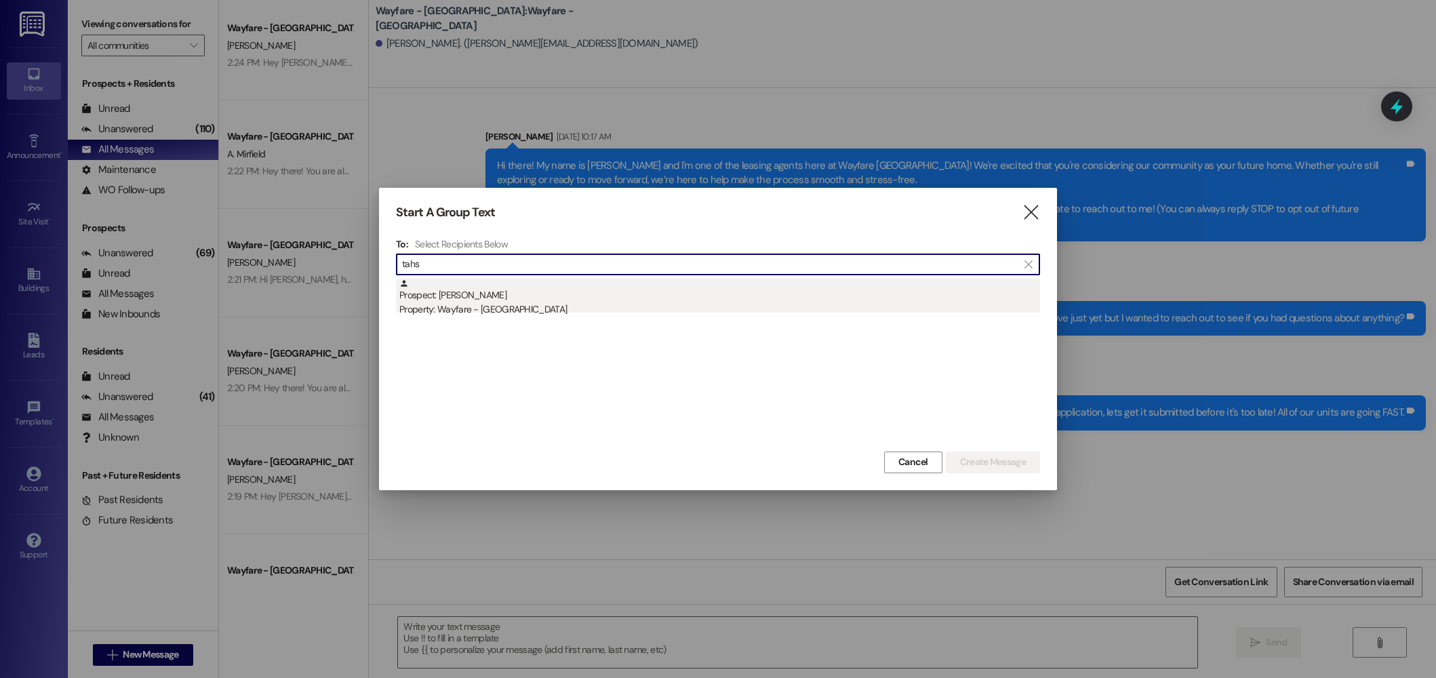
type input "tahs"
click at [544, 291] on div "Prospect: Tahshan Beck Property: Wayfare - Cibolo Hills" at bounding box center [719, 298] width 641 height 39
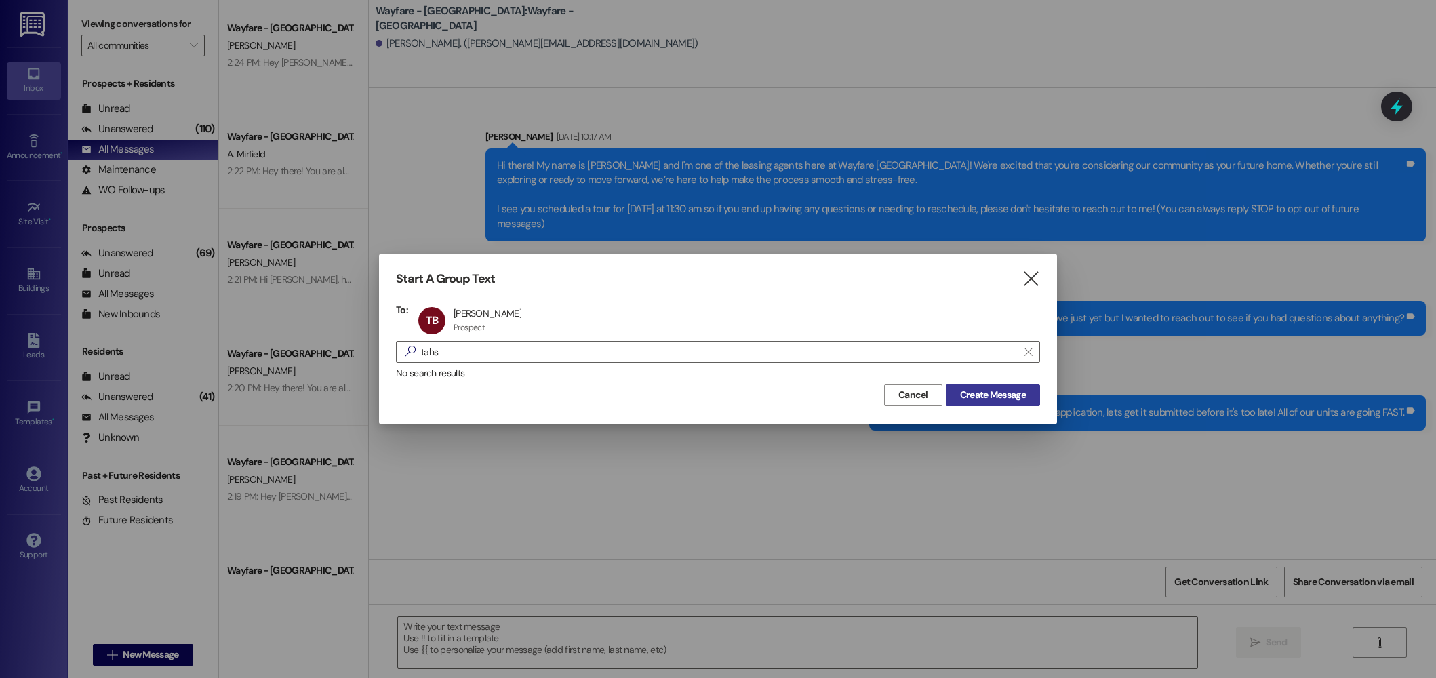
click at [1014, 402] on button "Create Message" at bounding box center [993, 395] width 94 height 22
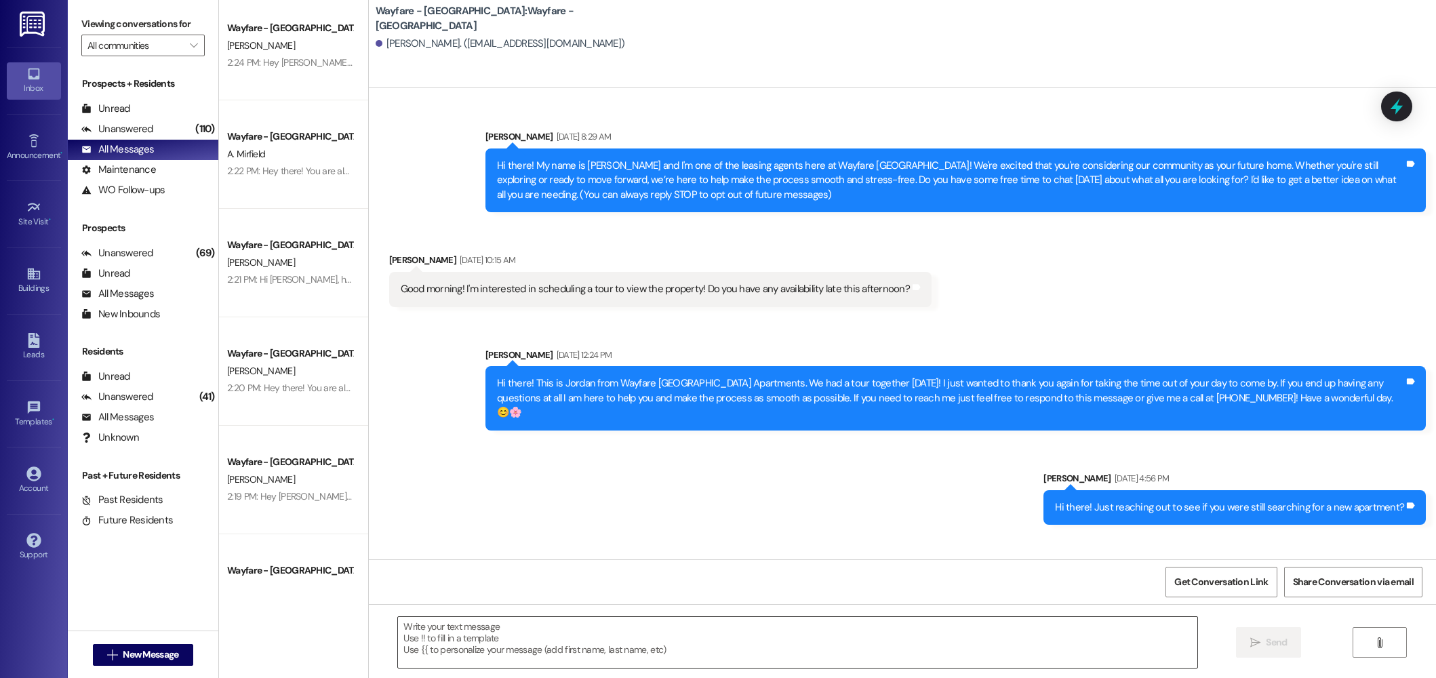
click at [670, 622] on textarea at bounding box center [798, 642] width 800 height 51
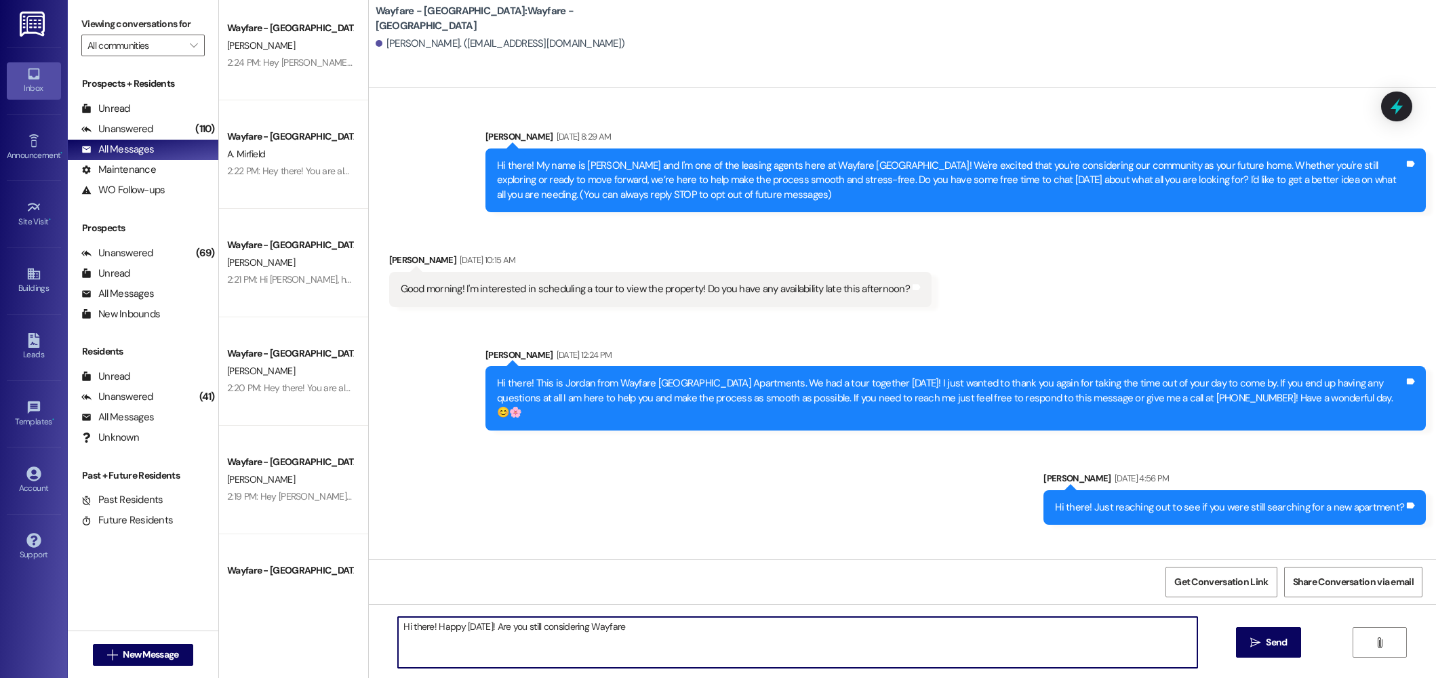
type textarea "Hi there! Happy [DATE]! Are you still considering Wayfare?"
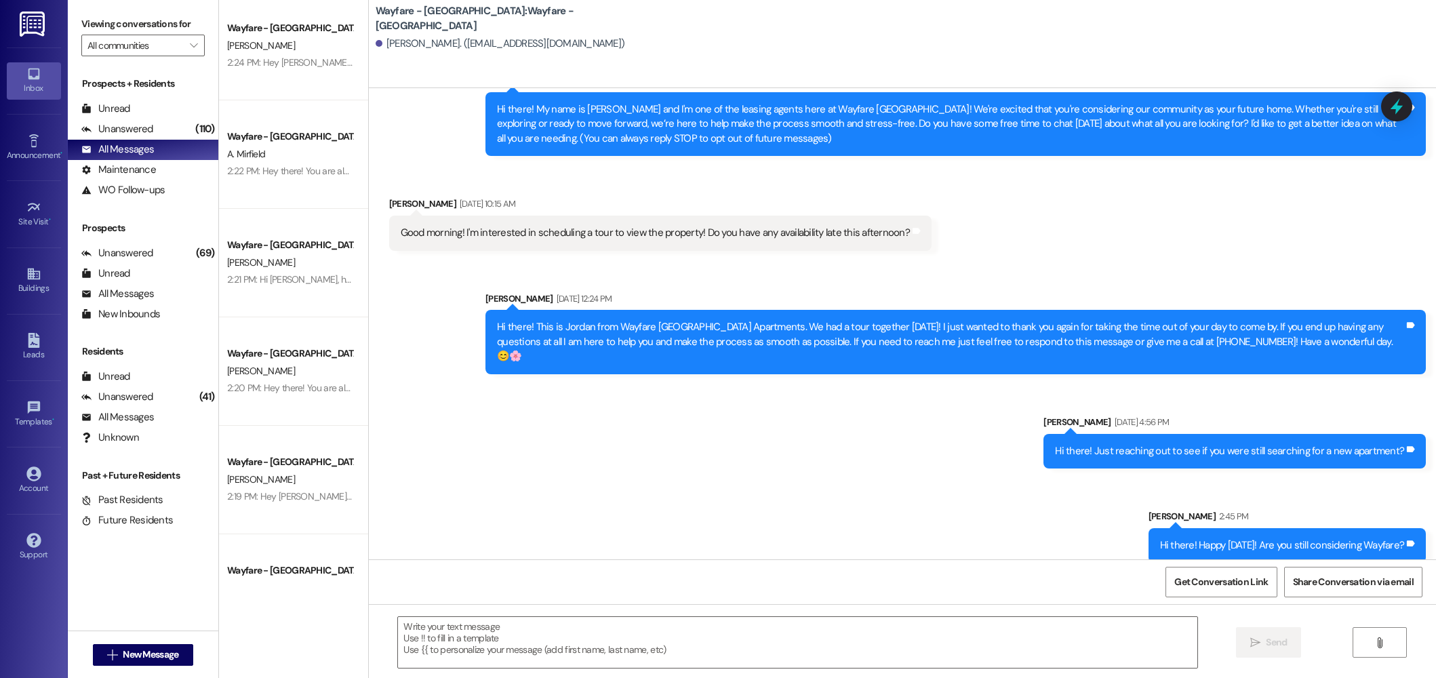
click at [1238, 538] on div "Hi there! Happy [DATE]! Are you still considering Wayfare?" at bounding box center [1282, 545] width 245 height 14
copy div "Hi there! Happy [DATE]! Are you still considering Wayfare? Tags and notes"
click at [143, 652] on span "New Message" at bounding box center [151, 655] width 56 height 14
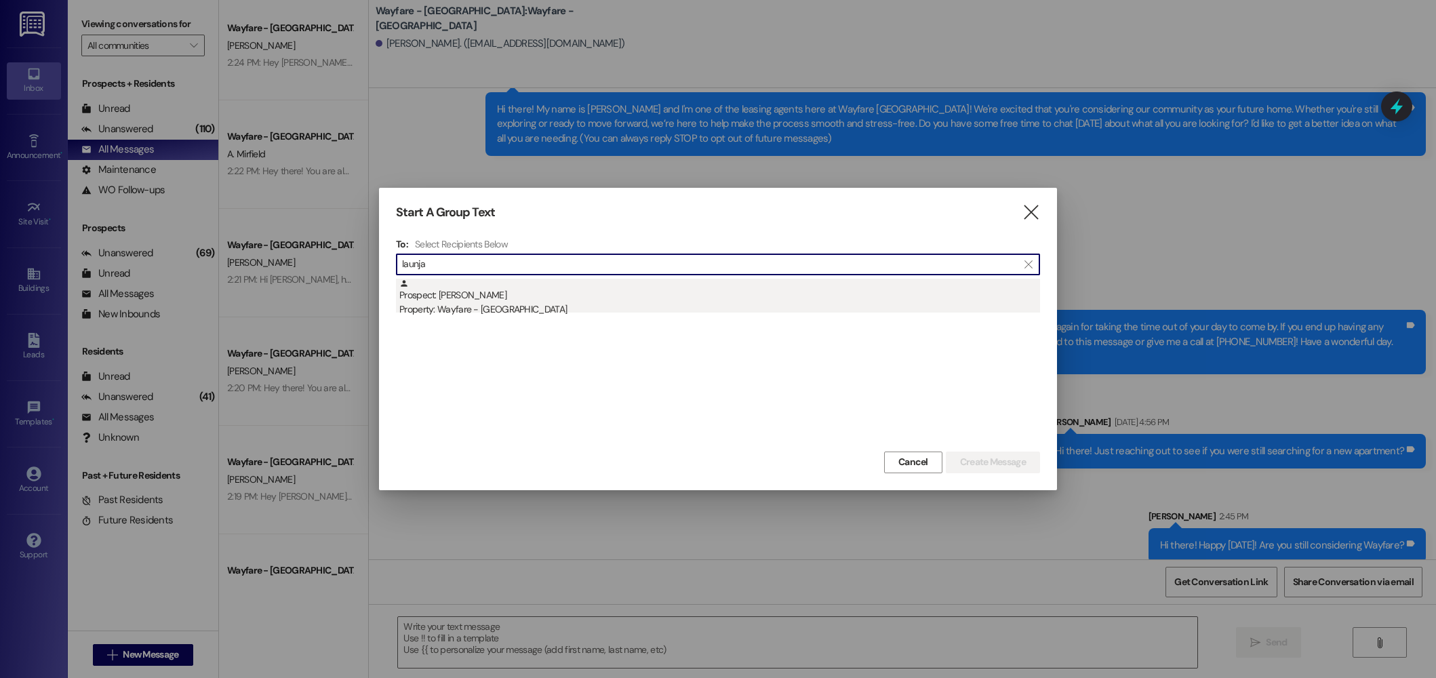
type input "launja"
click at [470, 296] on div "Prospect: Launja Jefferson Property: Wayfare - Cibolo Hills" at bounding box center [719, 298] width 641 height 39
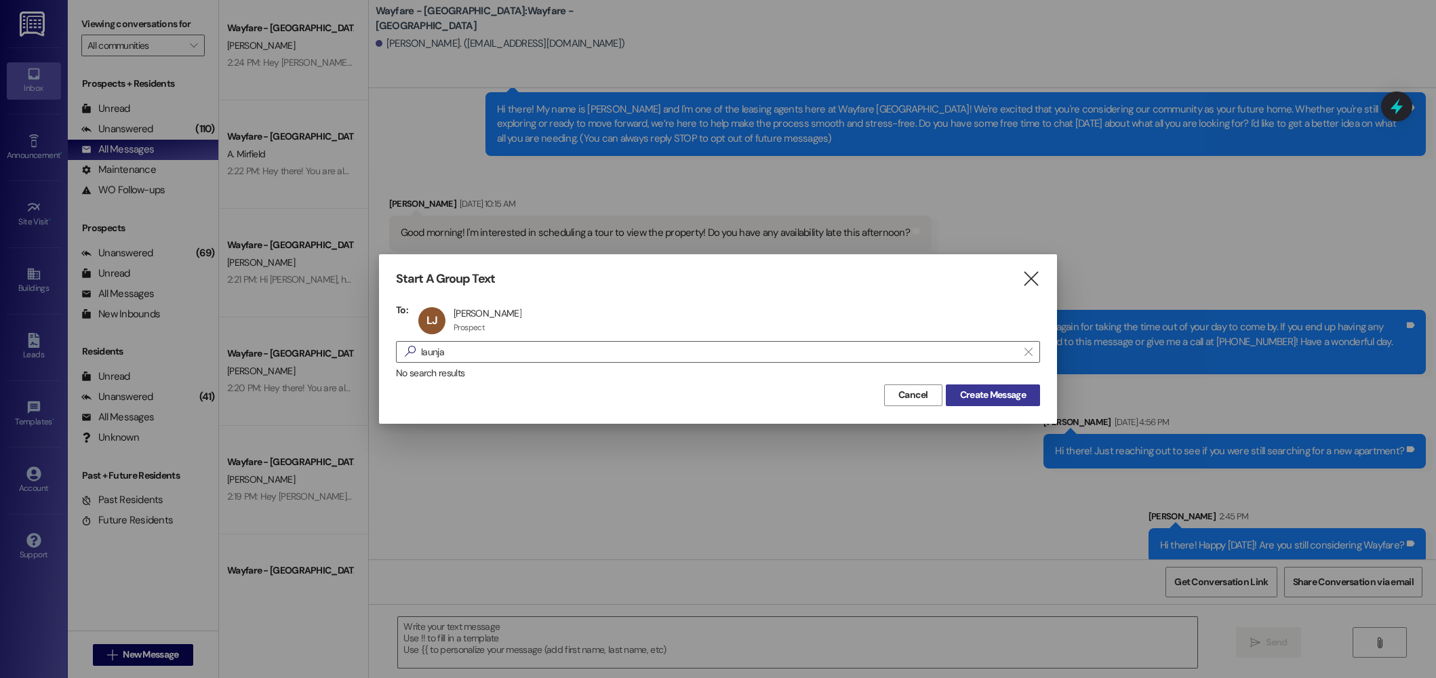
click at [987, 384] on button "Create Message" at bounding box center [993, 395] width 94 height 22
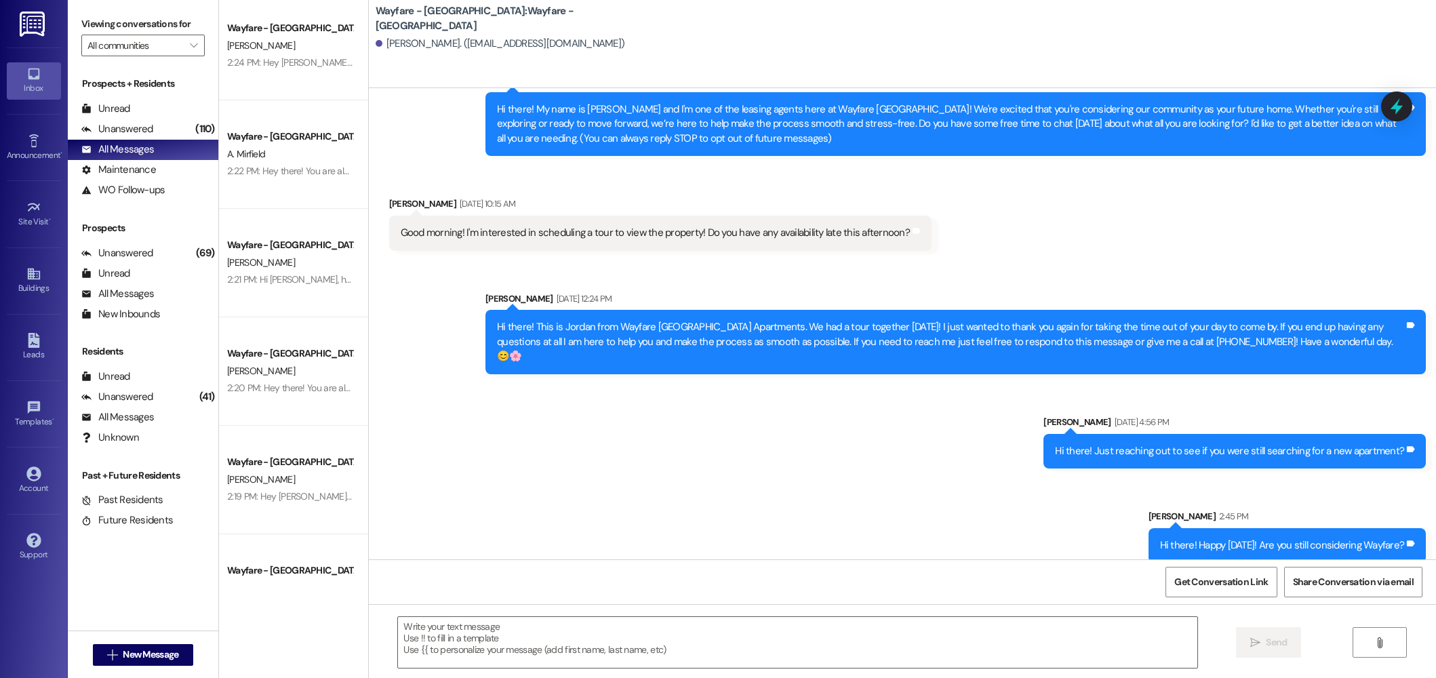
scroll to position [0, 0]
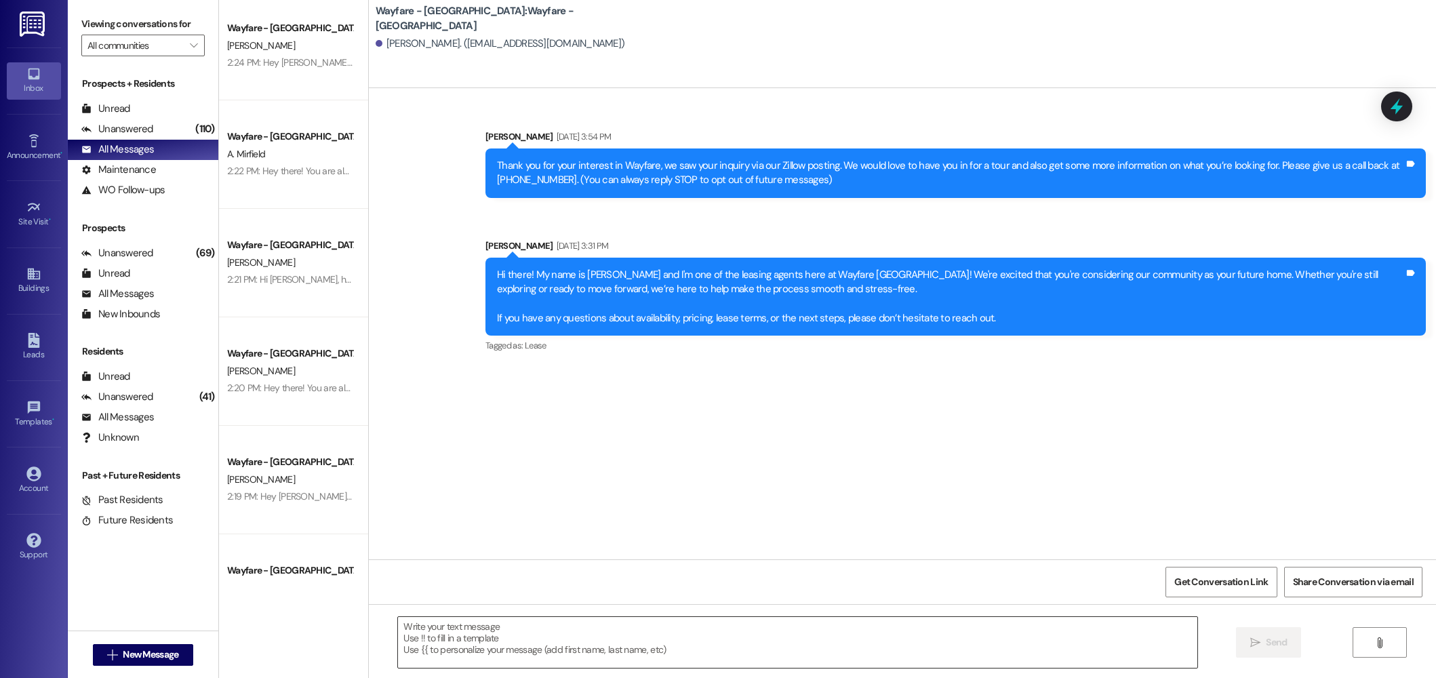
click at [576, 641] on textarea at bounding box center [798, 642] width 800 height 51
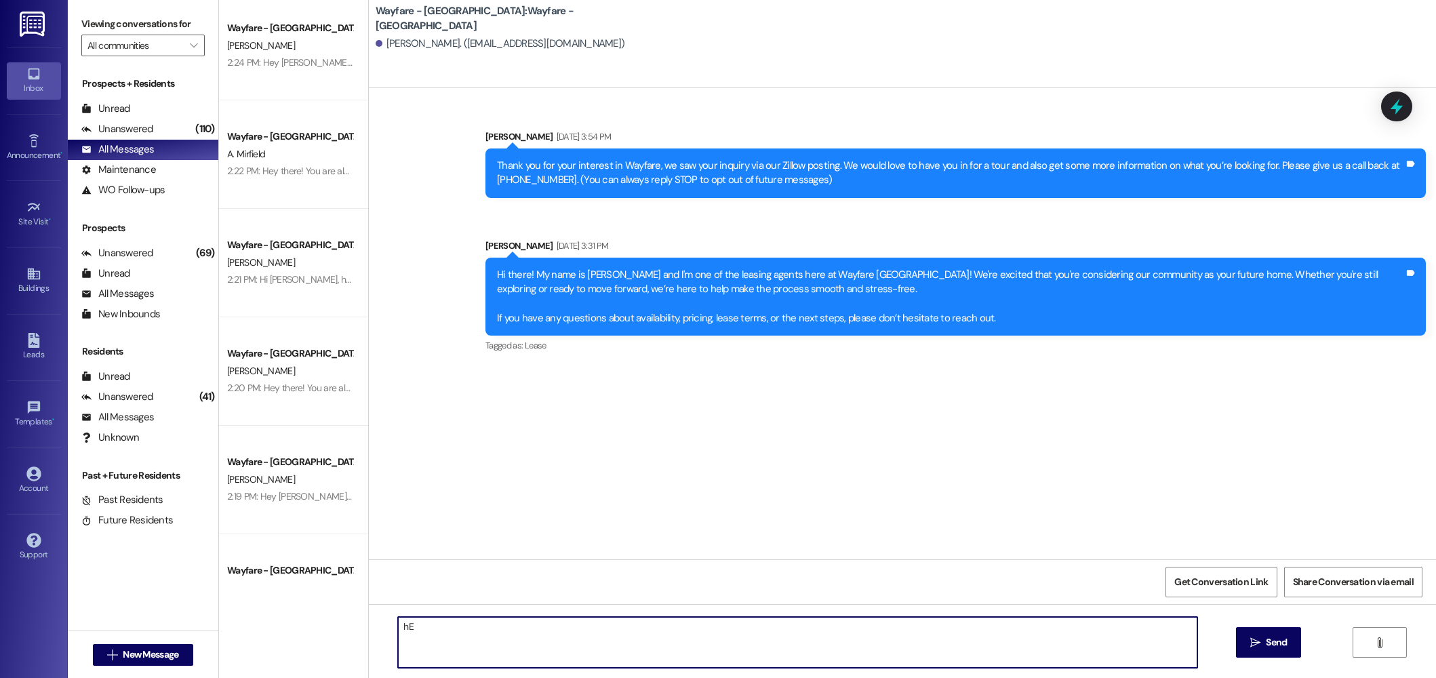
type textarea "h"
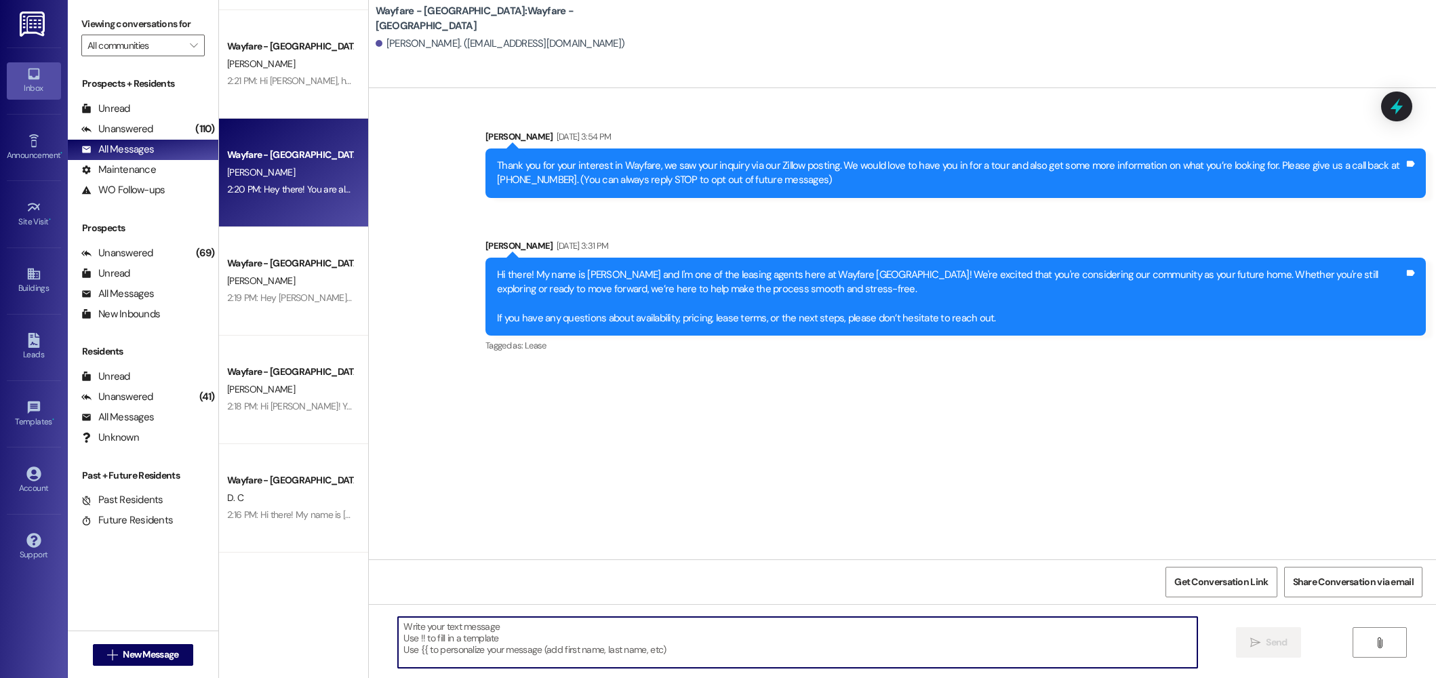
scroll to position [347, 0]
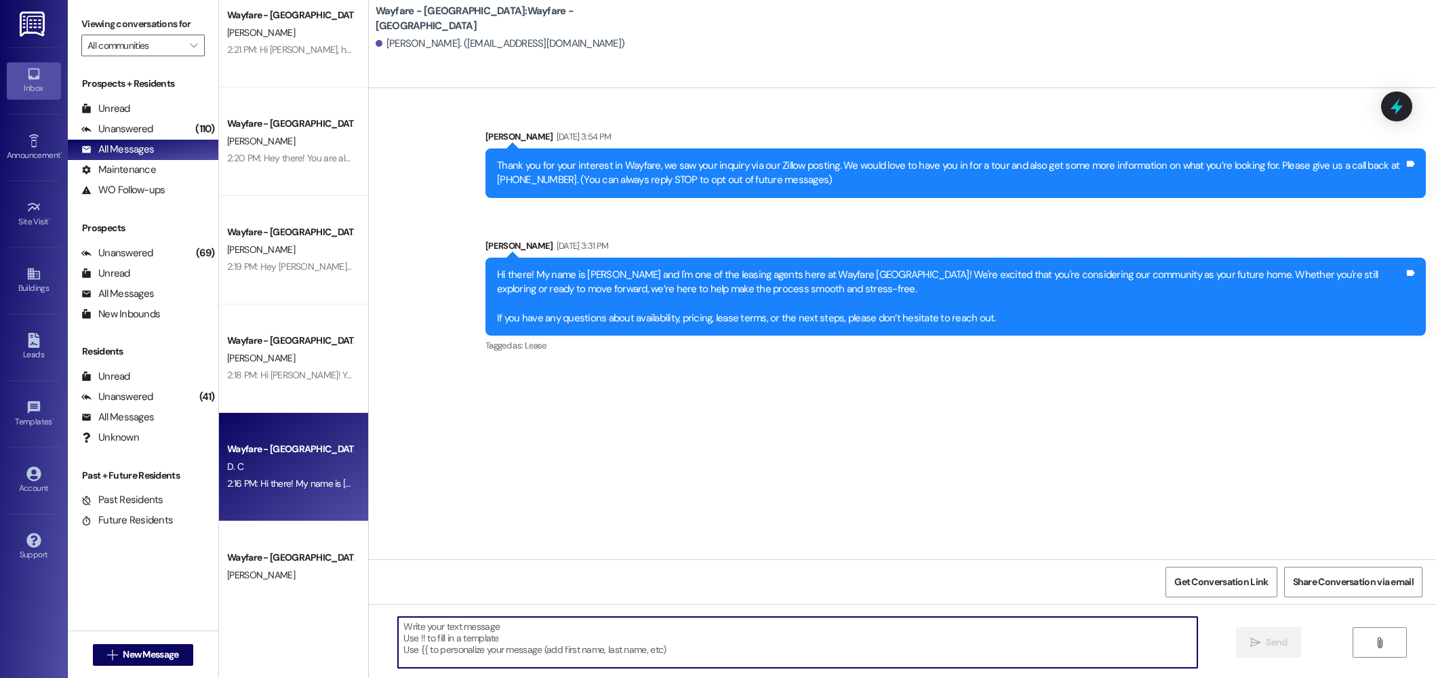
click at [306, 458] on div "D. C" at bounding box center [290, 466] width 128 height 17
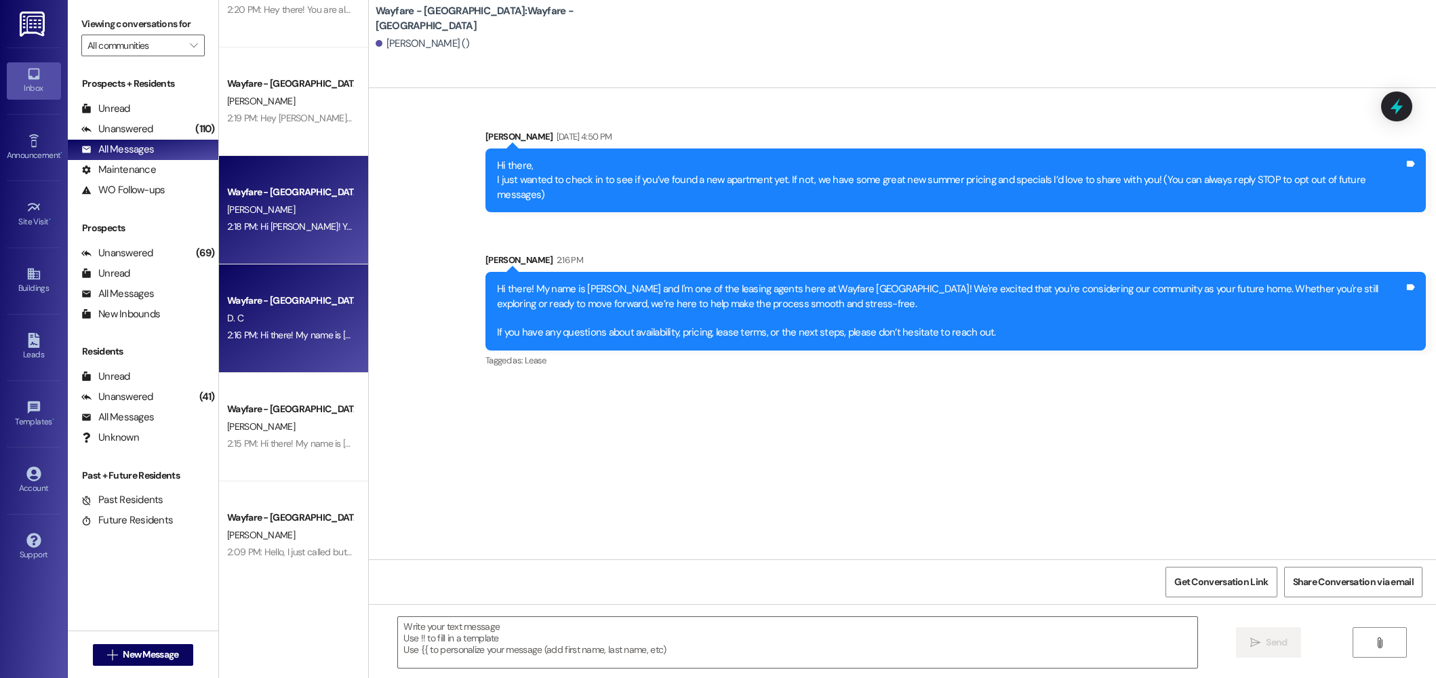
scroll to position [561, 0]
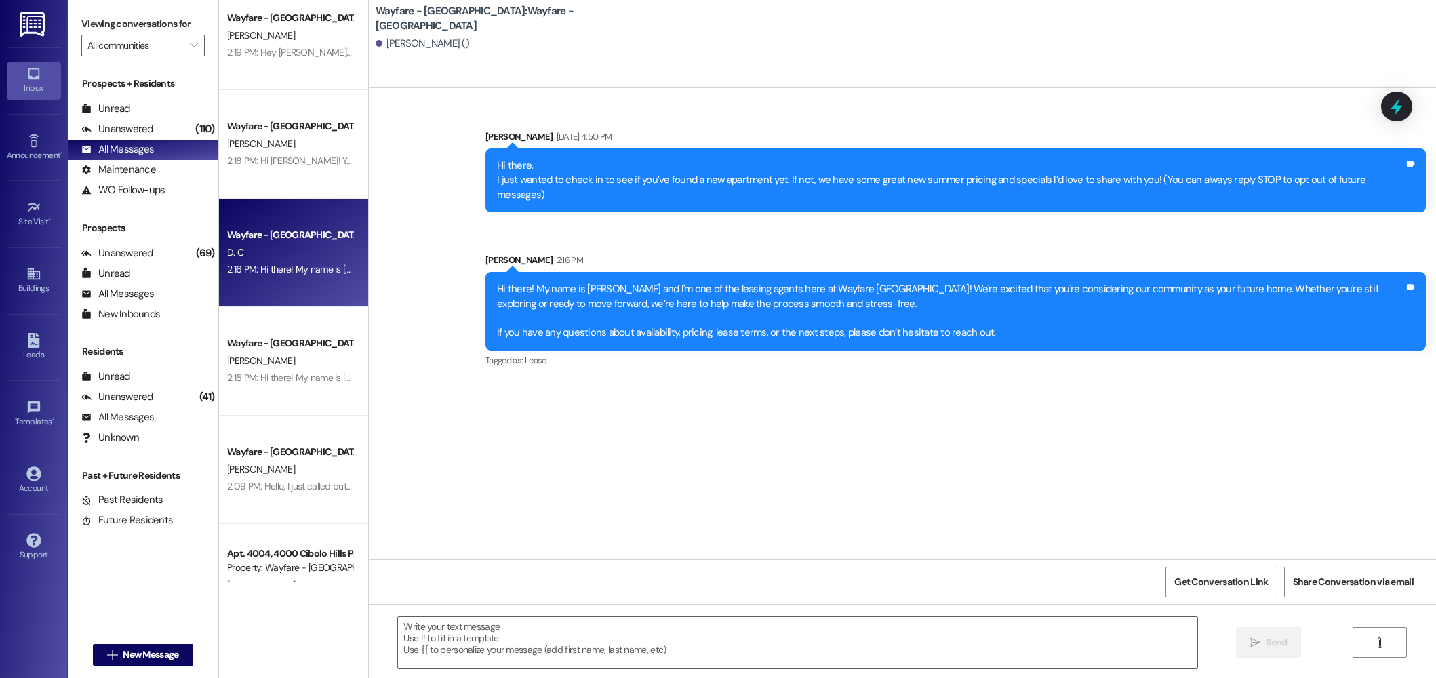
click at [290, 436] on div "Wayfare - Cibolo Hills Prospect S. Abraha 2:09 PM: Hello, I just called but loo…" at bounding box center [293, 470] width 149 height 108
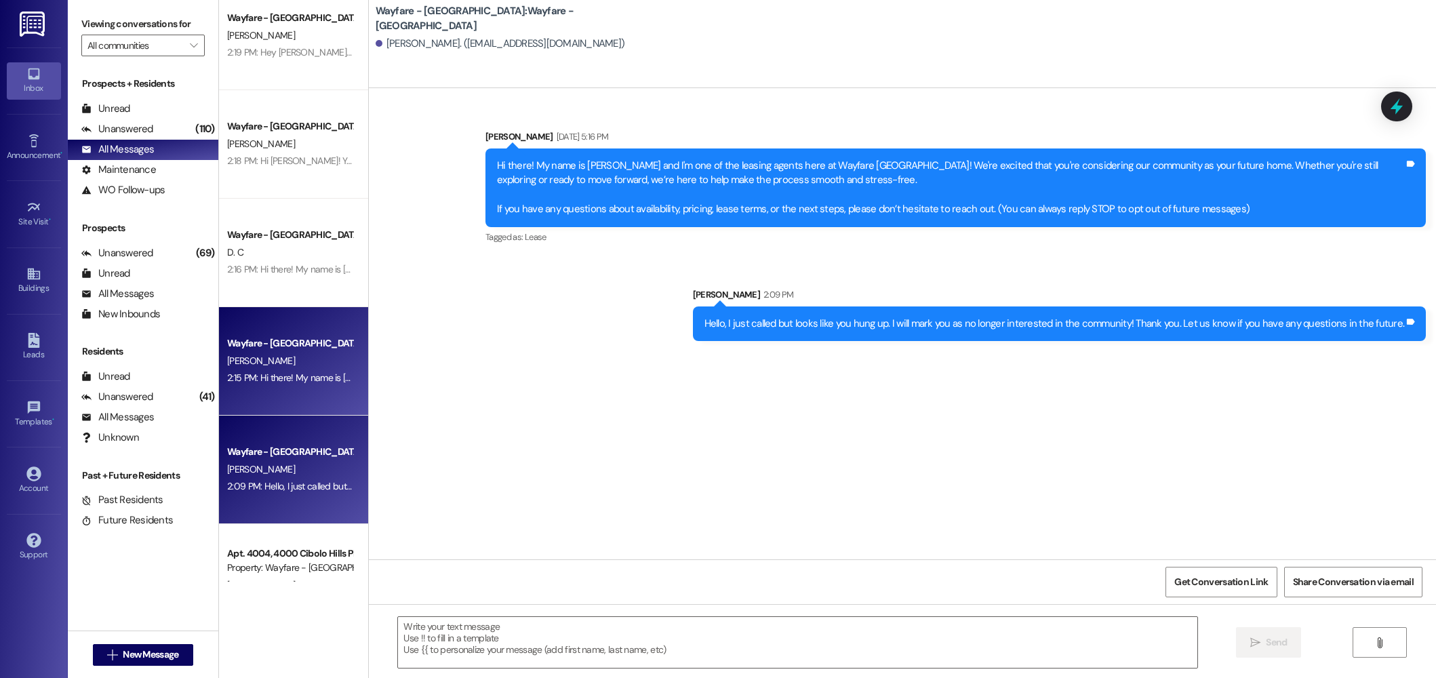
click at [291, 353] on div "V. Beamer" at bounding box center [290, 361] width 128 height 17
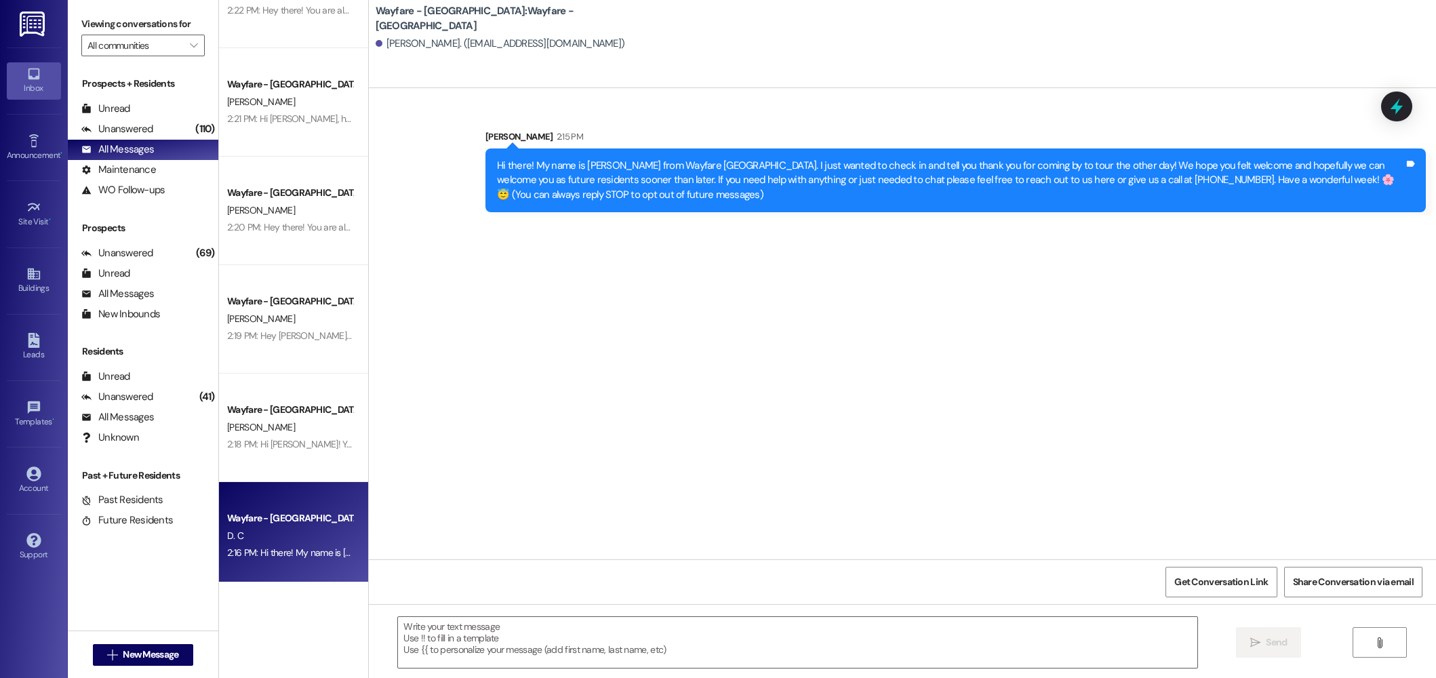
scroll to position [0, 0]
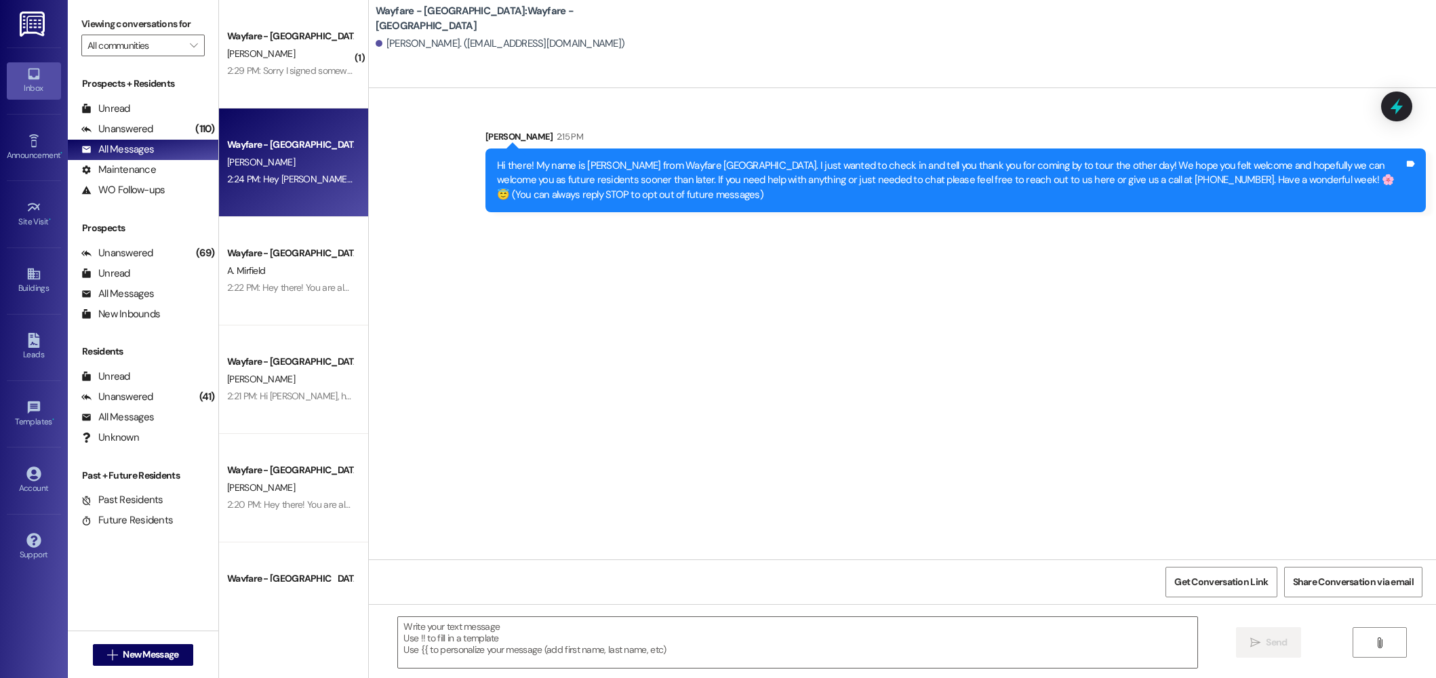
click at [332, 177] on div "2:24 PM: Hey Leo! It's Jordan from Wayfare! Ready to move forward with next ste…" at bounding box center [511, 179] width 568 height 12
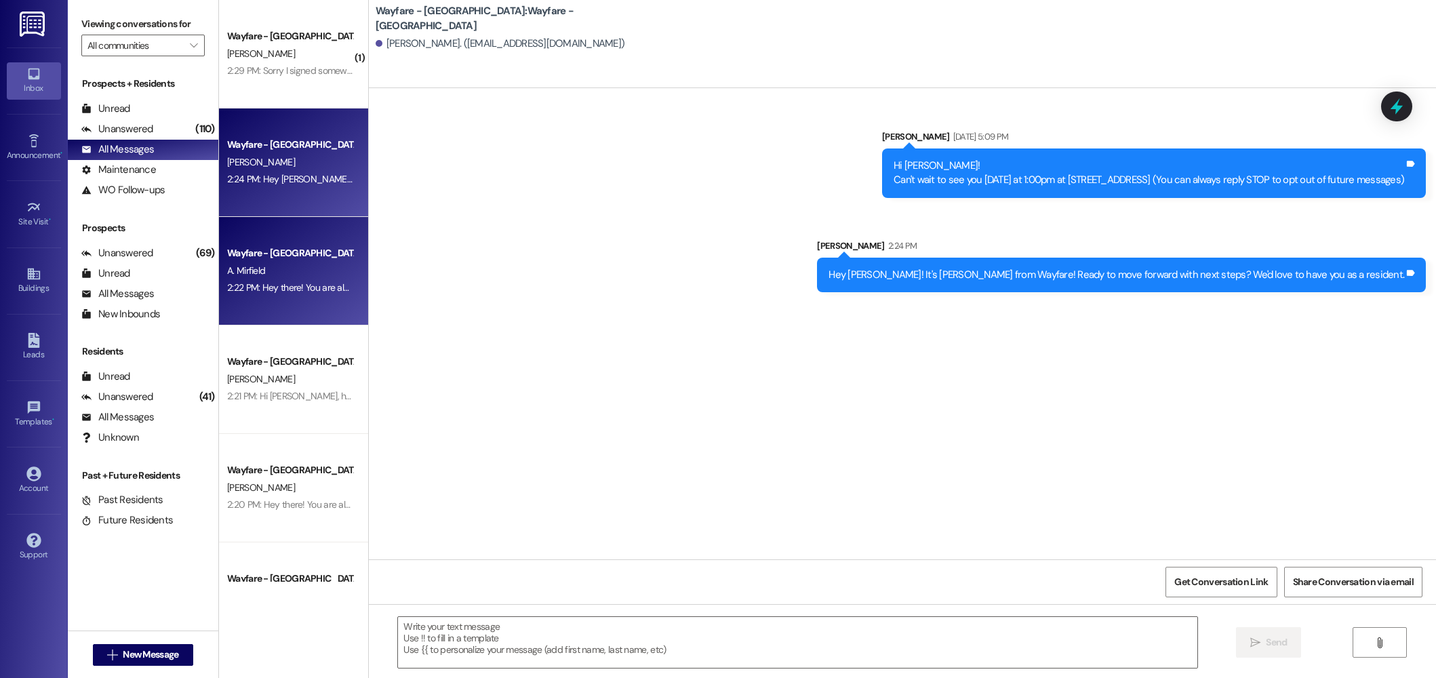
click at [315, 277] on div "A. Mirfield" at bounding box center [290, 270] width 128 height 17
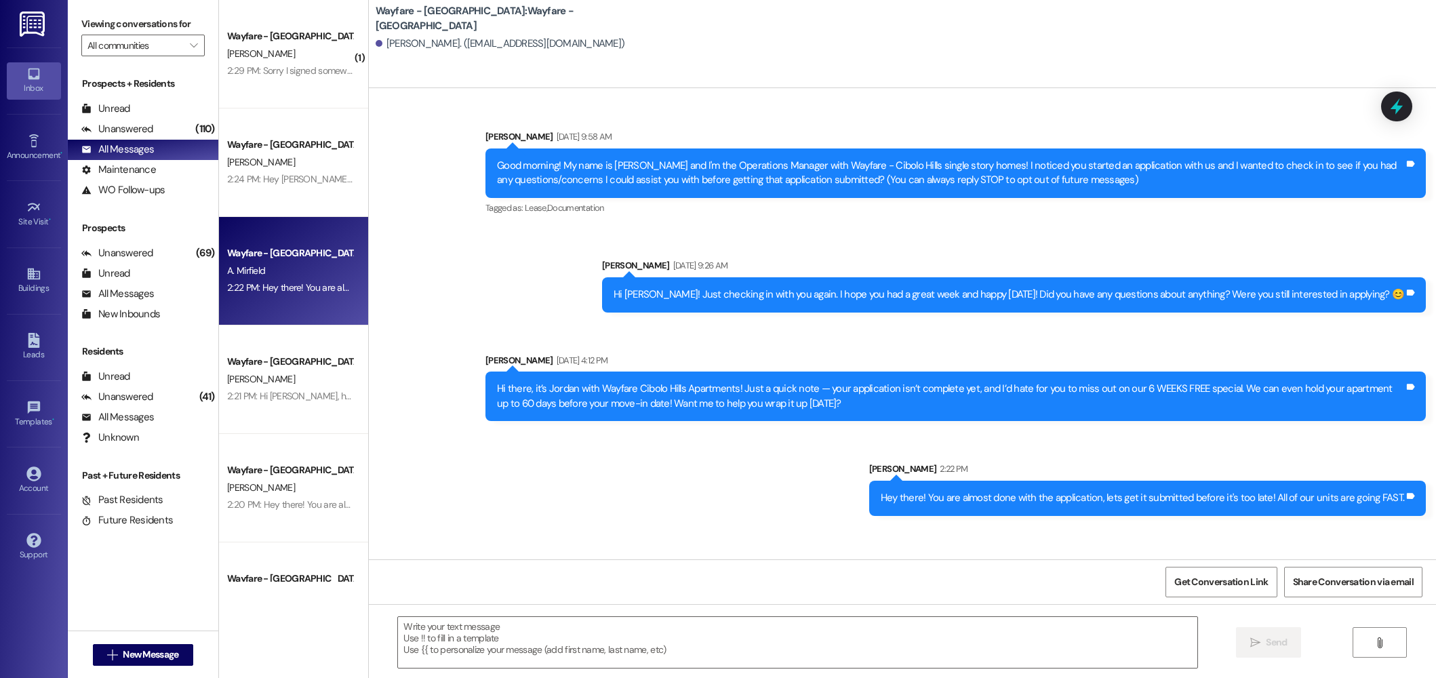
click at [982, 490] on div "Hey there! You are almost done with the application, lets get it submitted befo…" at bounding box center [1147, 498] width 557 height 35
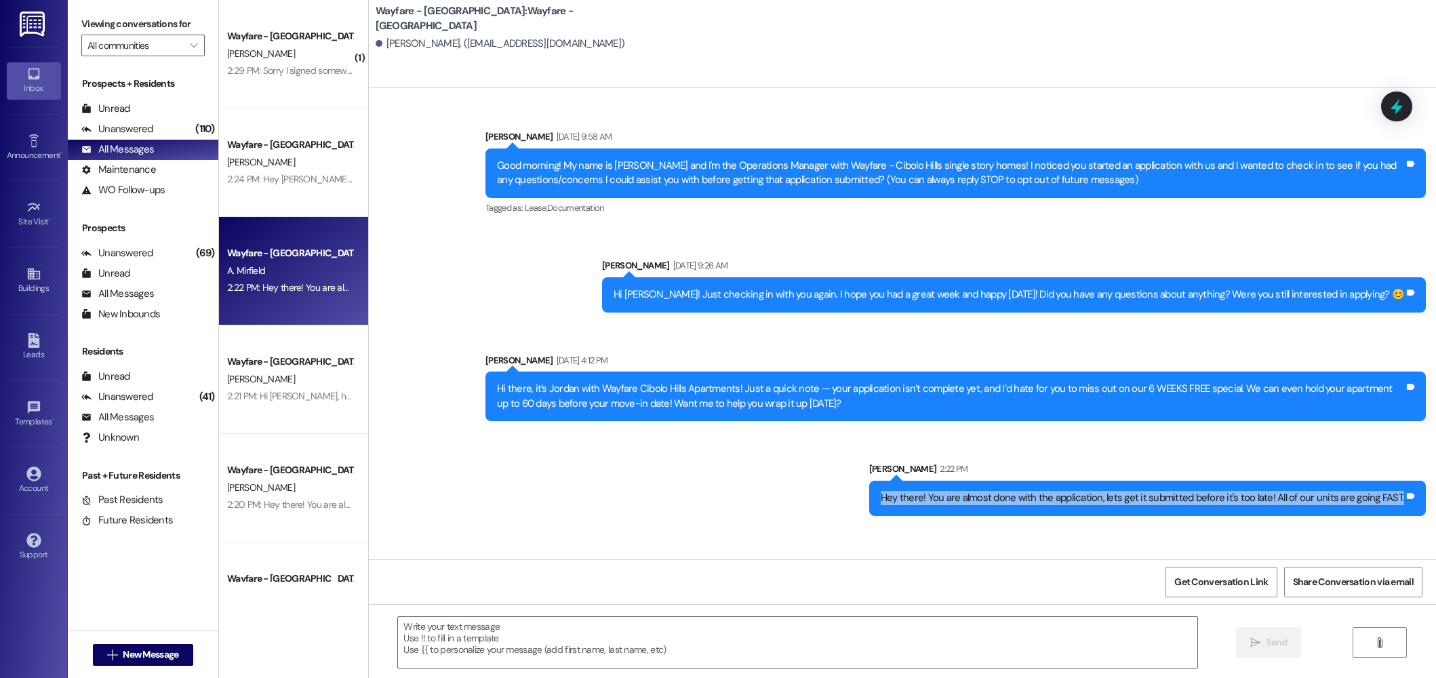
click at [982, 490] on div "Hey there! You are almost done with the application, lets get it submitted befo…" at bounding box center [1147, 498] width 557 height 35
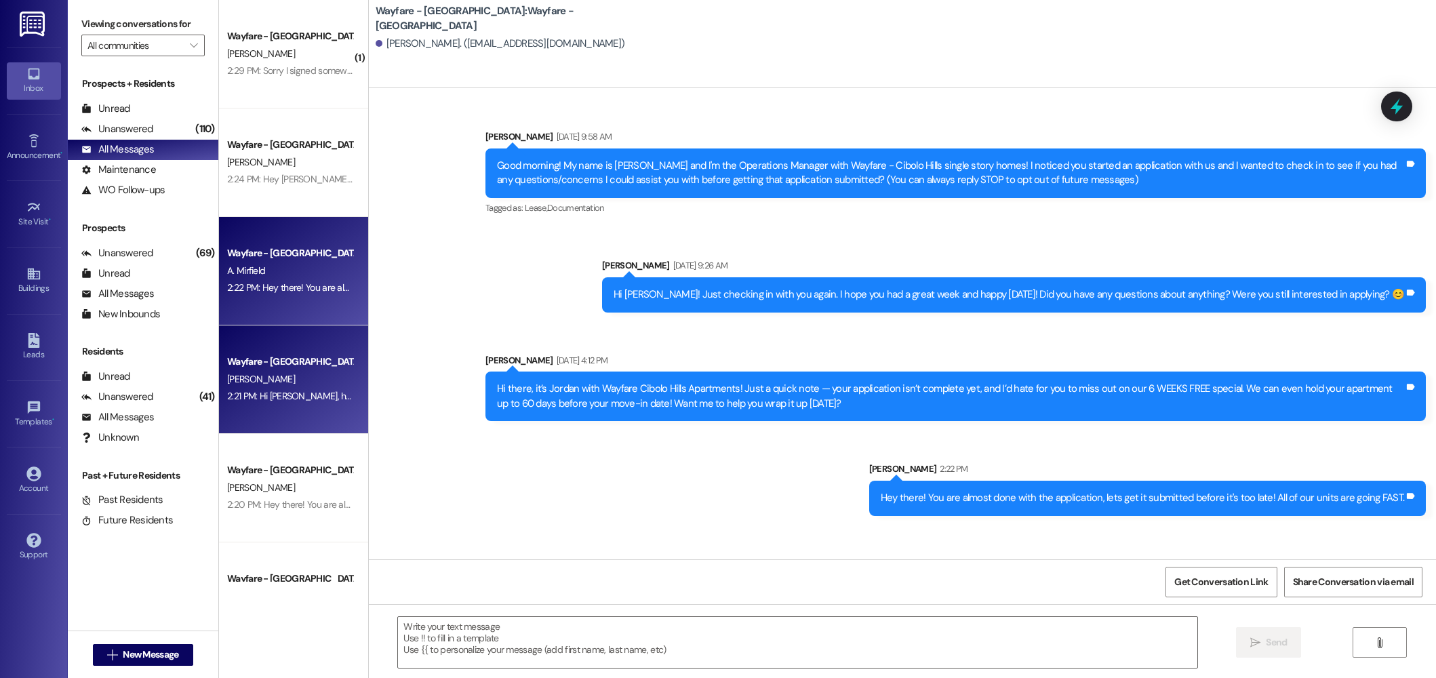
click at [313, 399] on div "2:21 PM: Hi Heather, happy Monday! Are you still looking around at other apartm…" at bounding box center [407, 396] width 361 height 12
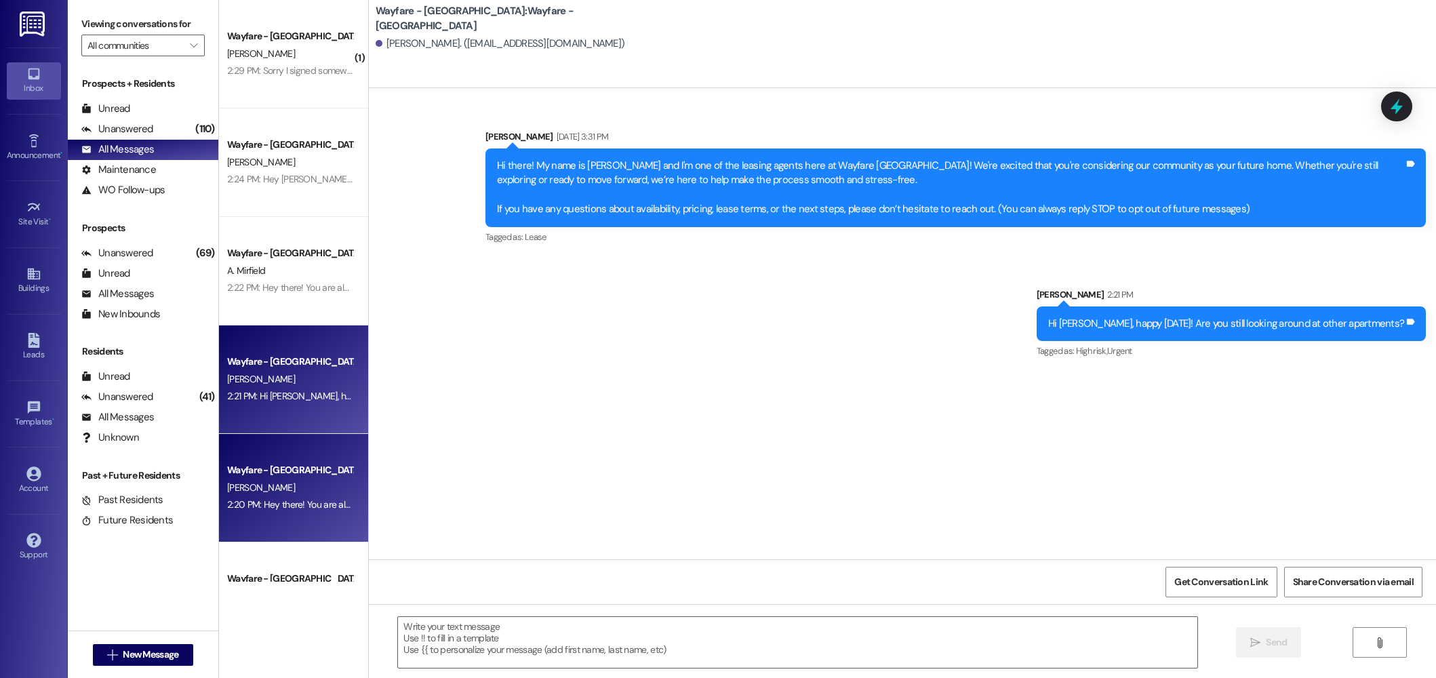
click at [306, 448] on div "Wayfare - Cibolo Hills Prospect K. Carter 2:20 PM: Hey there! You are almost do…" at bounding box center [293, 488] width 149 height 108
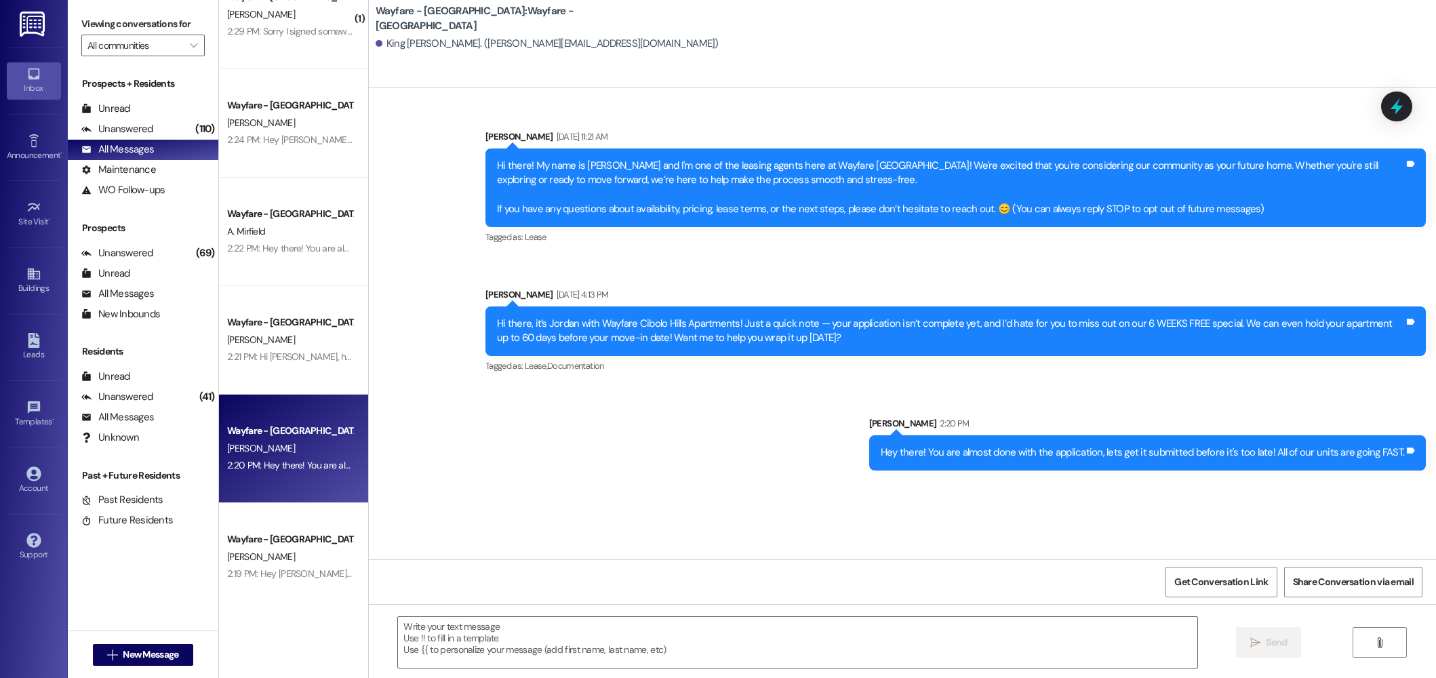
scroll to position [50, 0]
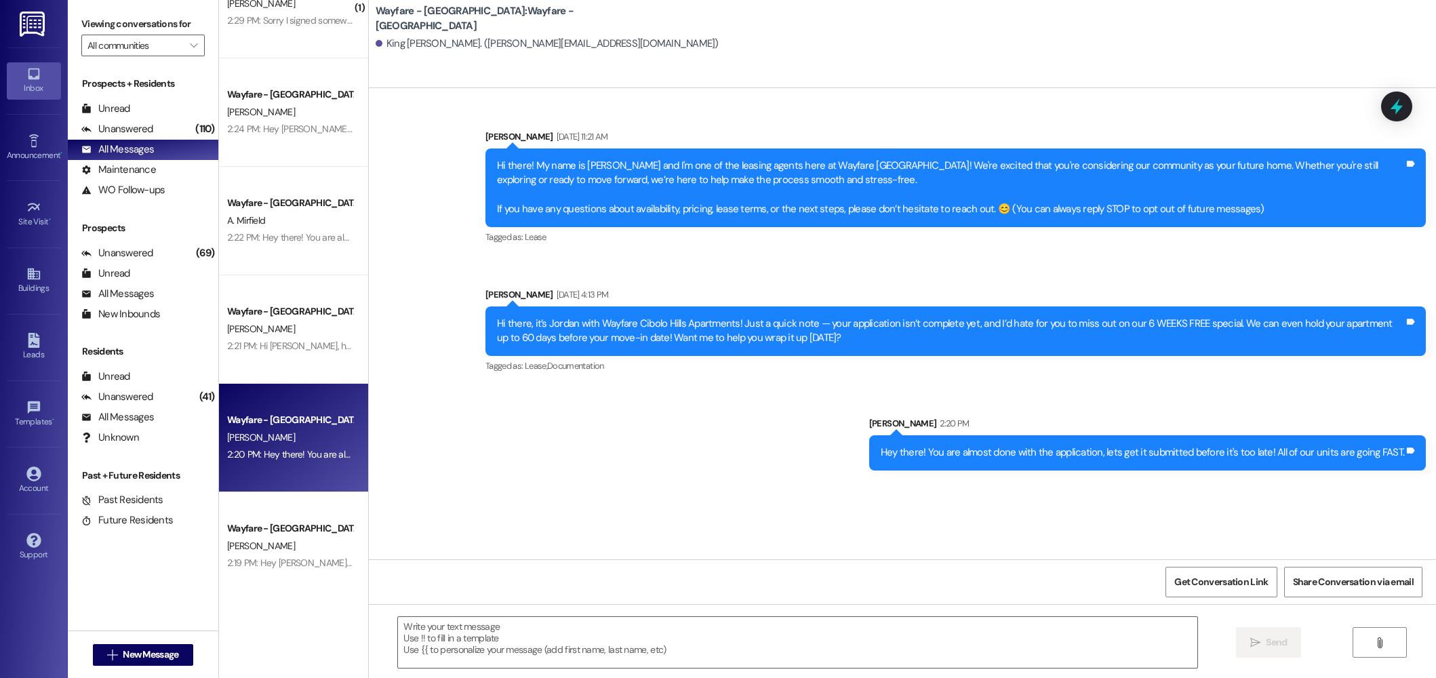
click at [294, 491] on div "Wayfare - Cibolo Hills Prospect K. Carter 2:20 PM: Hey there! You are almost do…" at bounding box center [293, 438] width 149 height 108
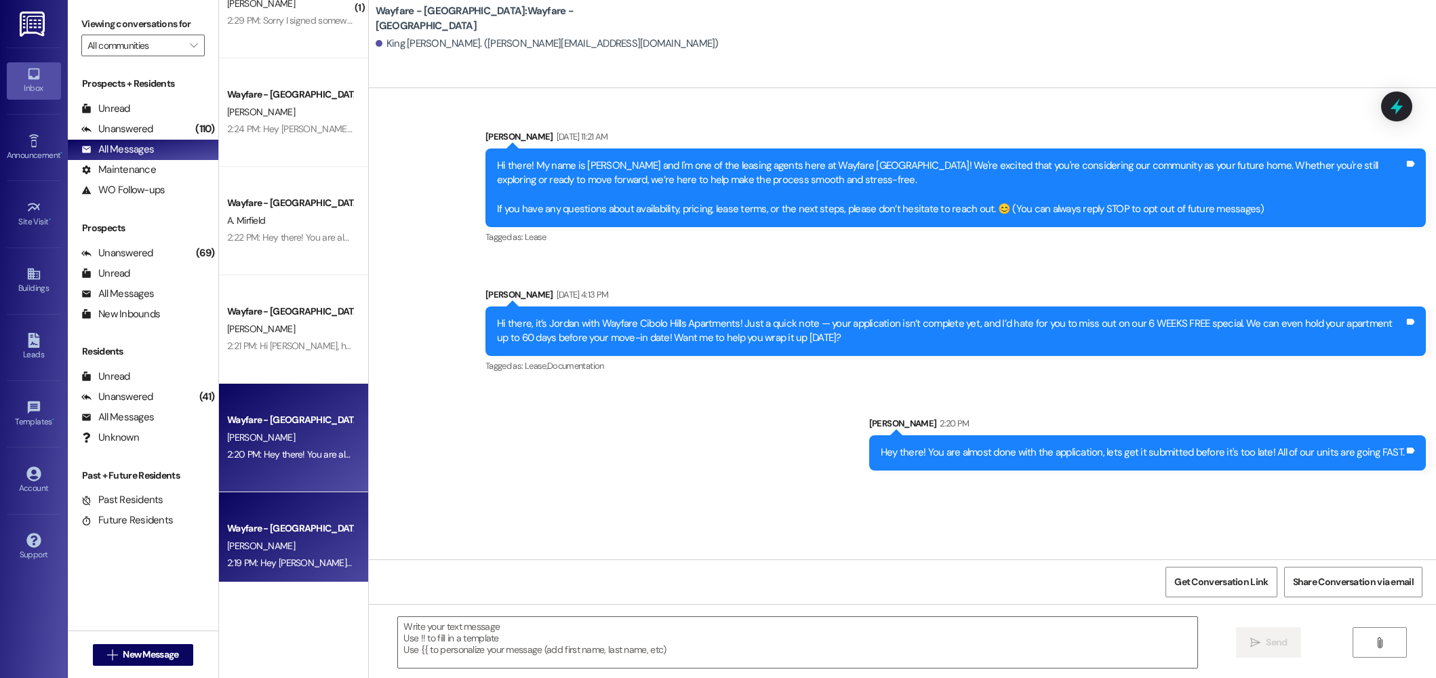
click at [294, 528] on div "Wayfare - [GEOGRAPHIC_DATA]" at bounding box center [289, 528] width 125 height 14
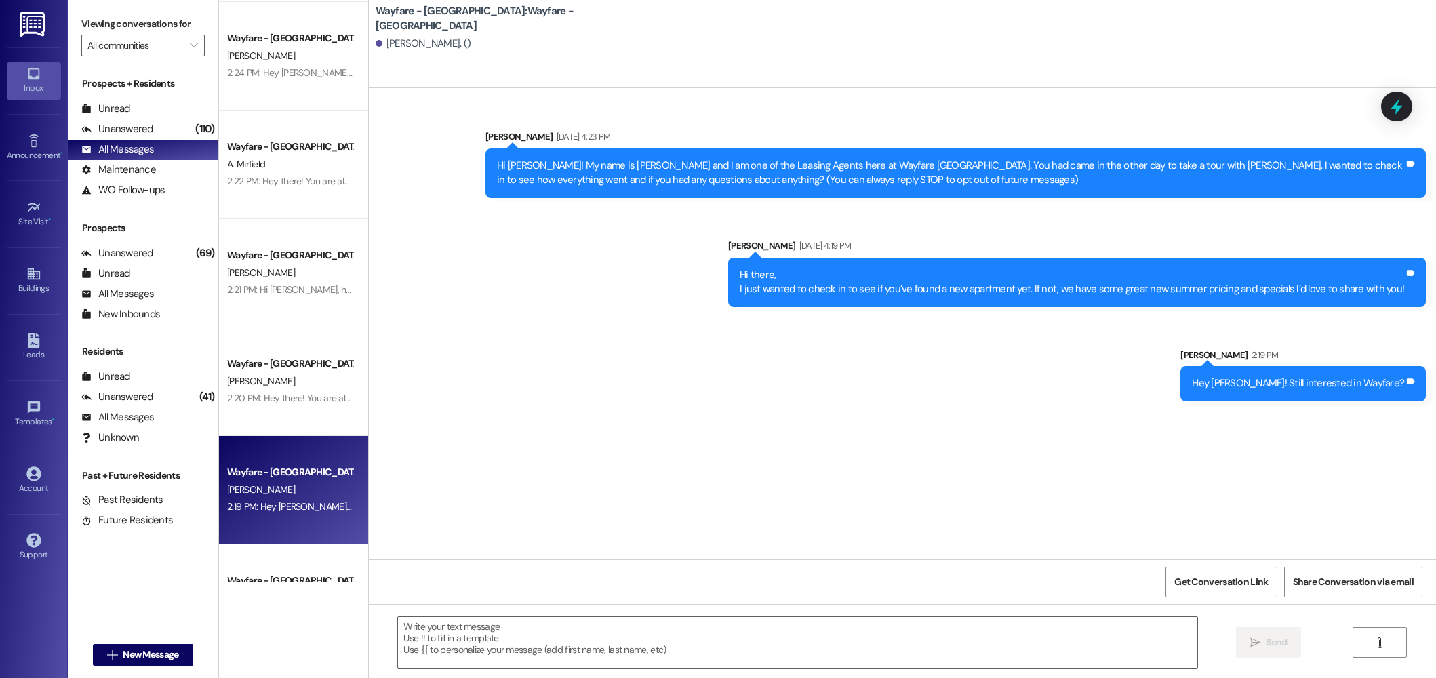
click at [309, 519] on div "Wayfare - Cibolo Hills Prospect J. Salois 2:19 PM: Hey Jacob! Still interested …" at bounding box center [293, 490] width 149 height 108
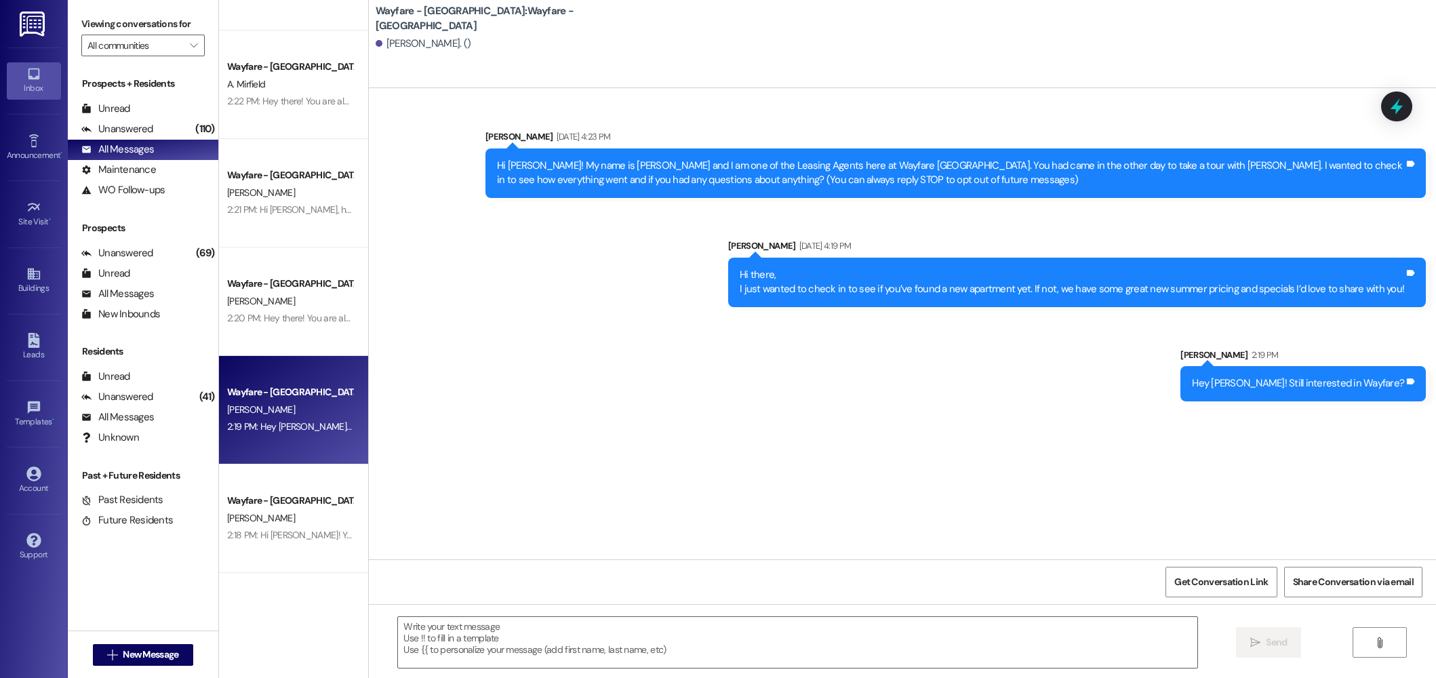
click at [309, 516] on div "I. Perez" at bounding box center [290, 518] width 128 height 17
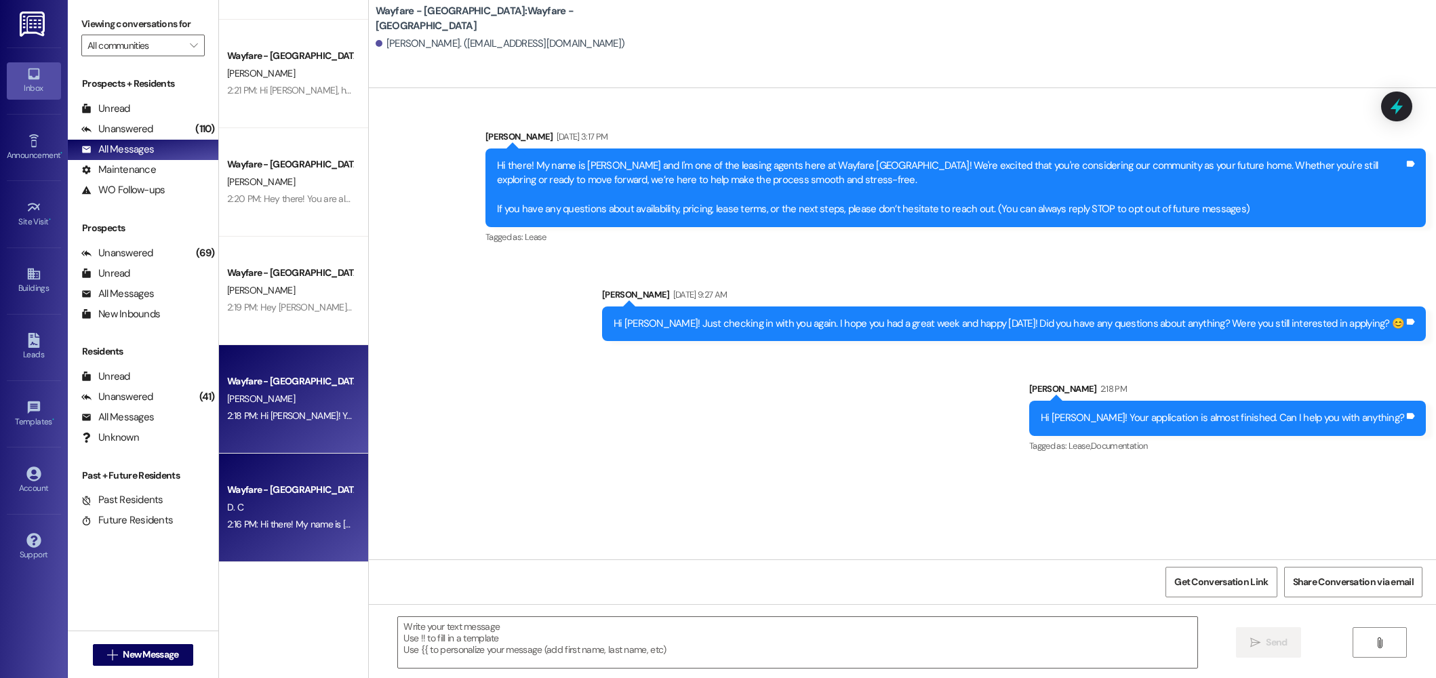
click at [299, 536] on div "Wayfare - Cibolo Hills Prospect D. C 2:16 PM: Hi there! My name is Jordan and I…" at bounding box center [293, 508] width 149 height 108
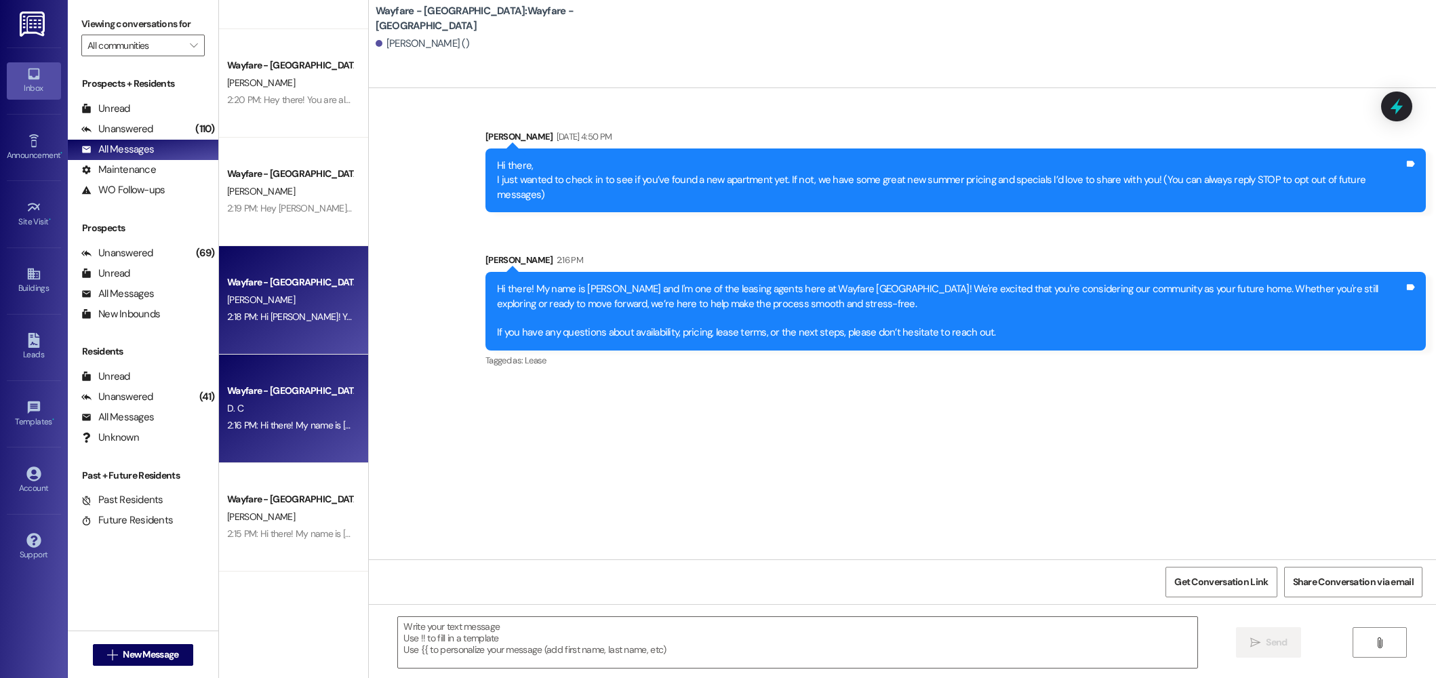
scroll to position [413, 0]
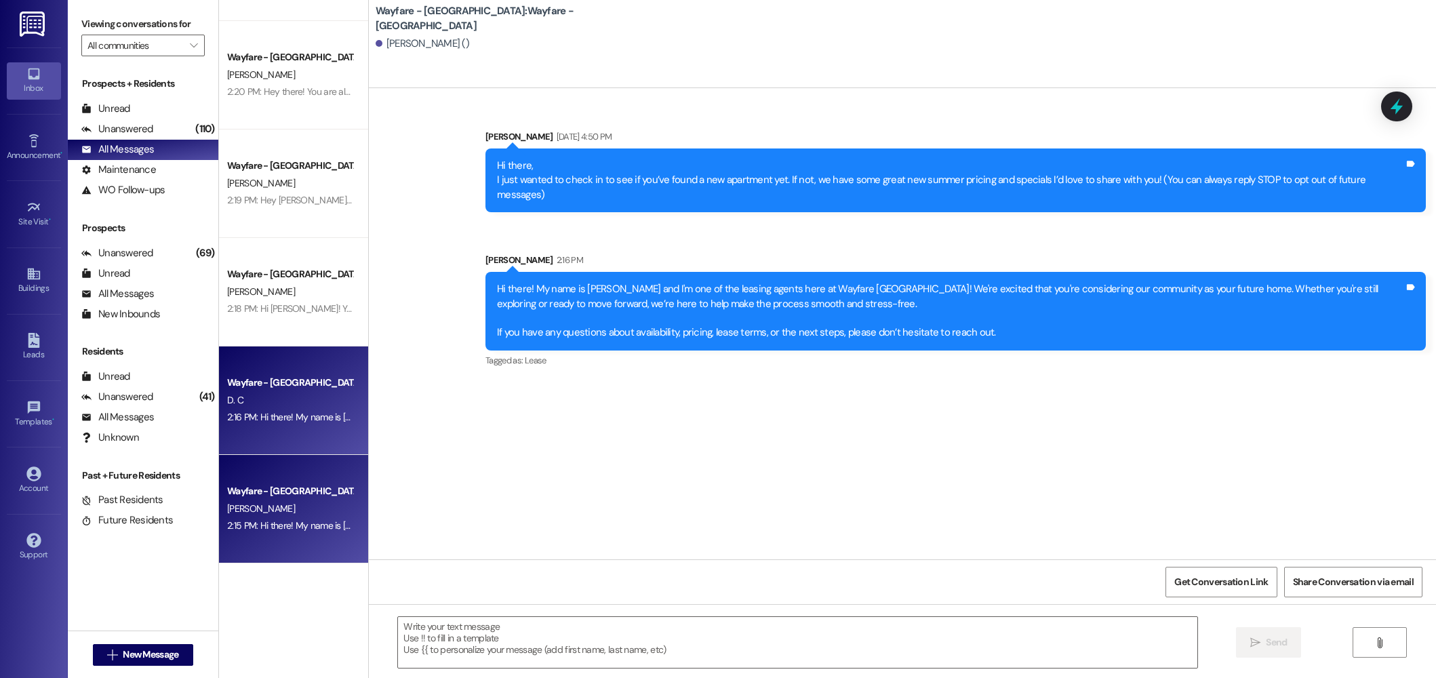
click at [300, 496] on div "Wayfare - [GEOGRAPHIC_DATA]" at bounding box center [289, 491] width 125 height 14
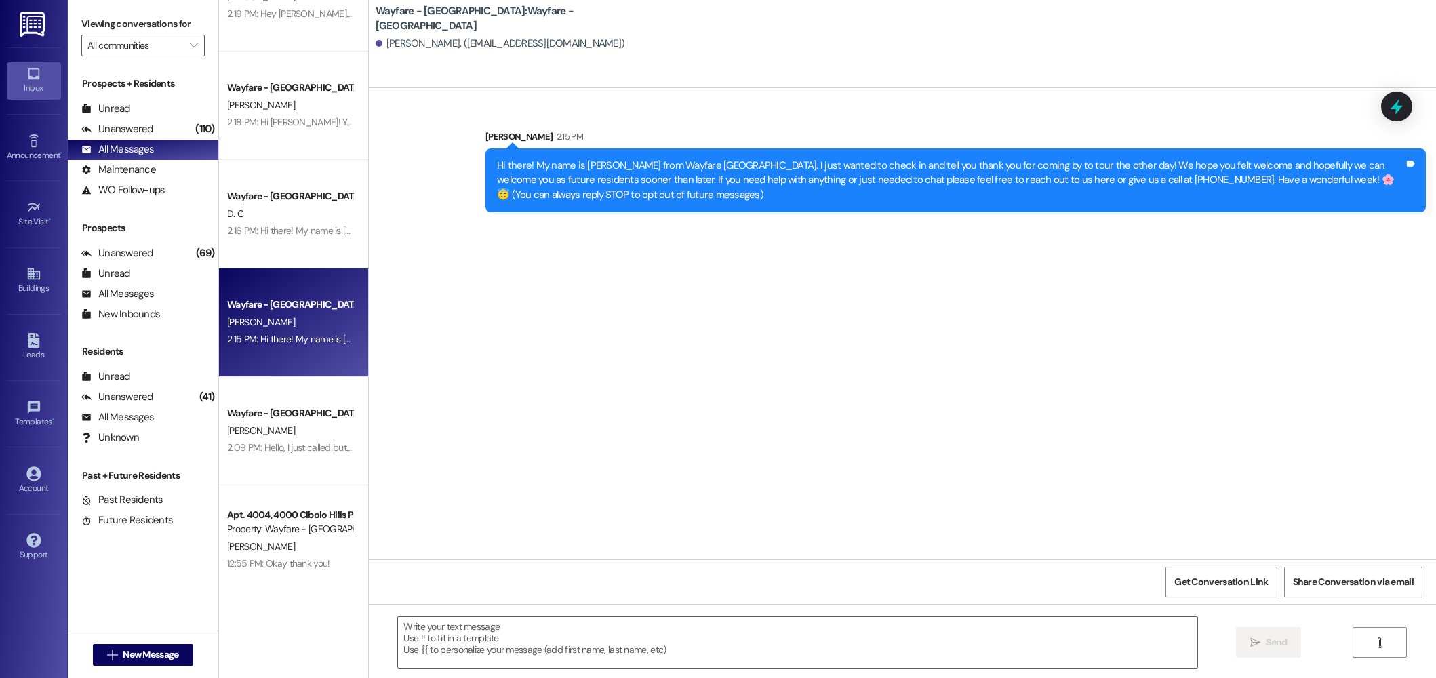
scroll to position [607, 0]
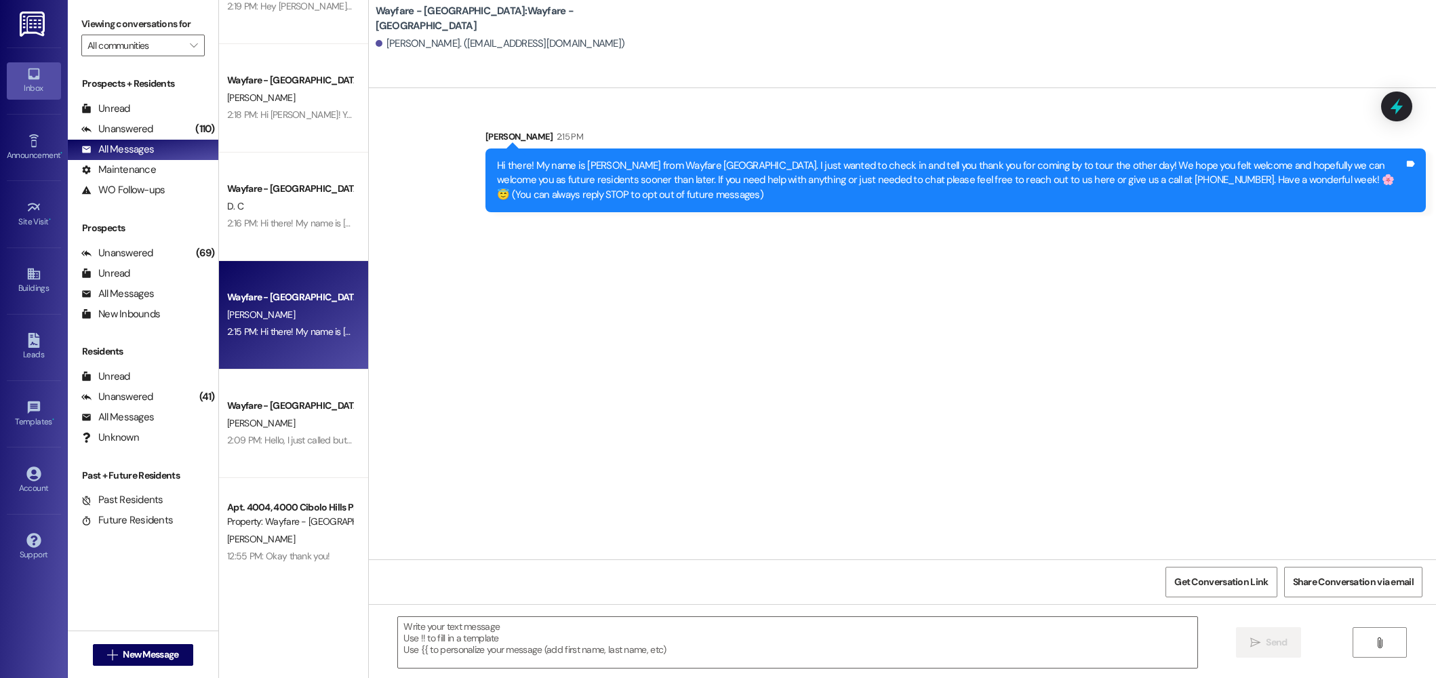
click at [278, 407] on div "Wayfare - Cibolo Hills Prospect H. Daniels 2:21 PM: Hi Heather, happy Monday! A…" at bounding box center [293, 291] width 149 height 582
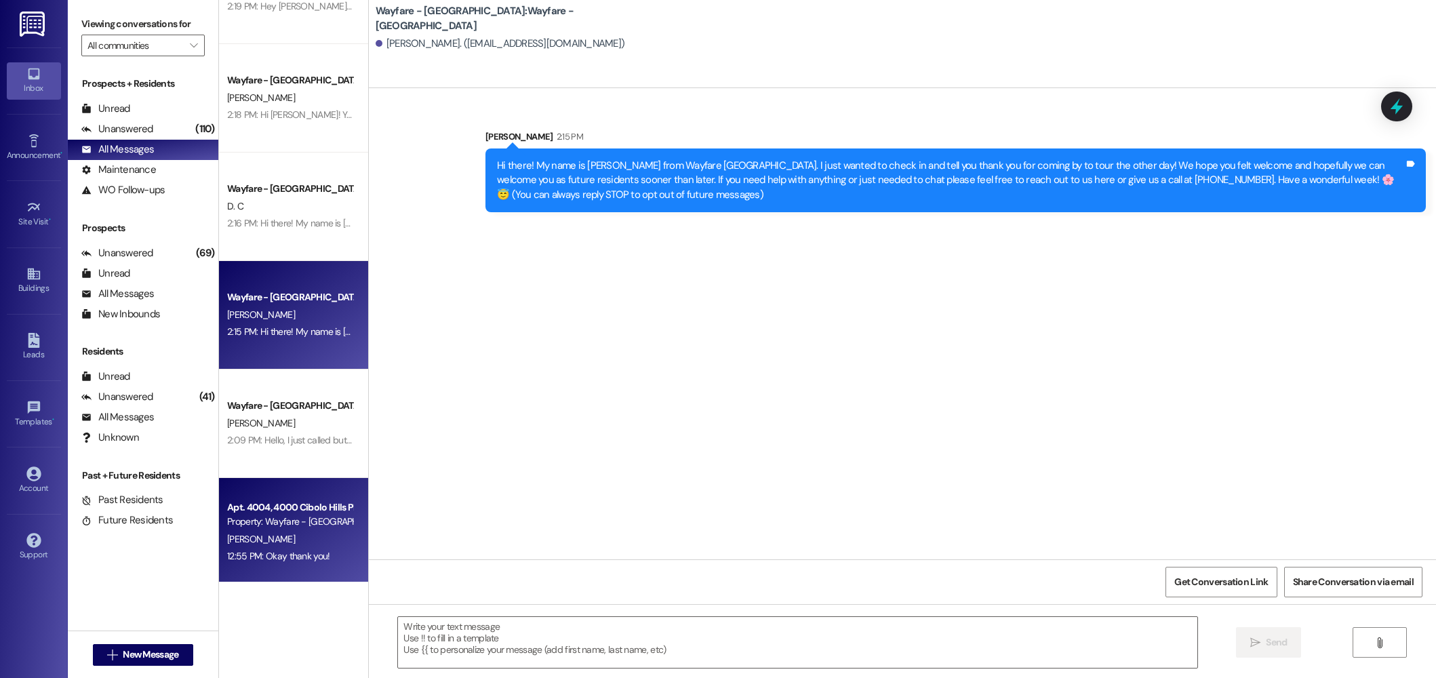
click at [283, 481] on div "Apt. 4004, 4000 Cibolo Hills Pky Property: Wayfare - Cibolo Hills S. Marsalis 1…" at bounding box center [293, 532] width 149 height 108
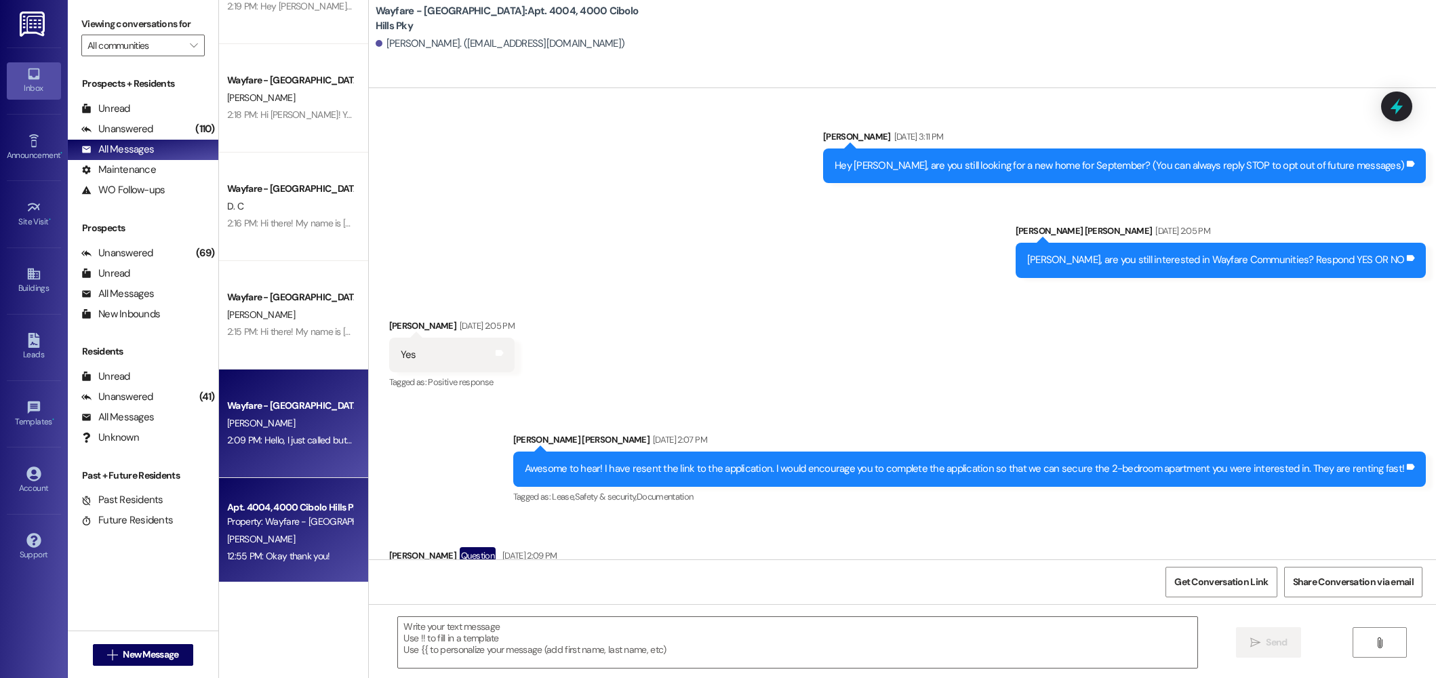
scroll to position [4617, 0]
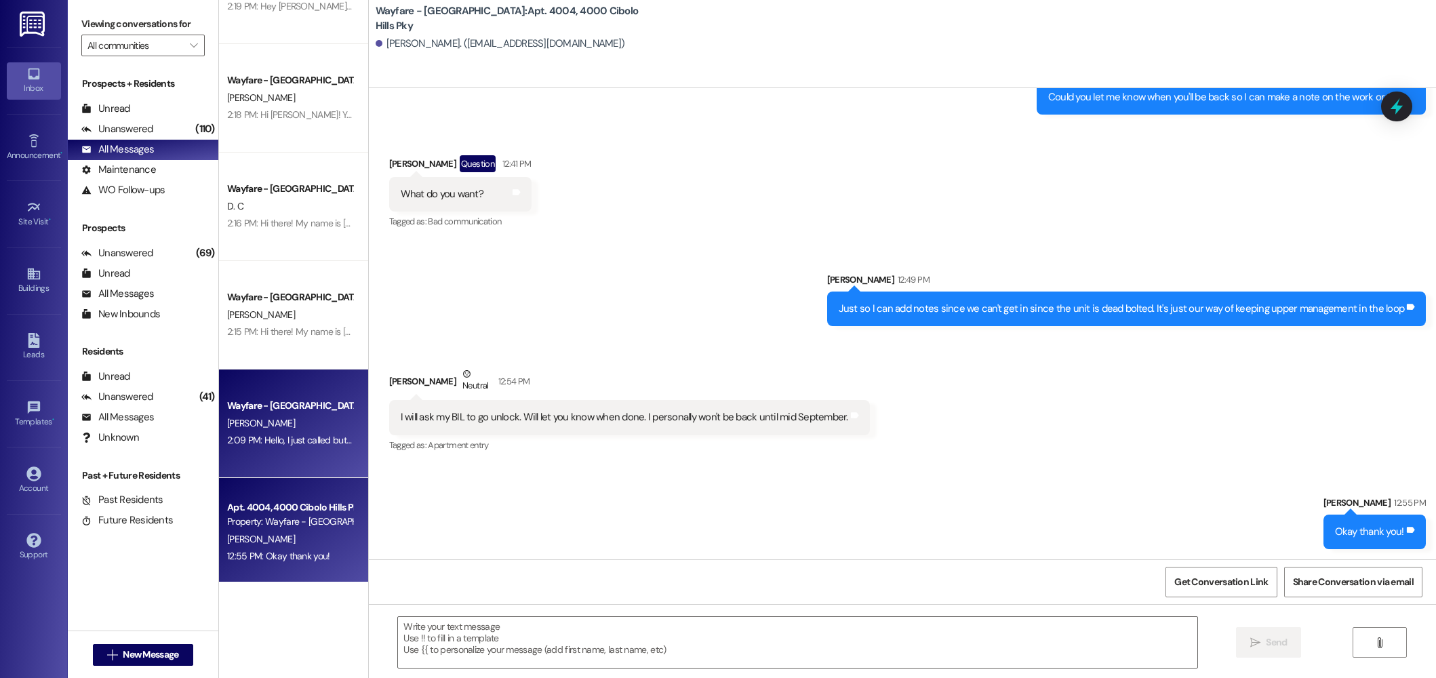
click at [286, 393] on div "Wayfare - Cibolo Hills Prospect S. Abraha 2:09 PM: Hello, I just called but loo…" at bounding box center [293, 424] width 149 height 108
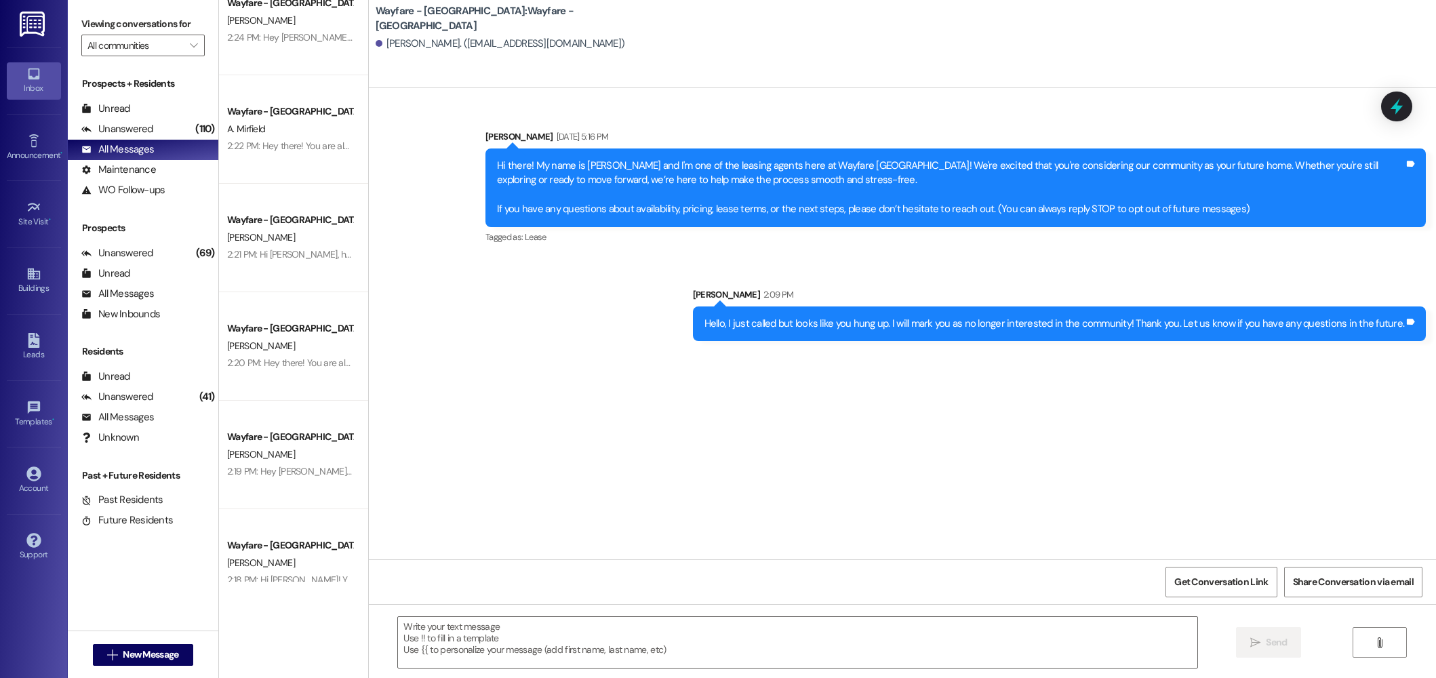
scroll to position [0, 0]
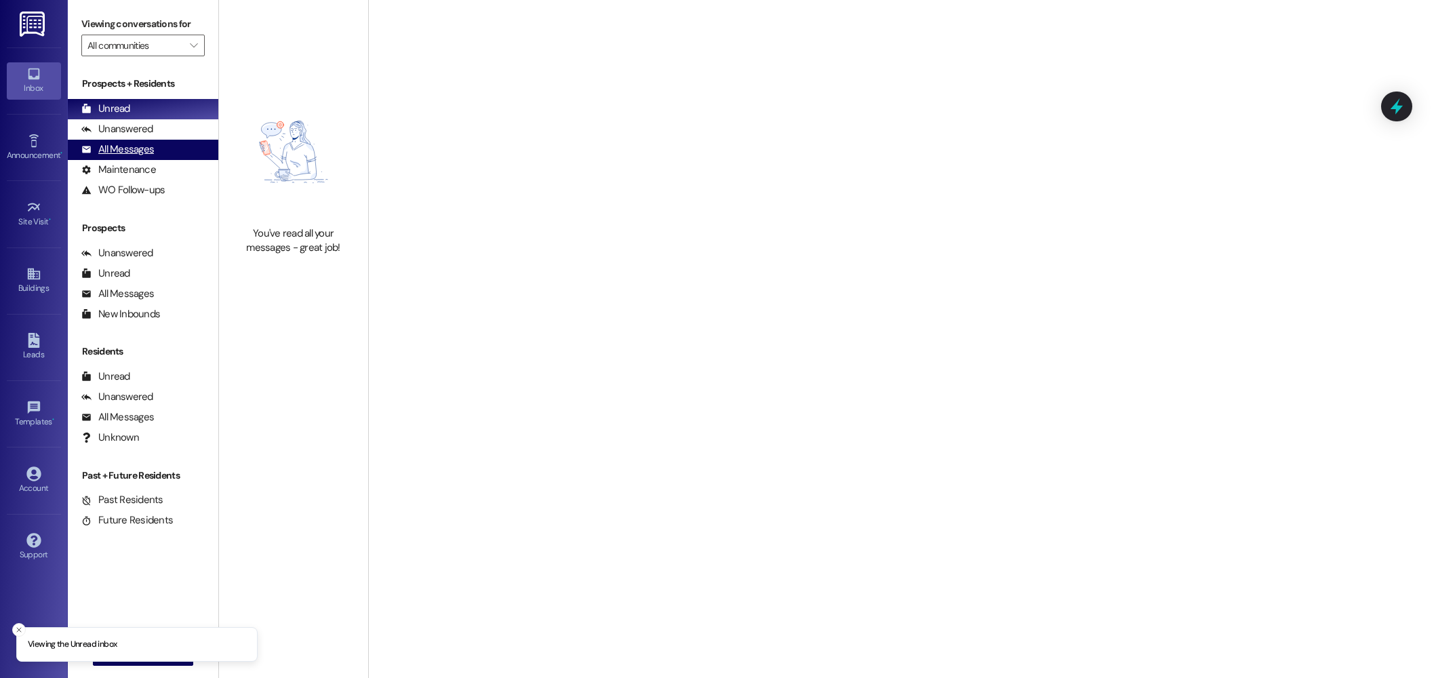
click at [143, 148] on div "All Messages" at bounding box center [117, 149] width 73 height 14
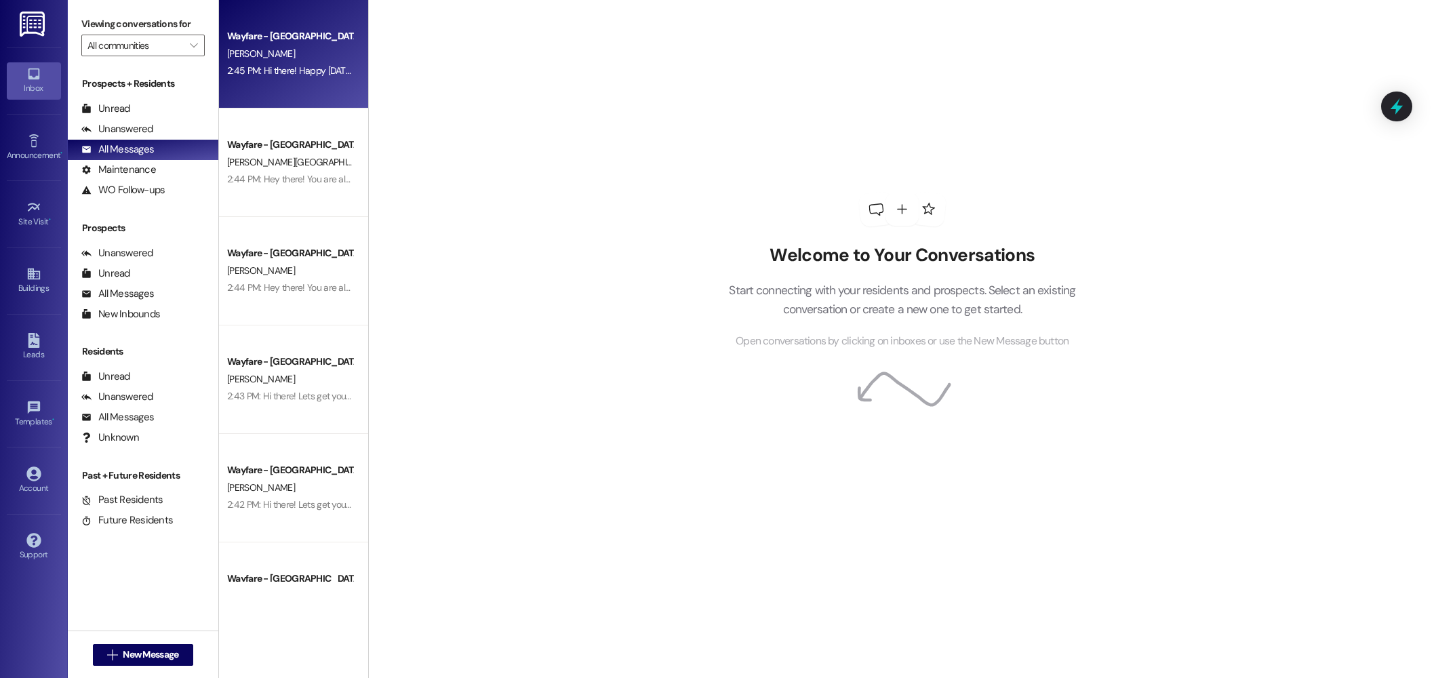
click at [294, 45] on div "Wayfare - [GEOGRAPHIC_DATA]" at bounding box center [290, 36] width 128 height 17
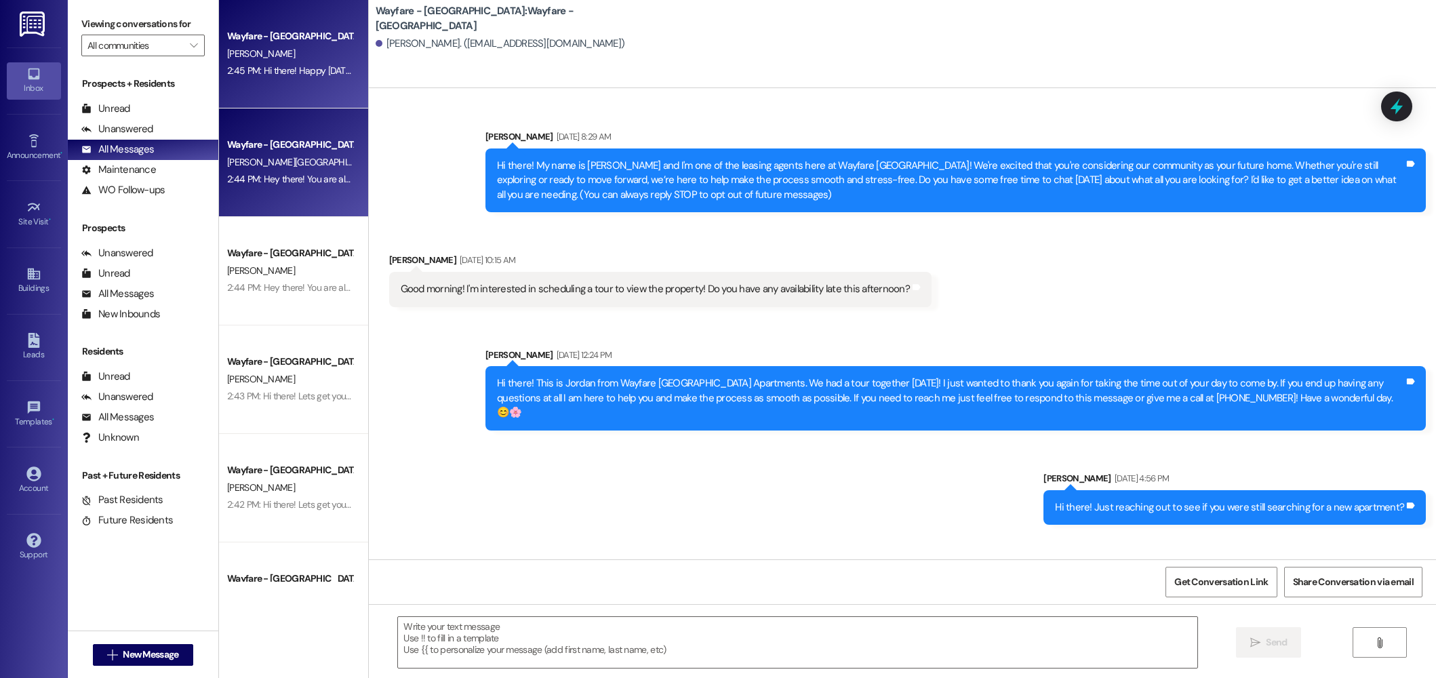
click at [305, 179] on div "2:44 PM: Hey there! You are almost done with the application, lets get it submi…" at bounding box center [484, 179] width 514 height 12
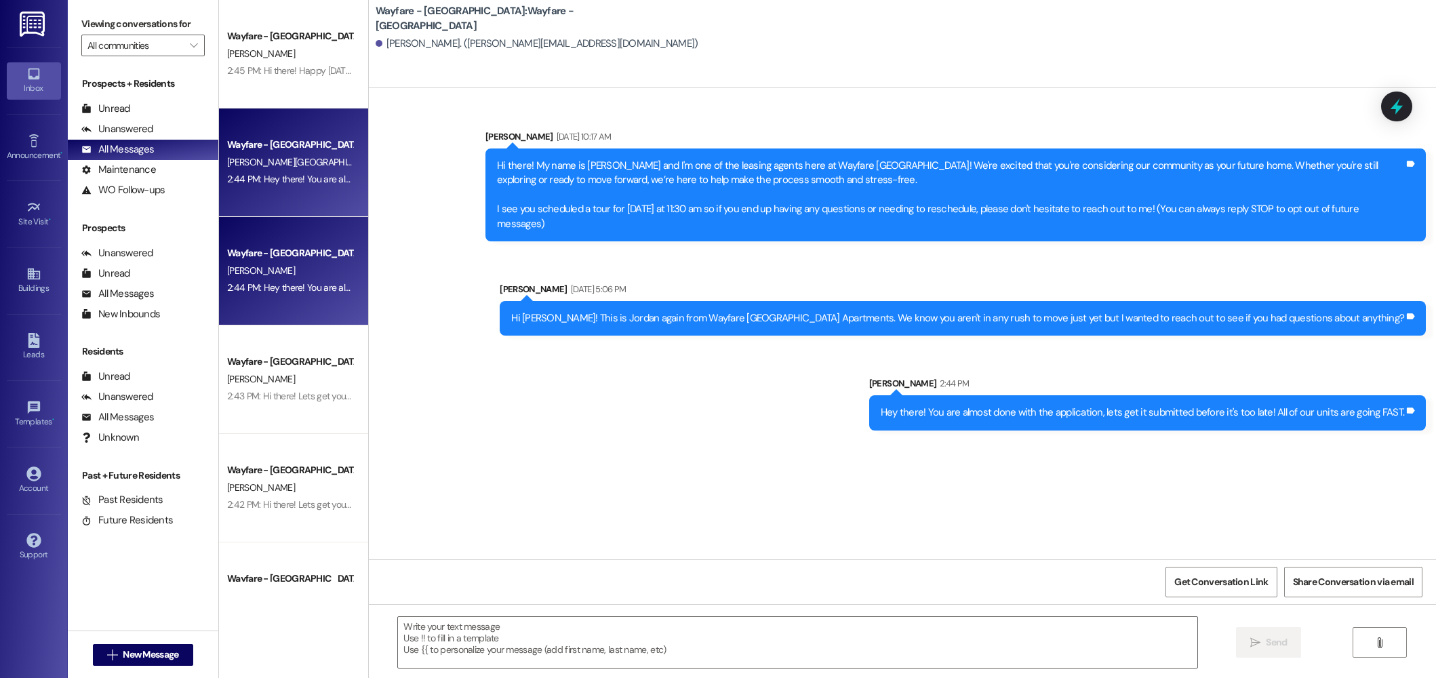
click at [248, 260] on div "Wayfare - [GEOGRAPHIC_DATA]" at bounding box center [289, 253] width 125 height 14
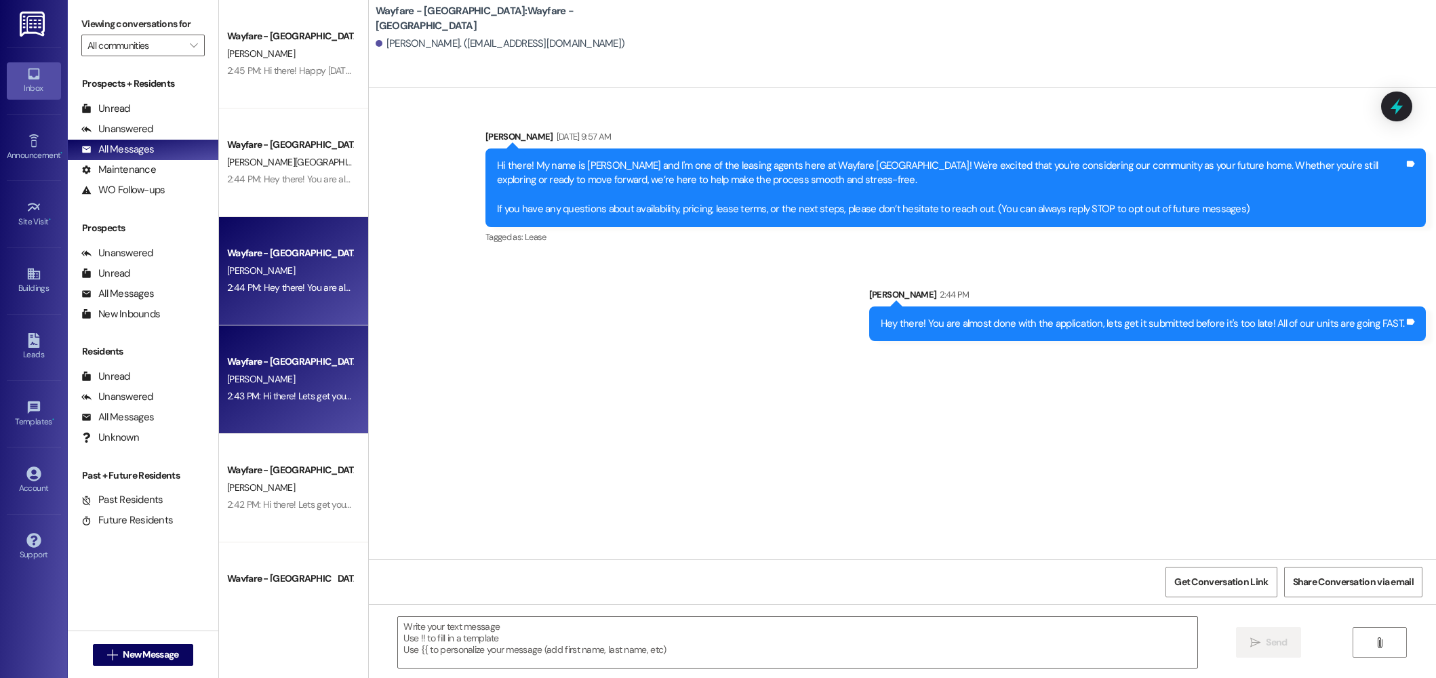
click at [289, 399] on div "2:43 PM: Hi there! Lets get you set up with a tour. When is the best time for y…" at bounding box center [401, 396] width 348 height 12
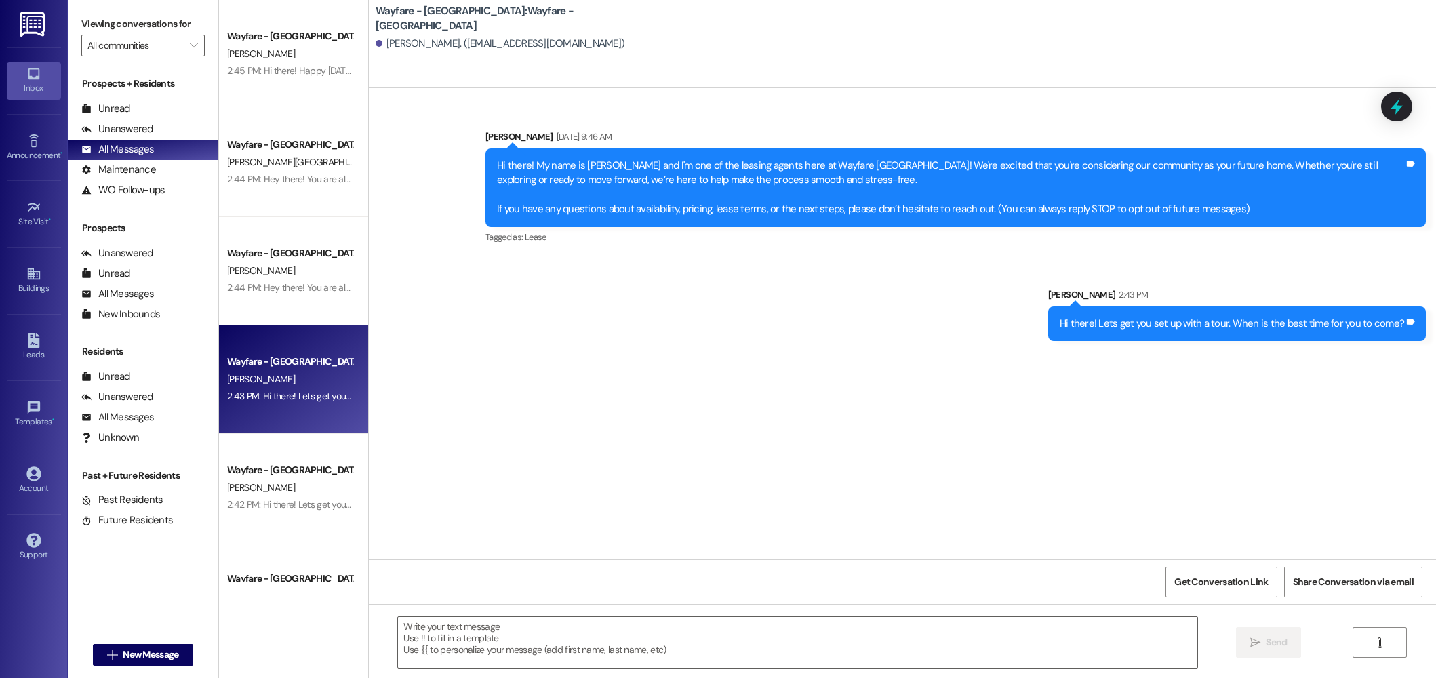
click at [1127, 325] on div "Hi there! Lets get you set up with a tour. When is the best time for you to com…" at bounding box center [1232, 324] width 344 height 14
click at [1127, 324] on div "Hi there! Lets get you set up with a tour. When is the best time for you to com…" at bounding box center [1232, 324] width 344 height 14
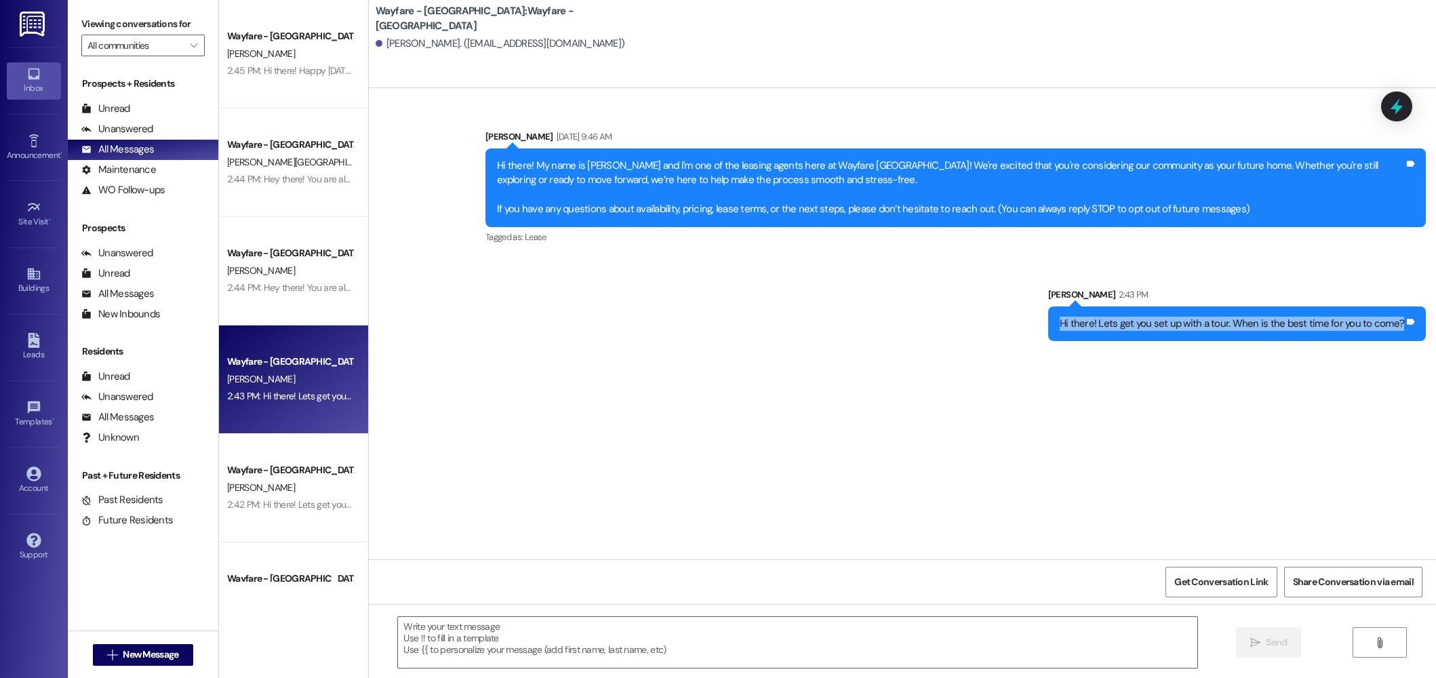
click at [1127, 324] on div "Hi there! Lets get you set up with a tour. When is the best time for you to com…" at bounding box center [1232, 324] width 344 height 14
copy div "Hi there! Lets get you set up with a tour. When is the best time for you to com…"
click at [123, 648] on span "New Message" at bounding box center [151, 655] width 56 height 14
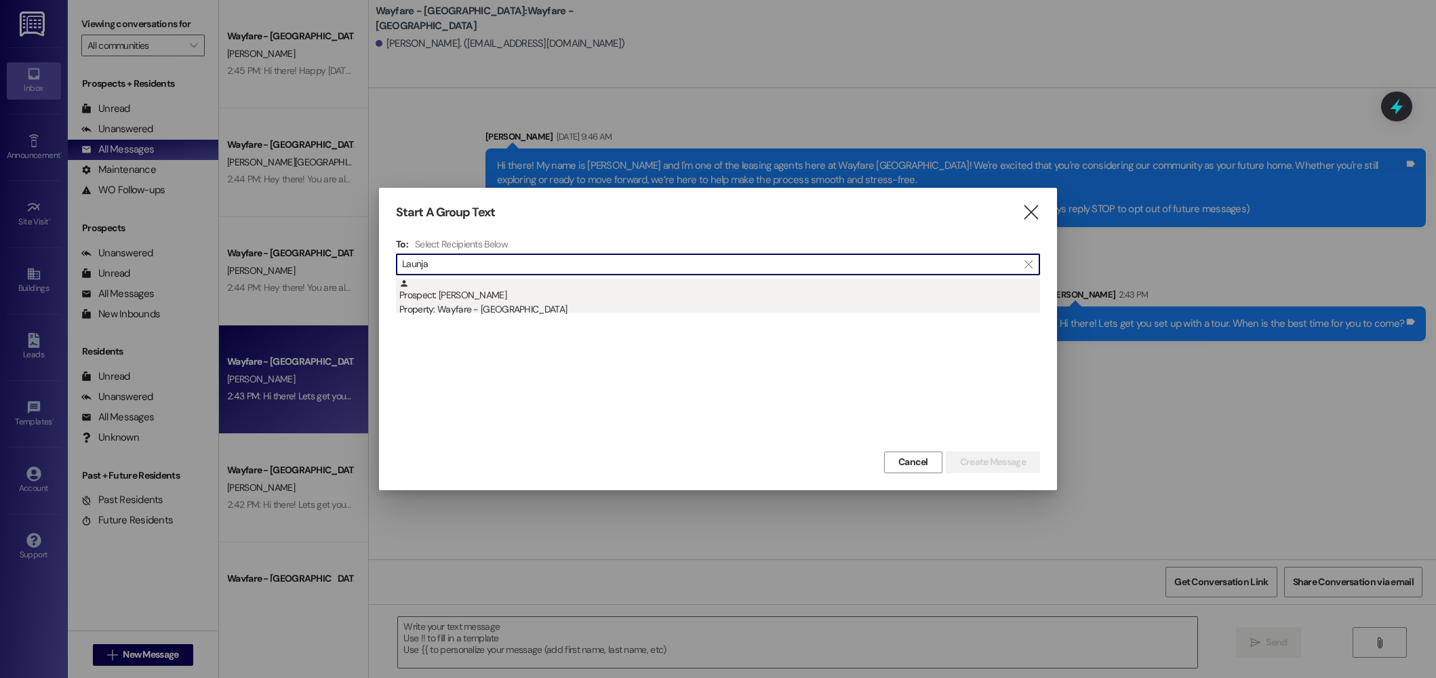
type input "Launja"
click at [502, 281] on div "Prospect: Launja Jefferson Property: Wayfare - Cibolo Hills" at bounding box center [719, 298] width 641 height 39
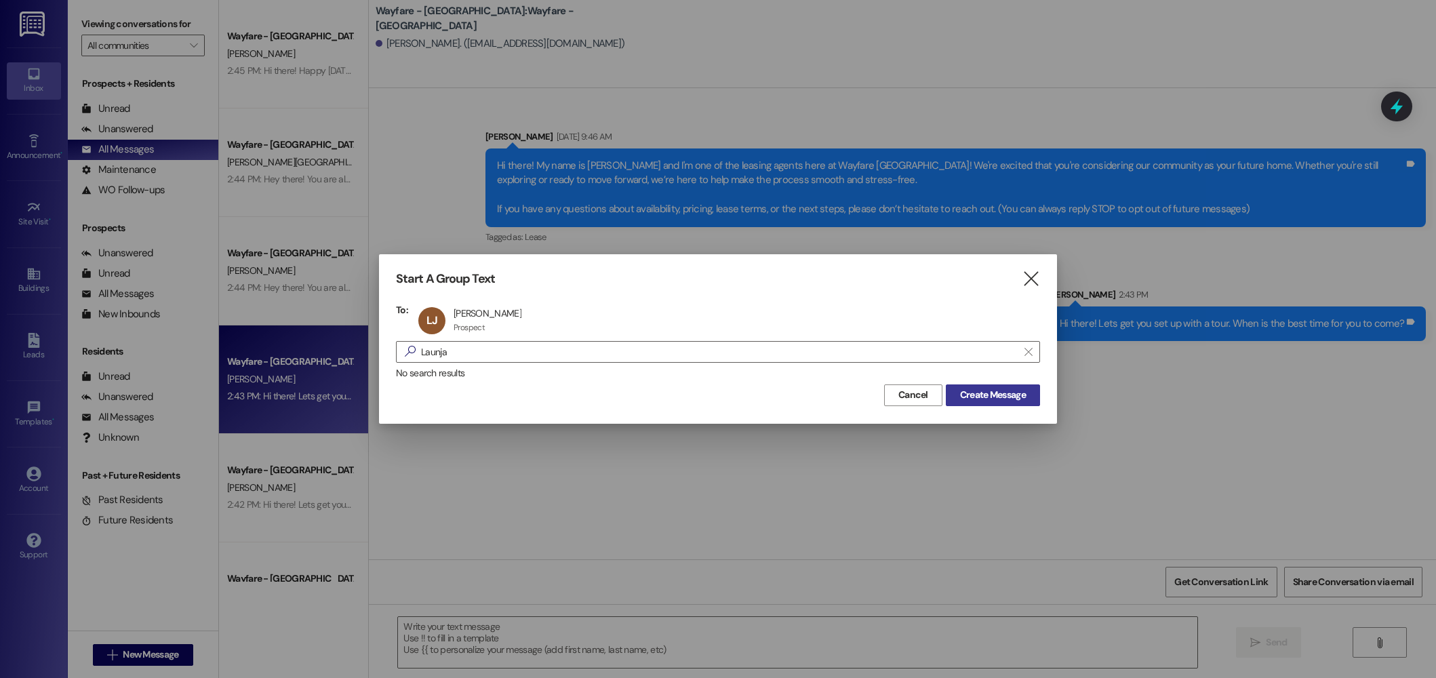
click at [1002, 399] on span "Create Message" at bounding box center [993, 395] width 66 height 14
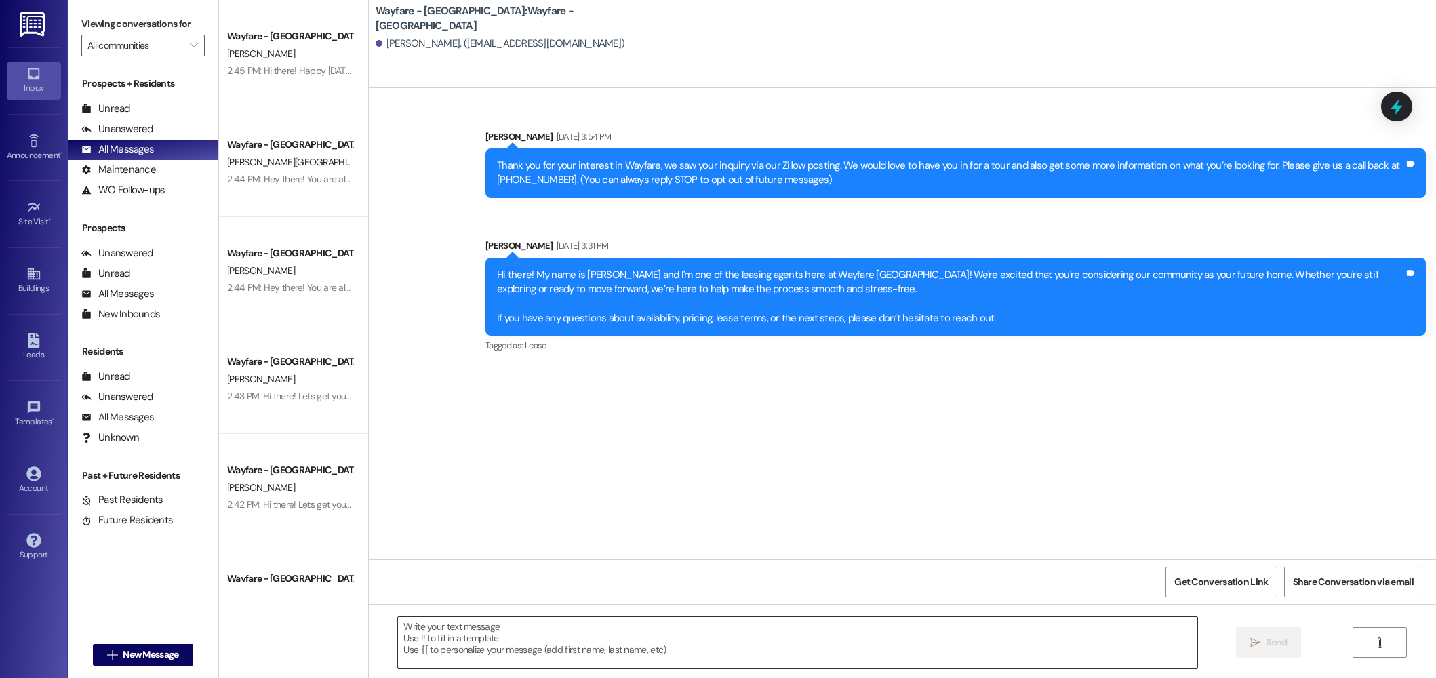
click at [986, 649] on textarea at bounding box center [798, 642] width 800 height 51
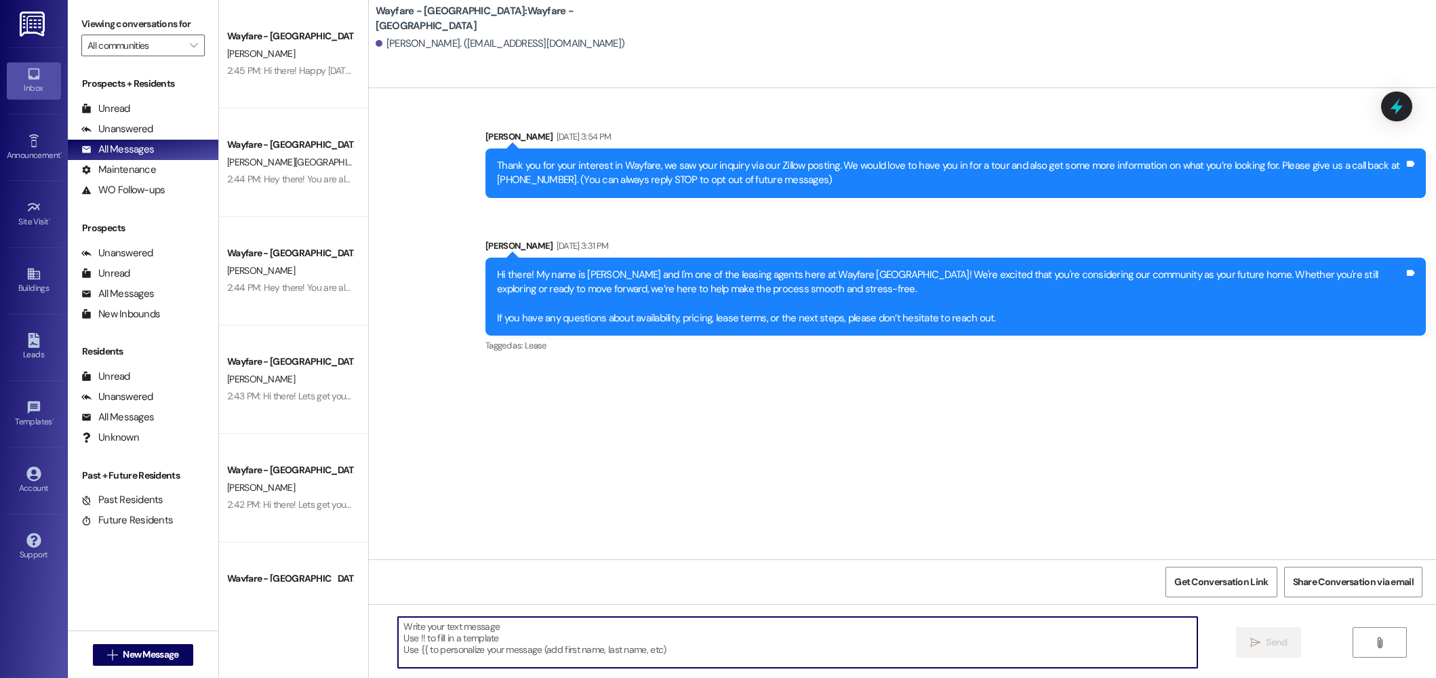
paste textarea "Hi there! Lets get you set up with a tour. When is the best time for you to com…"
type textarea "Hi there! Lets get you set up with a tour. When is the best time for you to com…"
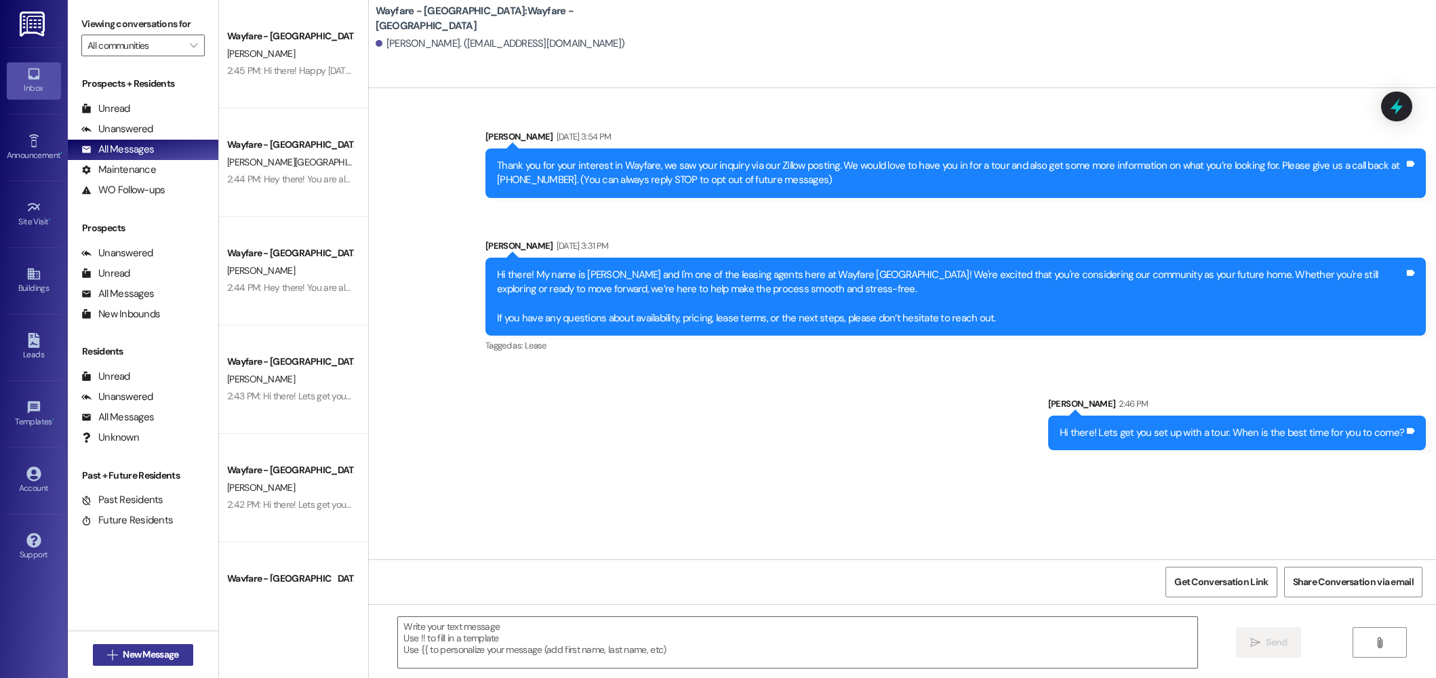
click at [150, 654] on span "New Message" at bounding box center [151, 655] width 56 height 14
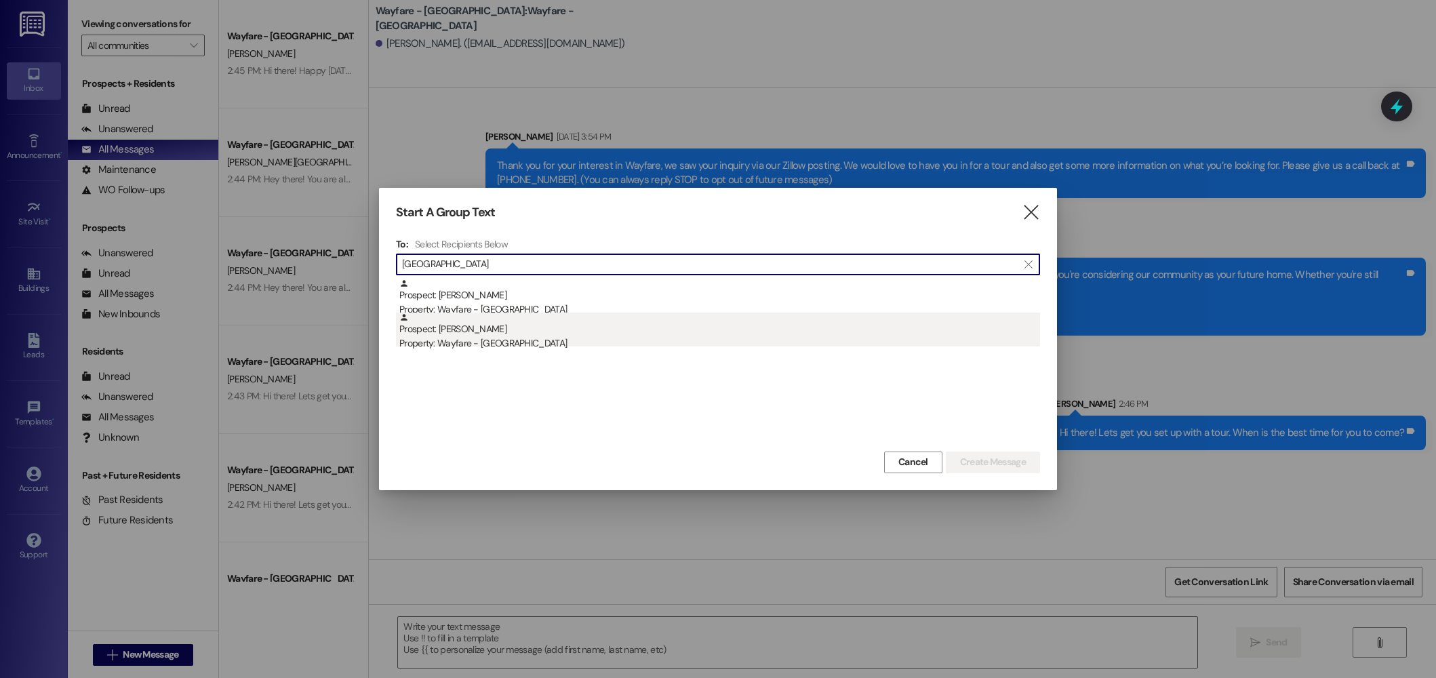
type input "boston"
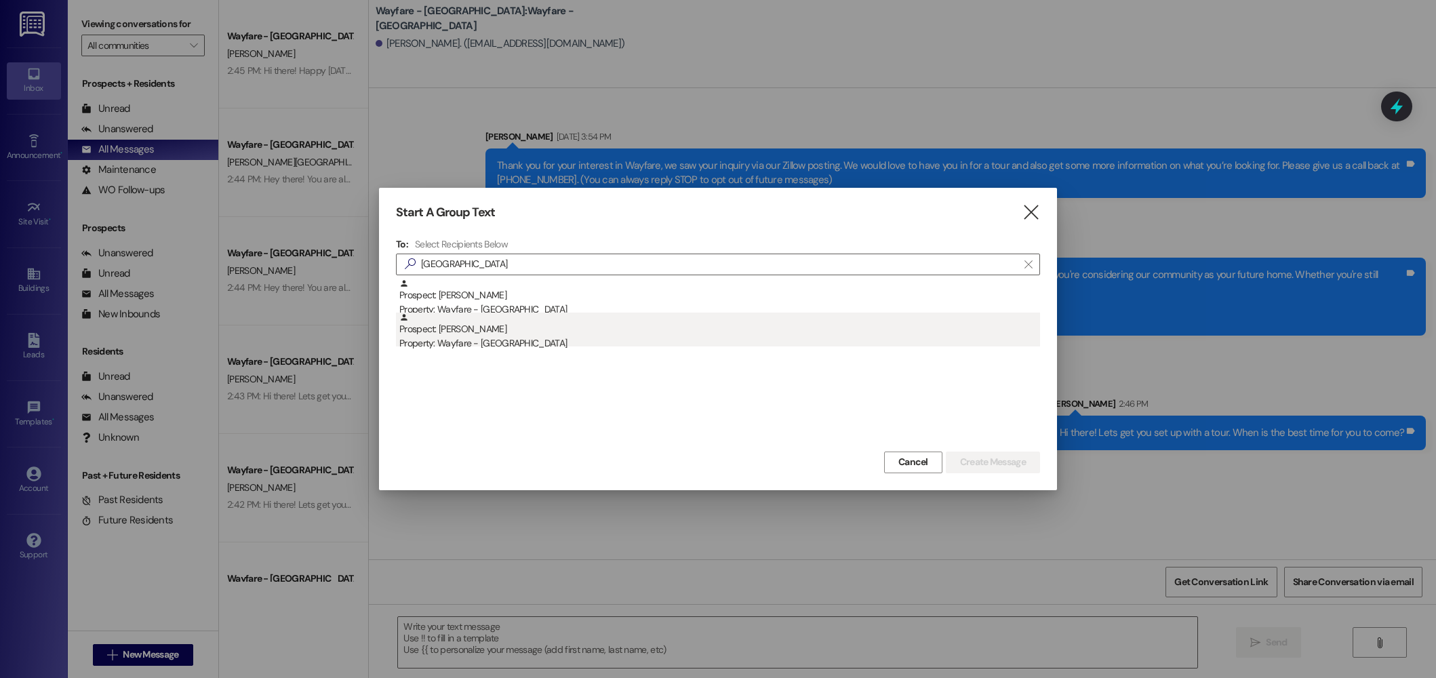
click at [509, 340] on div "Property: Wayfare - [GEOGRAPHIC_DATA]" at bounding box center [719, 343] width 641 height 14
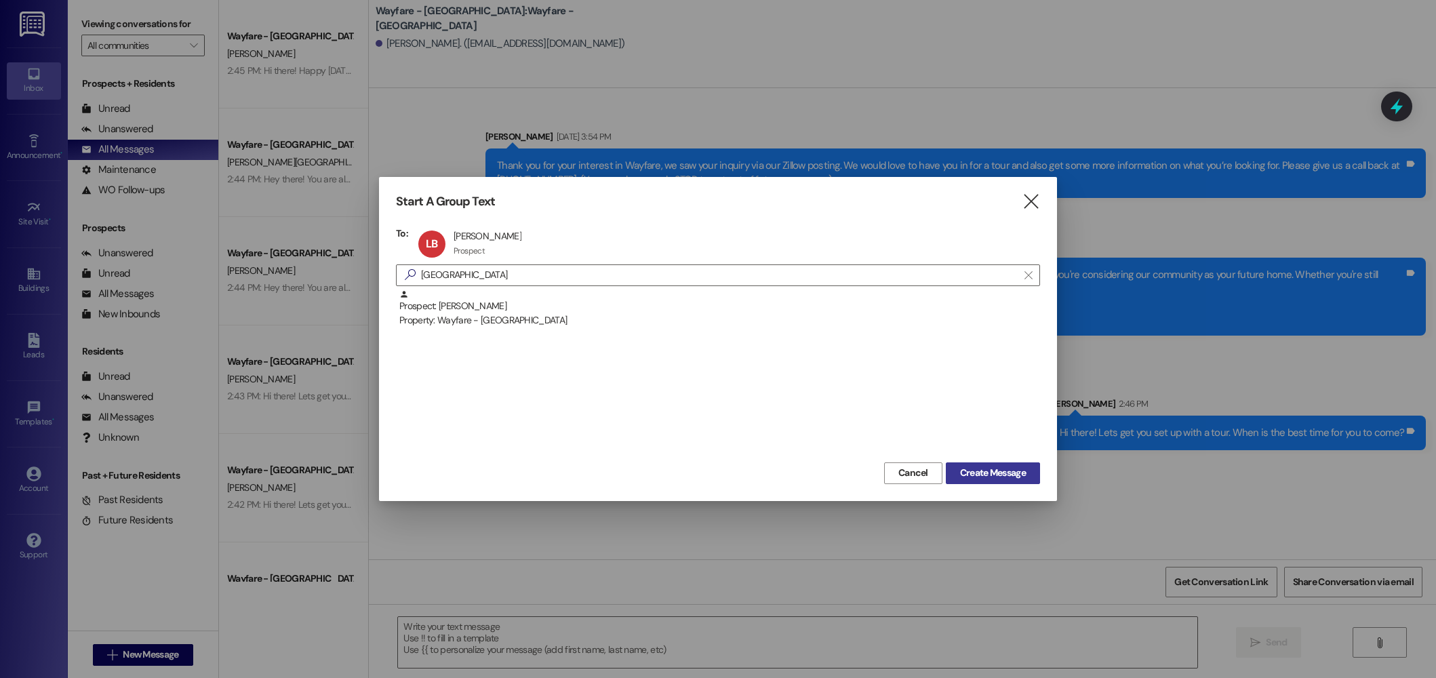
click at [998, 479] on span "Create Message" at bounding box center [993, 473] width 66 height 14
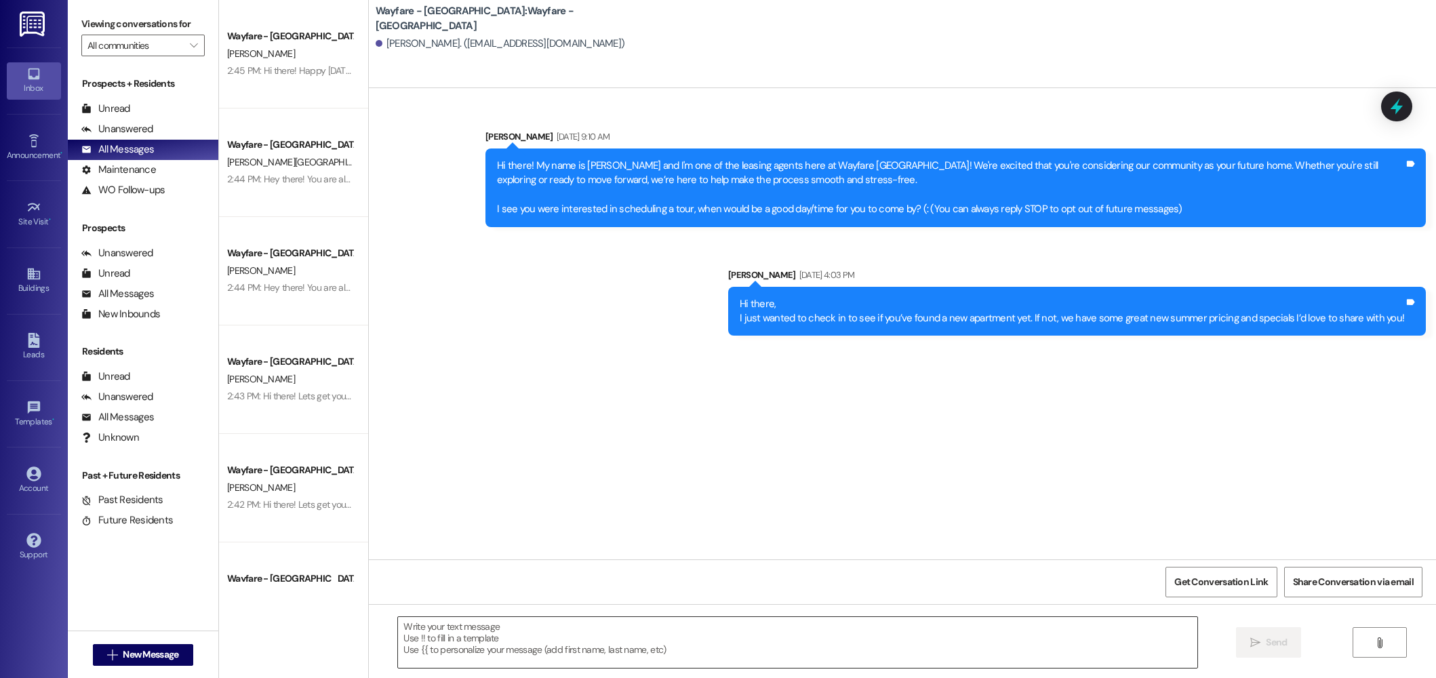
click at [693, 664] on textarea at bounding box center [798, 642] width 800 height 51
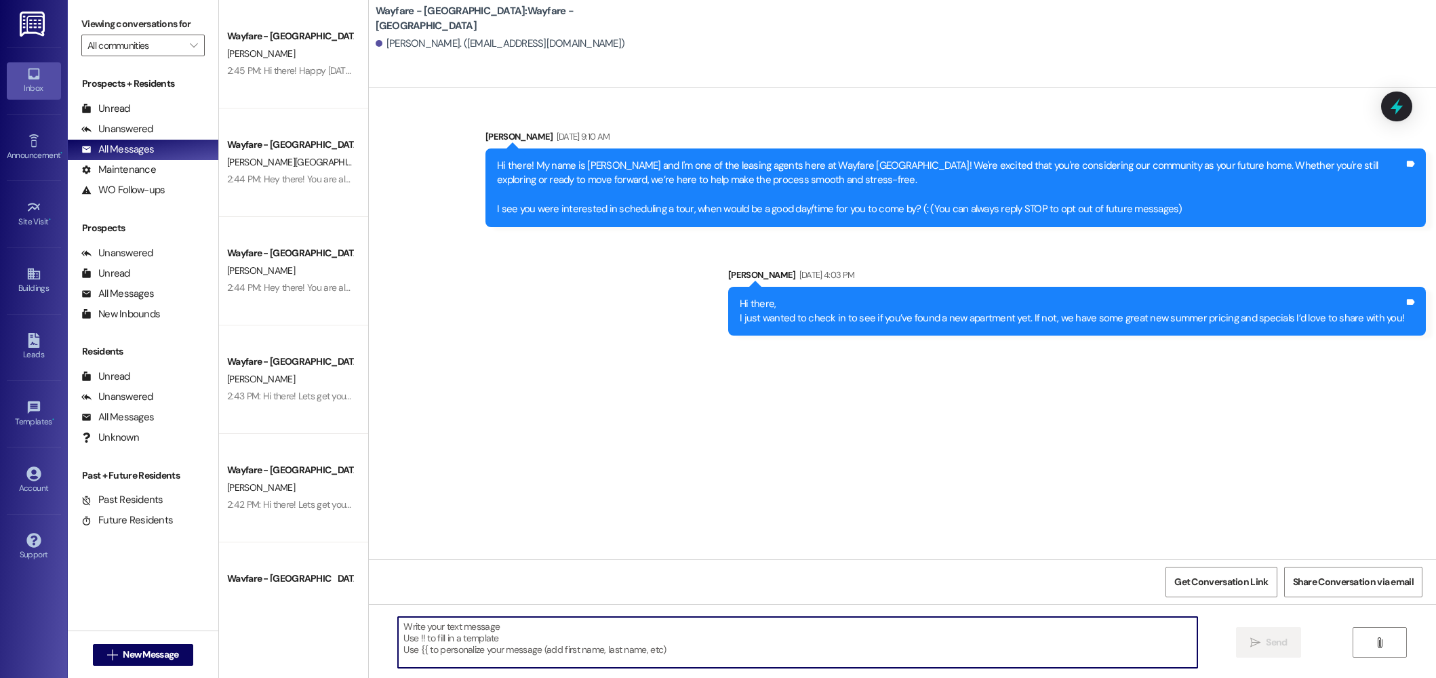
paste textarea "Hi there! Lets get you set up with a tour. When is the best time for you to com…"
type textarea "Hi there! Lets get you set up with a tour. When is the best time for you to com…"
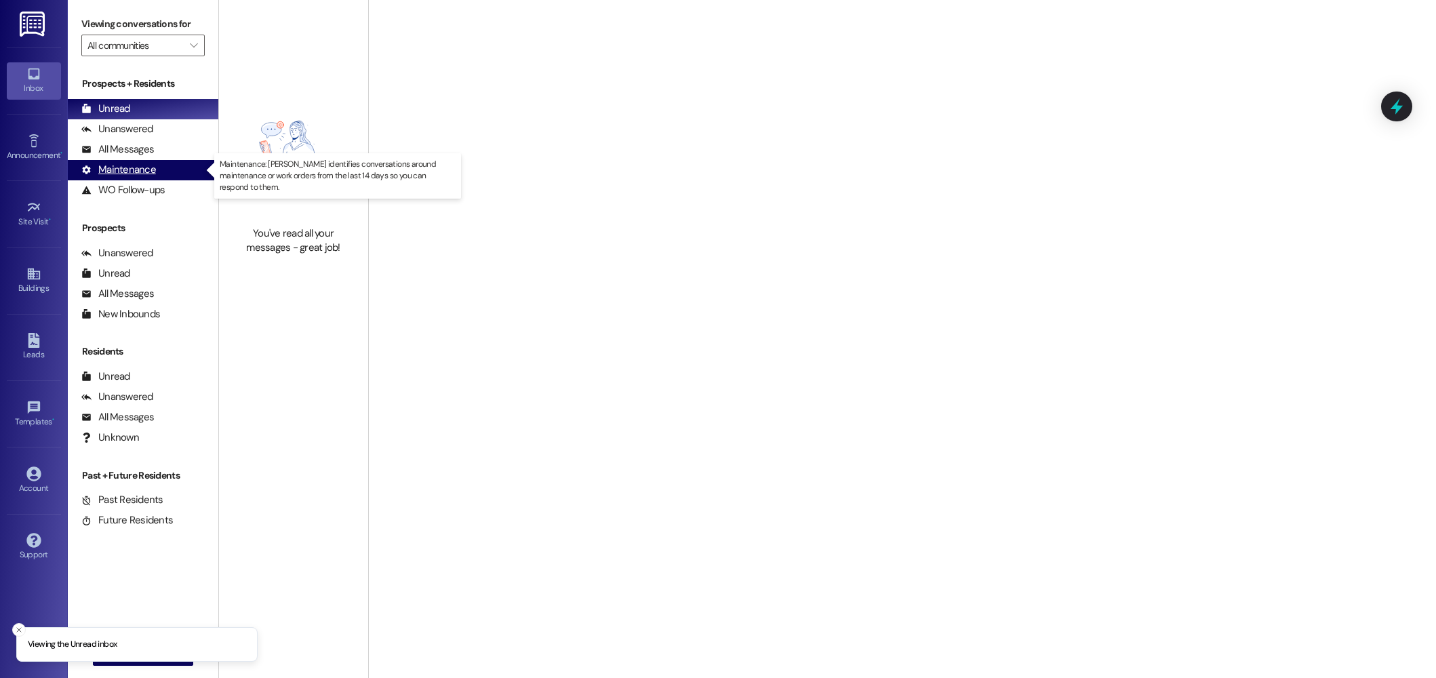
click at [146, 160] on div "Maintenance (undefined)" at bounding box center [143, 170] width 151 height 20
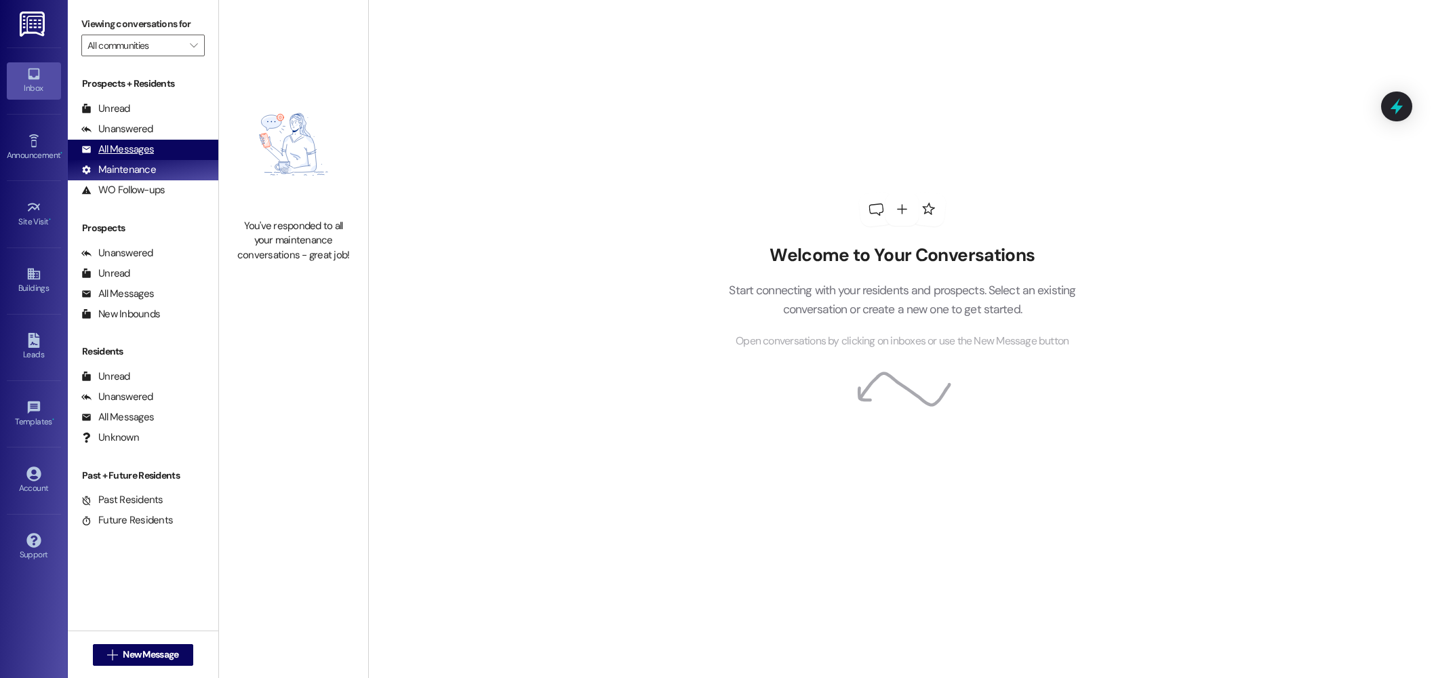
click at [145, 155] on div "All Messages" at bounding box center [117, 149] width 73 height 14
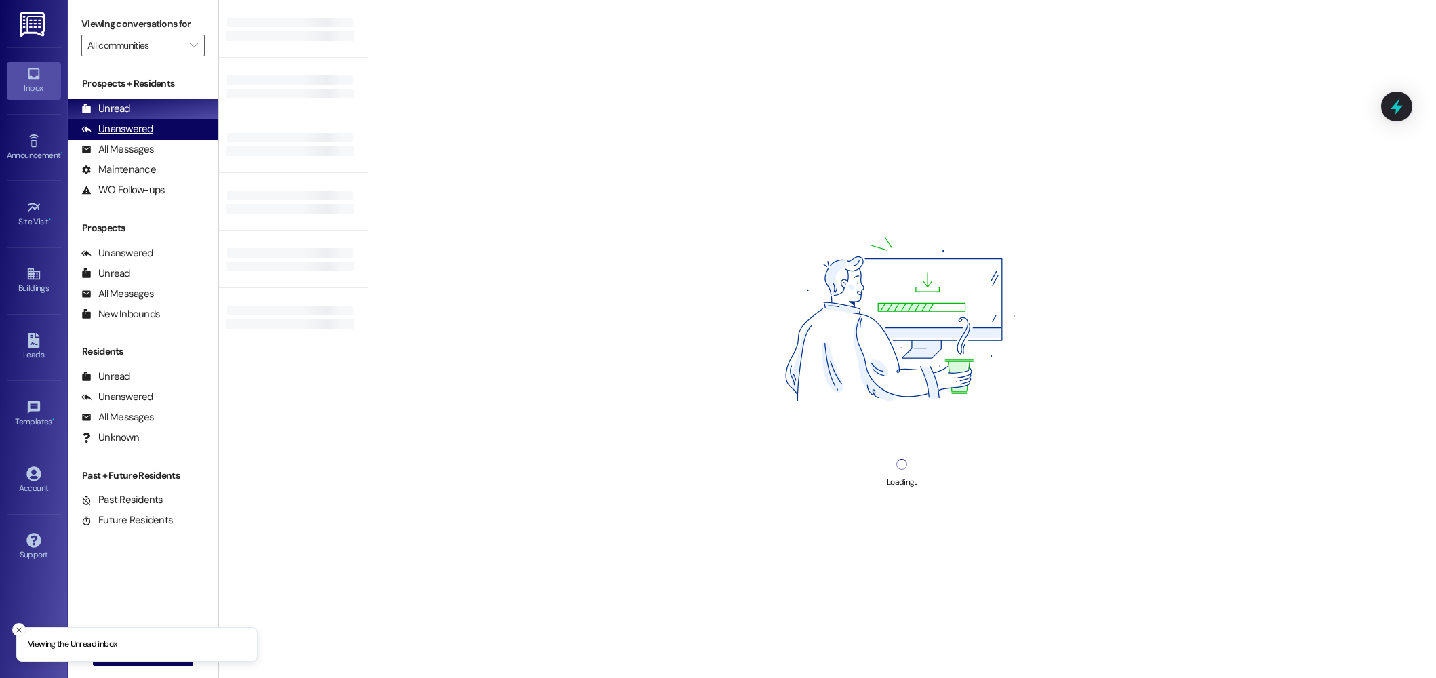
click at [132, 136] on div "Unanswered" at bounding box center [117, 129] width 72 height 14
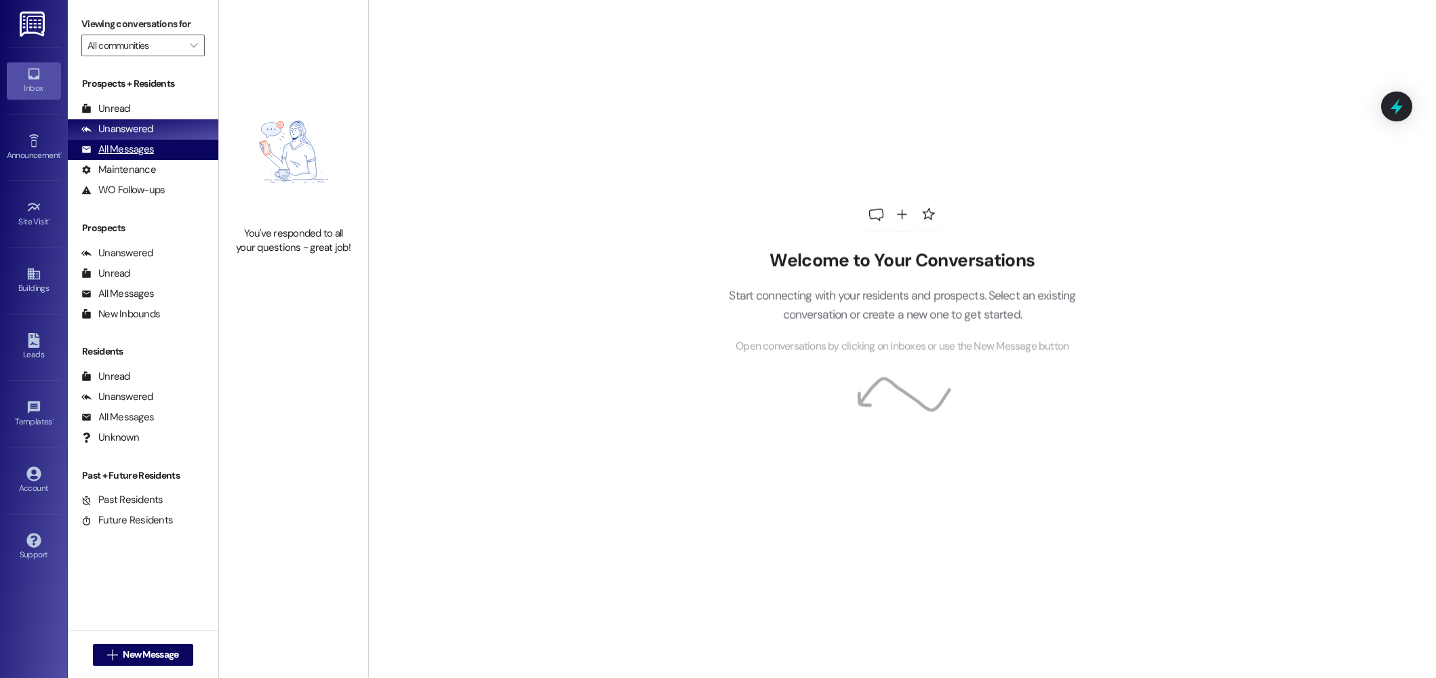
click at [131, 150] on div "All Messages" at bounding box center [117, 149] width 73 height 14
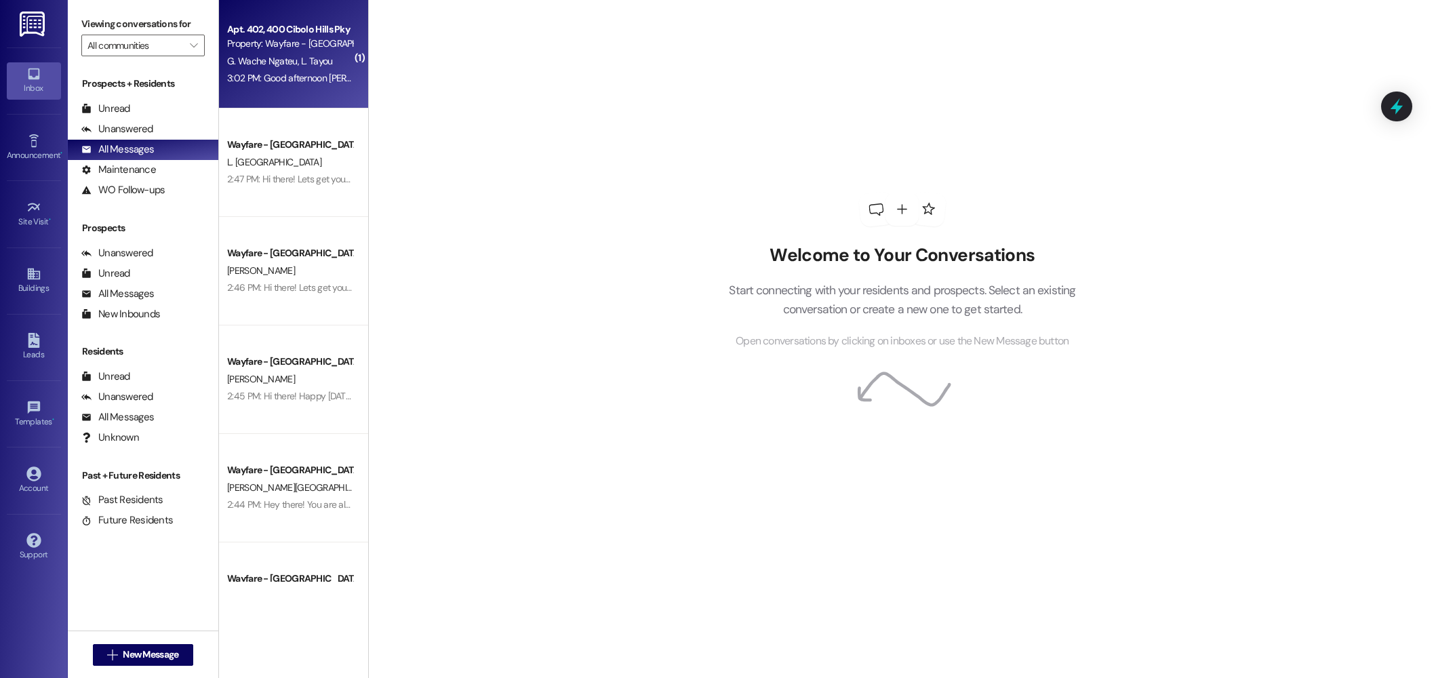
click at [271, 60] on span "G. Wache Ngateu" at bounding box center [264, 61] width 74 height 12
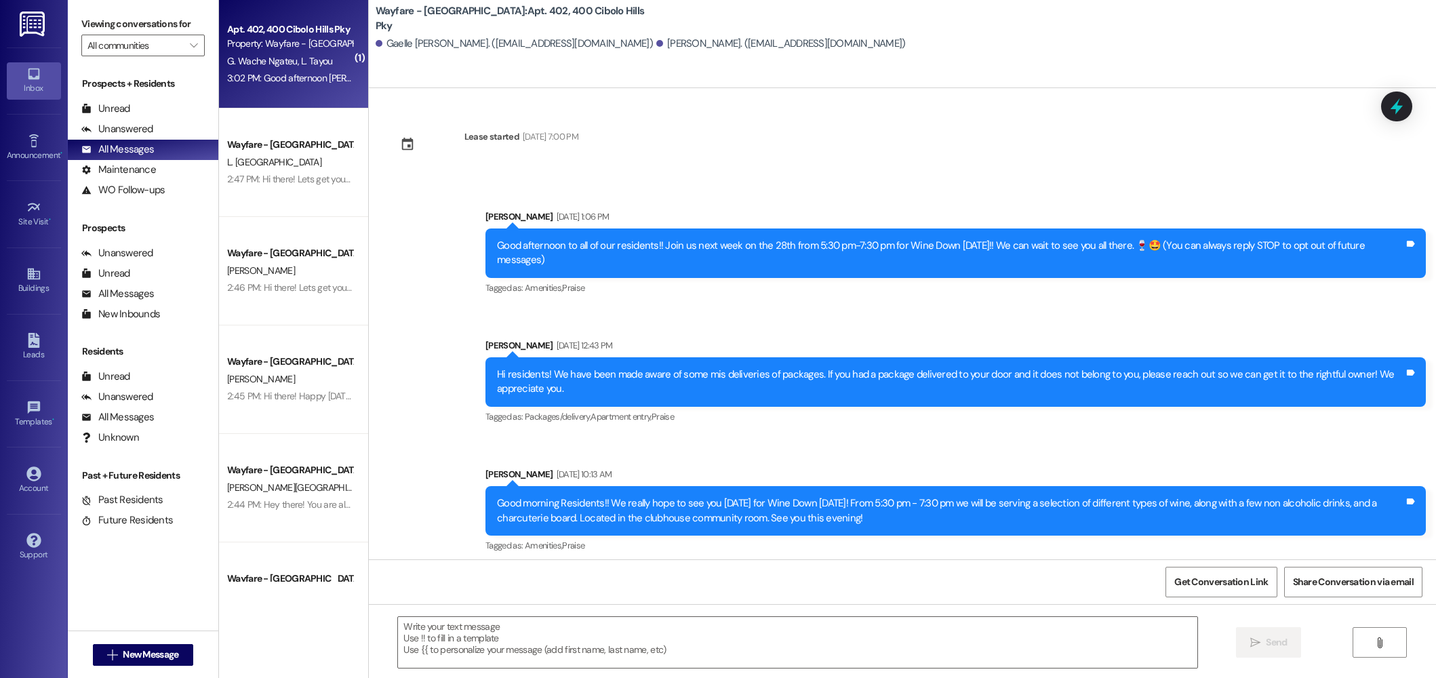
scroll to position [14809, 0]
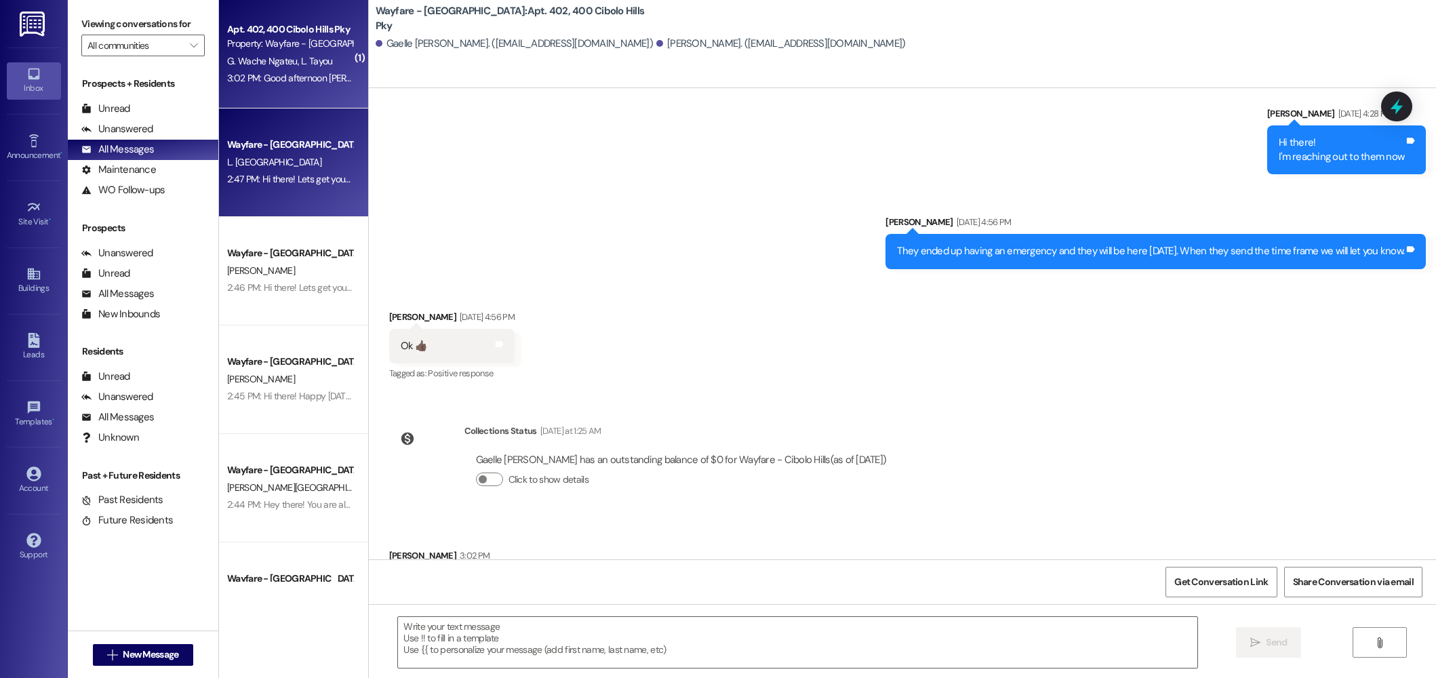
click at [317, 171] on div "2:47 PM: Hi there! Lets get you set up with a tour. When is the best time for y…" at bounding box center [290, 179] width 128 height 17
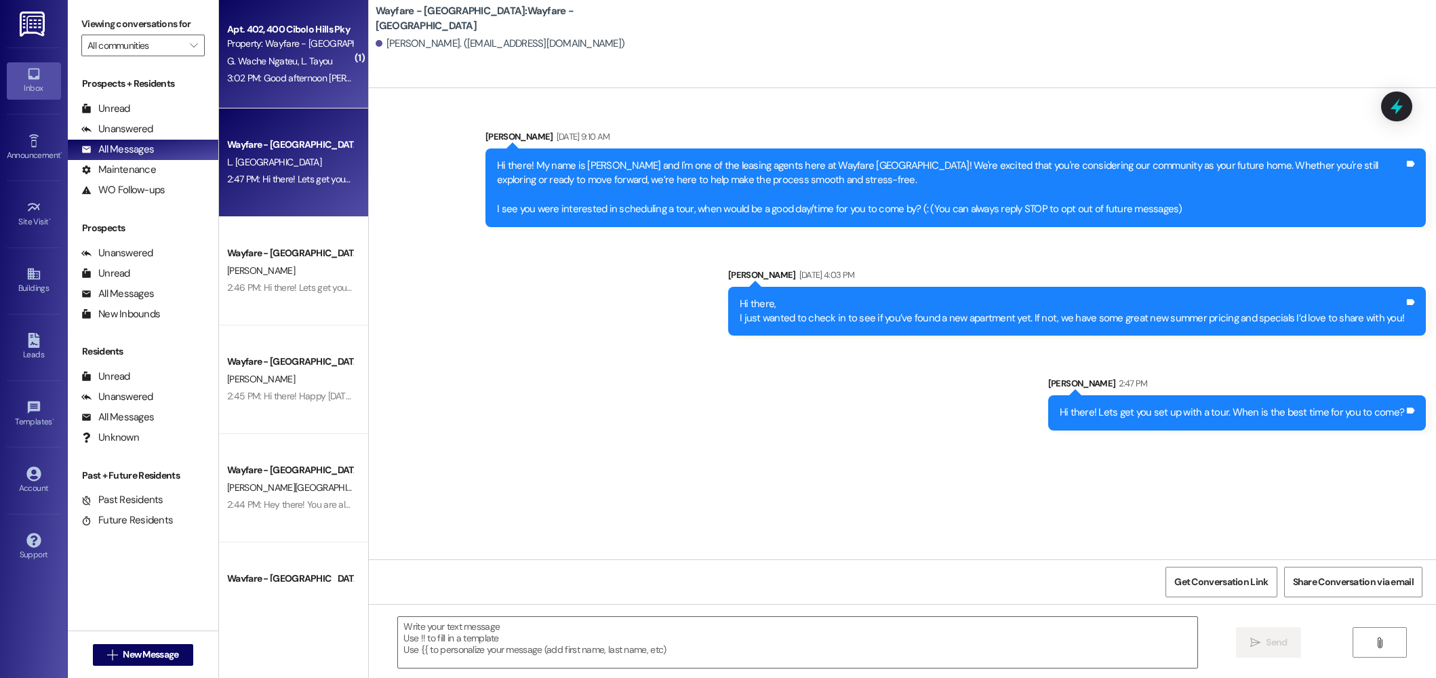
scroll to position [0, 0]
click at [290, 46] on div "Property: Wayfare - [GEOGRAPHIC_DATA]" at bounding box center [289, 44] width 125 height 14
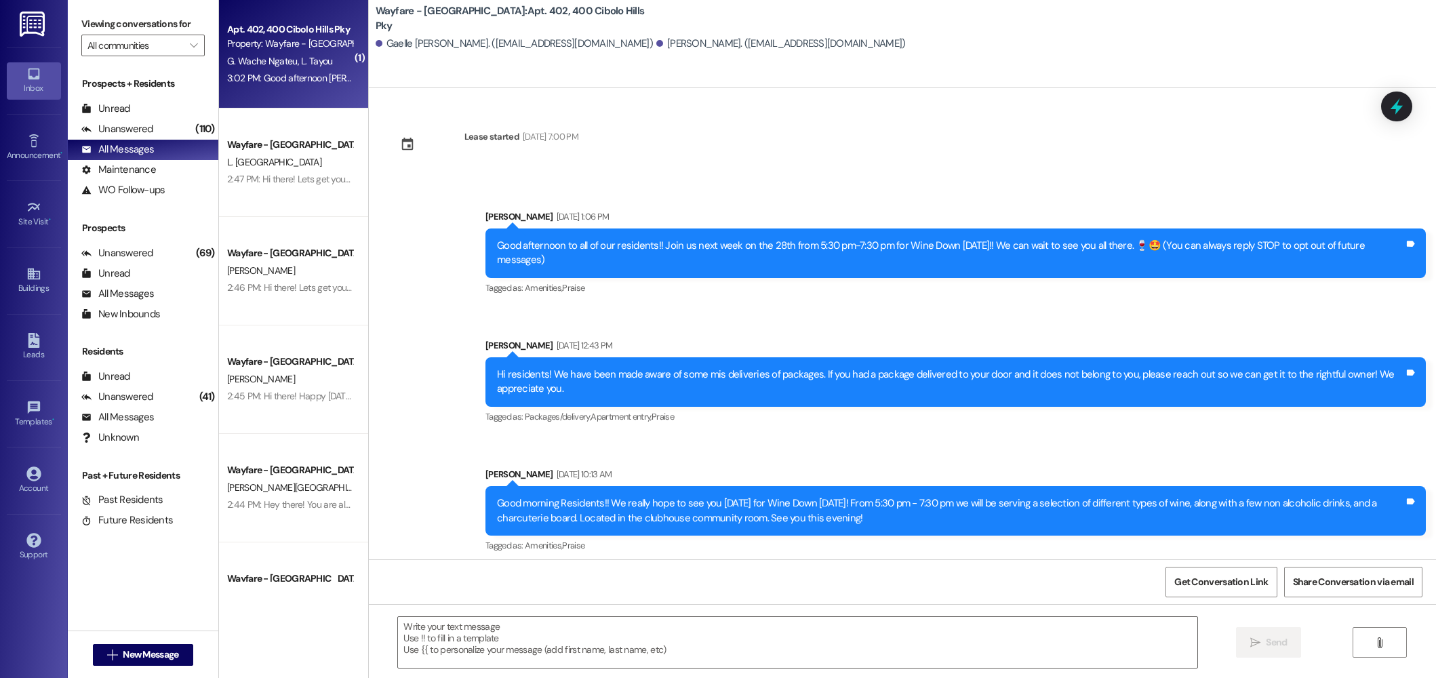
scroll to position [14809, 0]
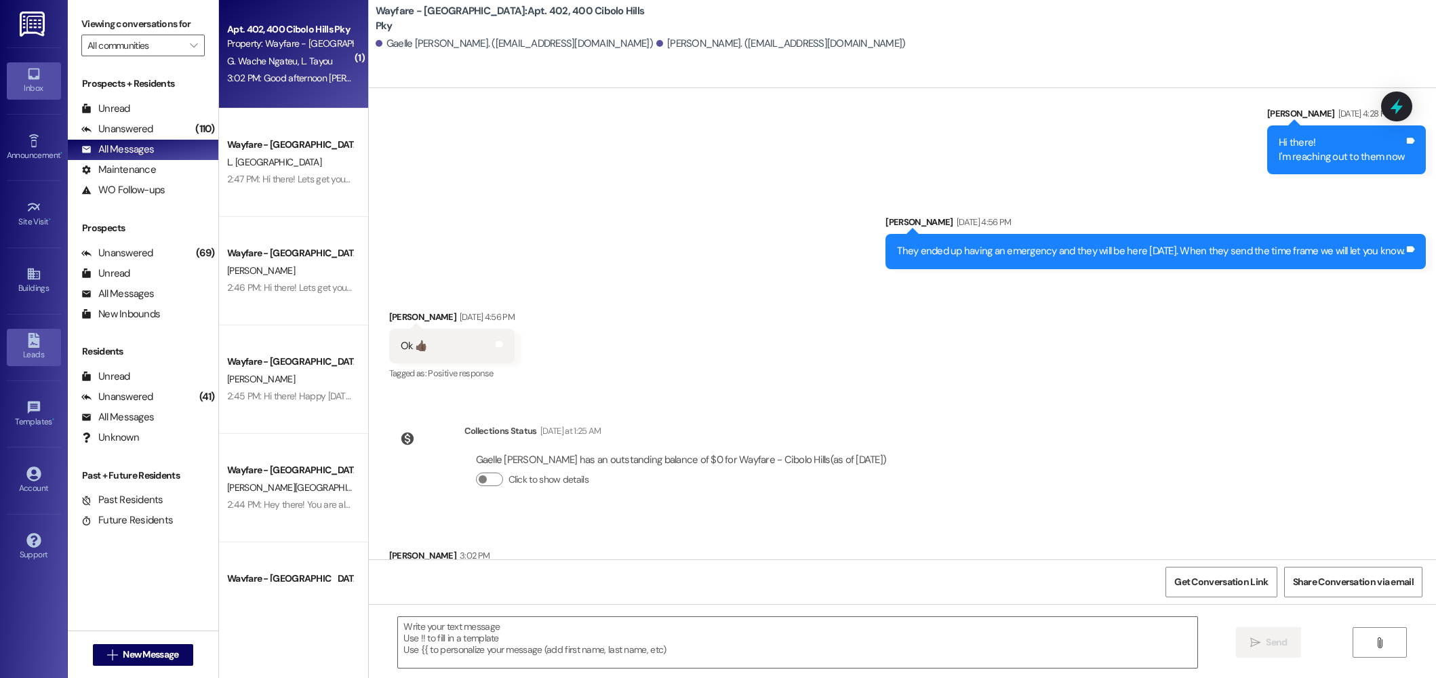
click at [34, 351] on div "Leads" at bounding box center [34, 355] width 68 height 14
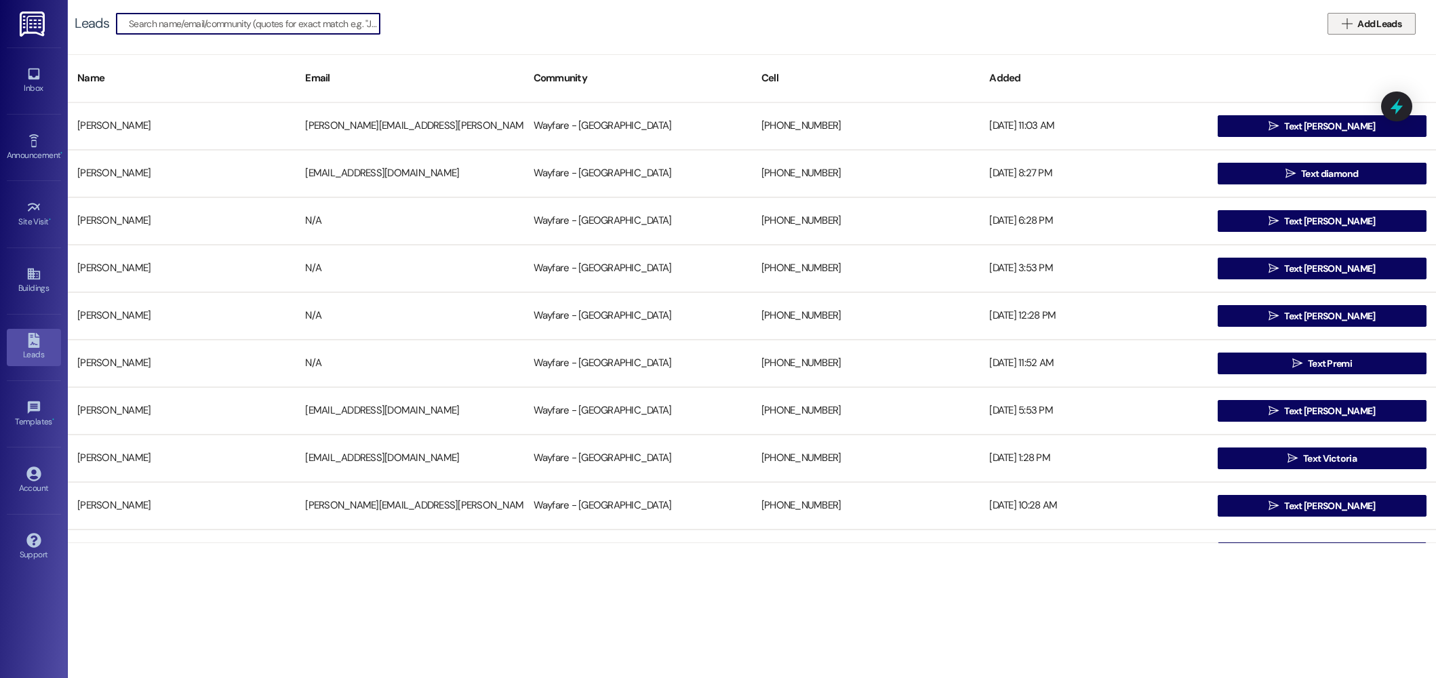
click at [1379, 19] on span "Add Leads" at bounding box center [1380, 24] width 44 height 14
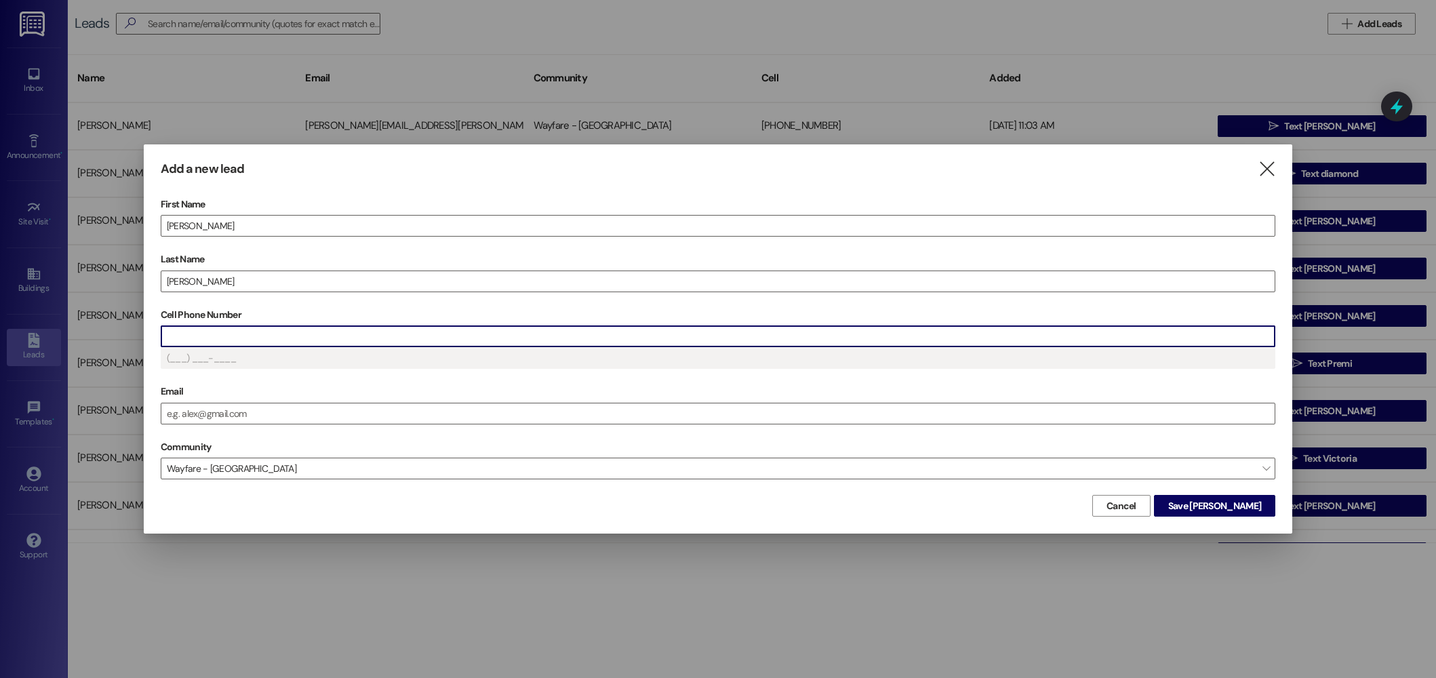
click at [1000, 332] on input "Cell Phone Number" at bounding box center [717, 336] width 1113 height 20
click at [254, 414] on input "Email" at bounding box center [717, 413] width 1113 height 20
click at [253, 328] on input "7262190646" at bounding box center [717, 336] width 1113 height 20
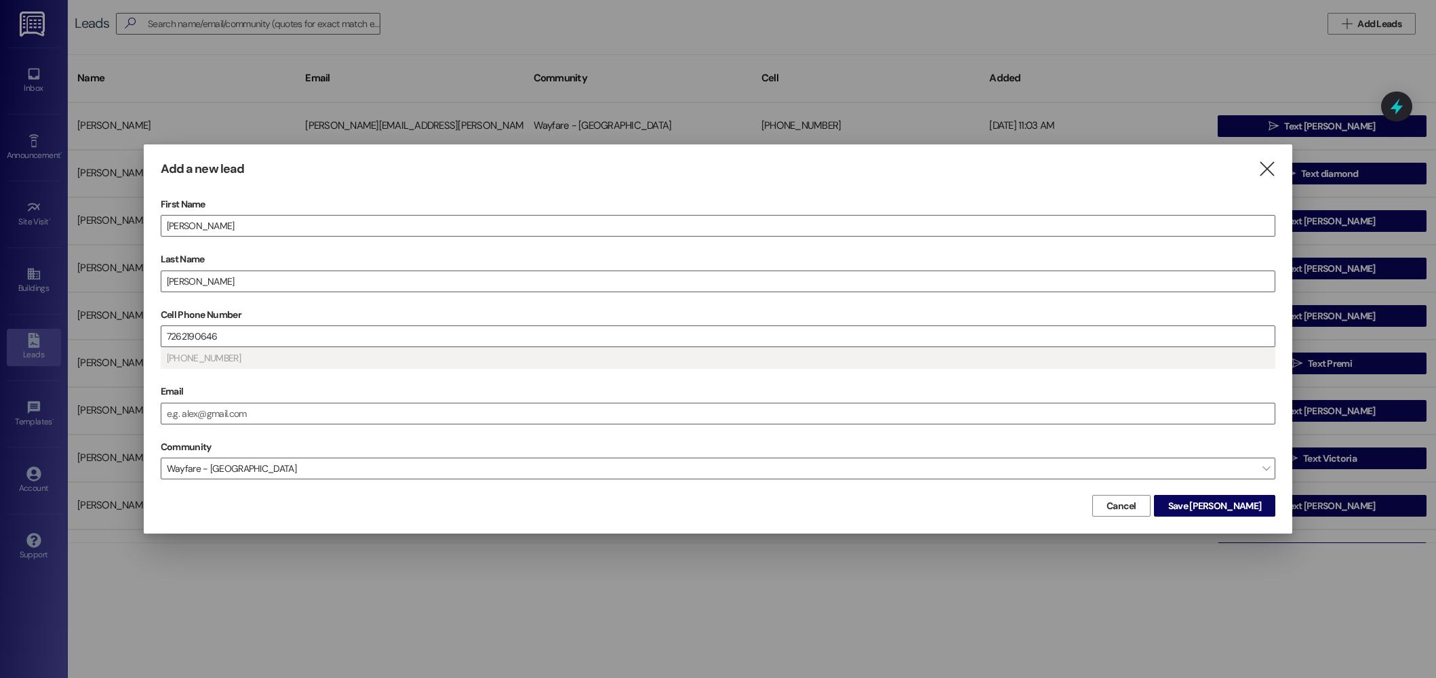
click at [388, 382] on label "Email" at bounding box center [718, 391] width 1115 height 21
click at [388, 403] on input "Email" at bounding box center [717, 413] width 1113 height 20
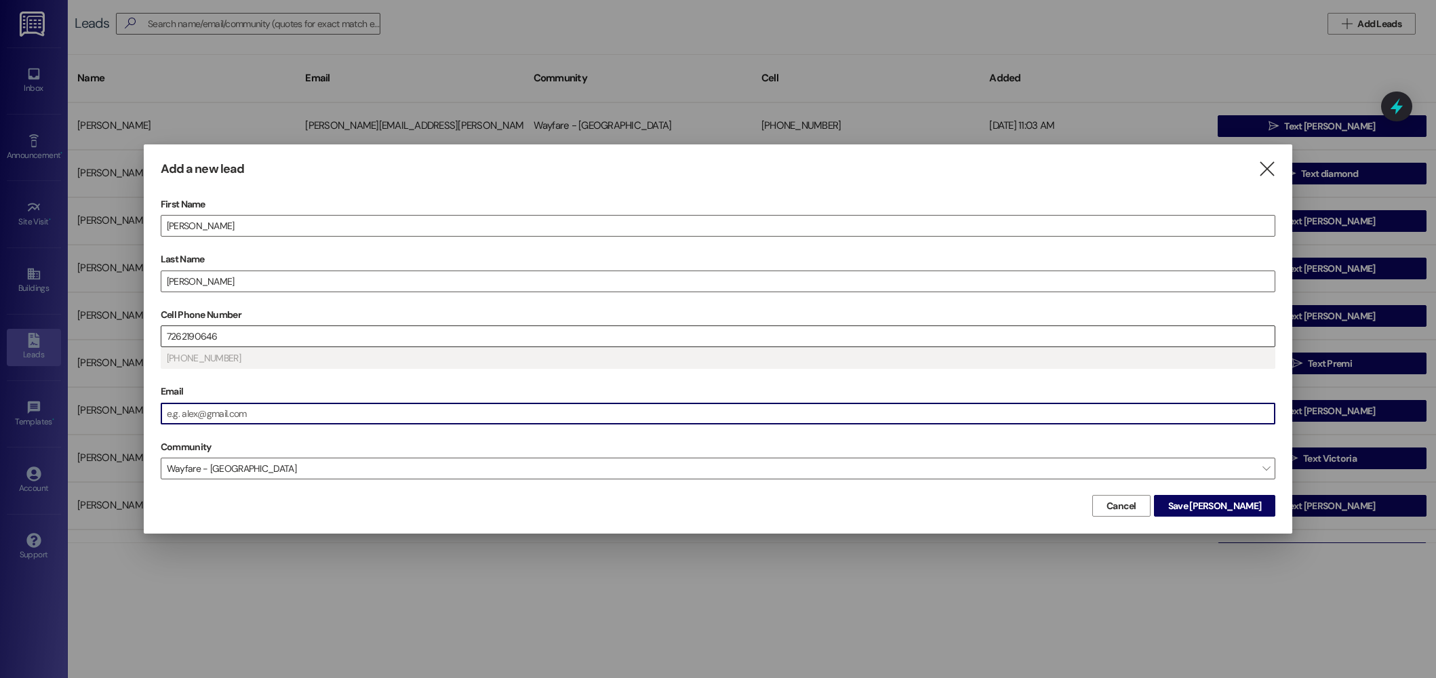
click at [241, 338] on input "7262190646" at bounding box center [717, 336] width 1113 height 20
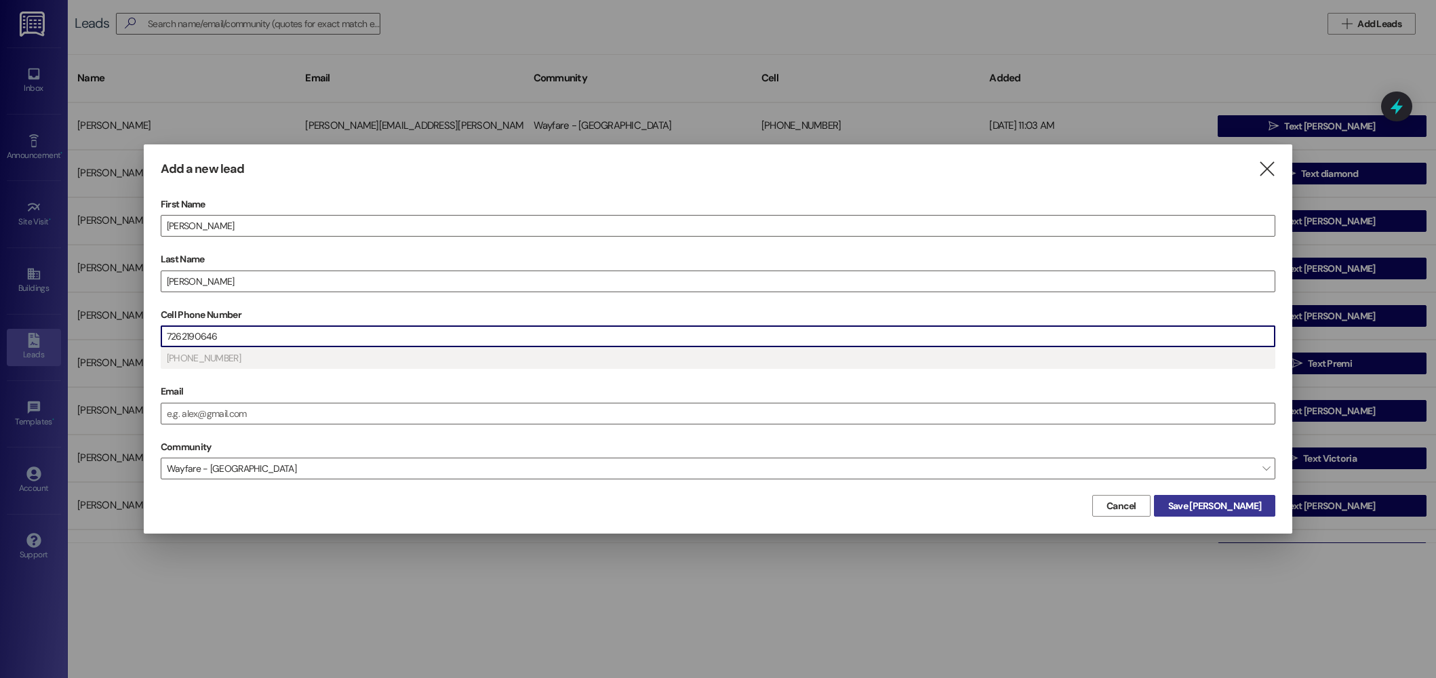
click at [1253, 511] on span "Save [PERSON_NAME]" at bounding box center [1214, 506] width 93 height 14
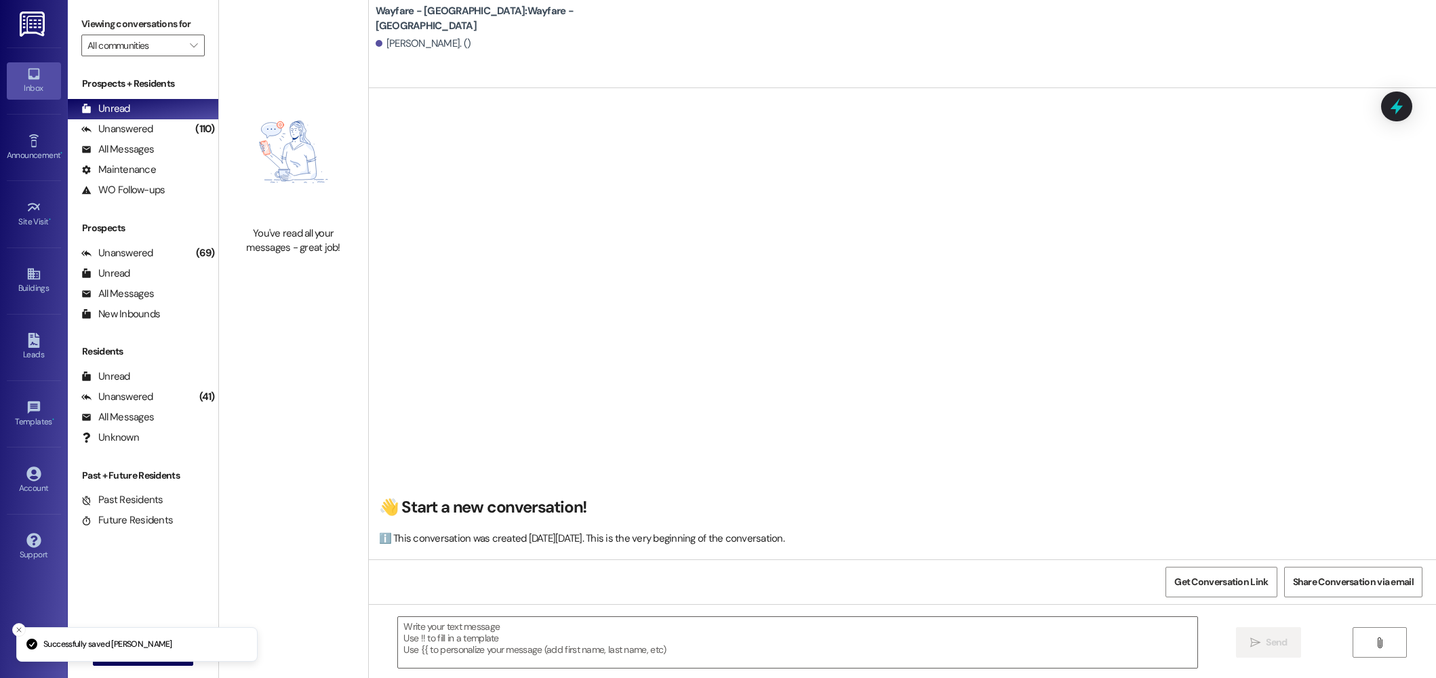
scroll to position [1, 0]
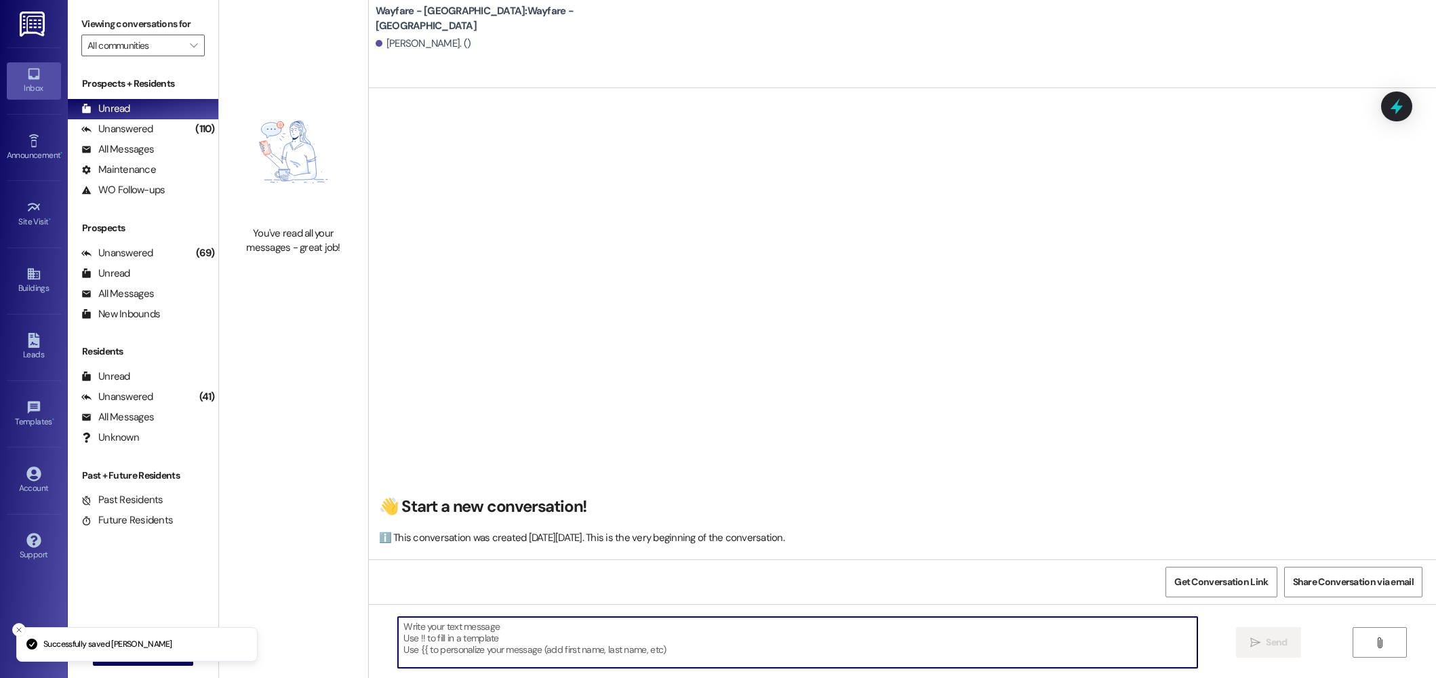
click at [561, 645] on textarea at bounding box center [798, 642] width 800 height 51
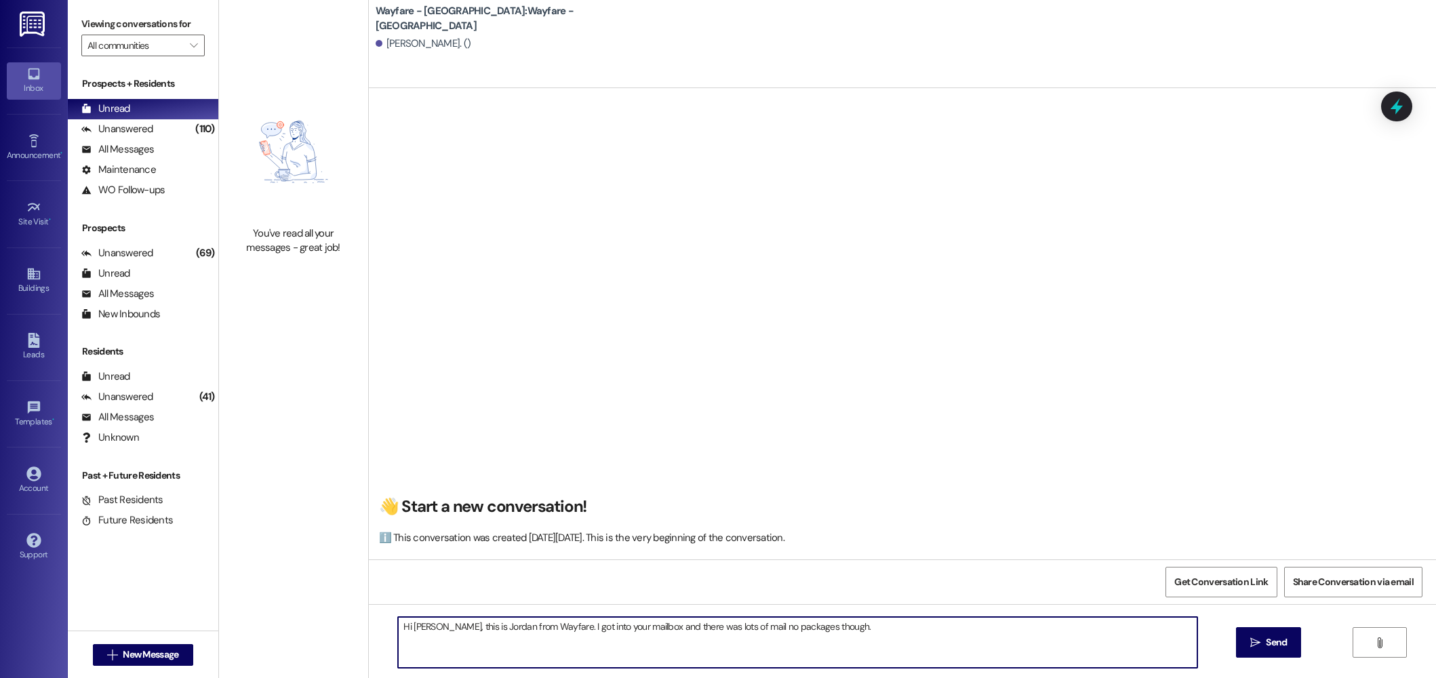
type textarea "Hi [PERSON_NAME], this is Jordan from Wayfare. I got into your mailbox and ther…"
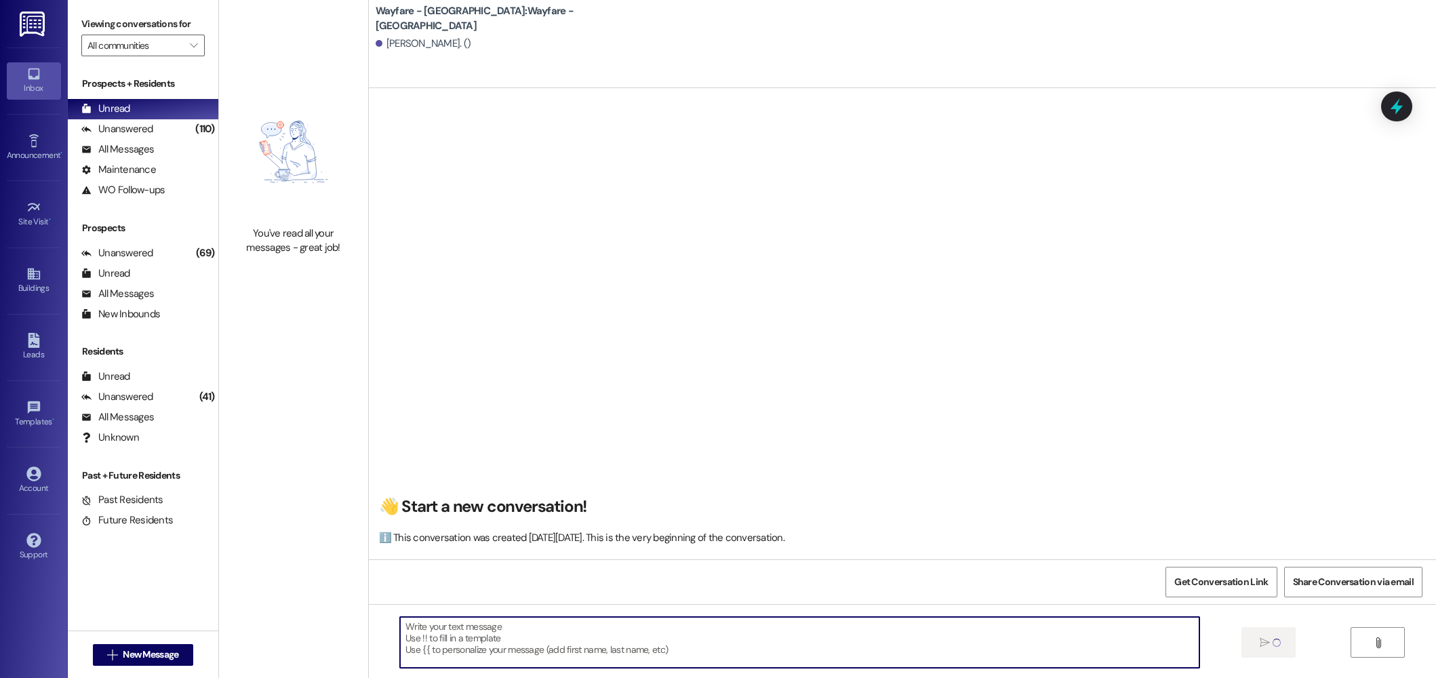
scroll to position [0, 0]
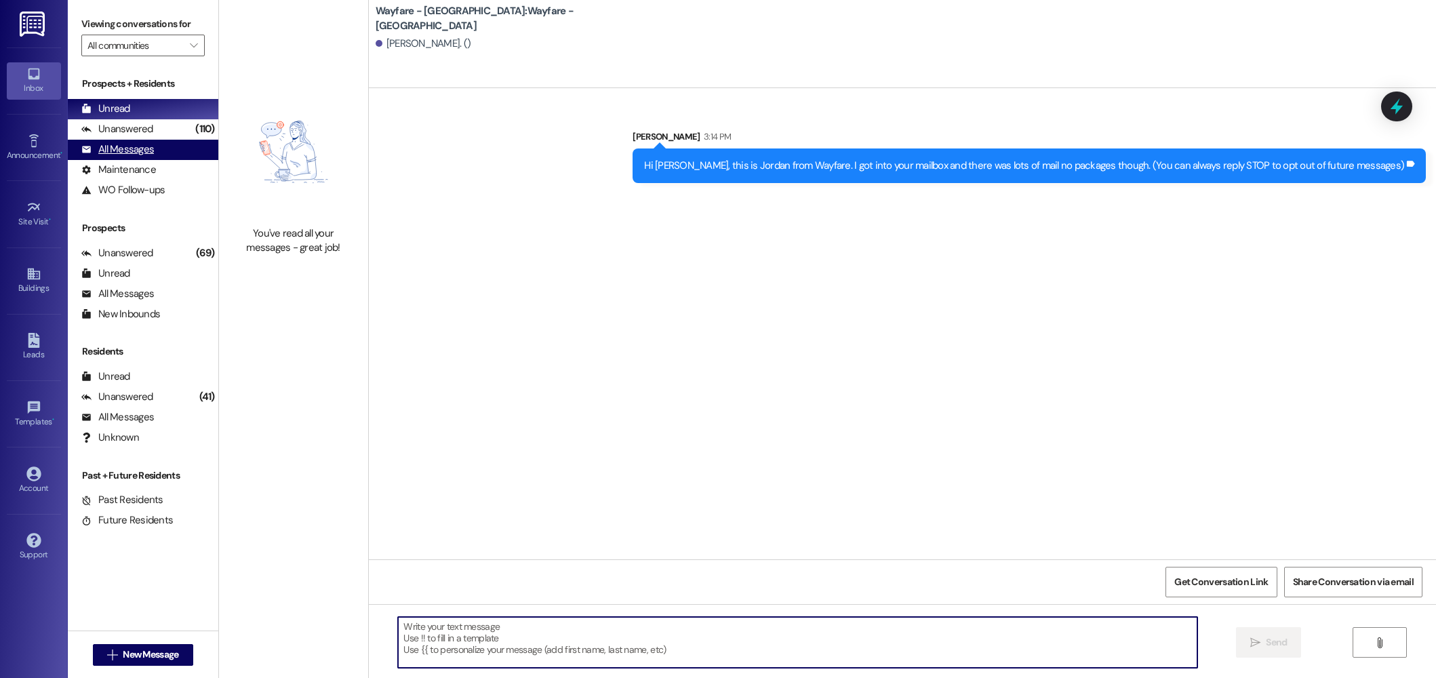
click at [140, 140] on div "All Messages (undefined)" at bounding box center [143, 150] width 151 height 20
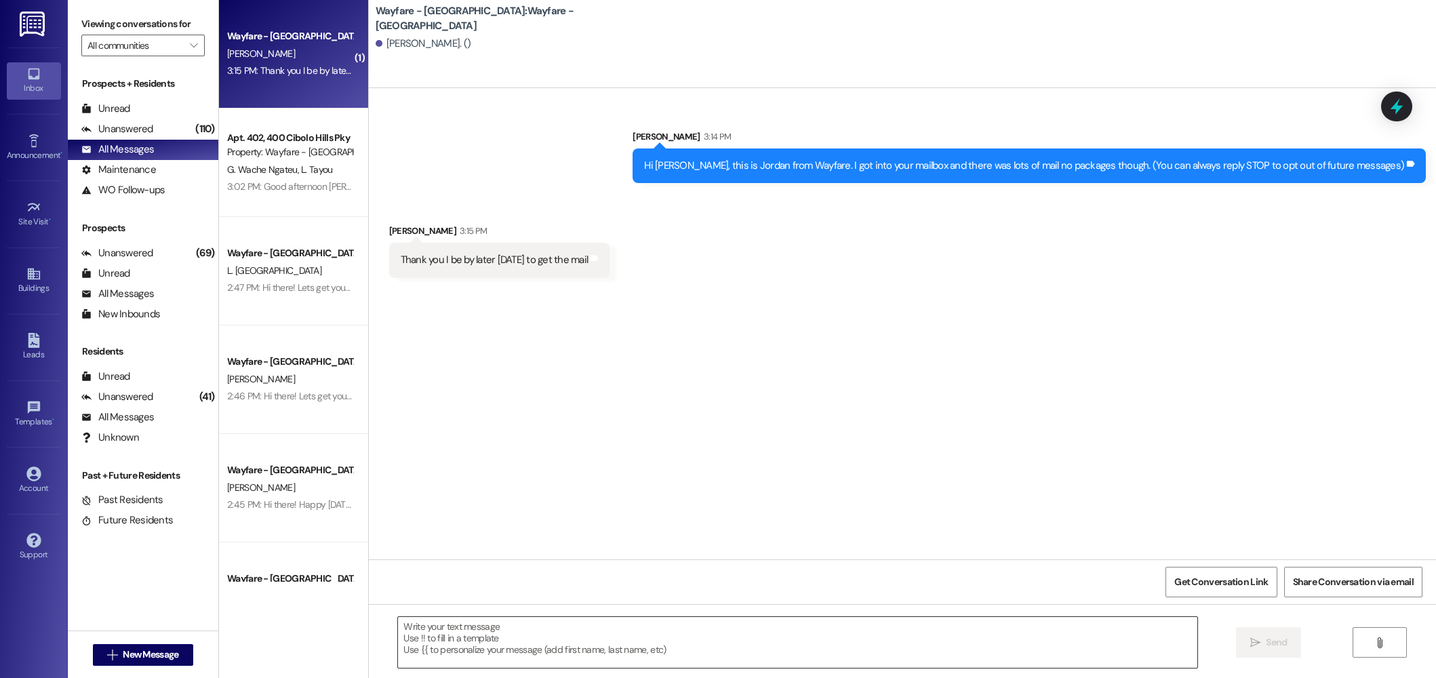
click at [533, 638] on textarea at bounding box center [798, 642] width 800 height 51
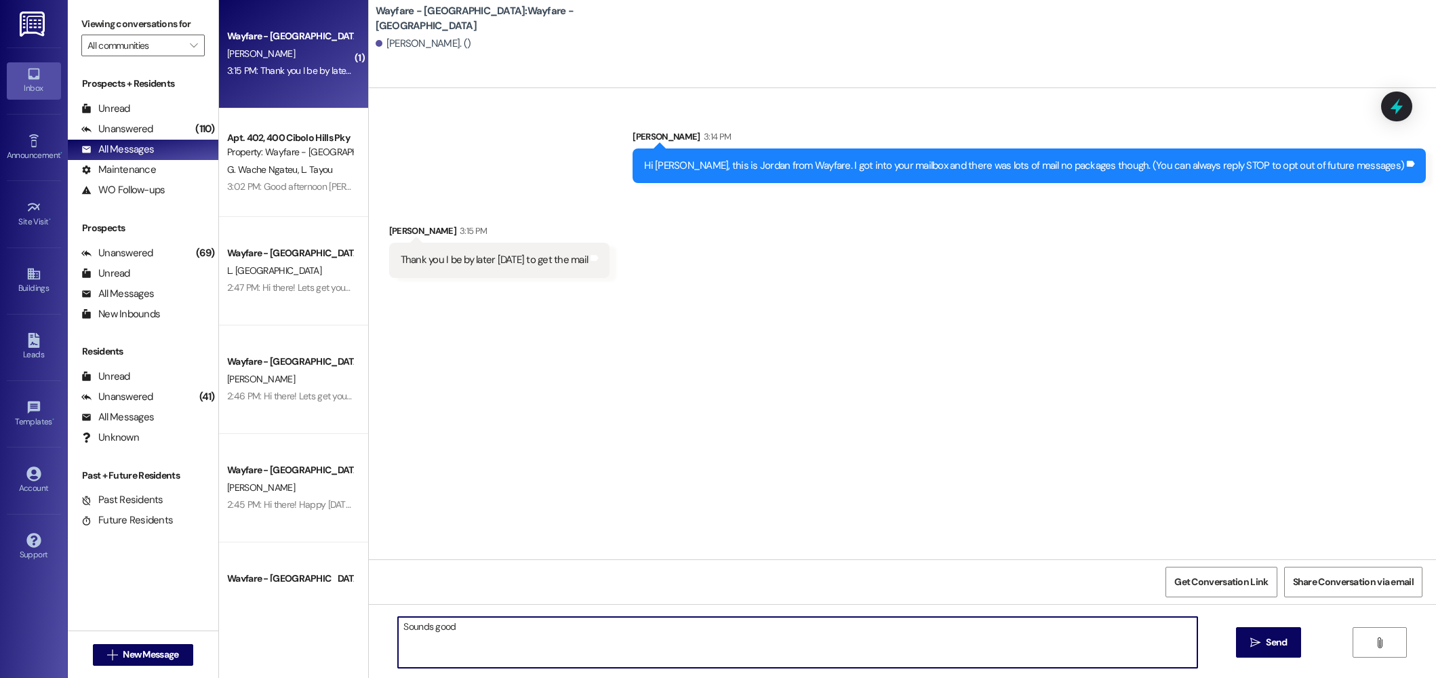
type textarea "Sounds good!"
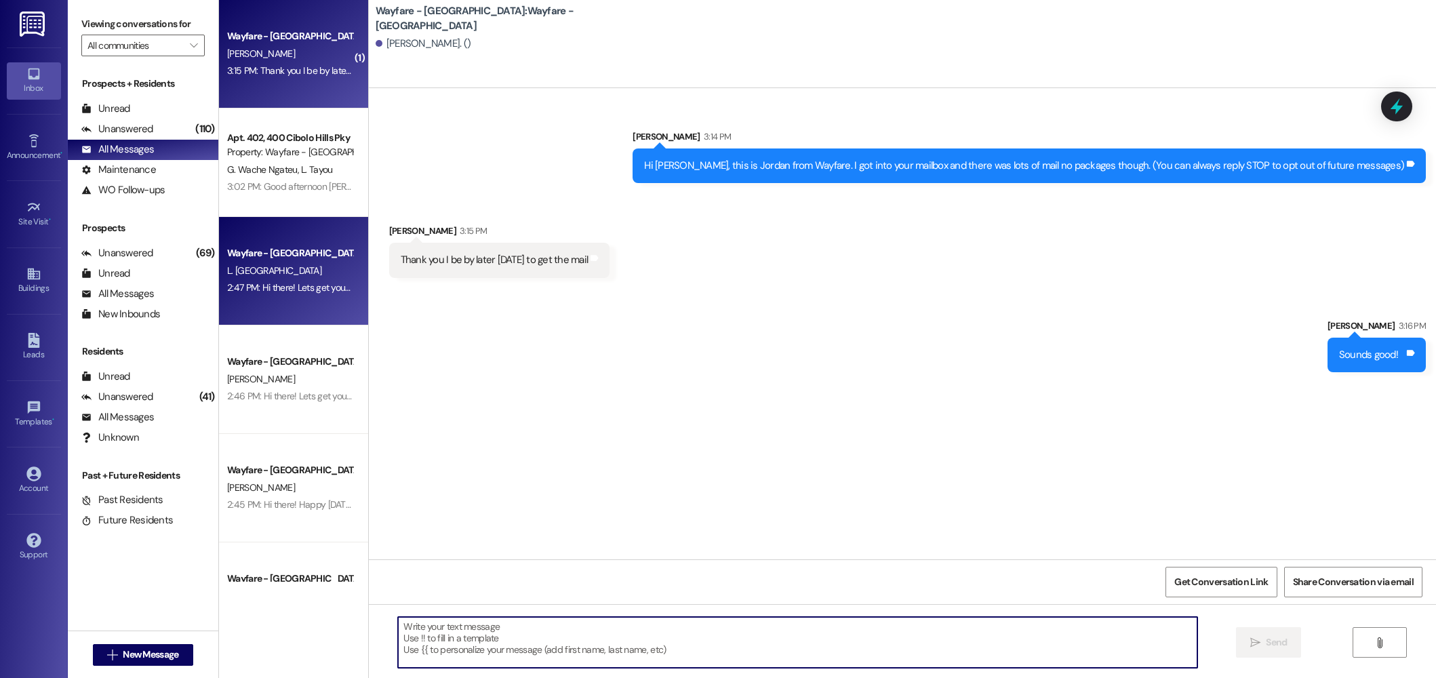
click at [256, 273] on div "L. [GEOGRAPHIC_DATA]" at bounding box center [290, 270] width 128 height 17
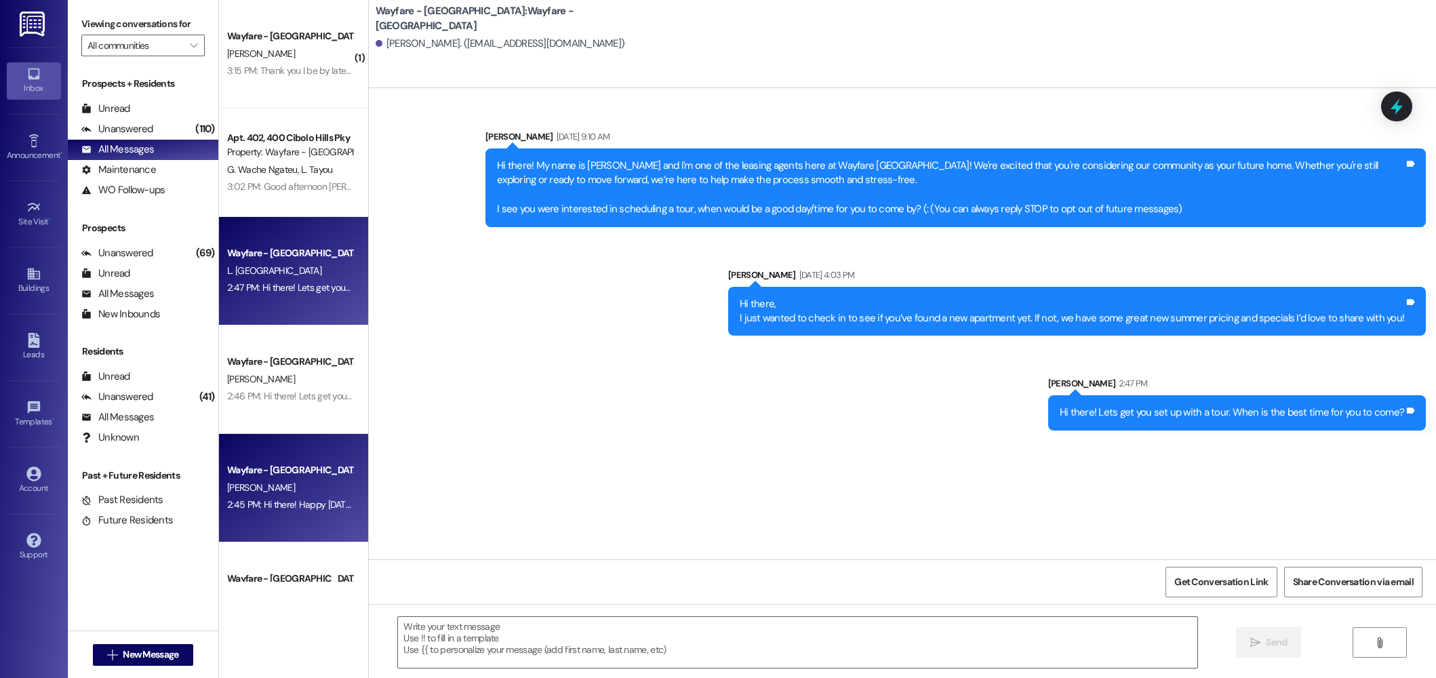
click at [298, 502] on div "2:45 PM: Hi there! Happy [DATE]! Are you still considering Wayfare? 2:45 PM: Hi…" at bounding box center [358, 504] width 262 height 12
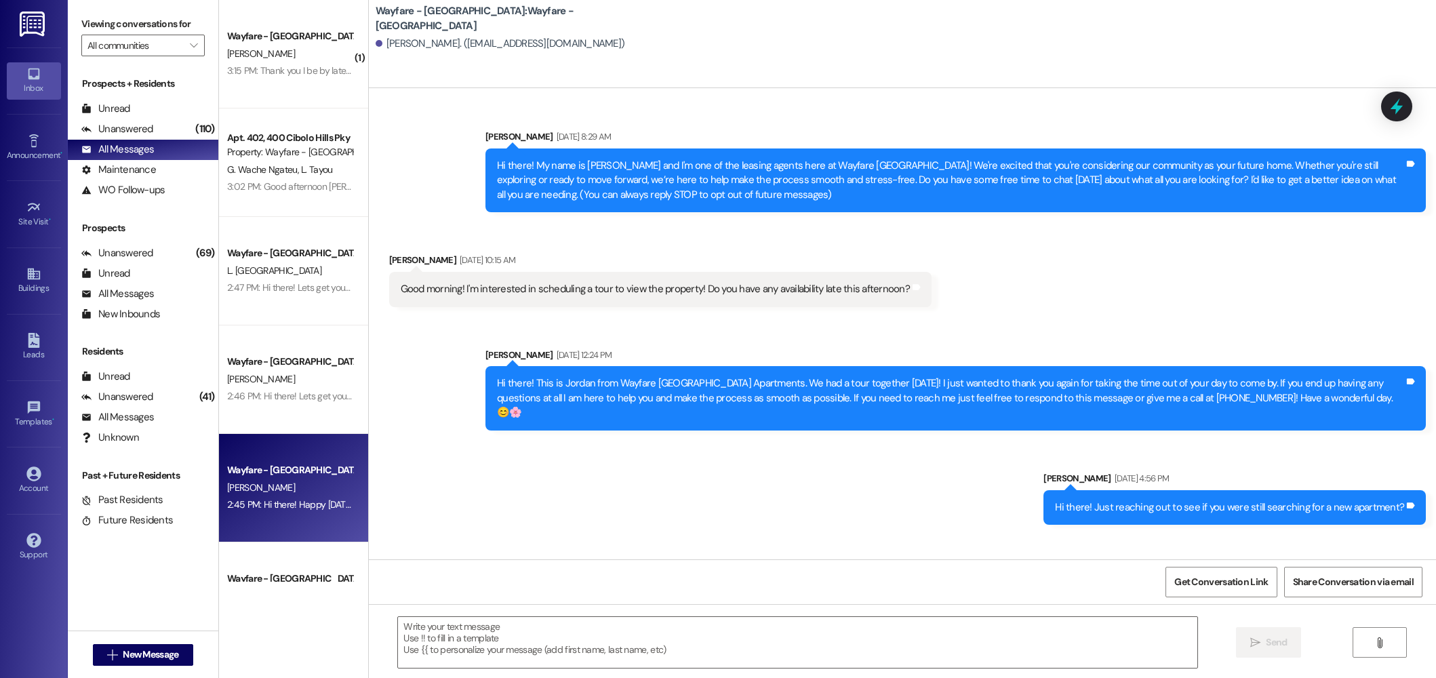
scroll to position [56, 0]
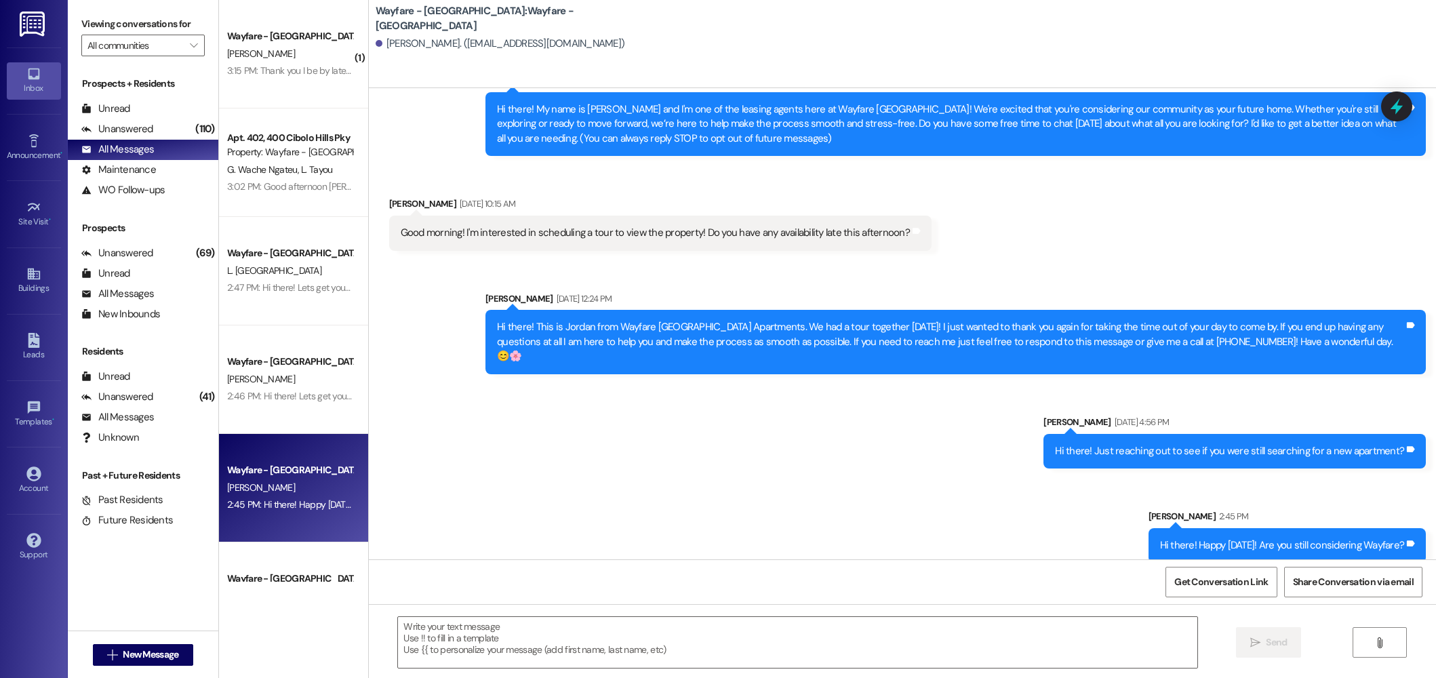
click at [1274, 538] on div "Hi there! Happy [DATE]! Are you still considering Wayfare?" at bounding box center [1282, 545] width 245 height 14
copy div "Hi there! Happy [DATE]! Are you still considering Wayfare? Tags and notes"
click at [162, 654] on span "New Message" at bounding box center [151, 655] width 56 height 14
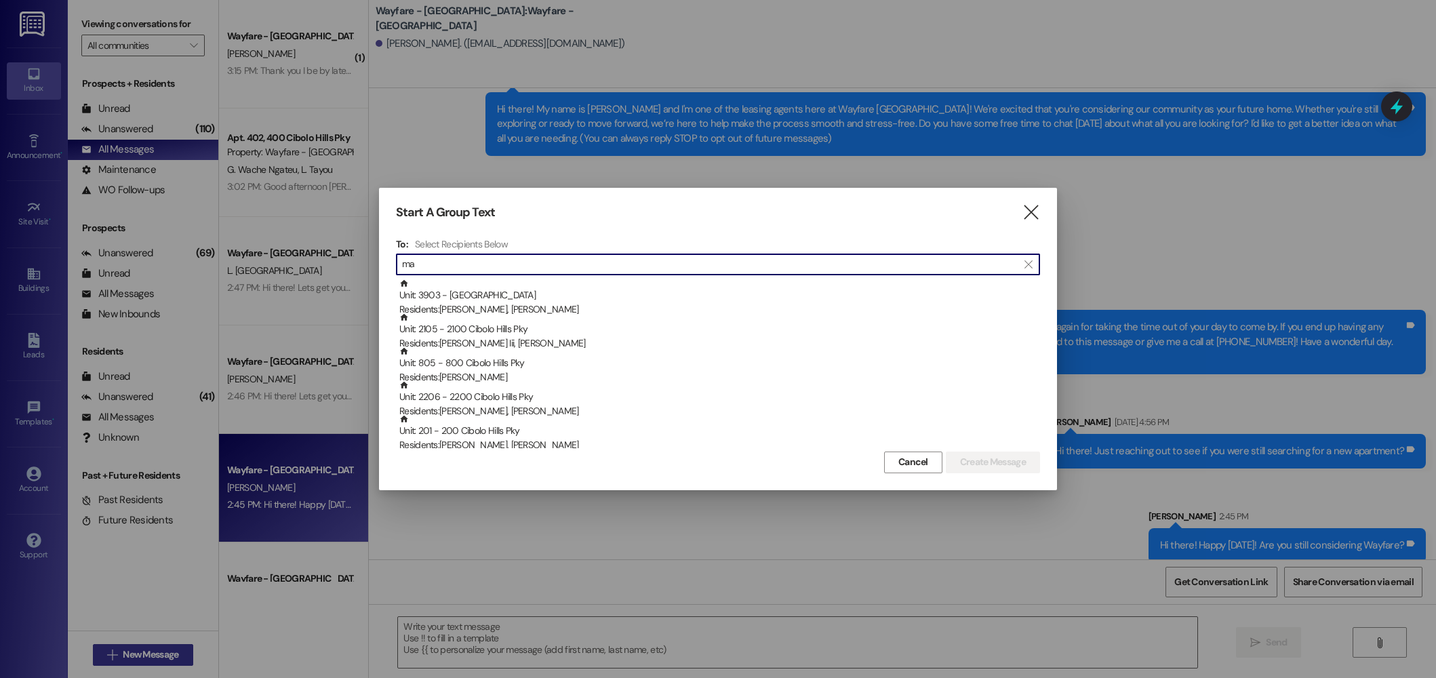
type input "m"
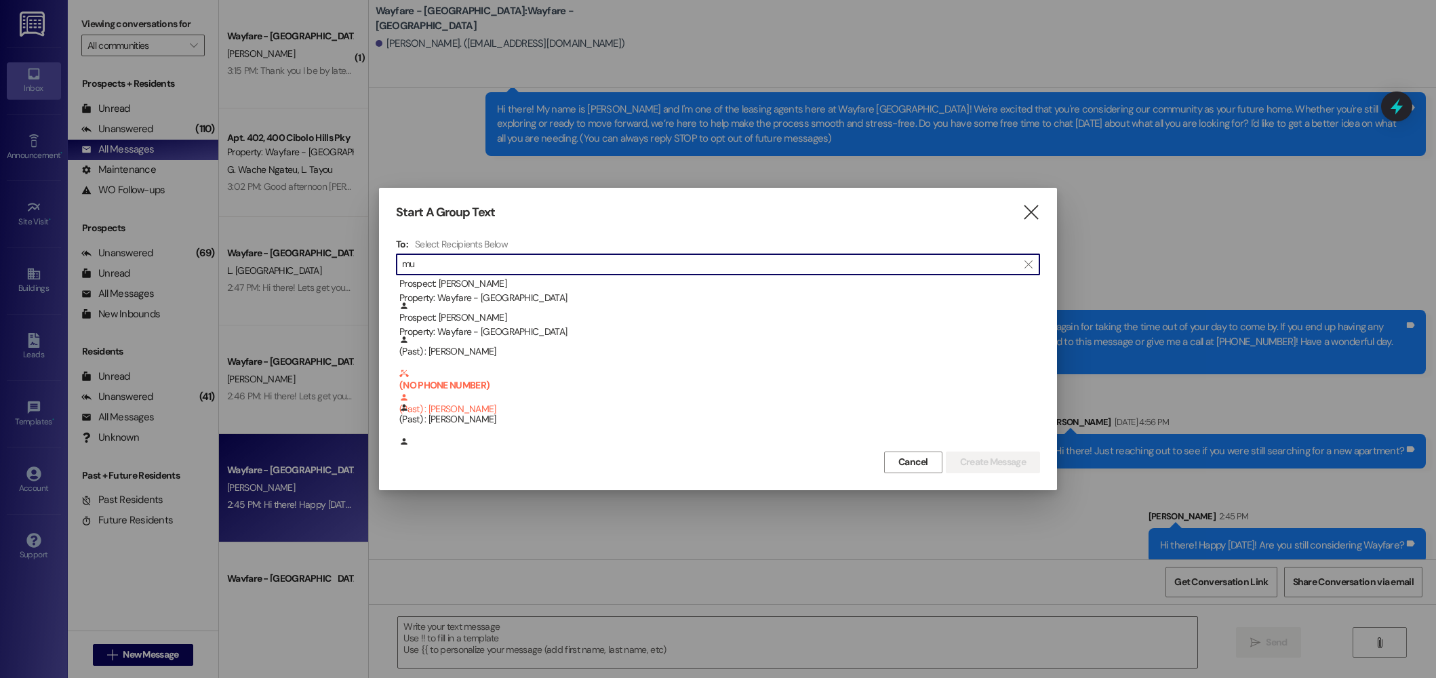
scroll to position [414, 0]
type input "m"
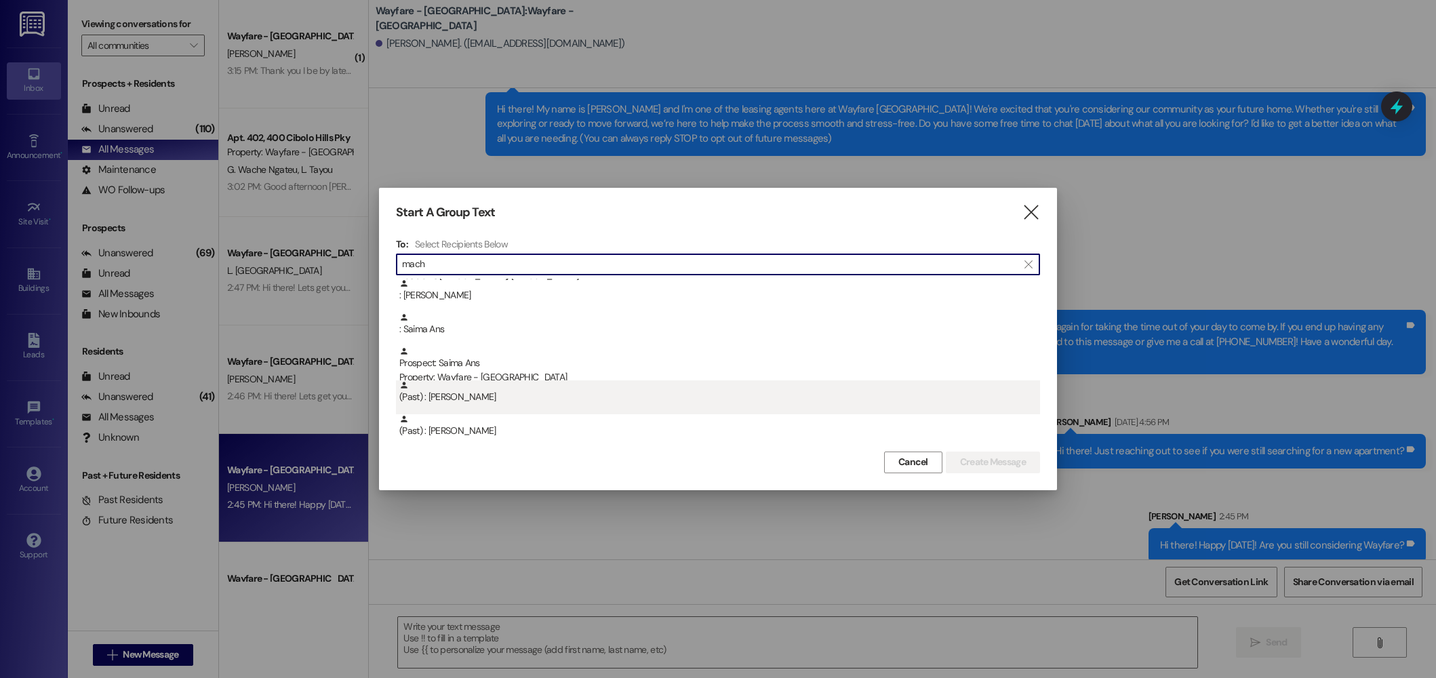
scroll to position [0, 0]
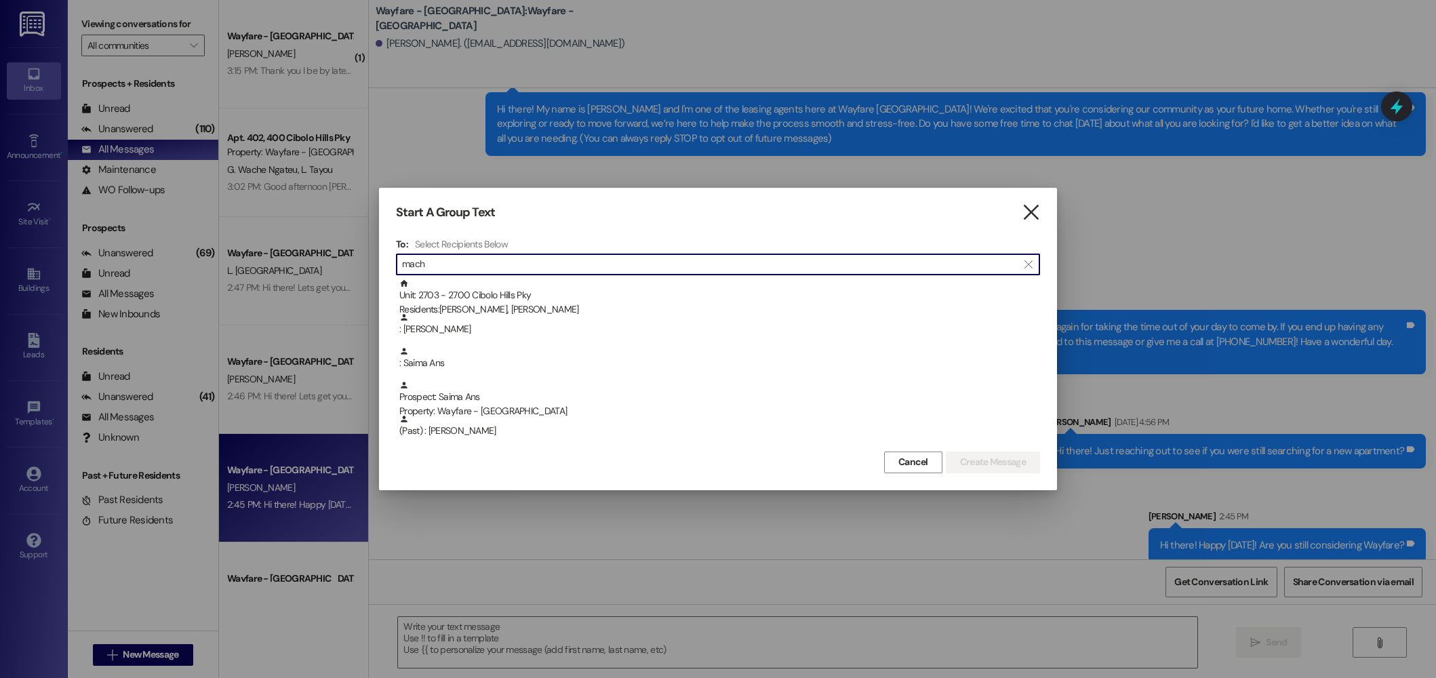
type input "mach"
click at [1025, 210] on icon "" at bounding box center [1031, 212] width 18 height 14
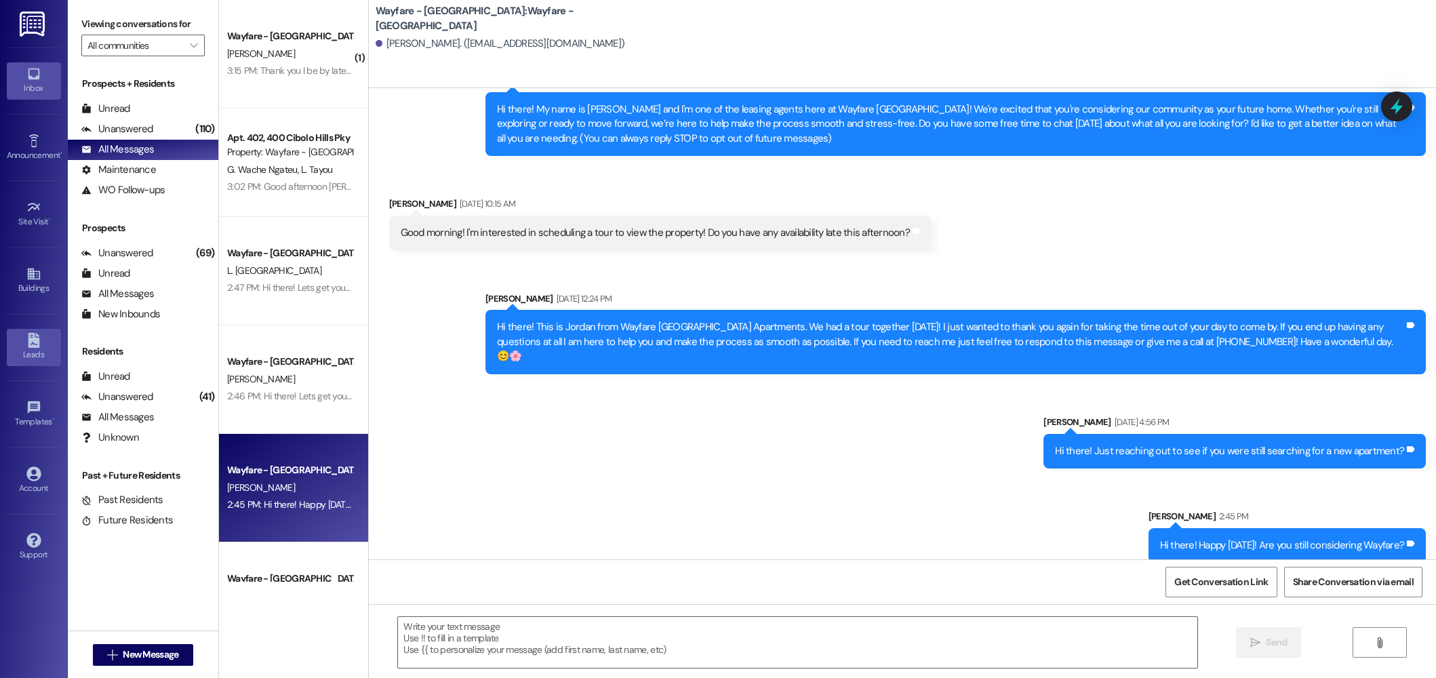
click at [21, 347] on link "Leads" at bounding box center [34, 347] width 54 height 37
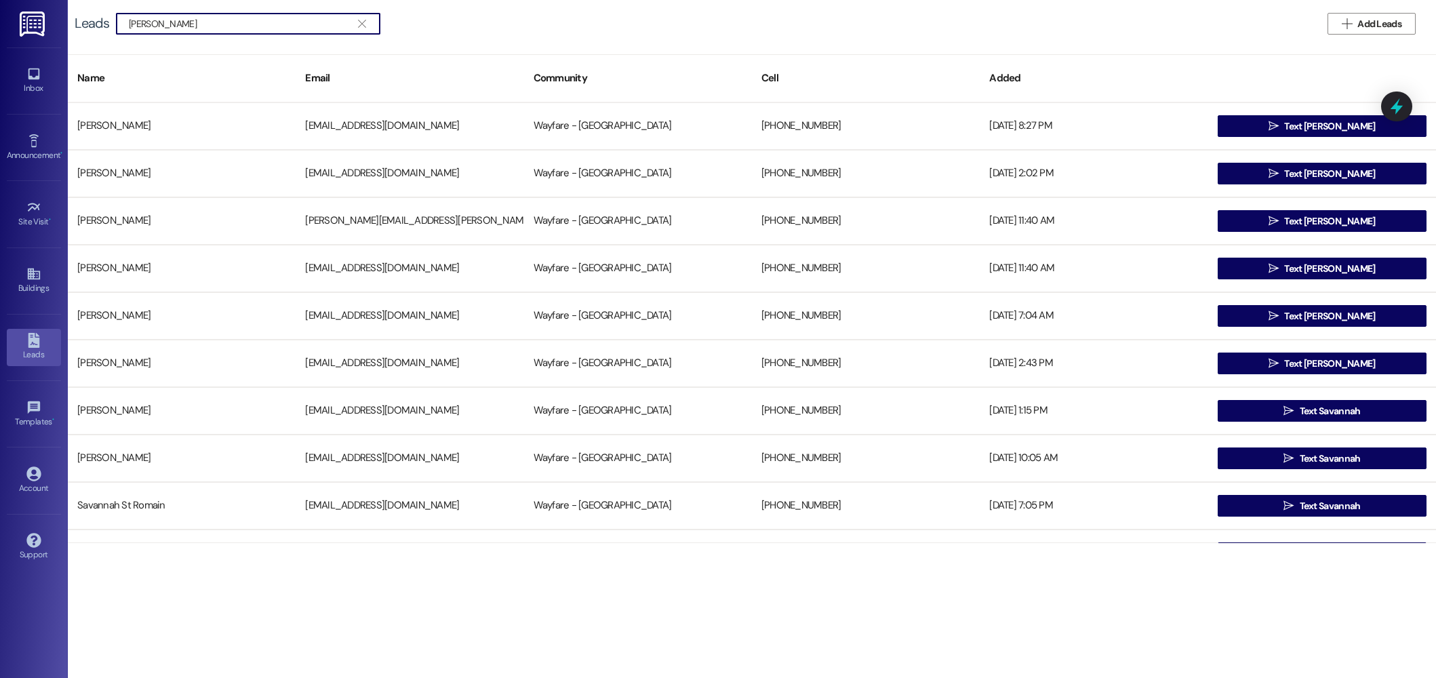
type input "[PERSON_NAME]"
click at [42, 65] on link "Inbox" at bounding box center [34, 80] width 54 height 37
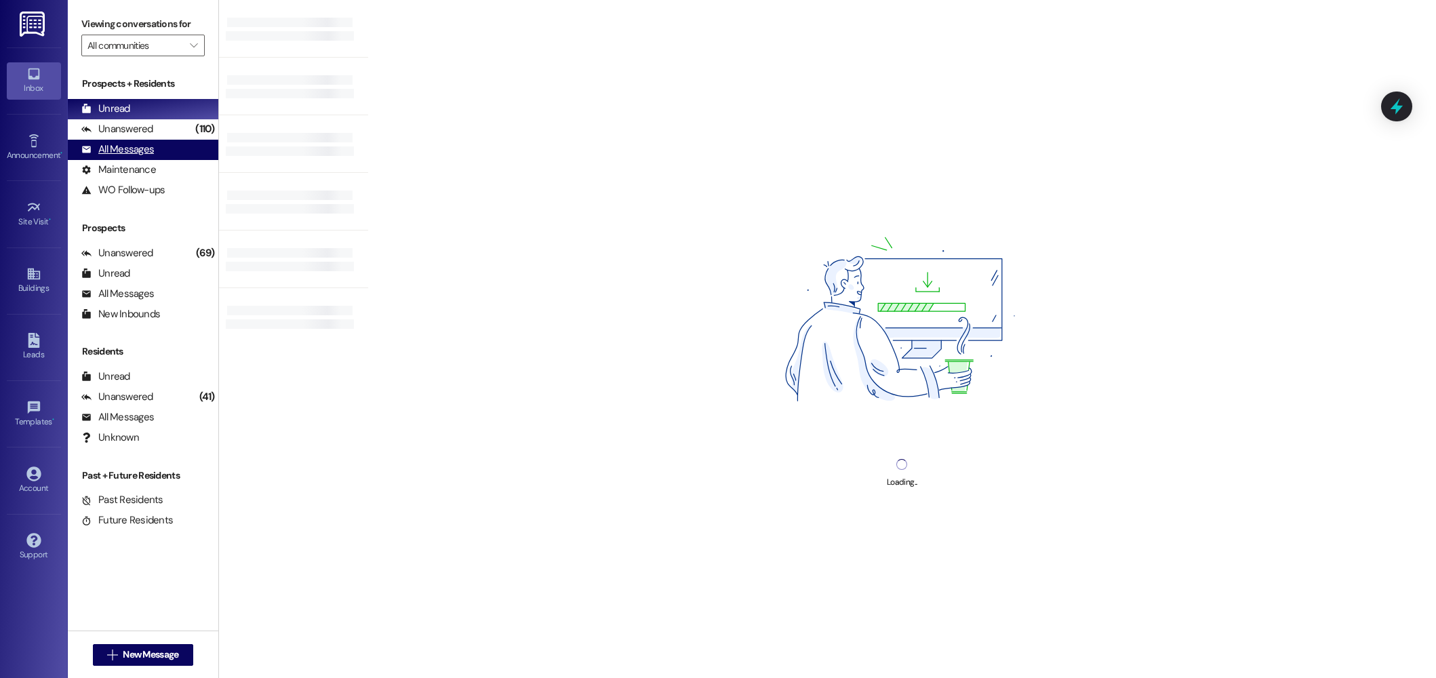
click at [113, 146] on div "All Messages" at bounding box center [117, 149] width 73 height 14
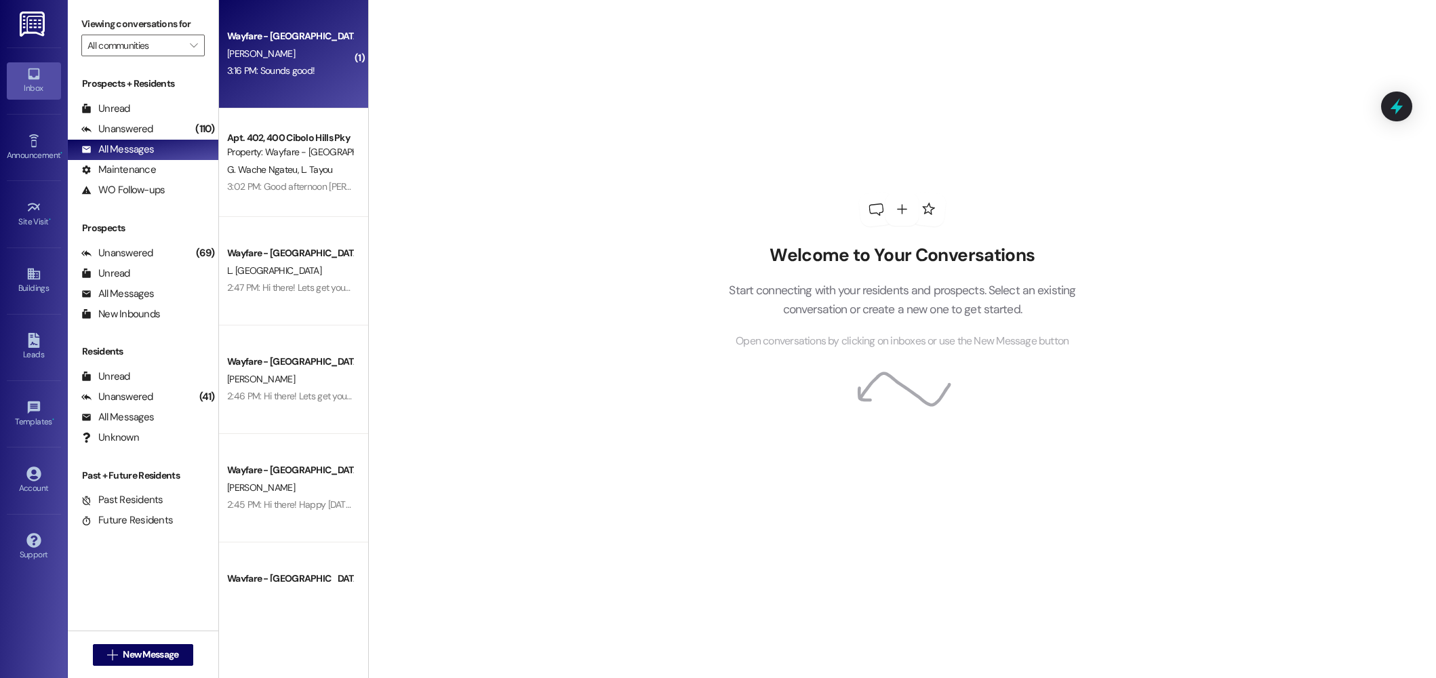
click at [288, 80] on div "Wayfare - [GEOGRAPHIC_DATA] [PERSON_NAME] 3:16 PM: Sounds good! 3:16 PM: Sounds…" at bounding box center [293, 54] width 149 height 108
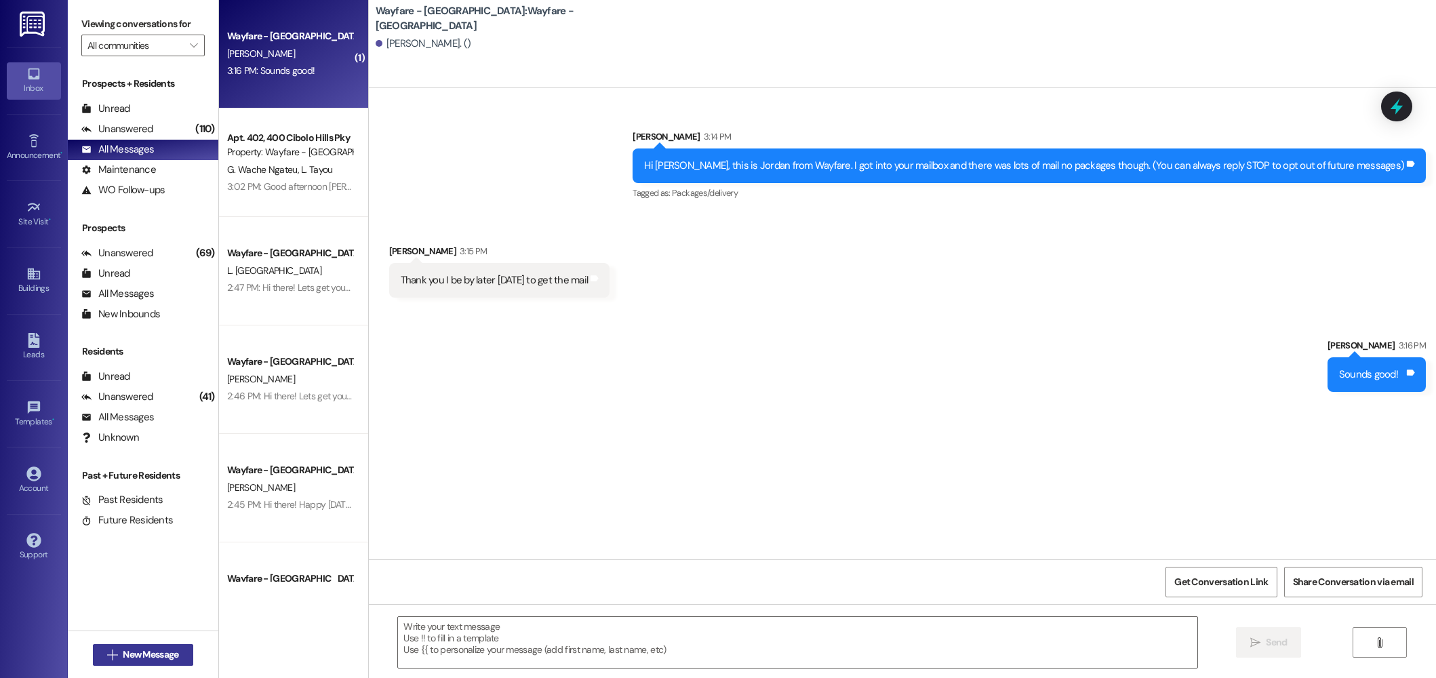
click at [151, 654] on span "New Message" at bounding box center [151, 655] width 56 height 14
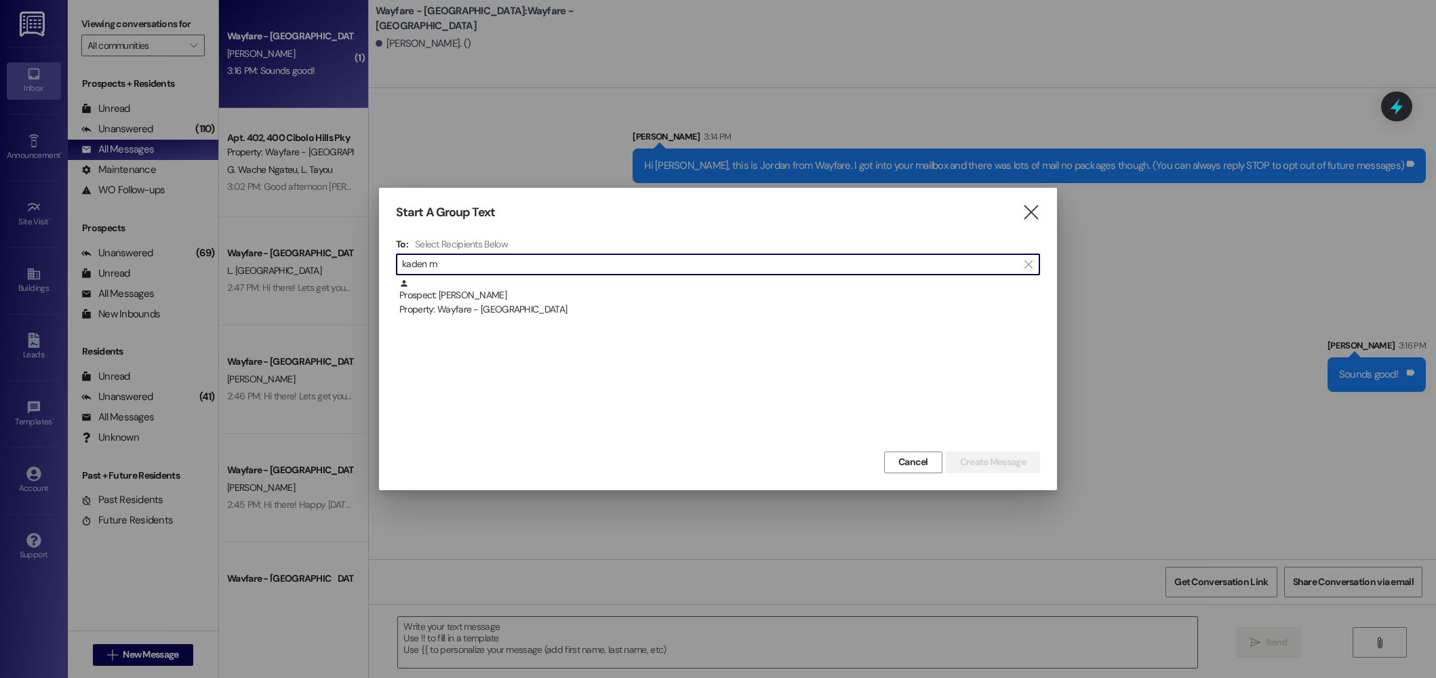
type input "kaden m"
click at [513, 277] on div "To: Select Recipients Below  kaden m  Prospect: [PERSON_NAME] Property: Wayfa…" at bounding box center [718, 343] width 644 height 210
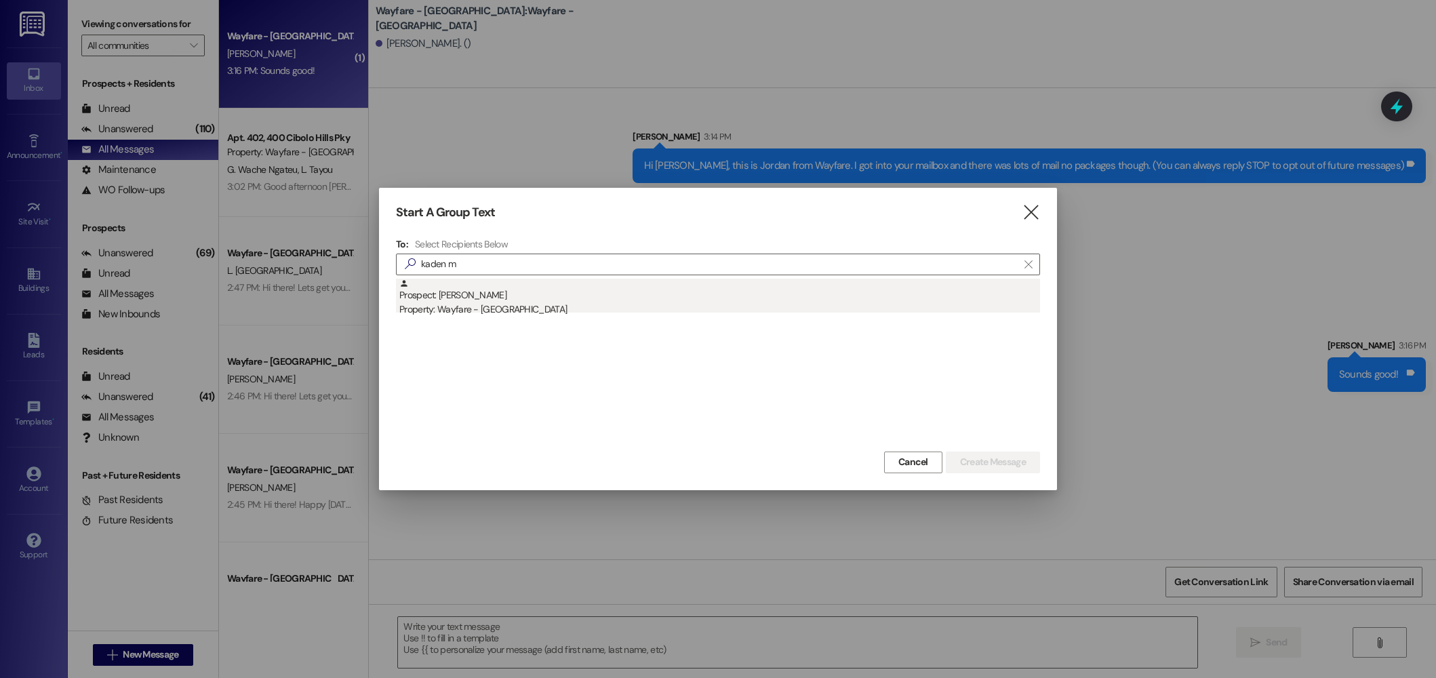
click at [743, 315] on div "Property: Wayfare - [GEOGRAPHIC_DATA]" at bounding box center [719, 309] width 641 height 14
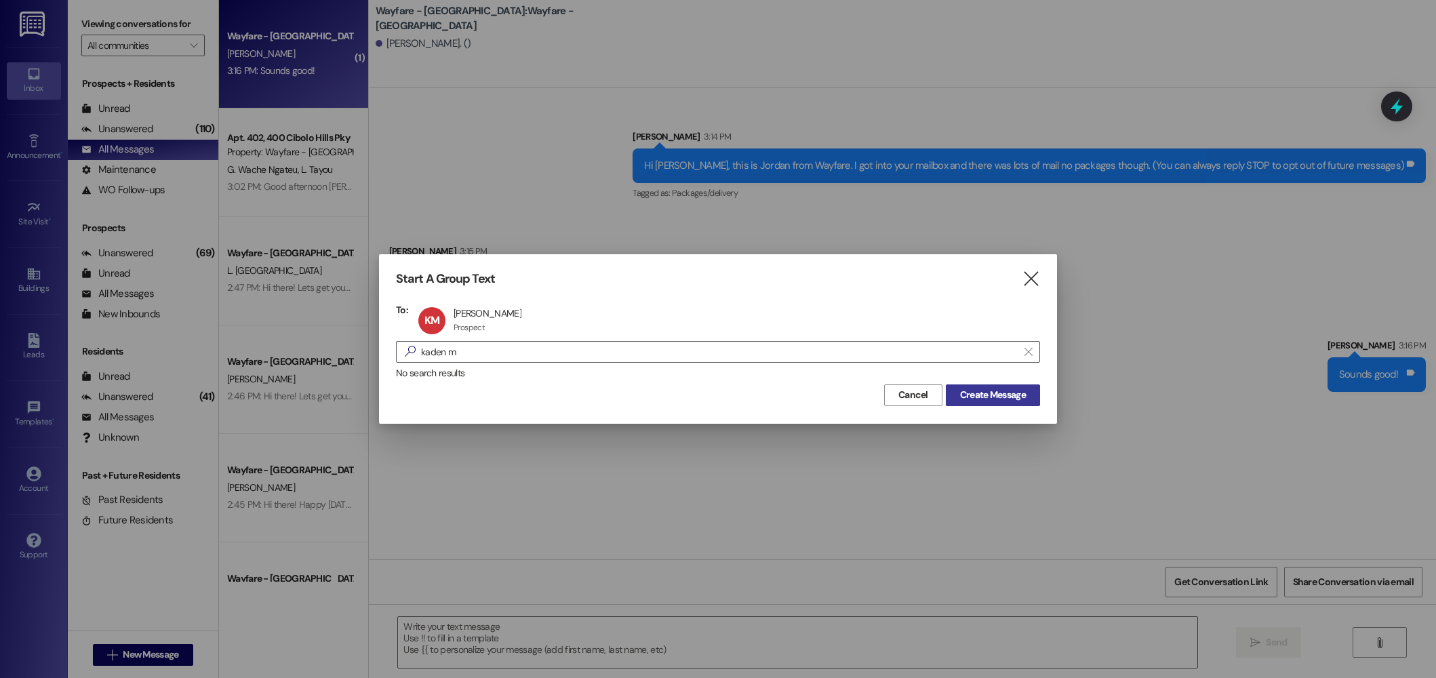
click at [999, 401] on span "Create Message" at bounding box center [993, 395] width 66 height 14
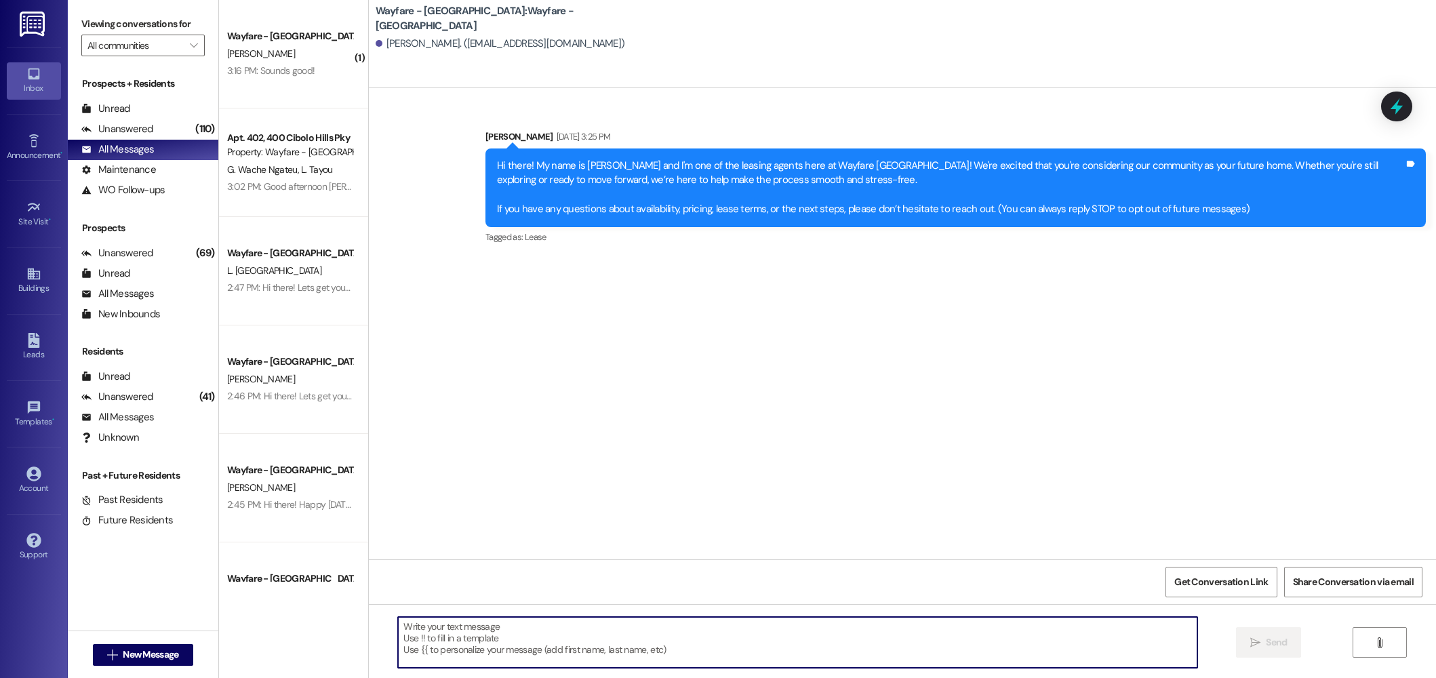
click at [741, 649] on textarea at bounding box center [798, 642] width 800 height 51
paste textarea "Hi there! Happy [DATE]! Are you still considering Wayfare?"
type textarea "Hi there! Happy [DATE]! Are you still considering Wayfare?"
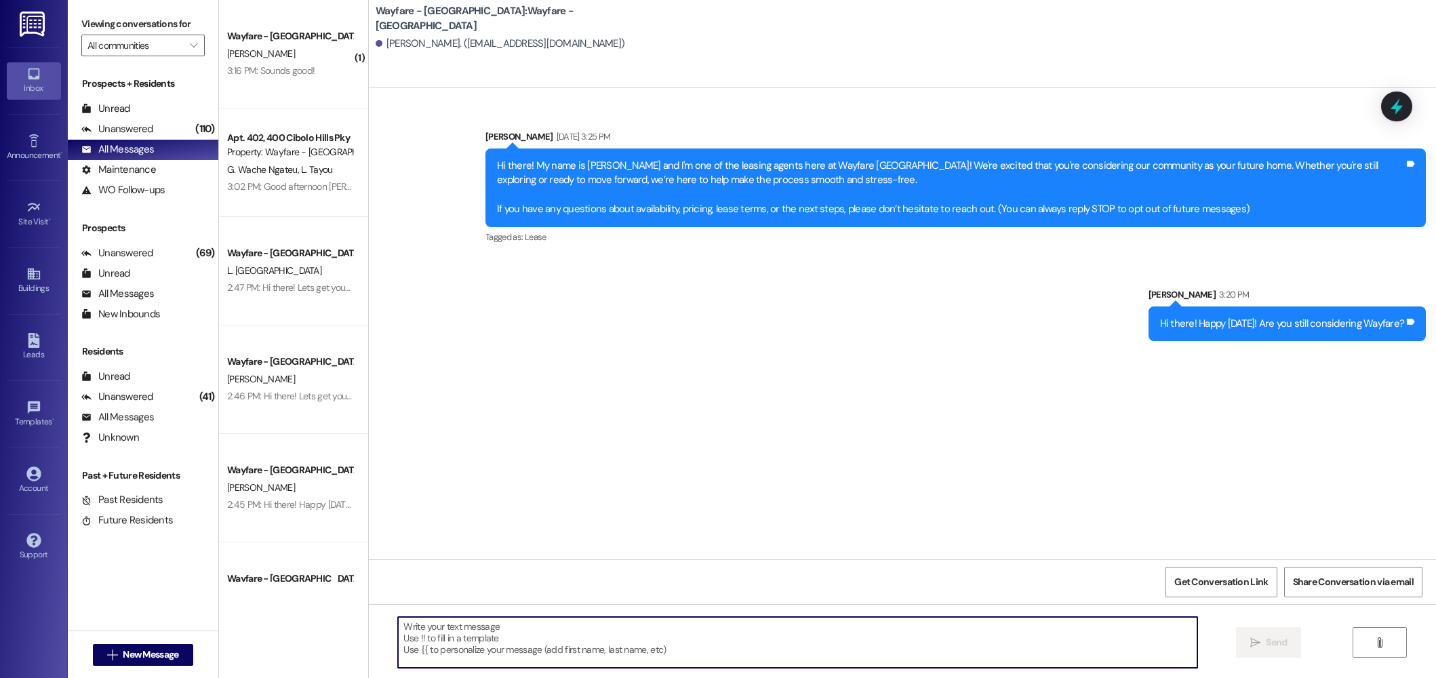
click at [1263, 327] on div "Hi there! Happy [DATE]! Are you still considering Wayfare?" at bounding box center [1282, 324] width 245 height 14
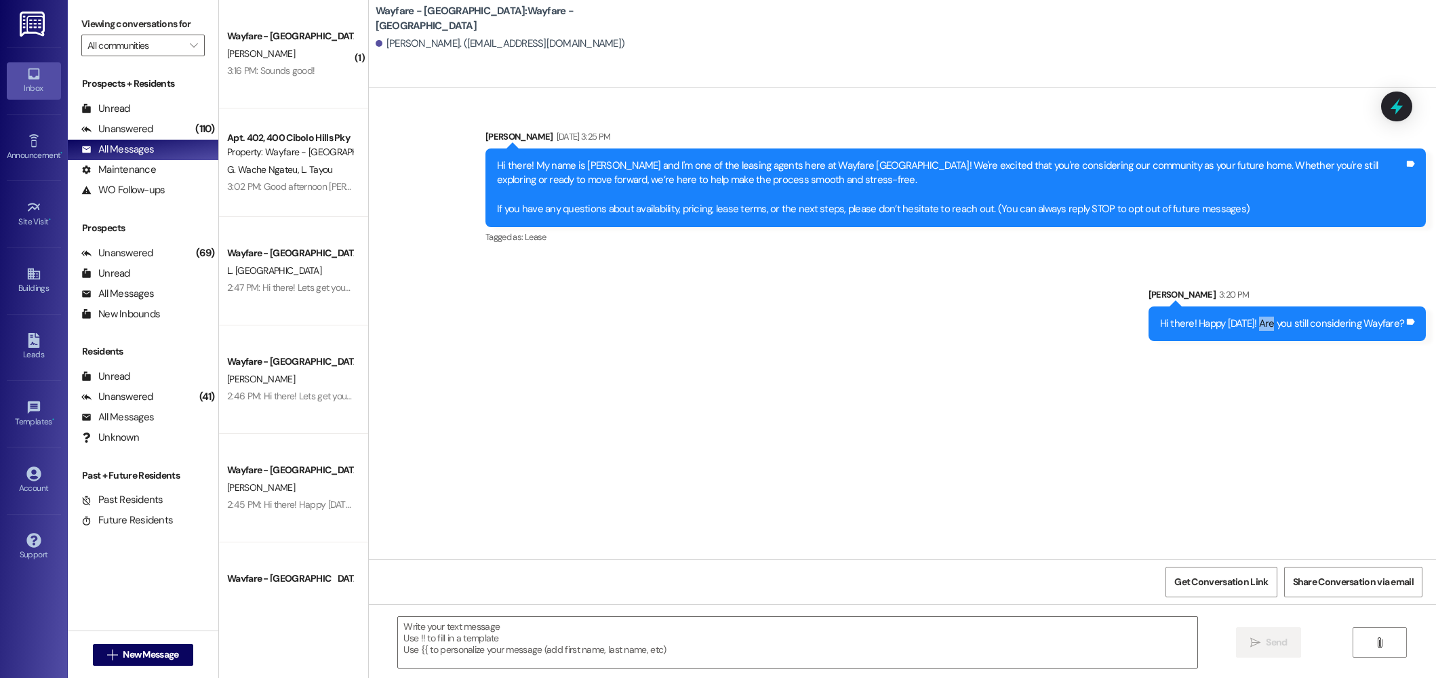
click at [1263, 327] on div "Hi there! Happy [DATE]! Are you still considering Wayfare?" at bounding box center [1282, 324] width 245 height 14
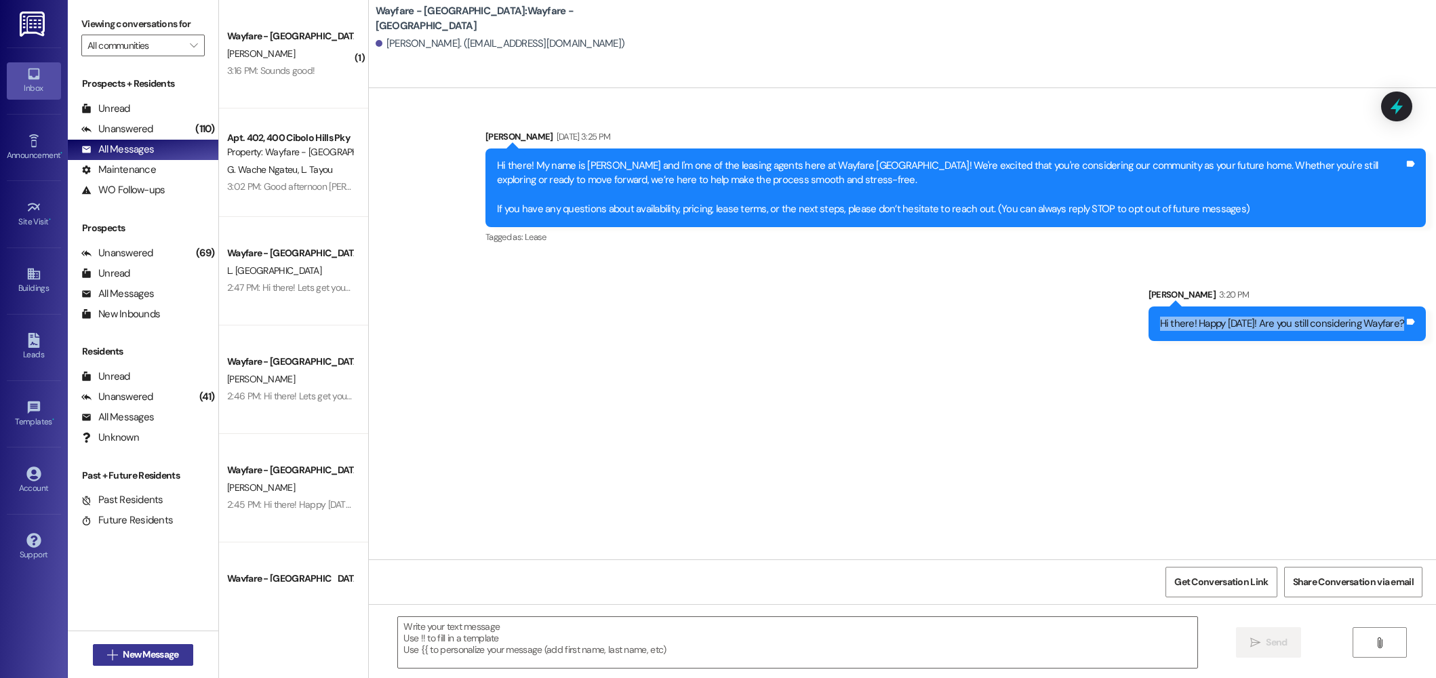
click at [171, 650] on span "New Message" at bounding box center [151, 655] width 56 height 14
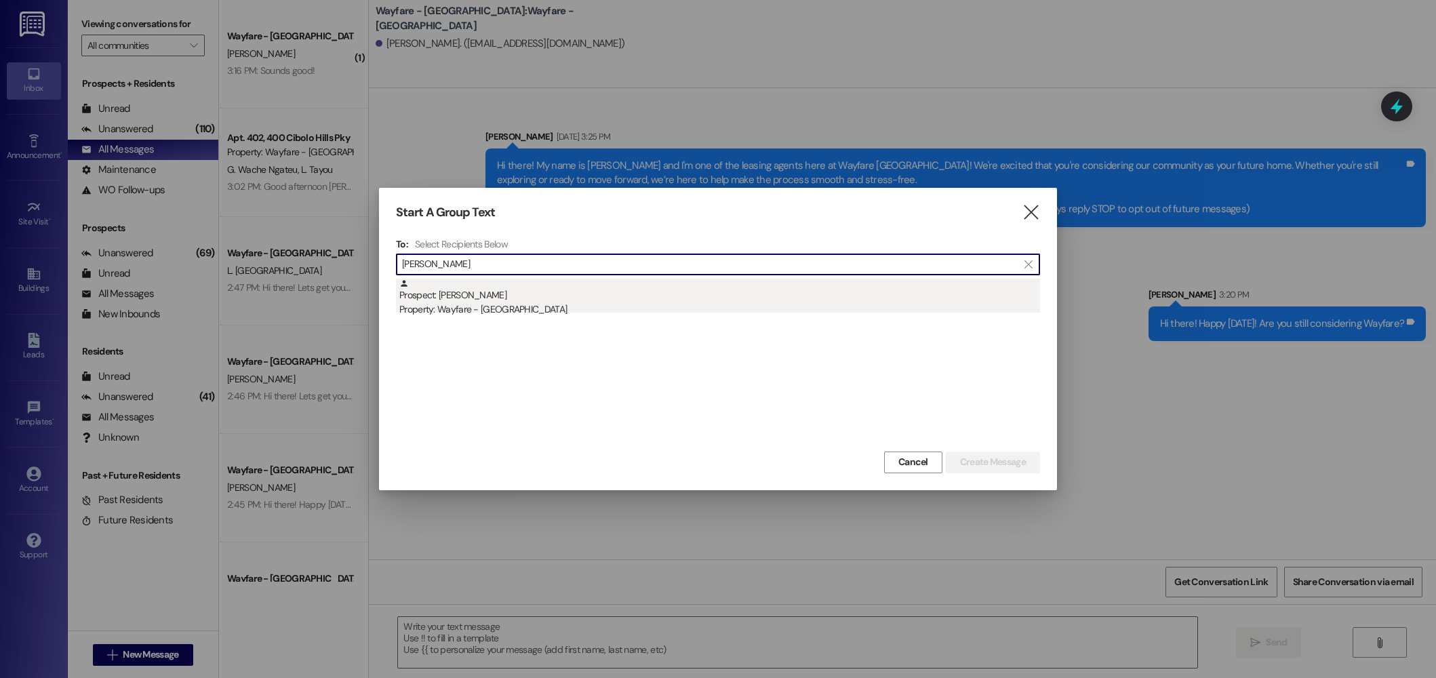
type input "[PERSON_NAME]"
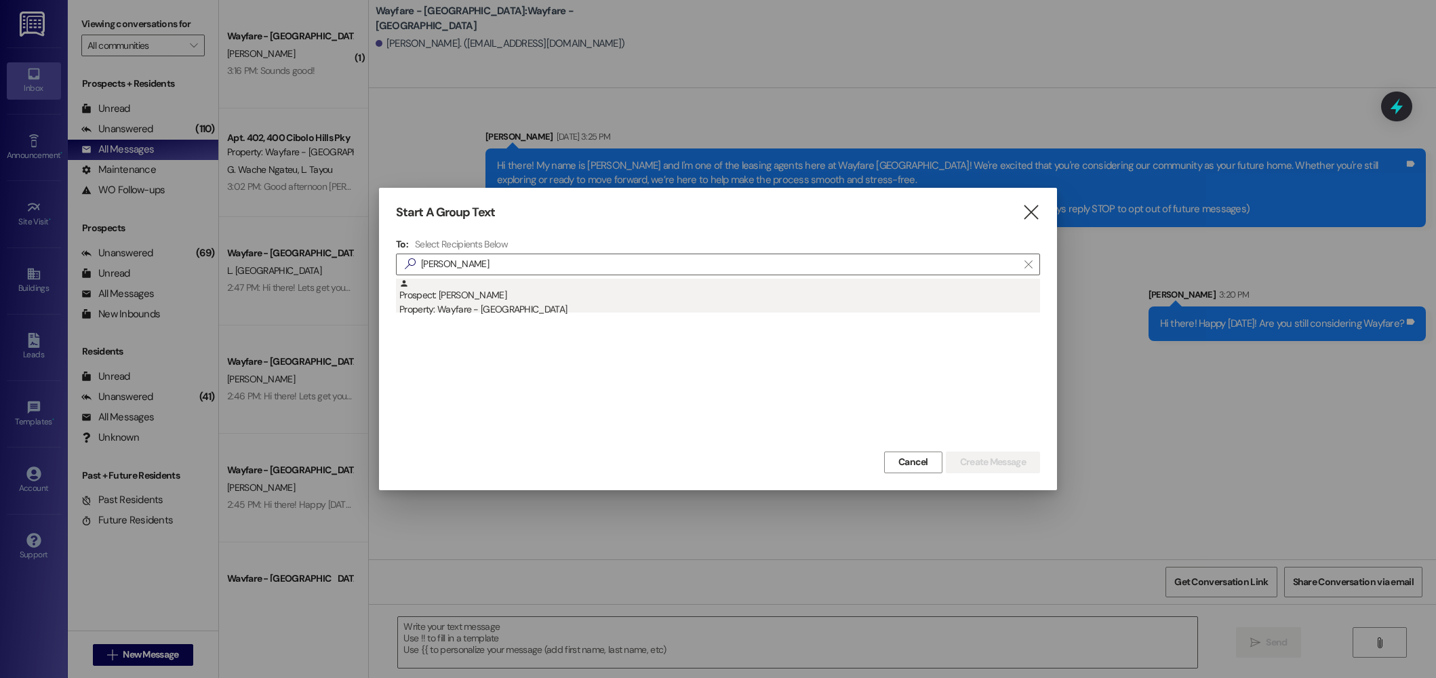
click at [482, 304] on div "Property: Wayfare - [GEOGRAPHIC_DATA]" at bounding box center [719, 309] width 641 height 14
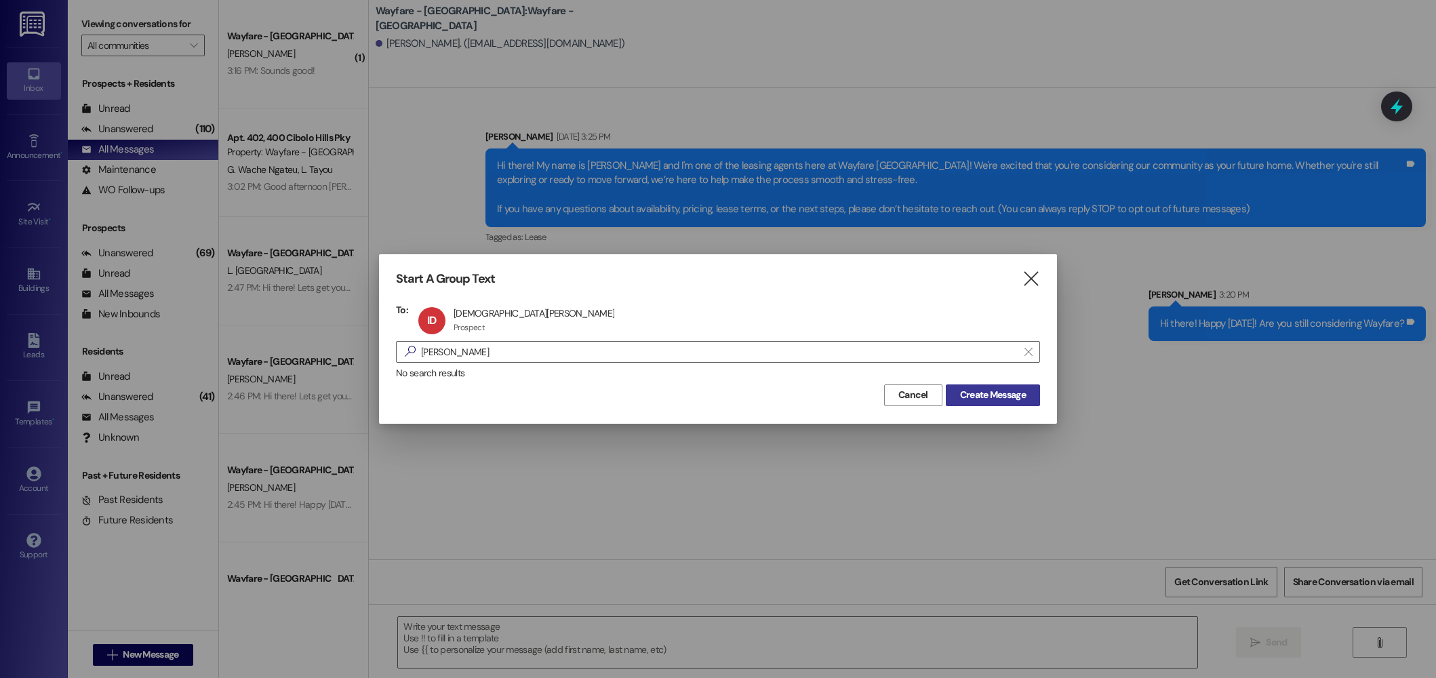
click at [986, 396] on span "Create Message" at bounding box center [993, 395] width 66 height 14
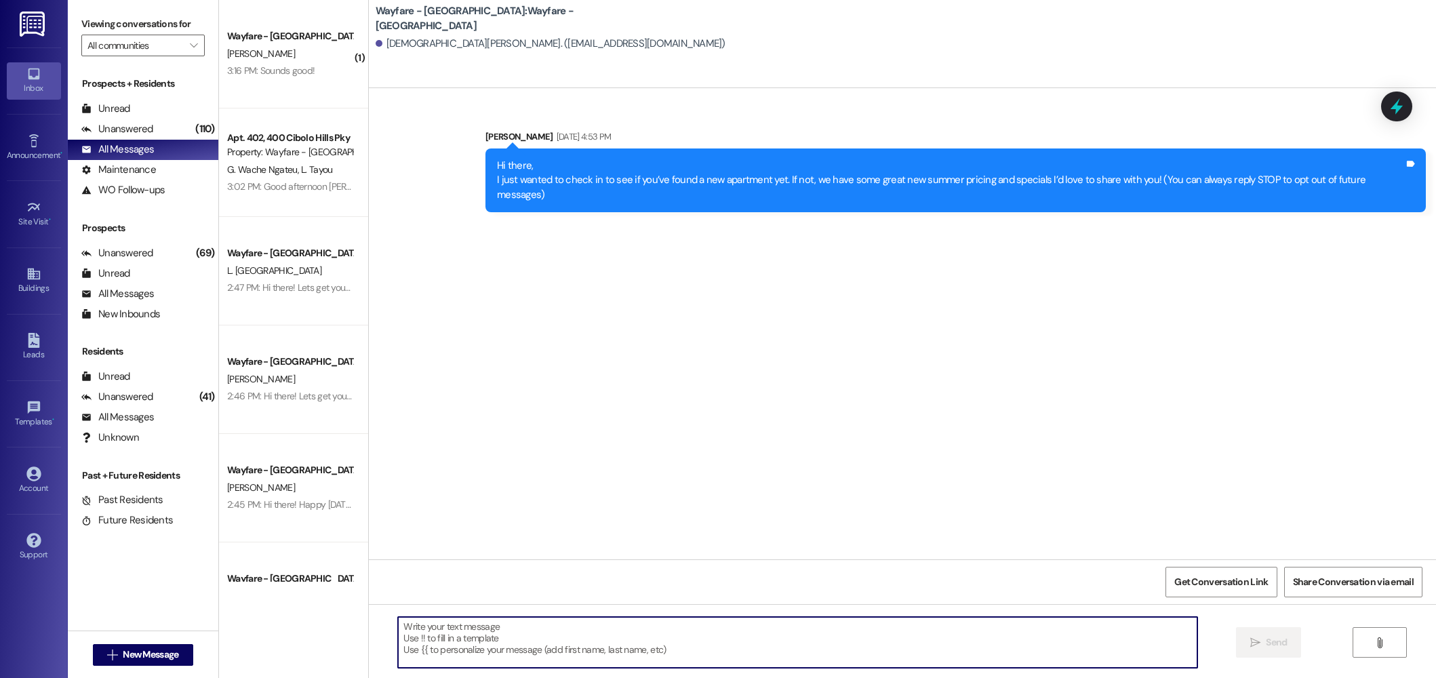
paste textarea "Hi there! Happy [DATE]! Are you still considering Wayfare?"
type textarea "Hi there! Happy [DATE]! Are you still considering Wayfare?"
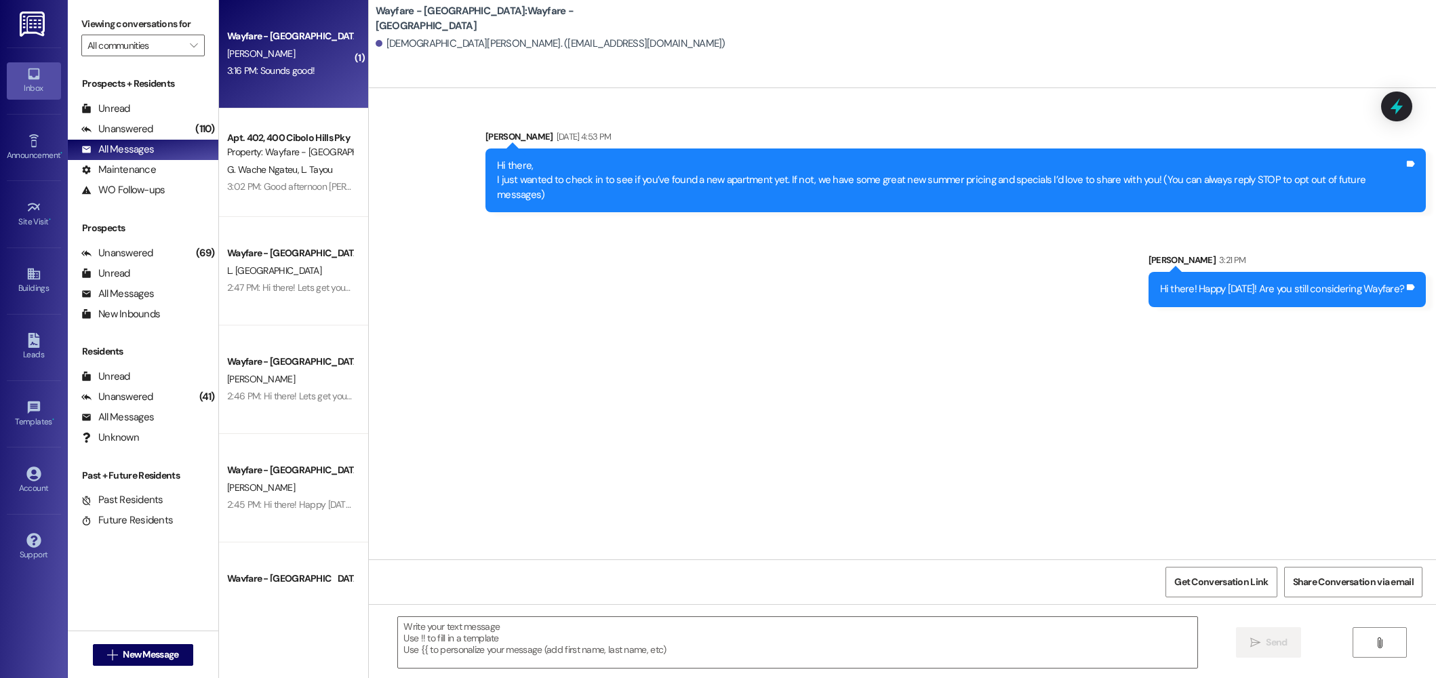
click at [244, 44] on div "Wayfare - [GEOGRAPHIC_DATA]" at bounding box center [290, 36] width 128 height 17
